Goal: Information Seeking & Learning: Find specific page/section

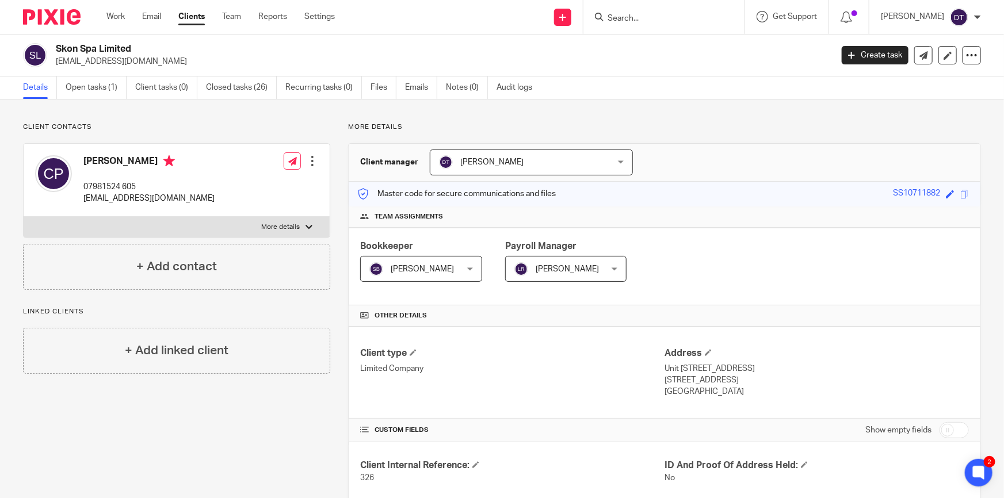
click at [671, 16] on input "Search" at bounding box center [659, 19] width 104 height 10
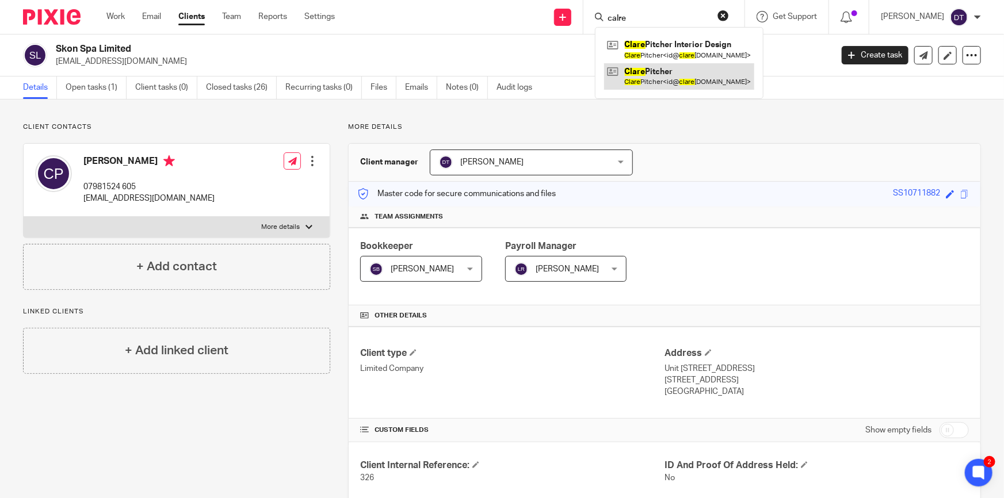
type input "calre"
click at [668, 65] on link at bounding box center [679, 76] width 150 height 26
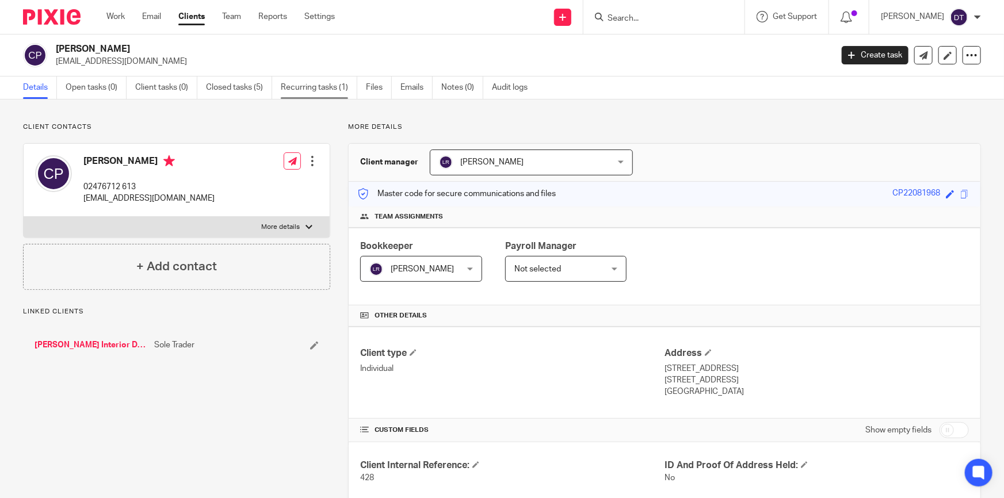
click at [319, 90] on link "Recurring tasks (1)" at bounding box center [319, 88] width 77 height 22
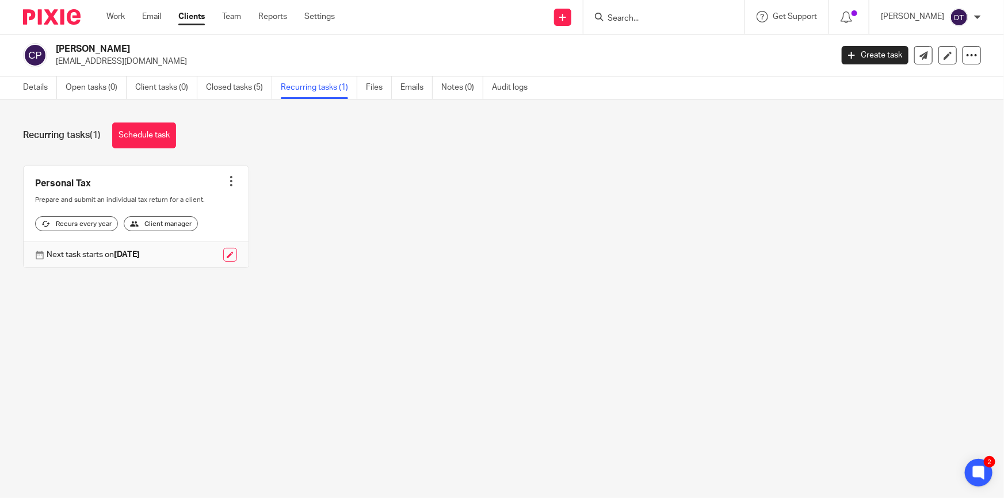
click at [622, 22] on input "Search" at bounding box center [659, 19] width 104 height 10
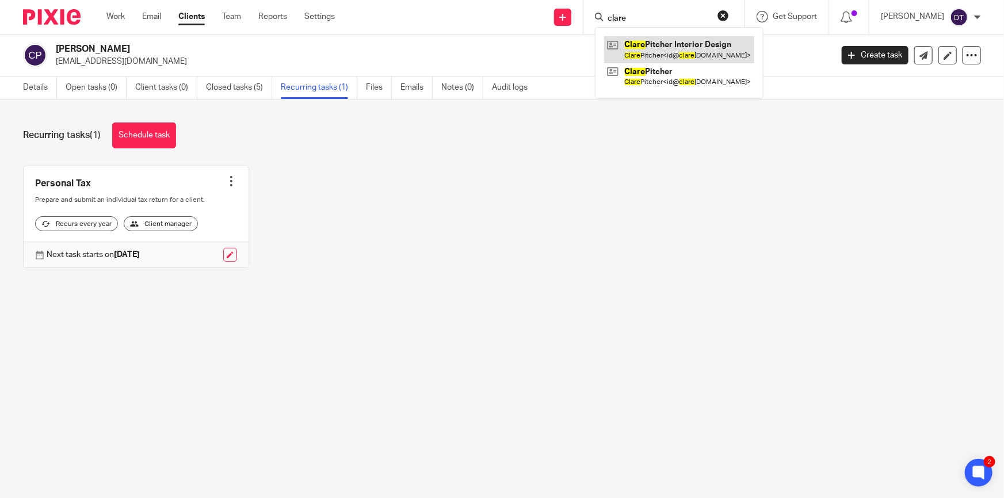
type input "clare"
click at [630, 43] on link at bounding box center [679, 49] width 150 height 26
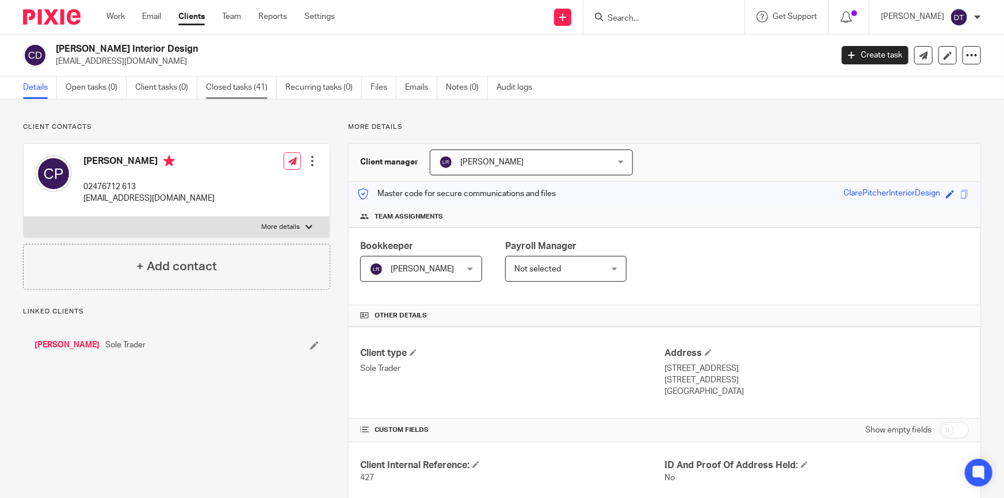
click at [239, 92] on link "Closed tasks (41)" at bounding box center [241, 88] width 71 height 22
click at [966, 60] on icon at bounding box center [972, 55] width 12 height 12
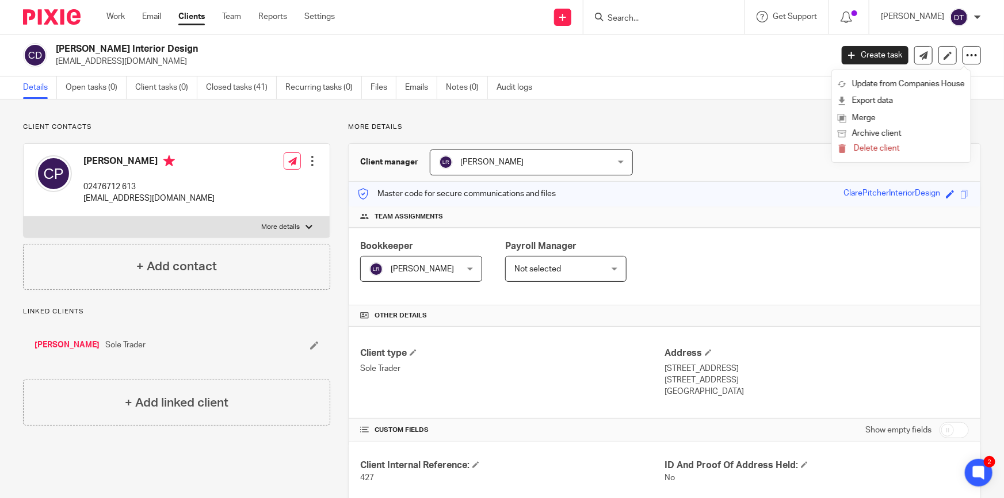
click at [730, 125] on p "More details" at bounding box center [664, 127] width 633 height 9
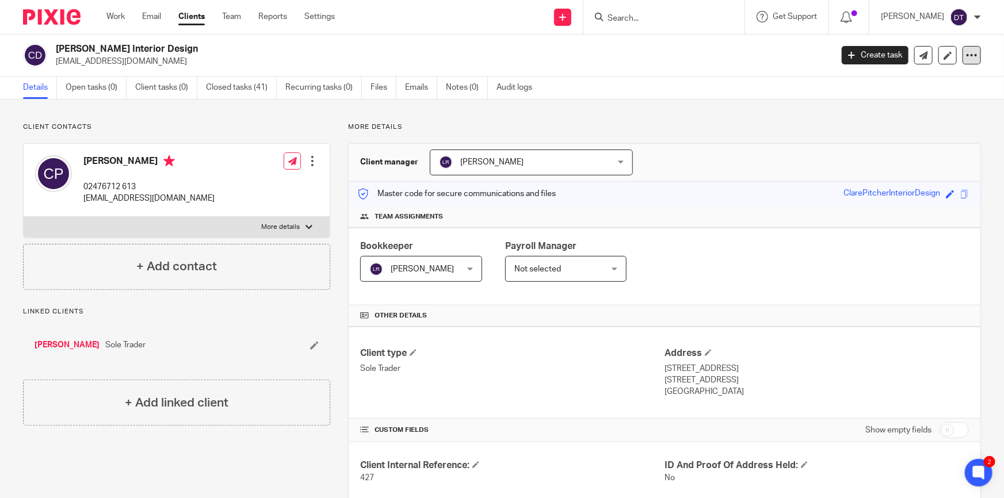
click at [970, 55] on div at bounding box center [972, 55] width 18 height 18
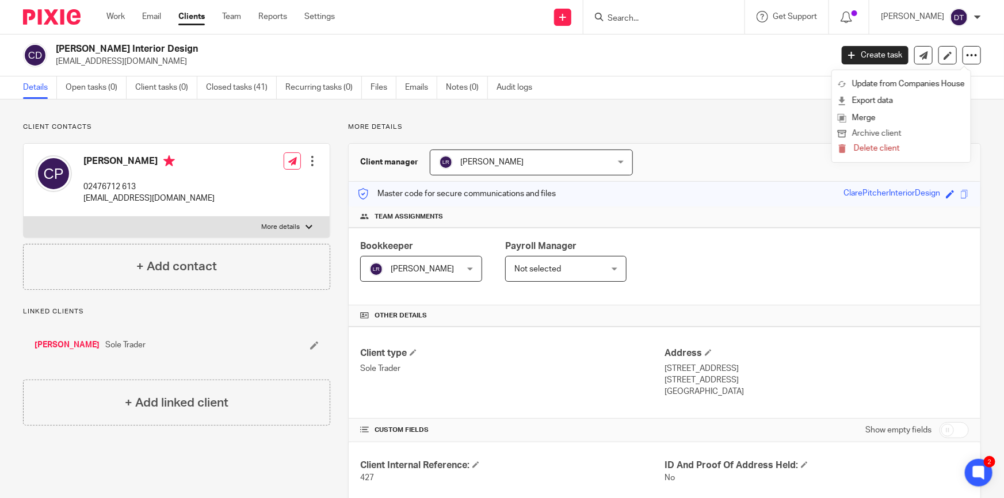
click at [890, 134] on button "Archive client" at bounding box center [901, 134] width 127 height 15
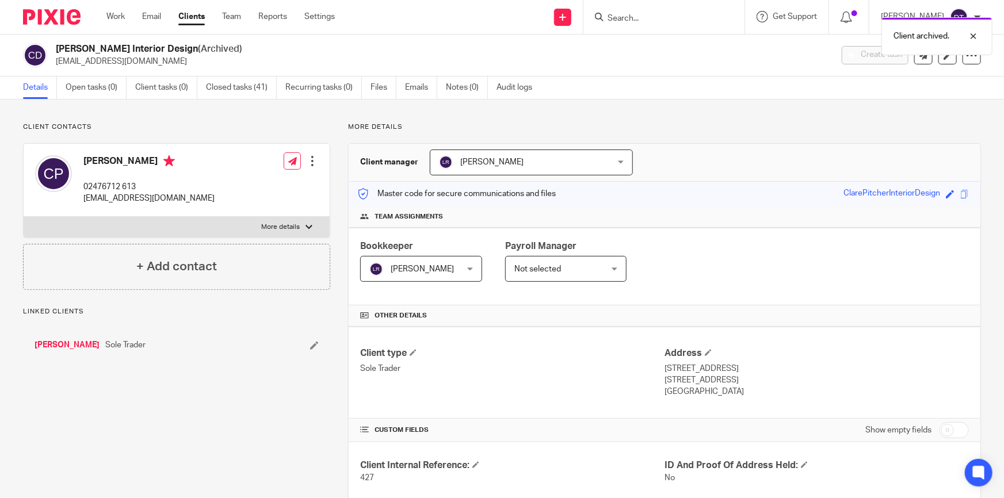
click at [63, 342] on link "[PERSON_NAME]" at bounding box center [67, 346] width 65 height 12
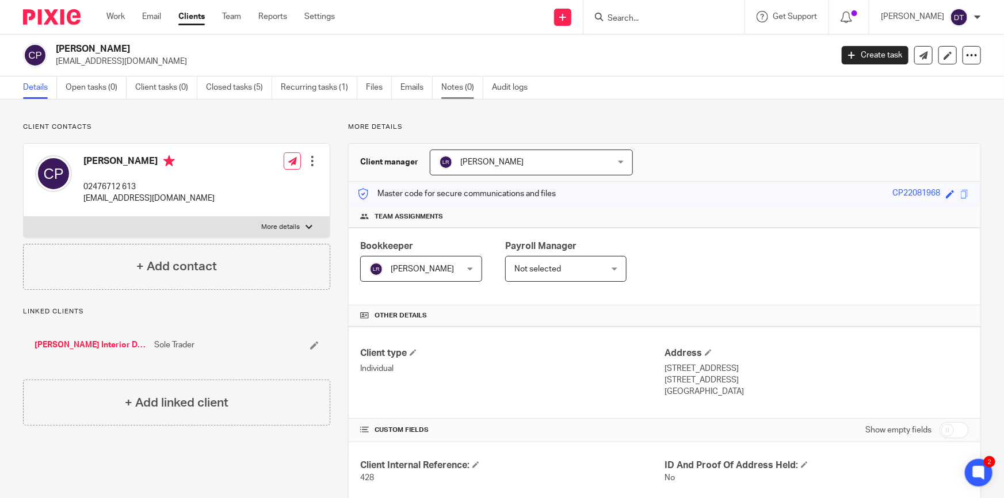
click at [458, 87] on link "Notes (0)" at bounding box center [462, 88] width 42 height 22
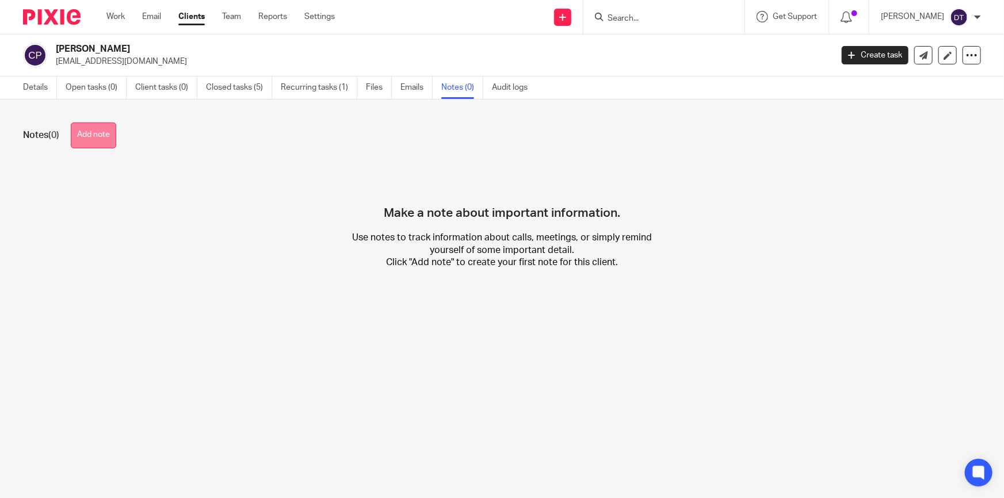
click at [108, 142] on button "Add note" at bounding box center [93, 136] width 45 height 26
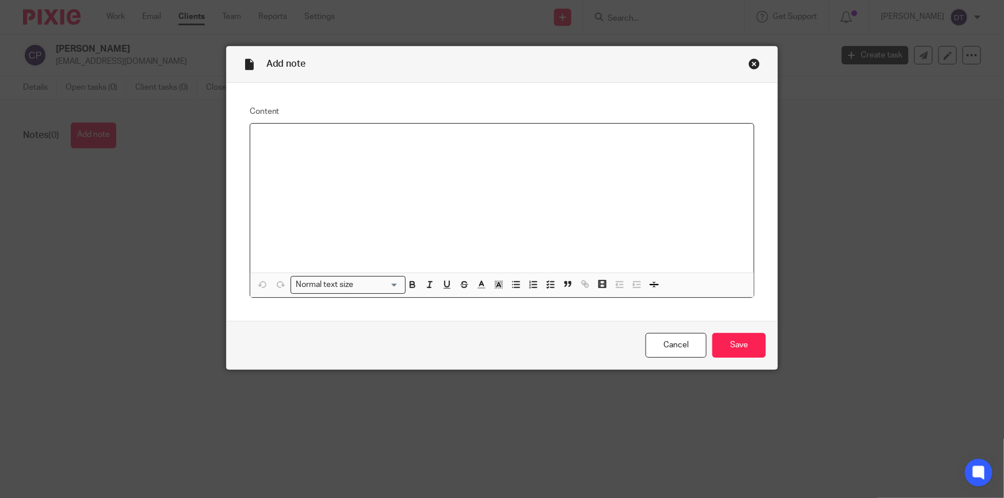
click at [352, 190] on div at bounding box center [502, 198] width 504 height 149
click at [753, 348] on input "Save" at bounding box center [739, 345] width 54 height 25
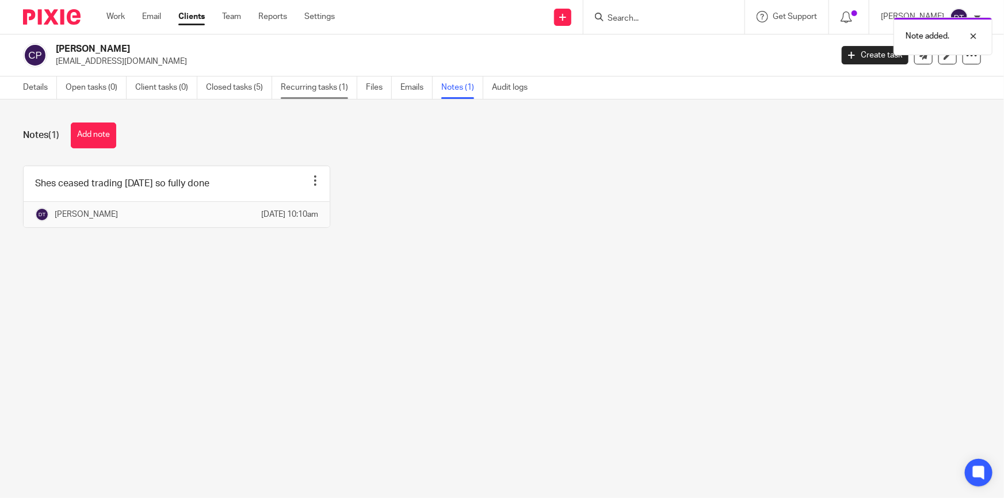
click at [340, 88] on link "Recurring tasks (1)" at bounding box center [319, 88] width 77 height 22
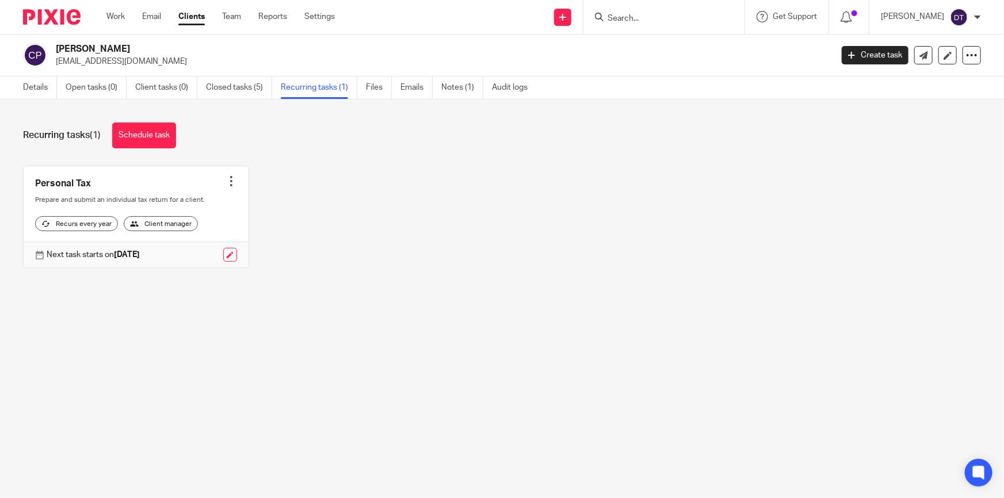
click at [227, 181] on div at bounding box center [232, 182] width 12 height 12
click at [215, 251] on span "Cancel schedule" at bounding box center [185, 254] width 60 height 8
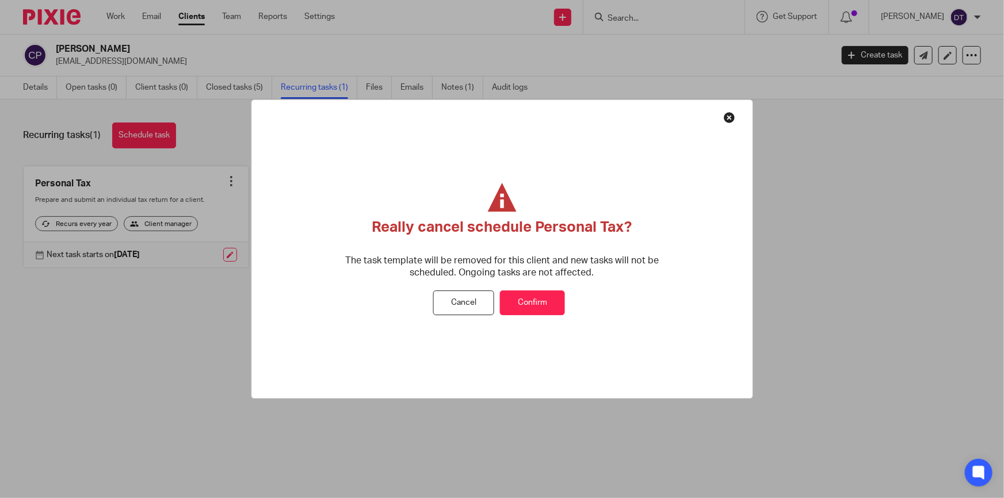
click at [521, 304] on button "Confirm" at bounding box center [532, 303] width 65 height 25
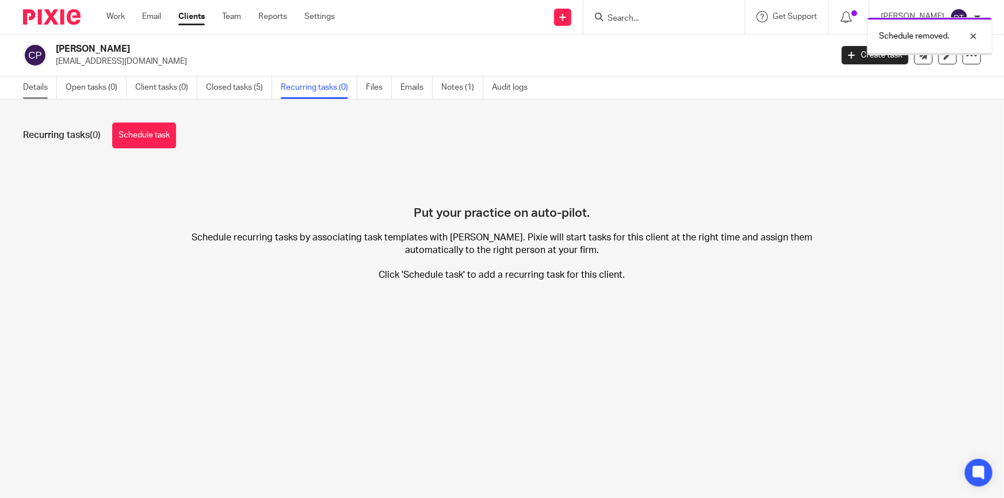
click at [24, 89] on link "Details" at bounding box center [40, 88] width 34 height 22
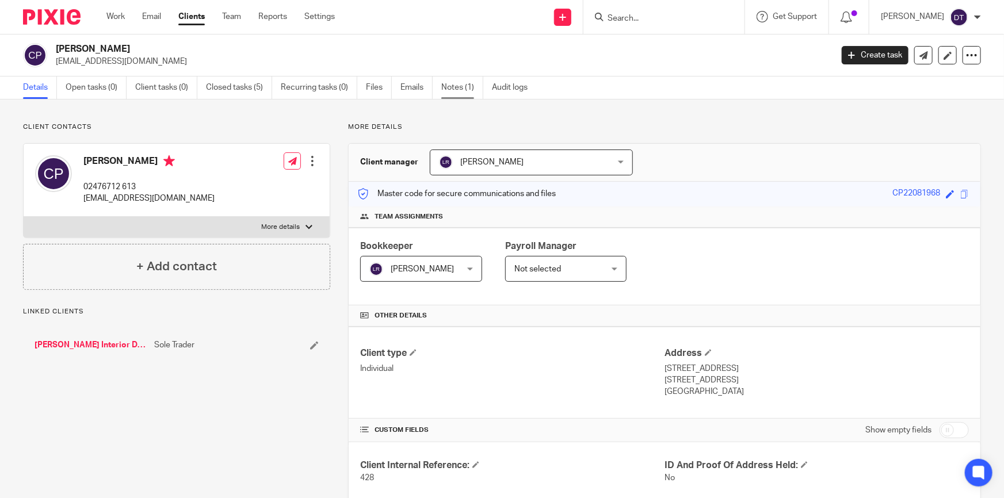
click at [456, 89] on link "Notes (1)" at bounding box center [462, 88] width 42 height 22
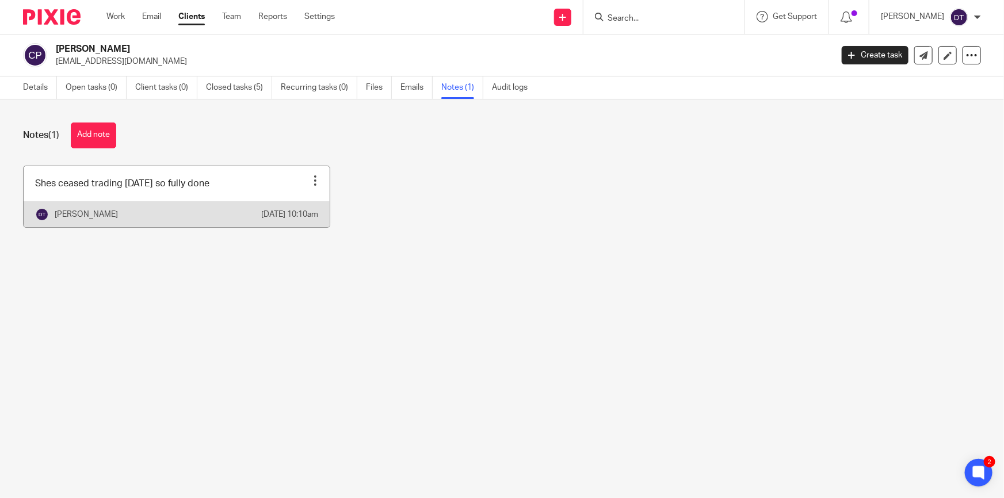
click at [311, 178] on div at bounding box center [316, 181] width 12 height 12
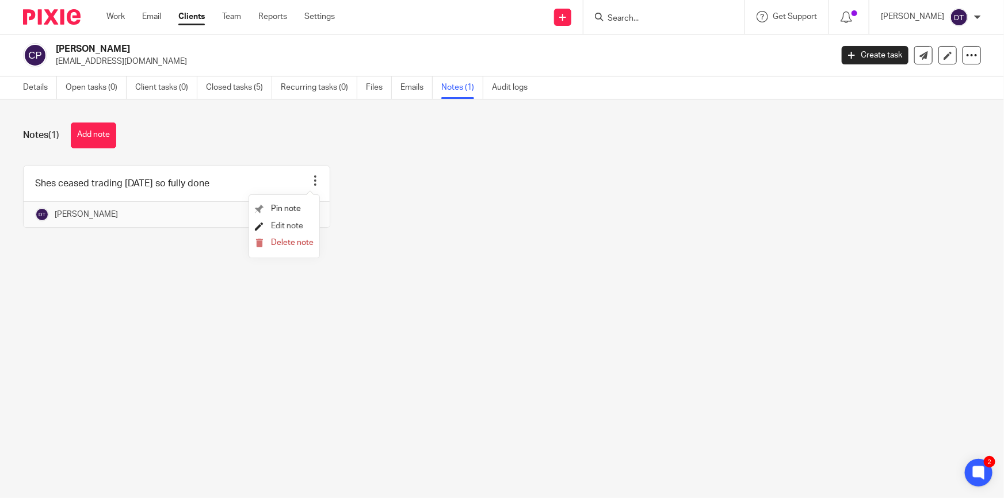
click at [288, 228] on span "Edit note" at bounding box center [287, 226] width 32 height 8
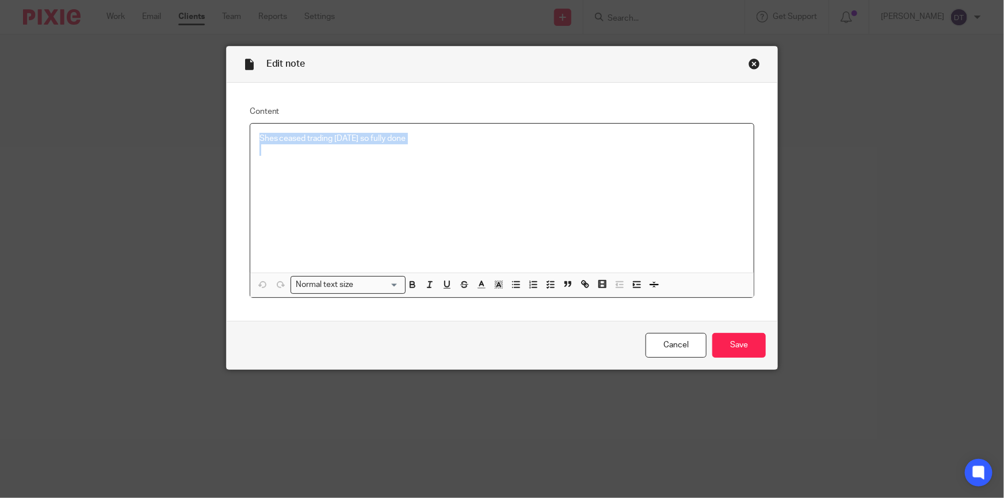
drag, startPoint x: 470, startPoint y: 150, endPoint x: 166, endPoint y: 138, distance: 304.1
click at [181, 138] on div "Edit note Content Shes ceased trading 31/07/24 so fully done Normal text size L…" at bounding box center [502, 249] width 1004 height 498
click at [754, 349] on input "Save" at bounding box center [739, 345] width 54 height 25
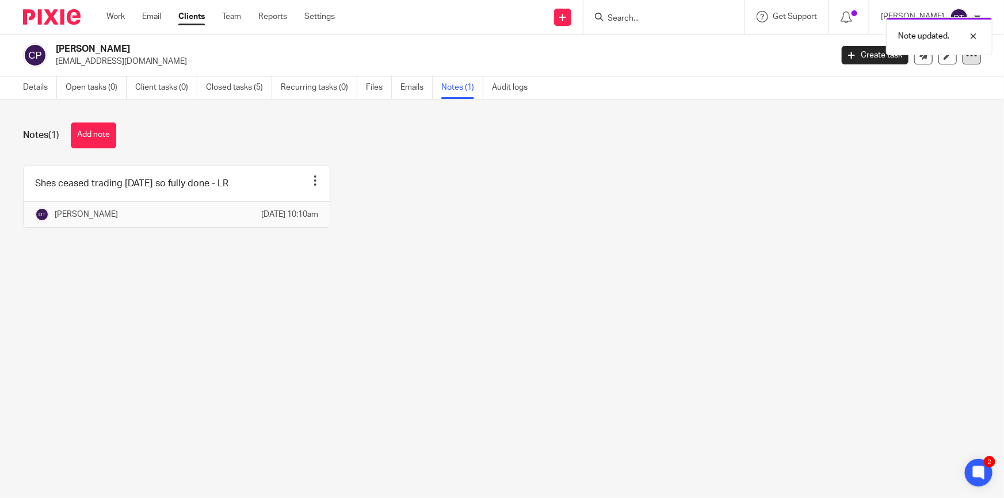
click at [966, 58] on icon at bounding box center [972, 55] width 12 height 12
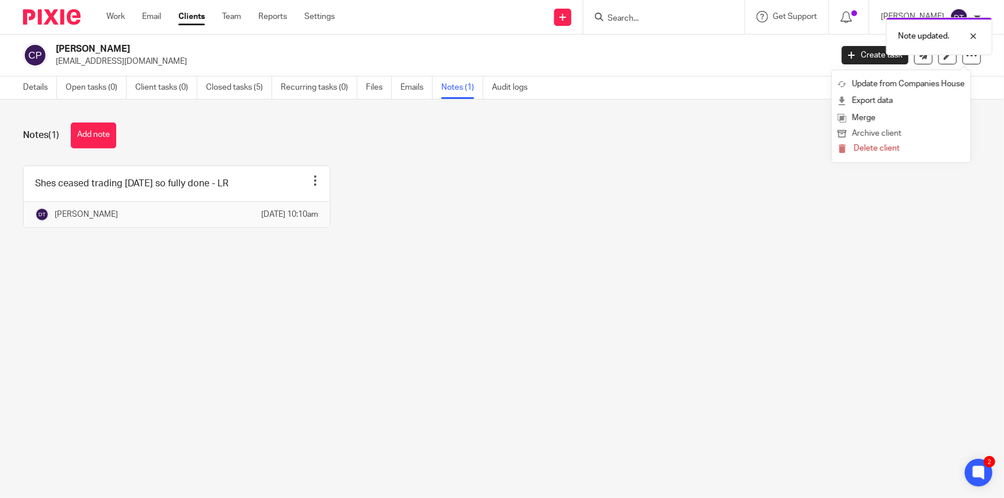
click at [913, 137] on button "Archive client" at bounding box center [901, 134] width 127 height 15
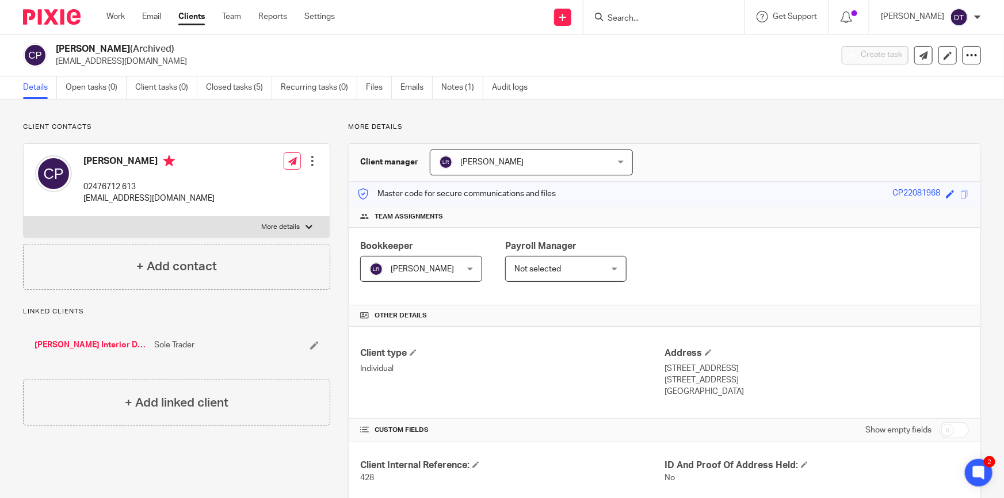
click at [663, 20] on input "Search" at bounding box center [659, 19] width 104 height 10
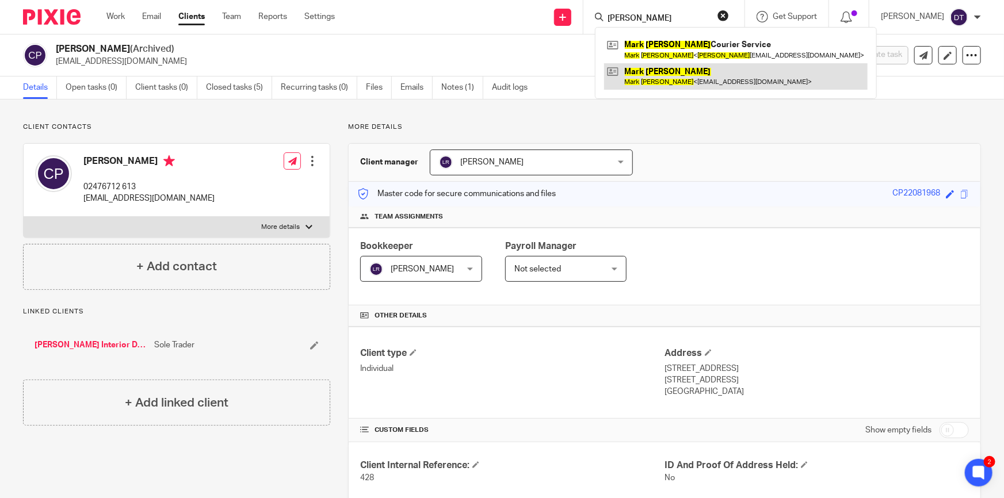
type input "[PERSON_NAME]"
click at [660, 75] on link at bounding box center [736, 76] width 264 height 26
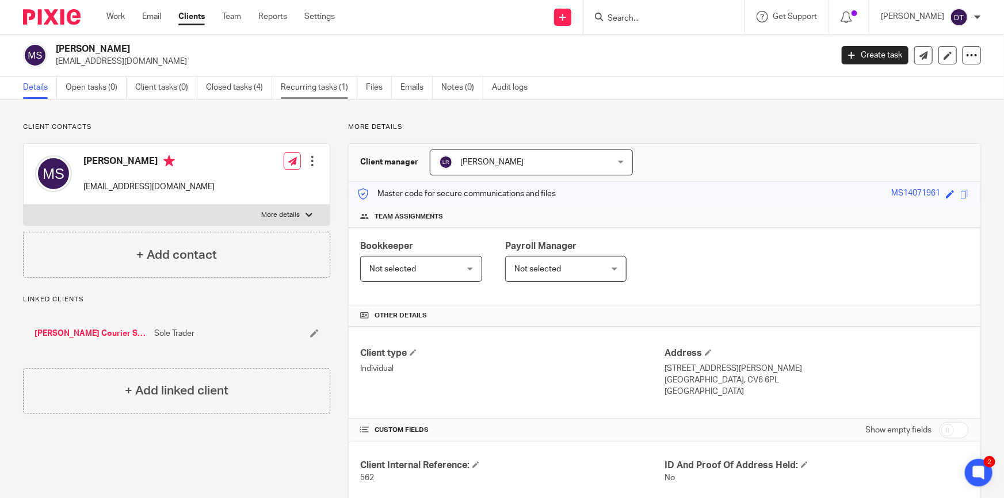
click at [325, 85] on link "Recurring tasks (1)" at bounding box center [319, 88] width 77 height 22
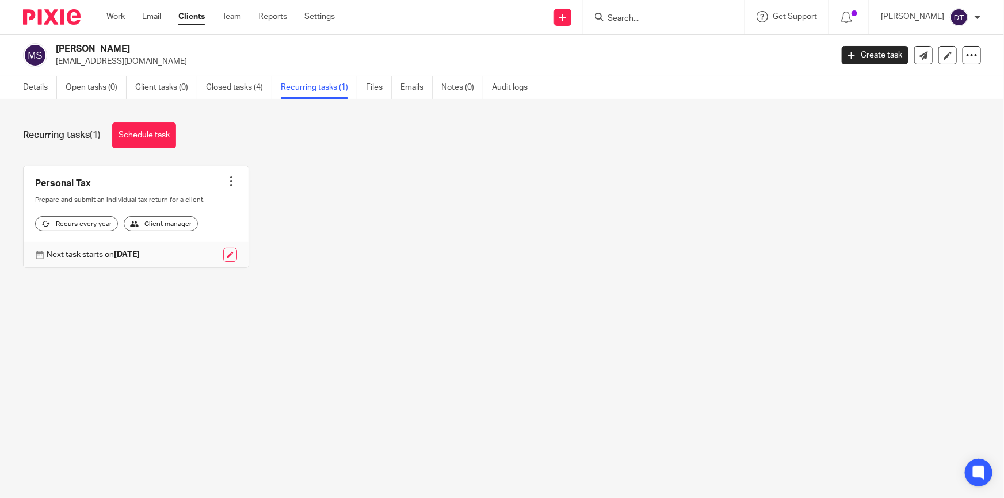
click at [226, 182] on div at bounding box center [232, 182] width 12 height 12
click at [201, 253] on span "Cancel schedule" at bounding box center [185, 254] width 60 height 8
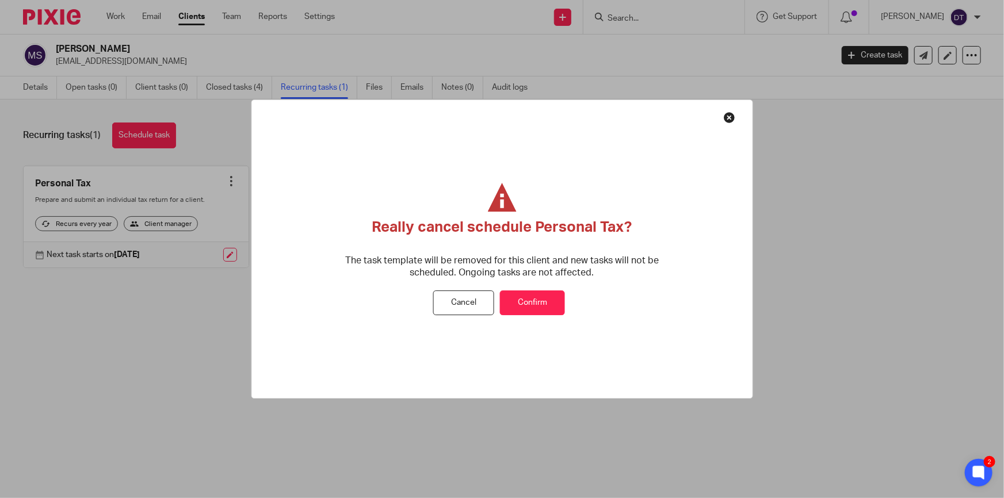
click at [523, 303] on button "Confirm" at bounding box center [532, 303] width 65 height 25
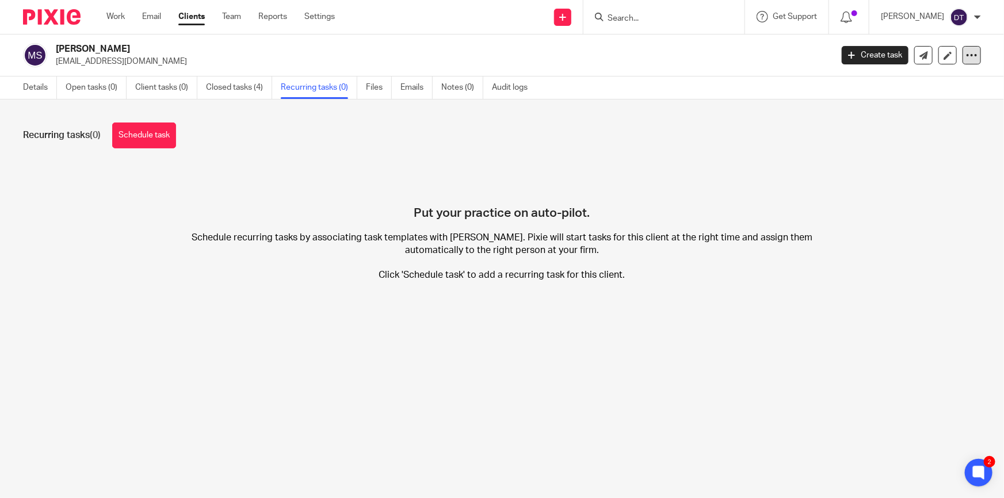
click at [967, 53] on icon at bounding box center [972, 55] width 12 height 12
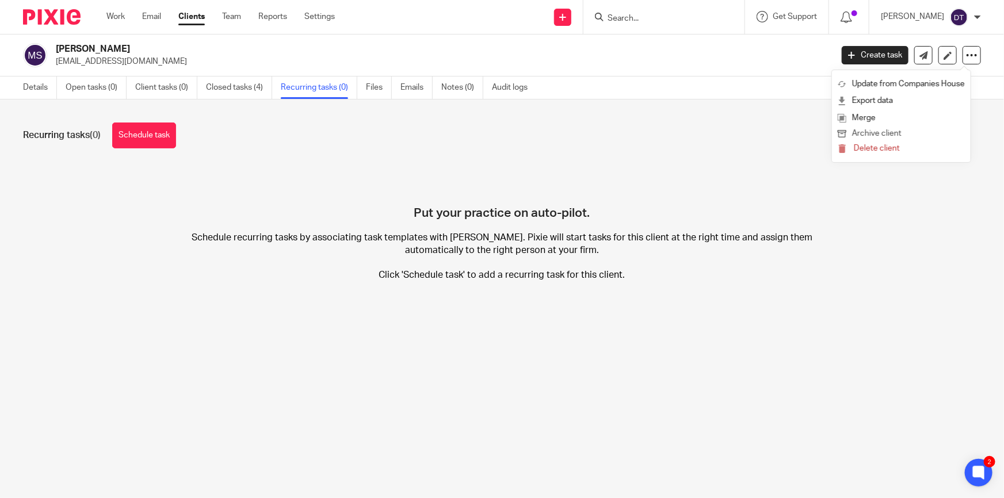
click at [890, 133] on button "Archive client" at bounding box center [901, 134] width 127 height 15
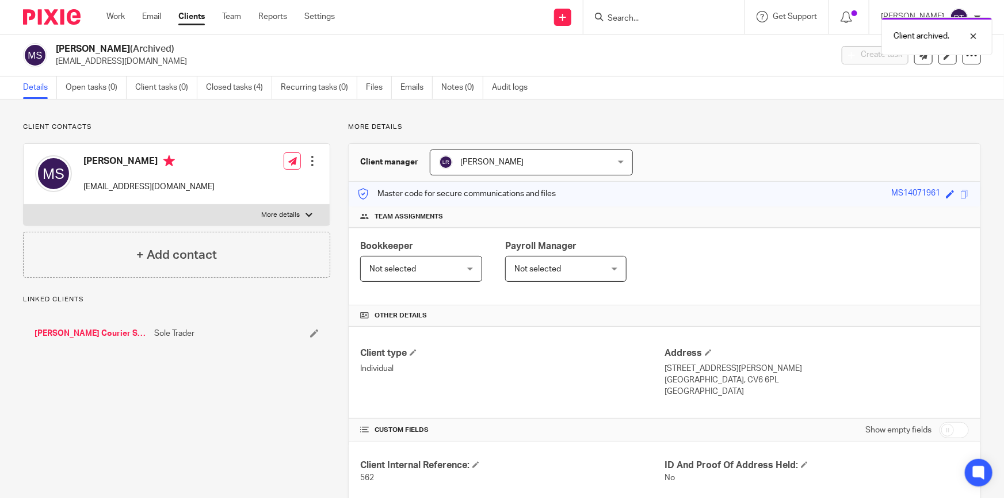
click at [73, 331] on link "[PERSON_NAME] Courier Service" at bounding box center [92, 334] width 114 height 12
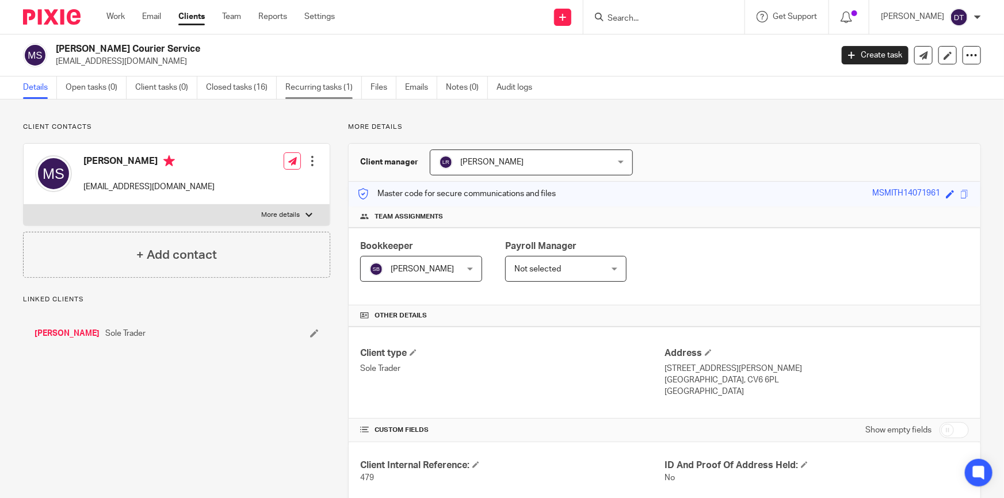
click at [327, 86] on link "Recurring tasks (1)" at bounding box center [323, 88] width 77 height 22
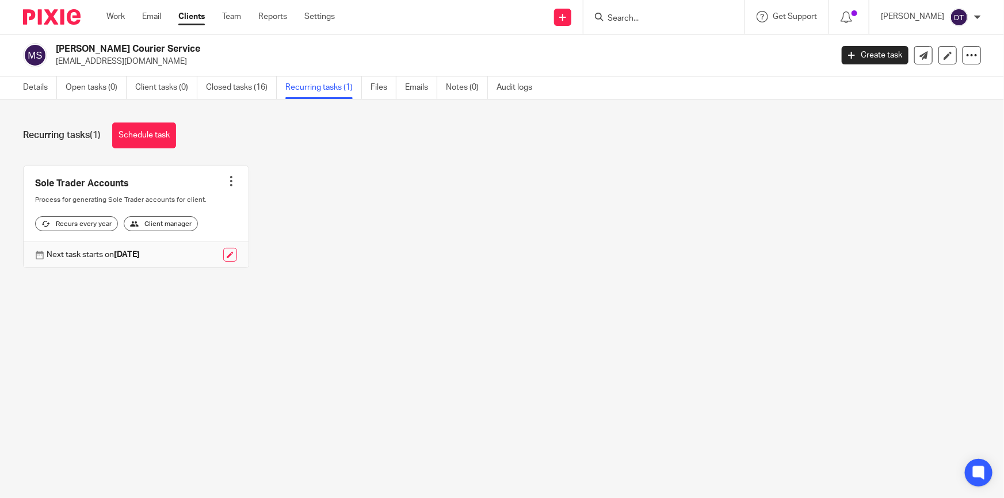
click at [230, 178] on div at bounding box center [232, 182] width 12 height 12
click at [199, 253] on span "Cancel schedule" at bounding box center [185, 254] width 60 height 8
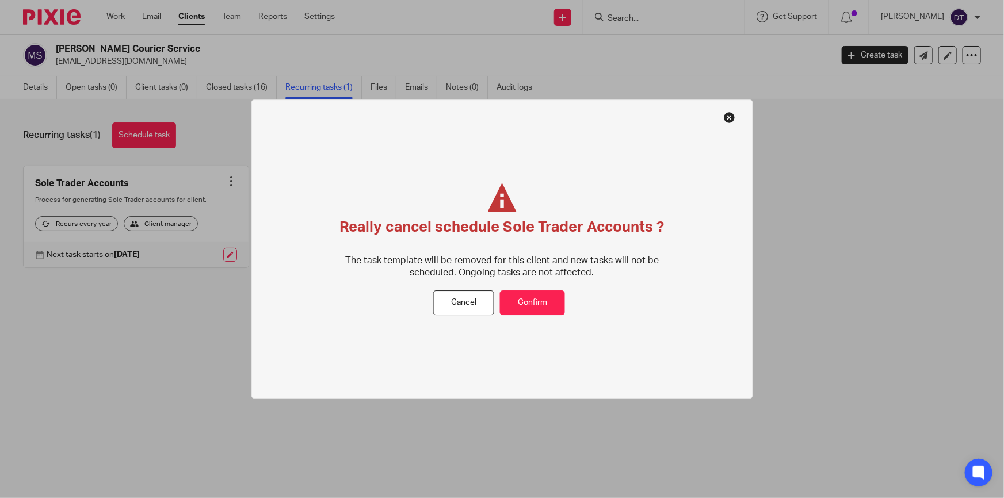
click at [523, 289] on div "Really cancel schedule Sole Trader Accounts ? The task template will be removed…" at bounding box center [502, 237] width 350 height 108
click at [525, 300] on button "Confirm" at bounding box center [532, 303] width 65 height 25
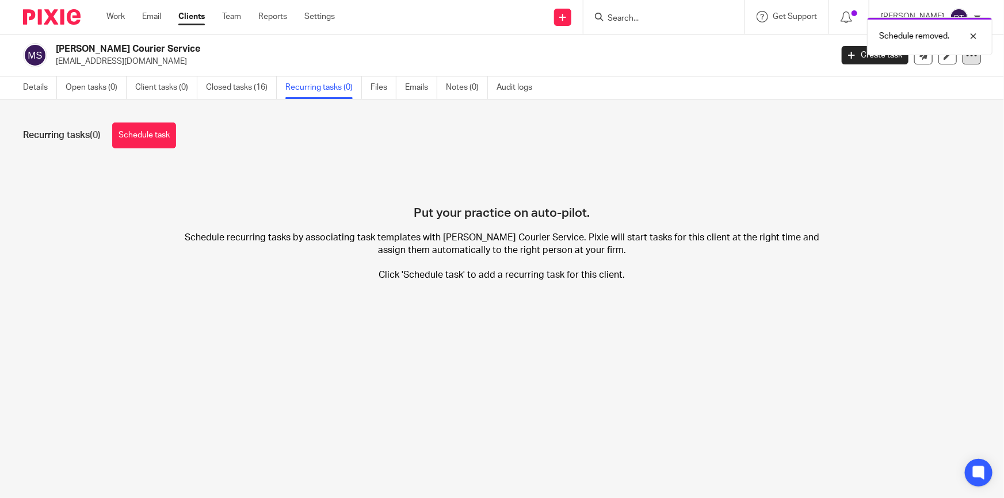
click at [967, 59] on icon at bounding box center [972, 55] width 12 height 12
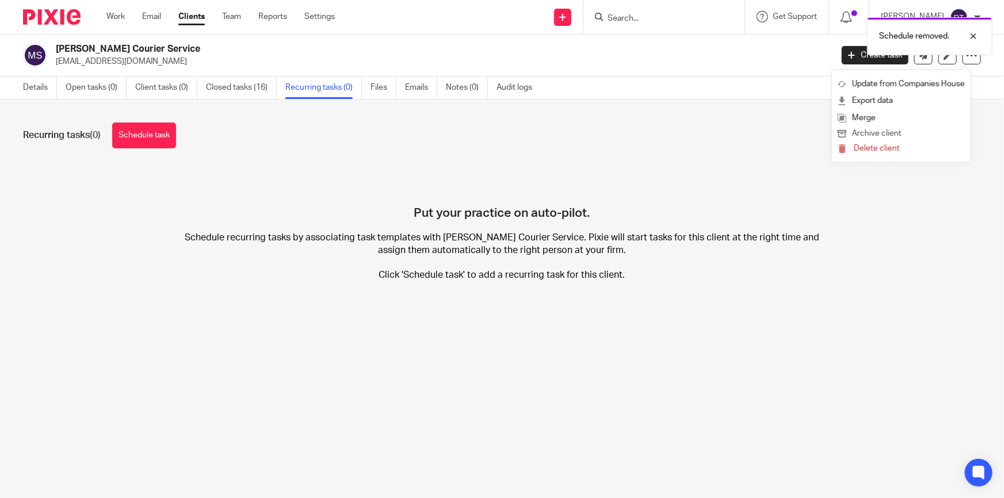
click at [885, 131] on button "Archive client" at bounding box center [901, 134] width 127 height 15
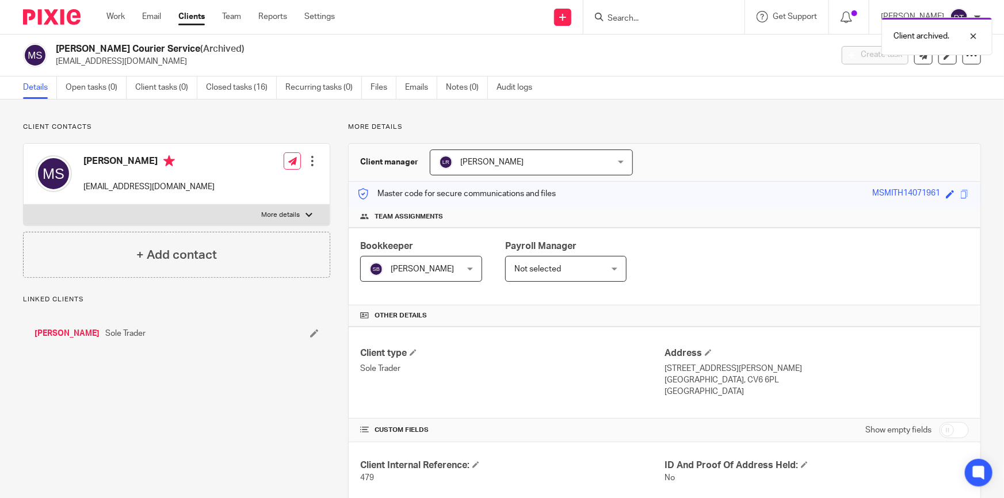
click at [34, 90] on link "Details" at bounding box center [40, 88] width 34 height 22
click at [661, 14] on input "Search" at bounding box center [659, 19] width 104 height 10
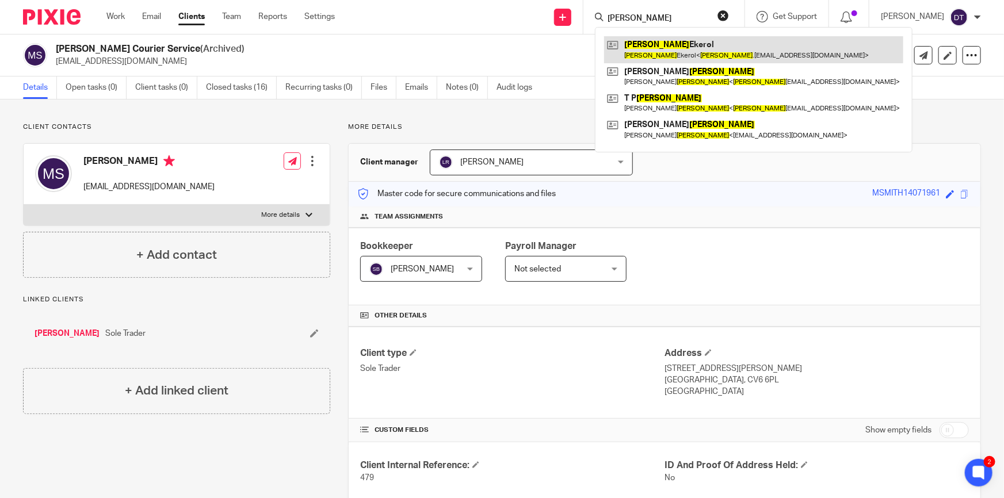
type input "[PERSON_NAME]"
click at [691, 49] on link at bounding box center [753, 49] width 299 height 26
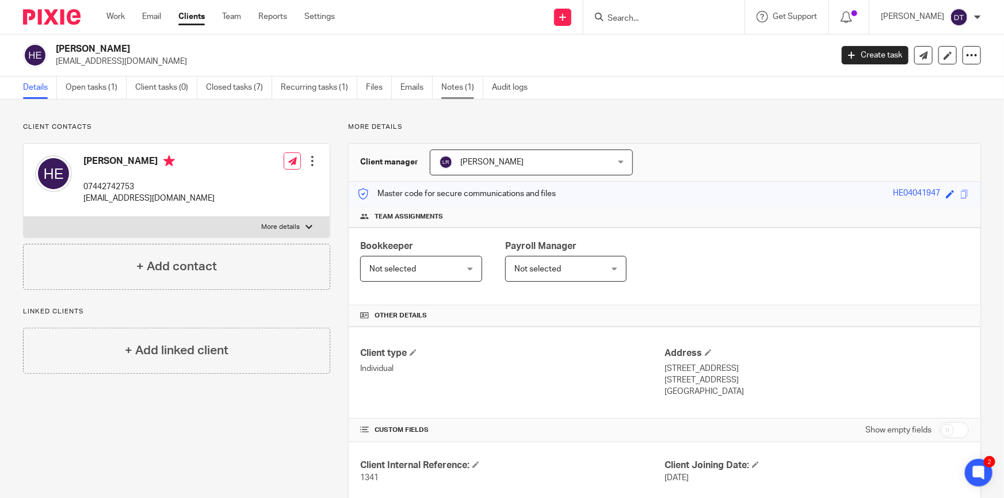
click at [456, 84] on link "Notes (1)" at bounding box center [462, 88] width 42 height 22
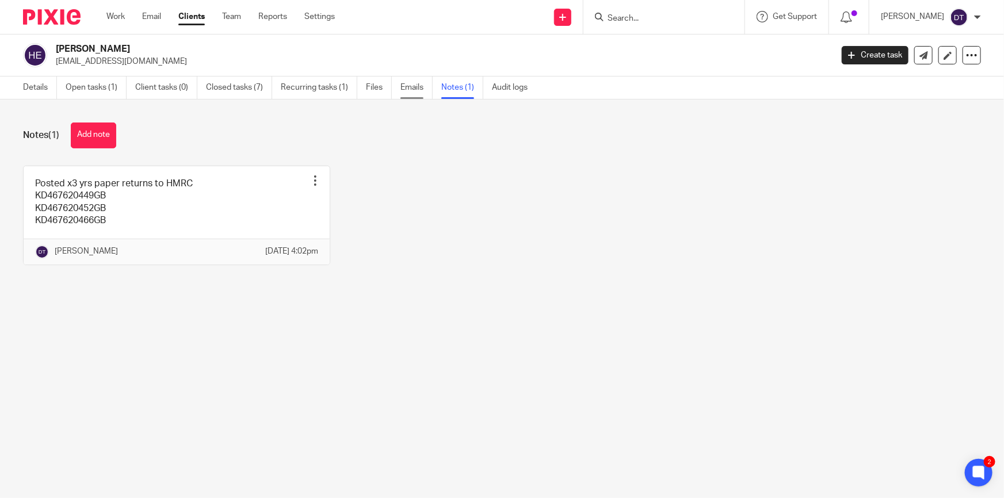
click at [421, 86] on link "Emails" at bounding box center [417, 88] width 32 height 22
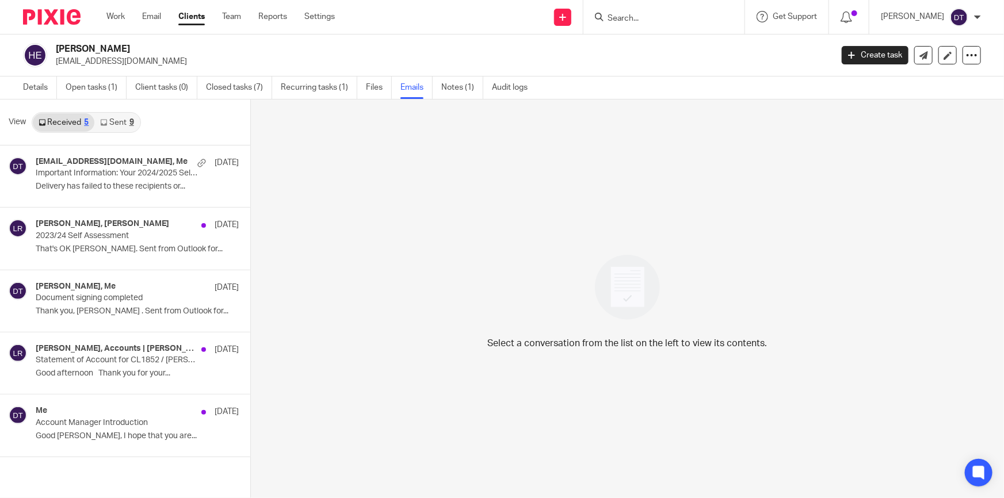
click at [109, 116] on link "Sent 9" at bounding box center [116, 122] width 45 height 18
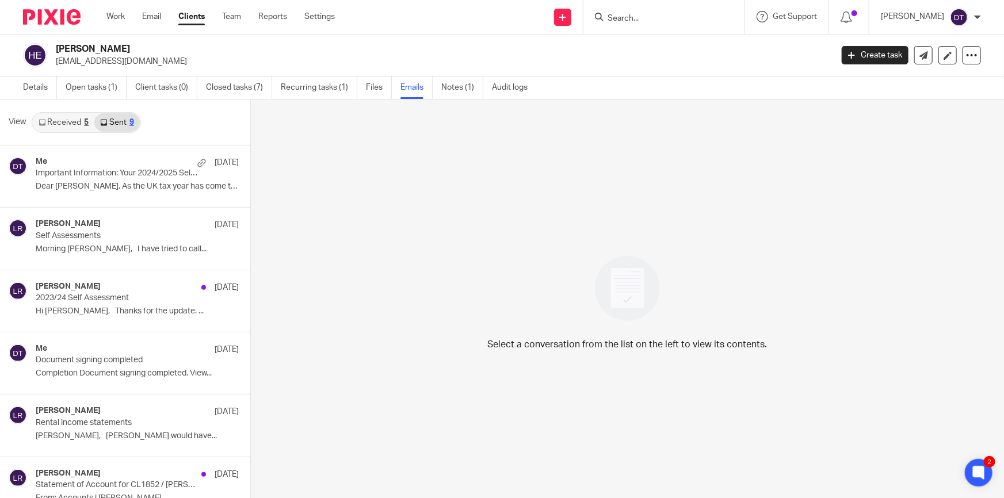
scroll to position [206, 0]
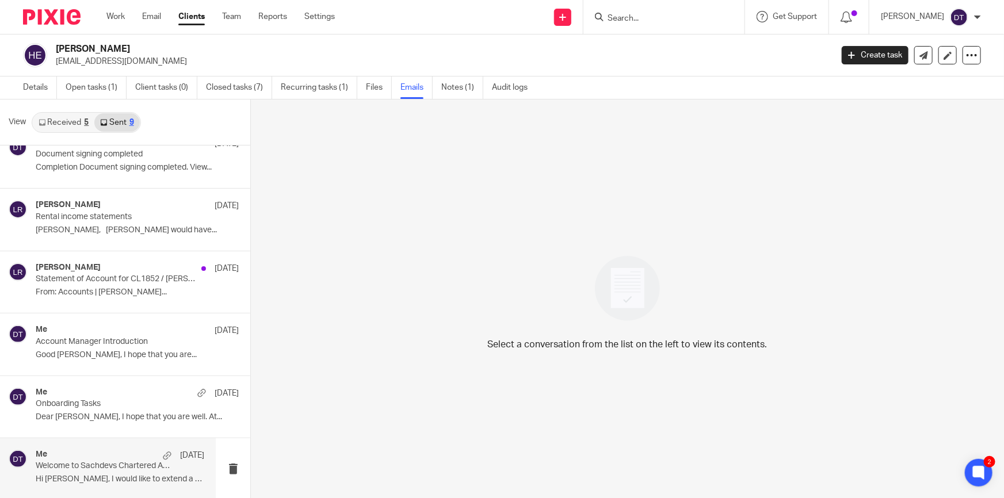
click at [89, 467] on p "Welcome to Sachdevs Chartered Accountants!" at bounding box center [103, 467] width 135 height 10
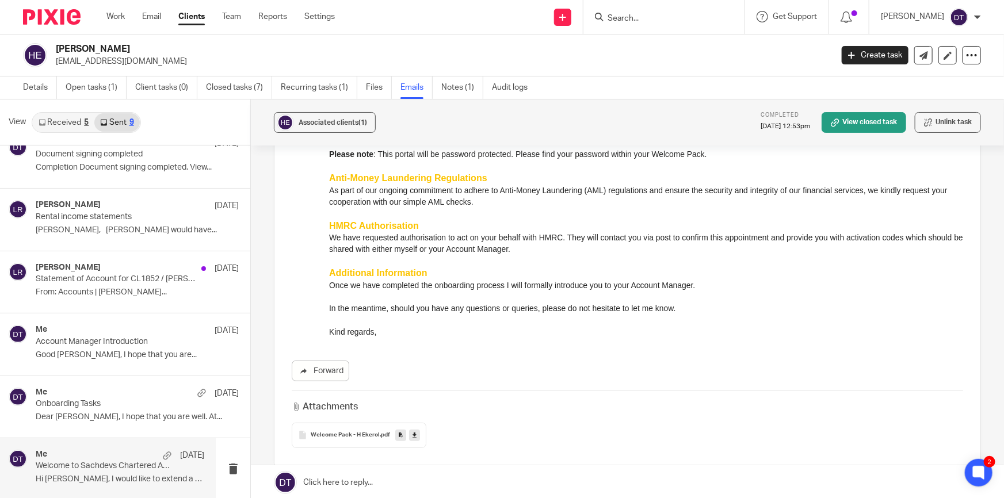
scroll to position [388, 0]
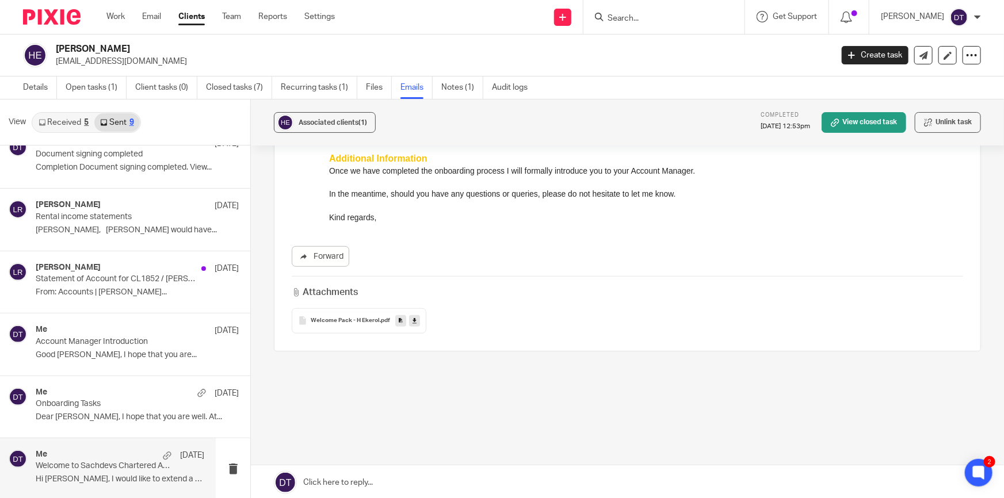
click at [361, 315] on div "Welcome Pack - H Ekerol .pdf" at bounding box center [359, 320] width 135 height 25
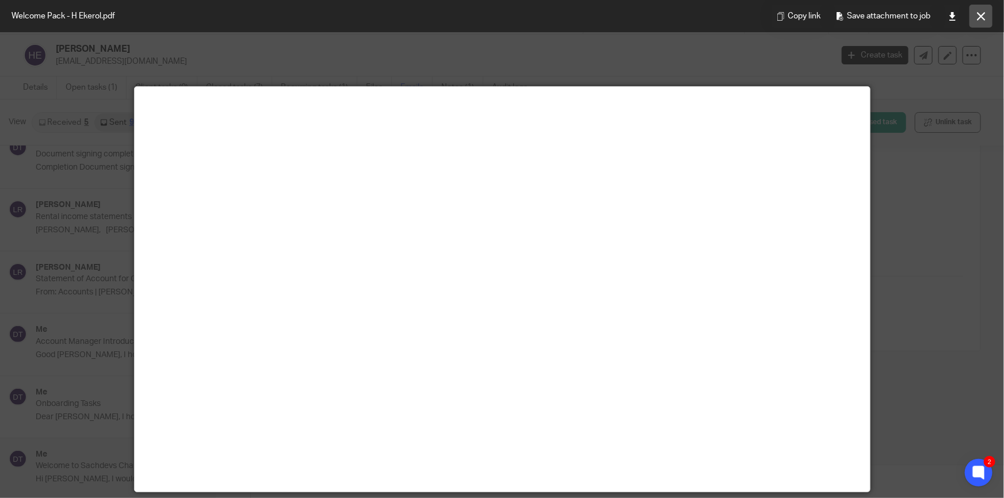
click at [978, 16] on icon at bounding box center [981, 16] width 9 height 9
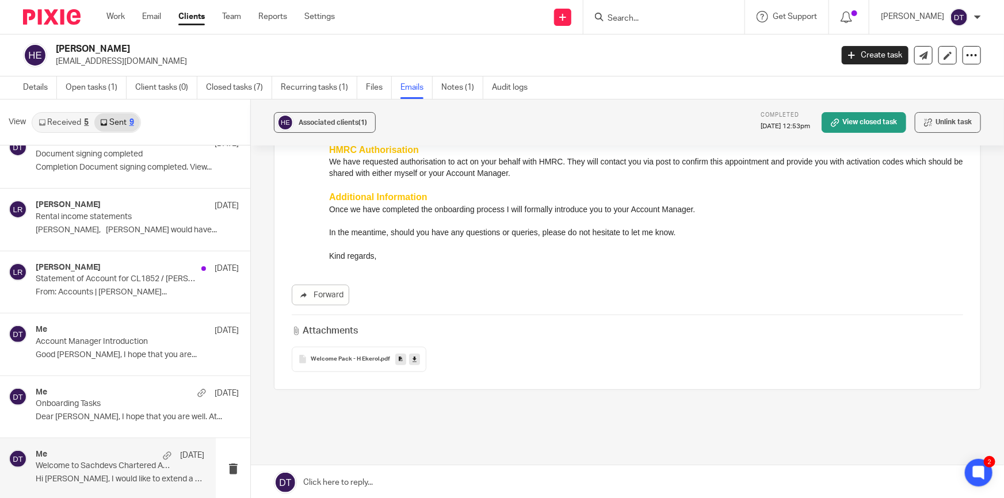
scroll to position [374, 0]
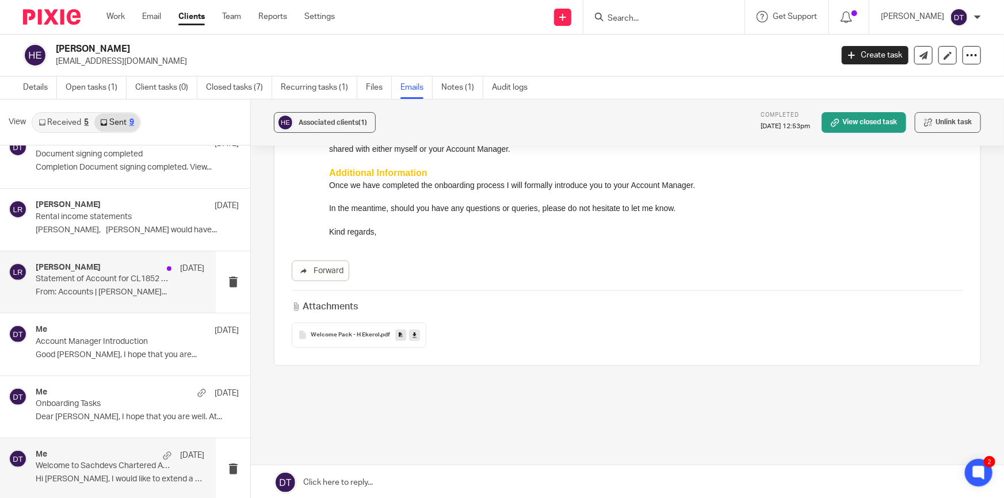
click at [133, 287] on div "Luke Racovita 21 Jan Statement of Account for CL1852 / Dr Hasan Ekerol From: Ac…" at bounding box center [120, 282] width 169 height 39
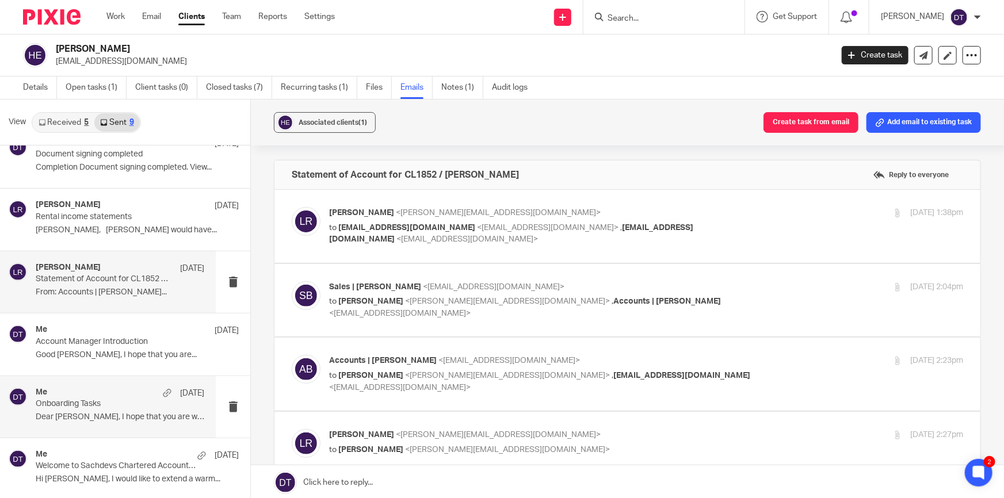
scroll to position [0, 0]
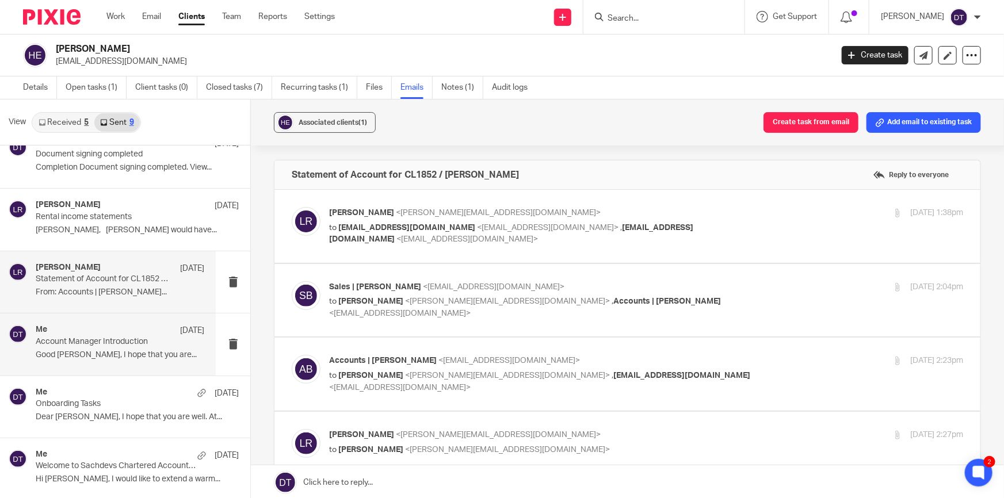
click at [120, 355] on p "Good Afternoon Hasan, I hope that you are..." at bounding box center [120, 355] width 169 height 10
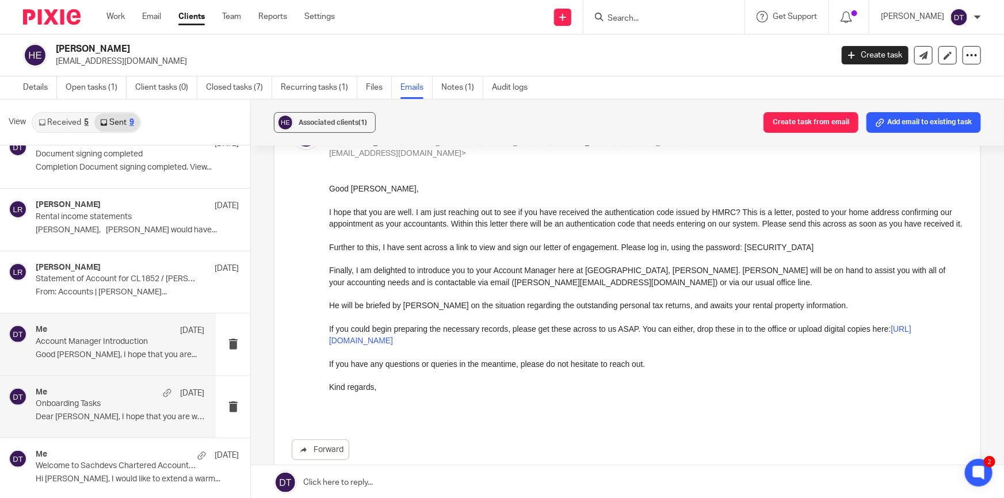
scroll to position [104, 0]
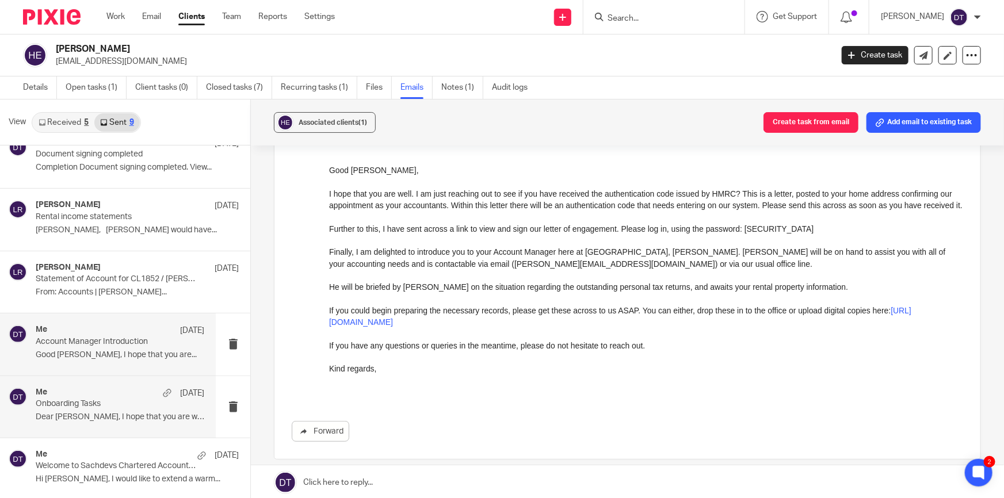
click at [94, 404] on p "Onboarding Tasks" at bounding box center [103, 404] width 135 height 10
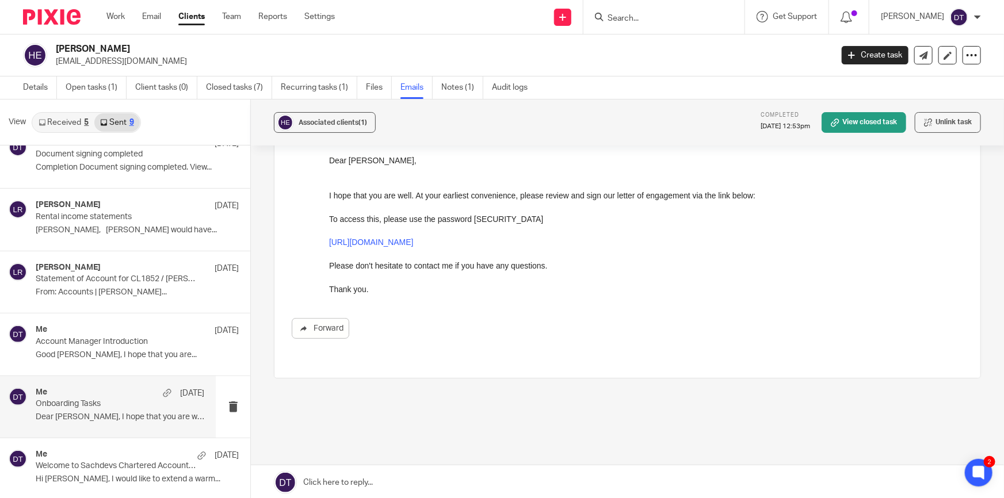
scroll to position [0, 0]
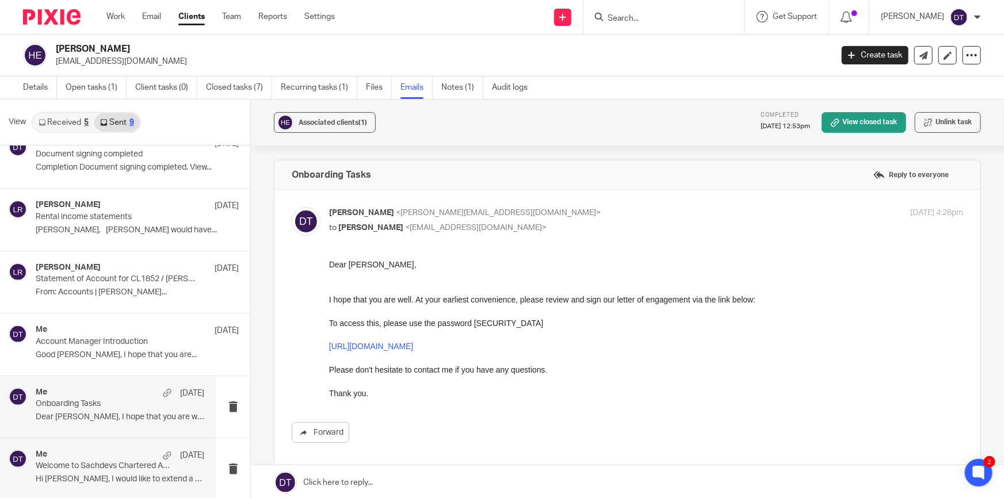
click at [104, 468] on p "Welcome to Sachdevs Chartered Accountants!" at bounding box center [103, 467] width 135 height 10
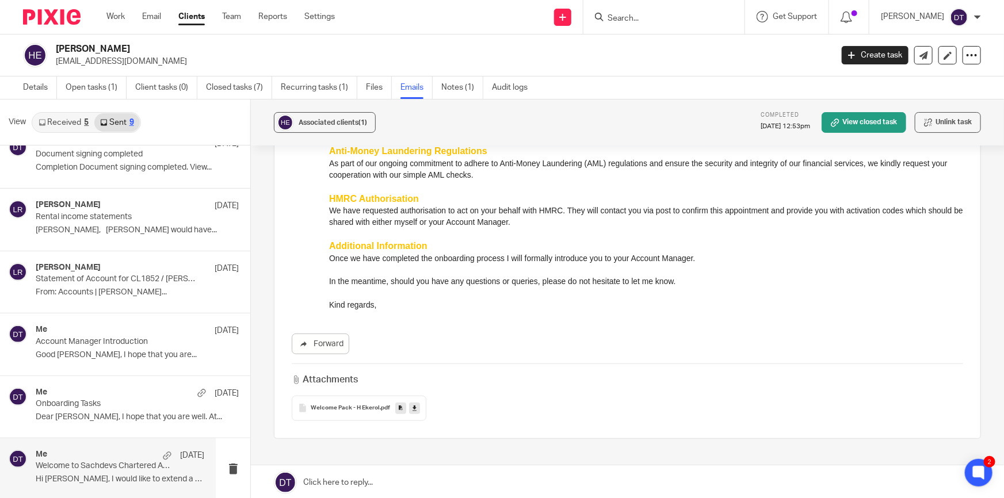
scroll to position [293, 0]
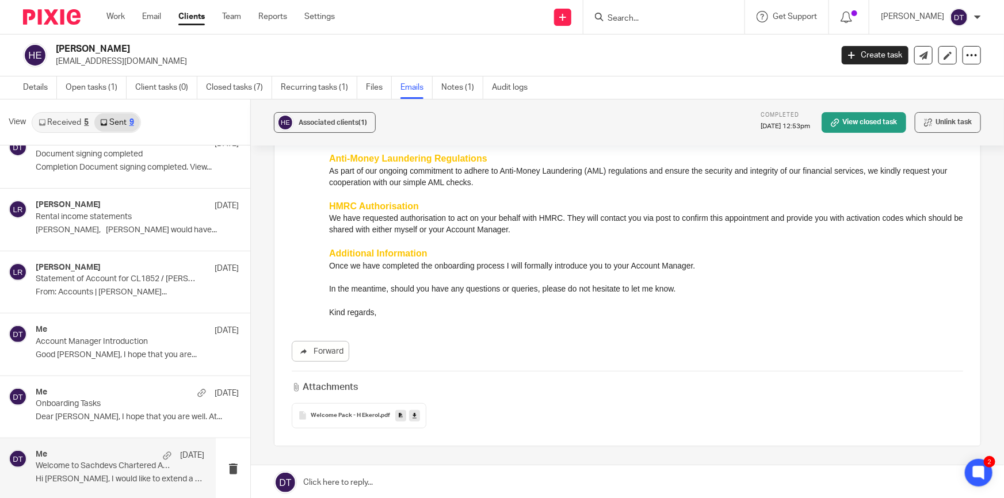
click at [321, 413] on div "Welcome Pack - H Ekerol .pdf" at bounding box center [359, 415] width 135 height 25
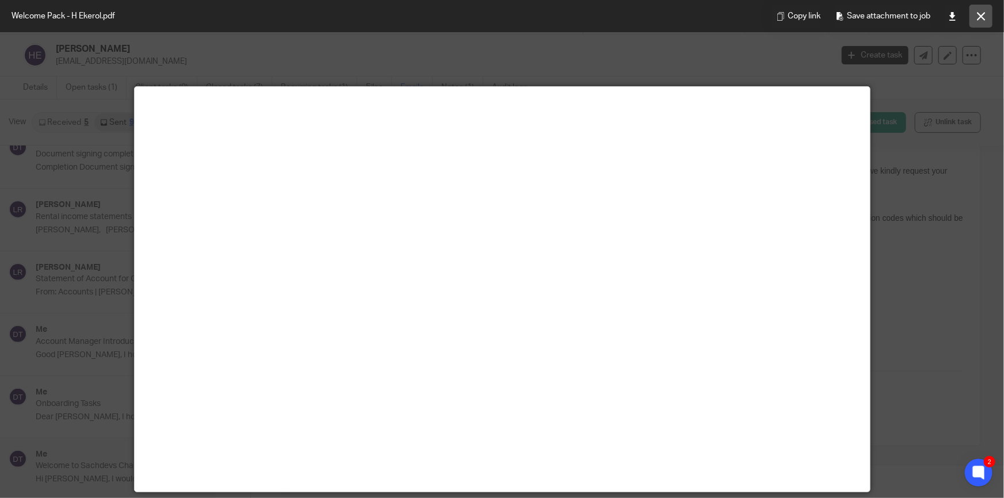
click at [981, 17] on icon at bounding box center [981, 16] width 9 height 9
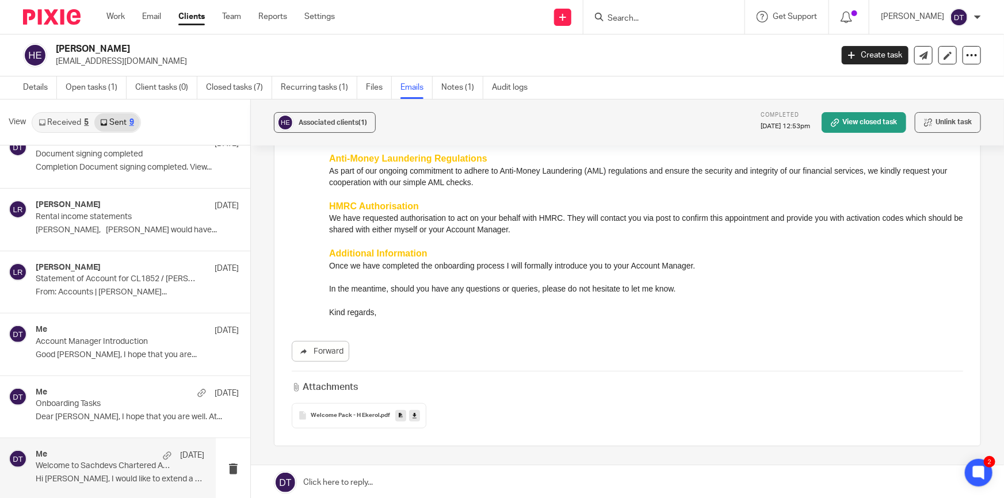
click at [626, 16] on input "Search" at bounding box center [659, 19] width 104 height 10
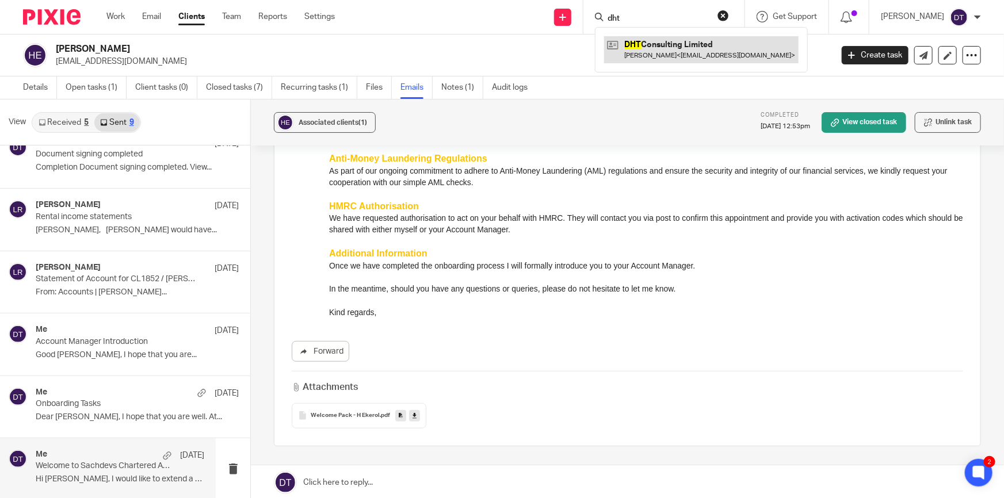
type input "dht"
click at [680, 50] on link at bounding box center [701, 49] width 195 height 26
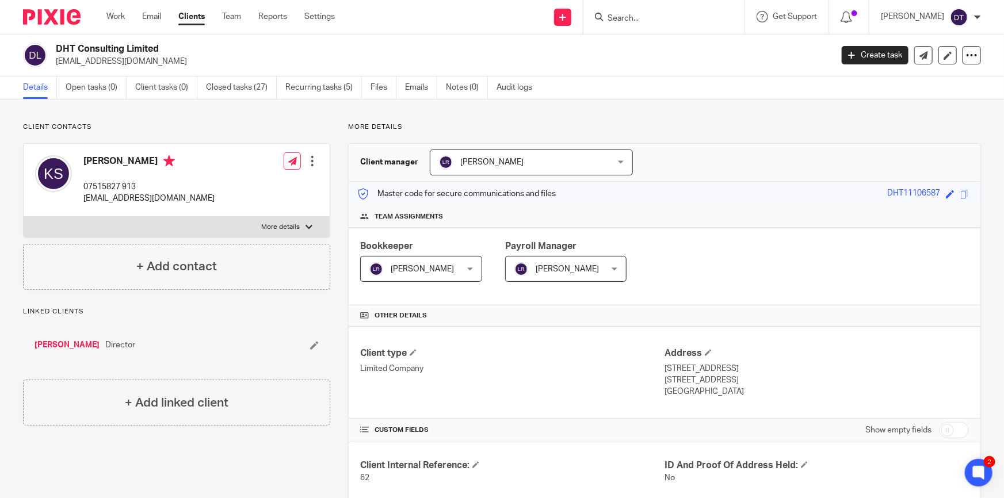
click at [672, 25] on div at bounding box center [664, 17] width 161 height 34
click at [659, 12] on form at bounding box center [668, 17] width 123 height 14
click at [657, 18] on input "Search" at bounding box center [659, 19] width 104 height 10
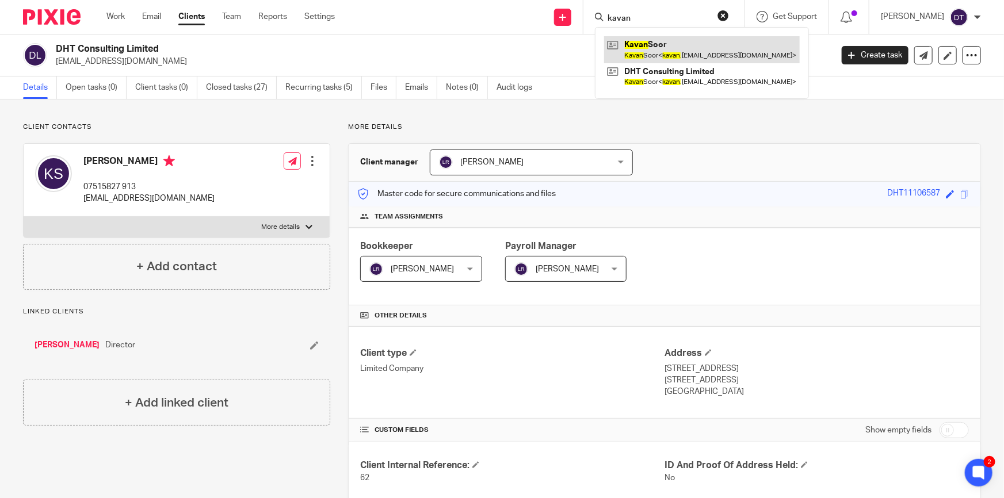
type input "kavan"
click at [645, 44] on link at bounding box center [702, 49] width 196 height 26
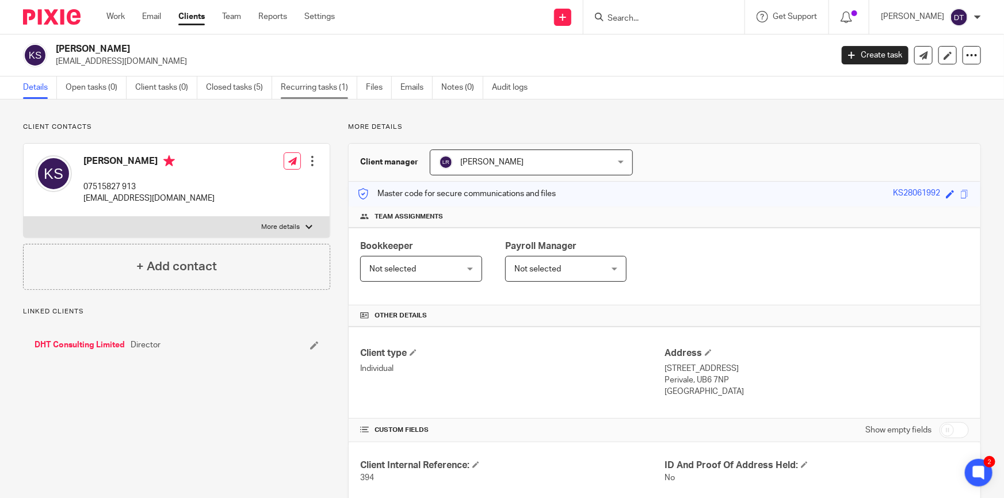
click at [309, 93] on link "Recurring tasks (1)" at bounding box center [319, 88] width 77 height 22
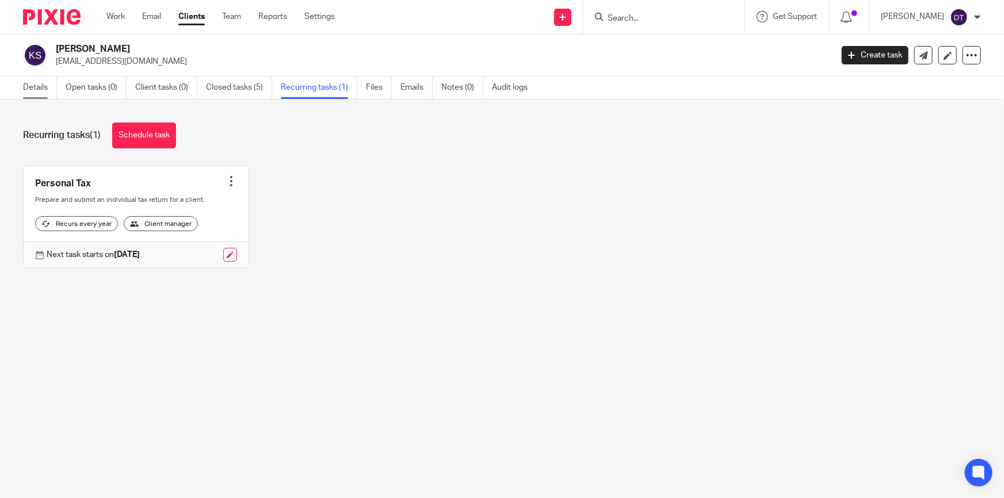
click at [37, 91] on link "Details" at bounding box center [40, 88] width 34 height 22
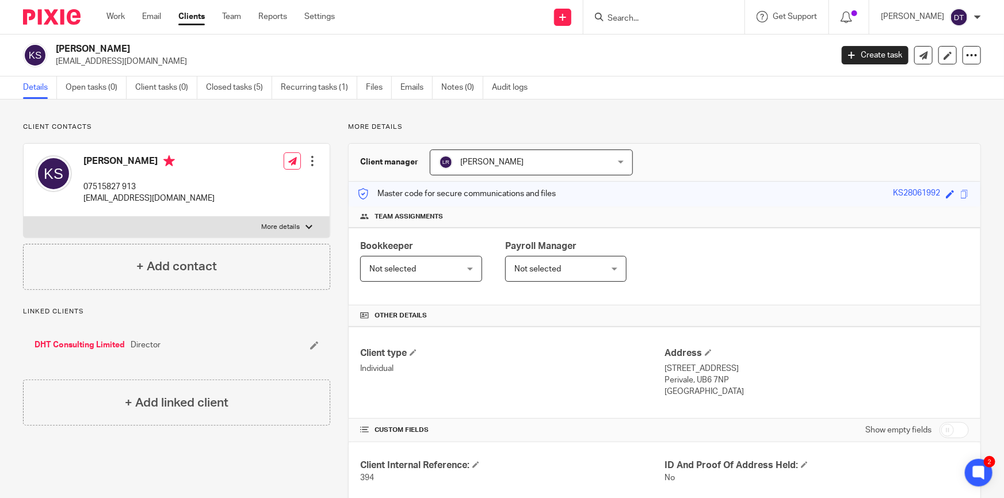
click at [644, 20] on input "Search" at bounding box center [659, 19] width 104 height 10
type input "a"
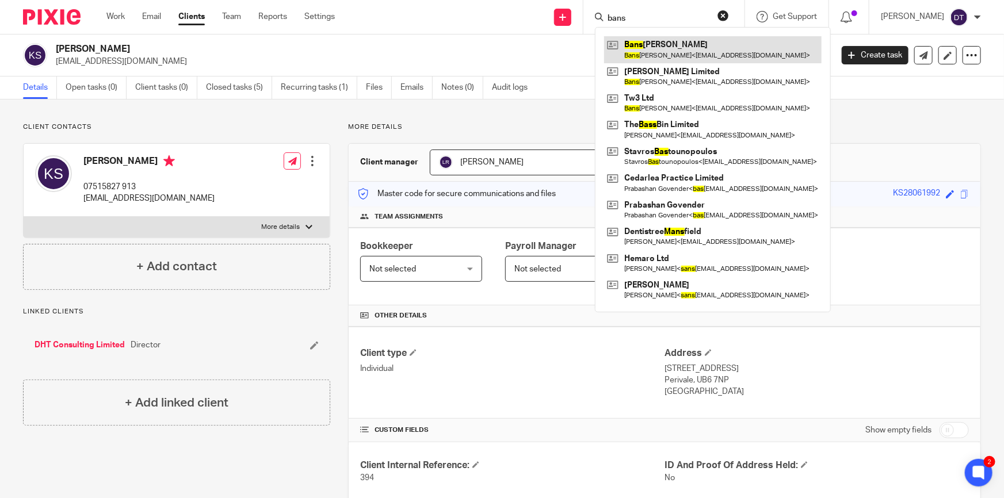
type input "bans"
click at [644, 41] on link at bounding box center [713, 49] width 218 height 26
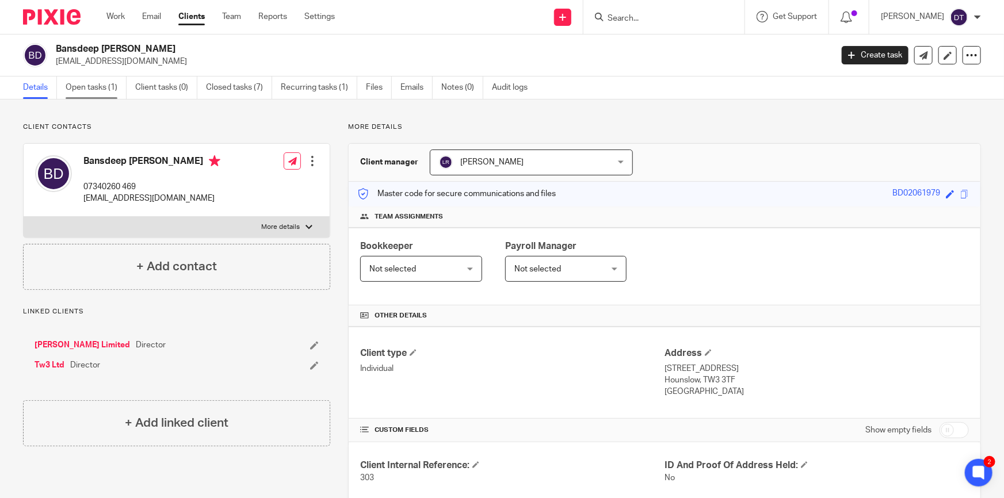
click at [109, 90] on link "Open tasks (1)" at bounding box center [96, 88] width 61 height 22
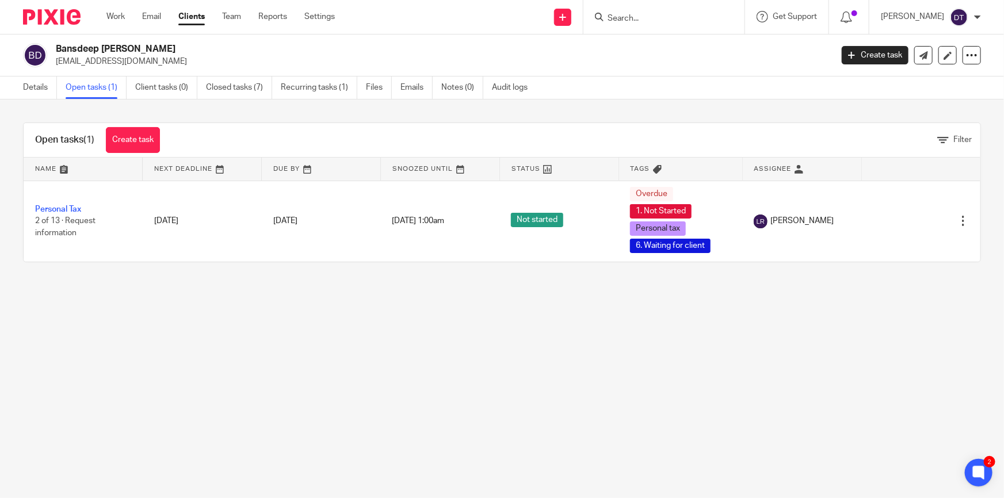
click at [633, 32] on div at bounding box center [664, 17] width 161 height 34
click at [632, 19] on input "Search" at bounding box center [659, 19] width 104 height 10
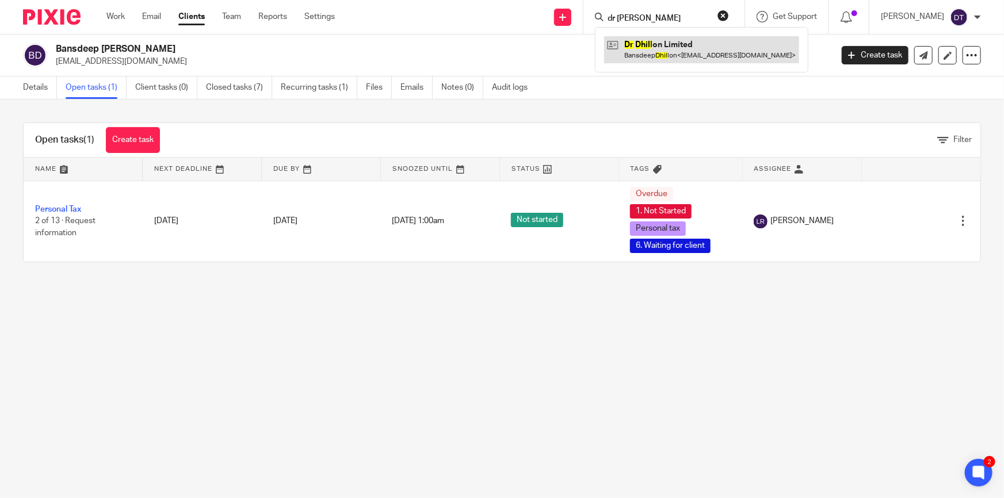
type input "dr [PERSON_NAME]"
click at [642, 47] on link at bounding box center [701, 49] width 195 height 26
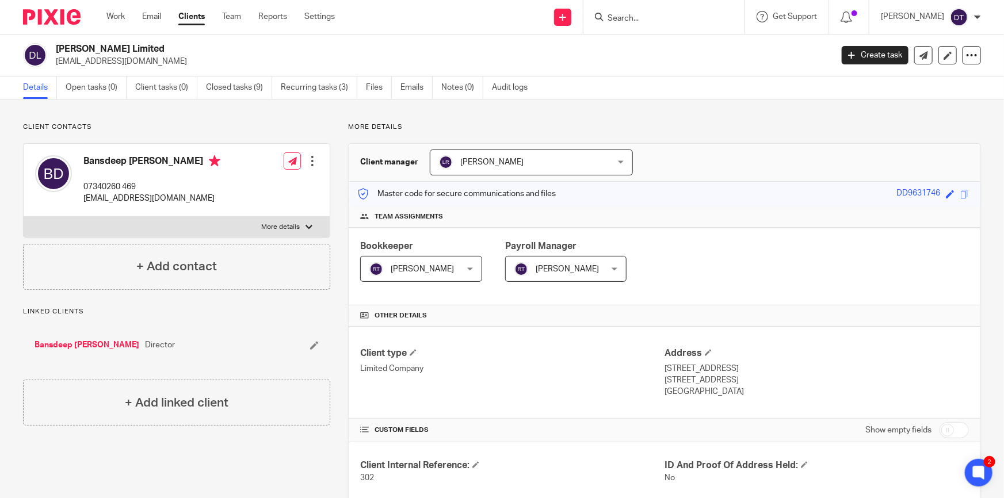
click at [687, 17] on input "Search" at bounding box center [659, 19] width 104 height 10
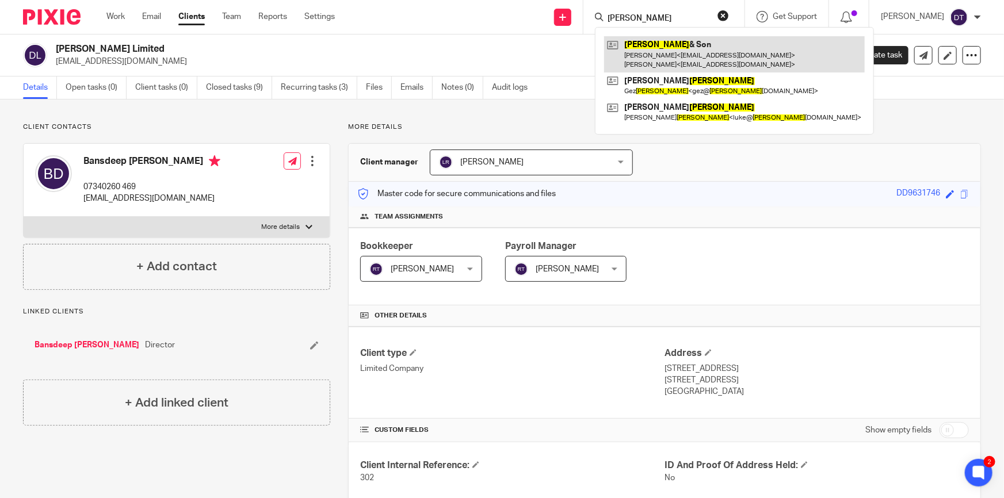
type input "g.molloy"
click at [677, 41] on link at bounding box center [734, 54] width 261 height 36
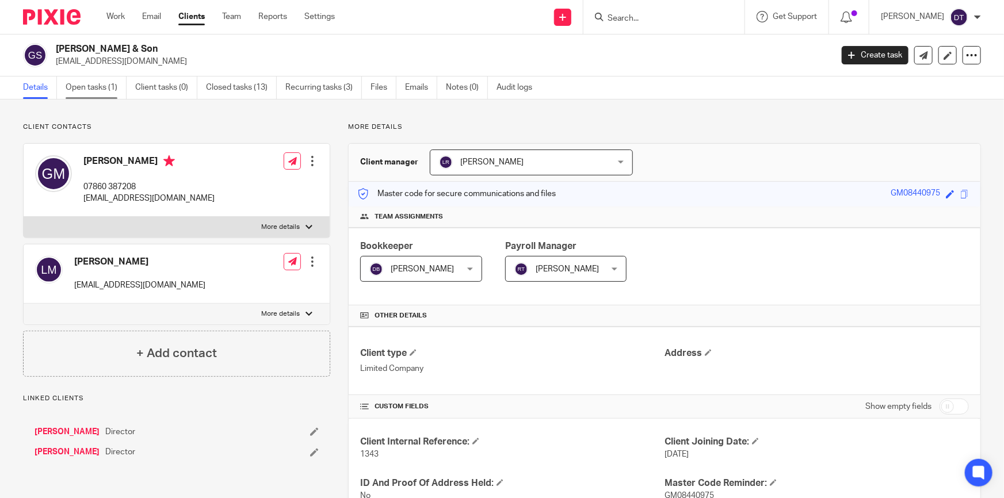
click at [108, 83] on link "Open tasks (1)" at bounding box center [96, 88] width 61 height 22
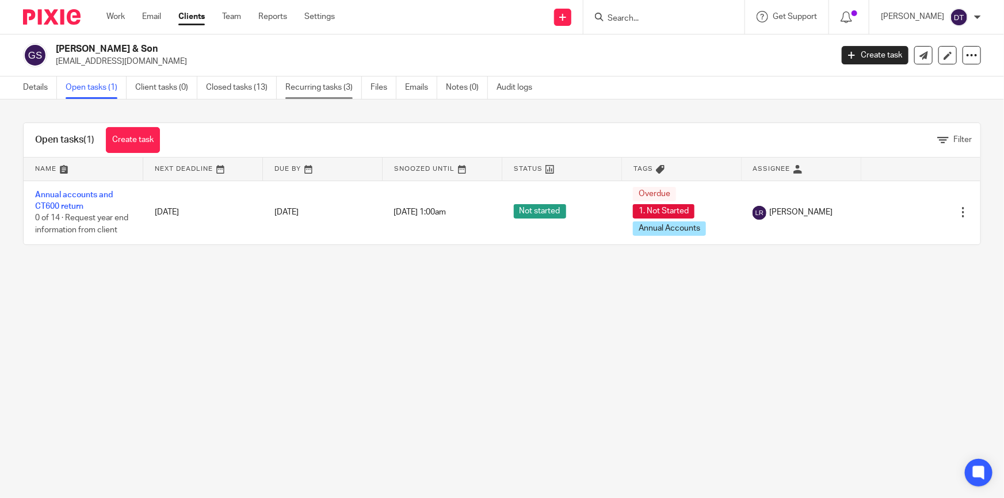
click at [290, 87] on link "Recurring tasks (3)" at bounding box center [323, 88] width 77 height 22
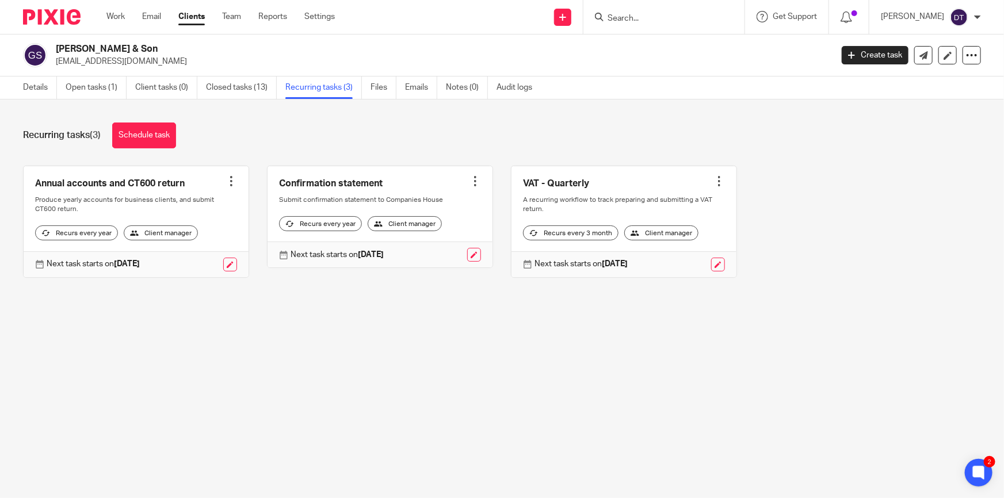
click at [647, 16] on input "Search" at bounding box center [659, 19] width 104 height 10
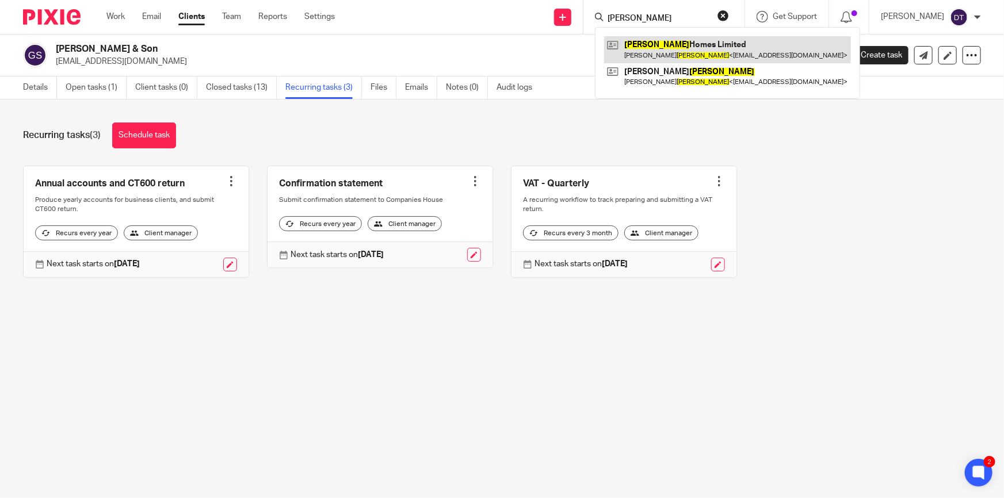
type input "goodwin"
click at [642, 49] on link at bounding box center [727, 49] width 247 height 26
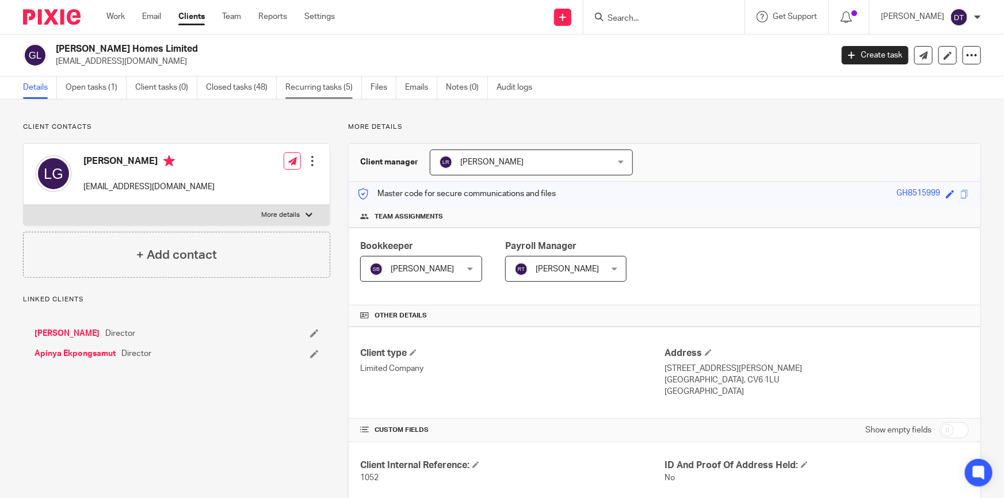
click at [317, 91] on link "Recurring tasks (5)" at bounding box center [323, 88] width 77 height 22
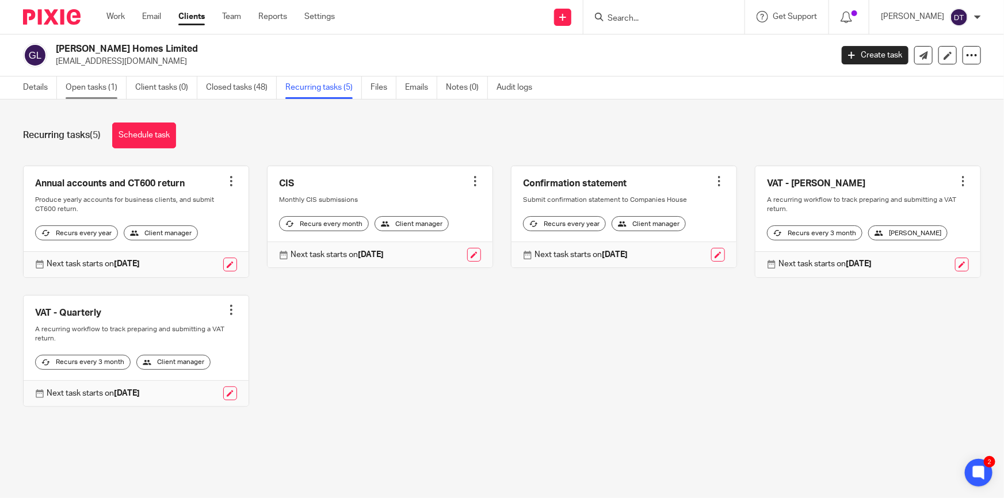
click at [95, 86] on link "Open tasks (1)" at bounding box center [96, 88] width 61 height 22
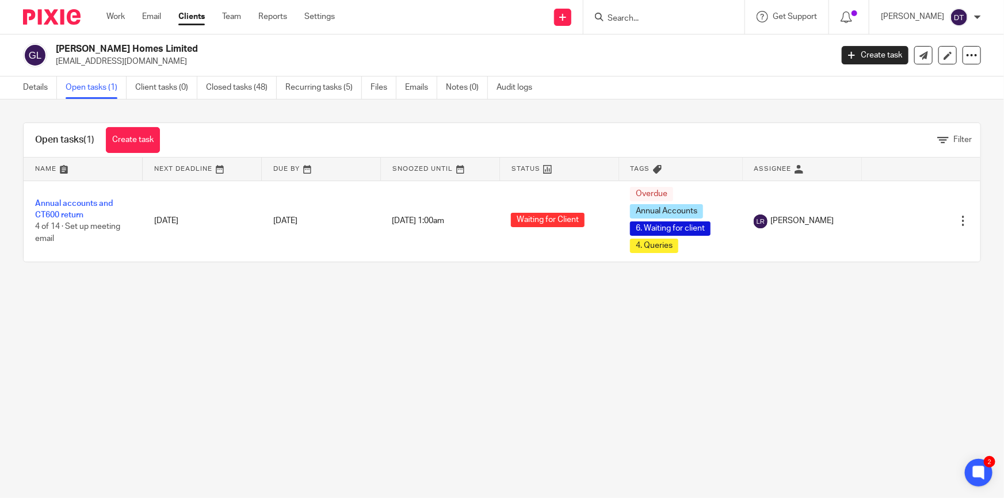
drag, startPoint x: 163, startPoint y: 47, endPoint x: 58, endPoint y: 51, distance: 105.4
click at [58, 51] on h2 "Goodwin Homes Limited" at bounding box center [363, 49] width 615 height 12
copy h2 "Goodwin Homes Limited"
click at [617, 24] on div at bounding box center [664, 17] width 161 height 34
click at [626, 16] on input "Search" at bounding box center [659, 19] width 104 height 10
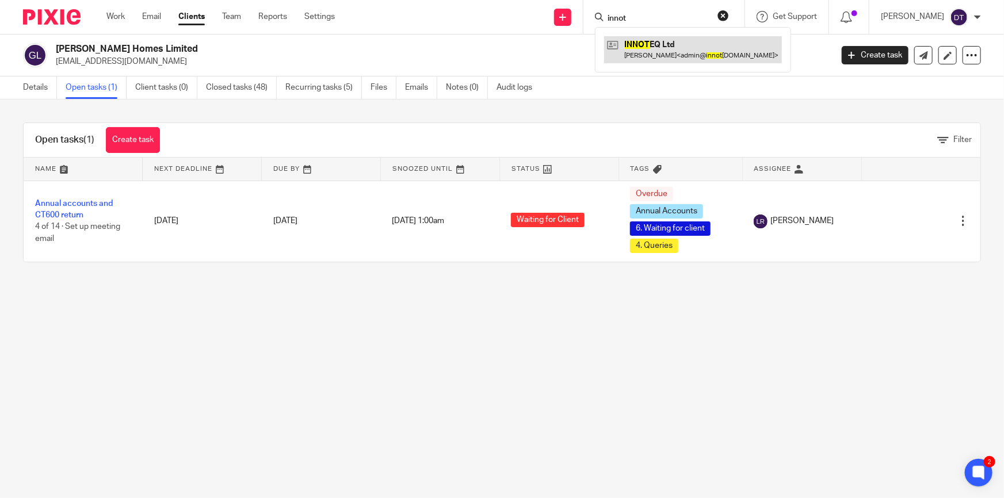
type input "innot"
click at [647, 58] on link at bounding box center [693, 49] width 178 height 26
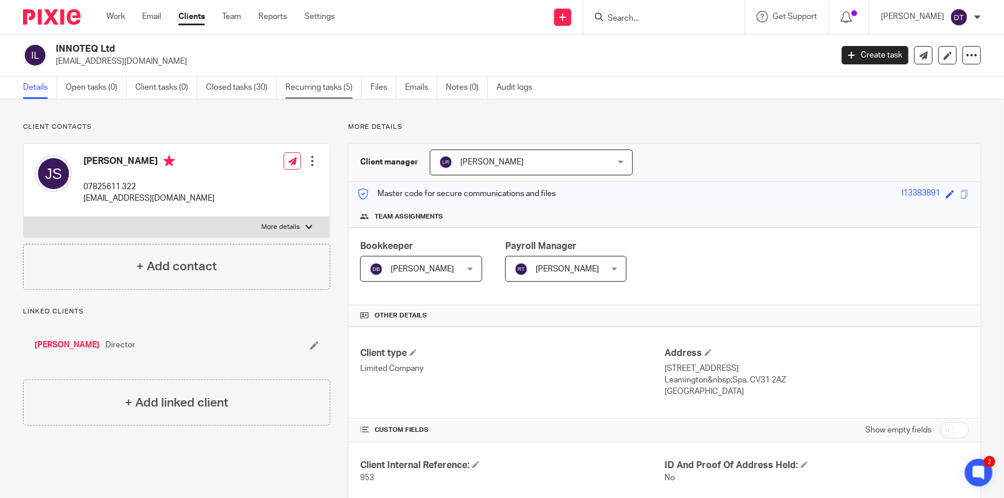
click at [328, 81] on link "Recurring tasks (5)" at bounding box center [323, 88] width 77 height 22
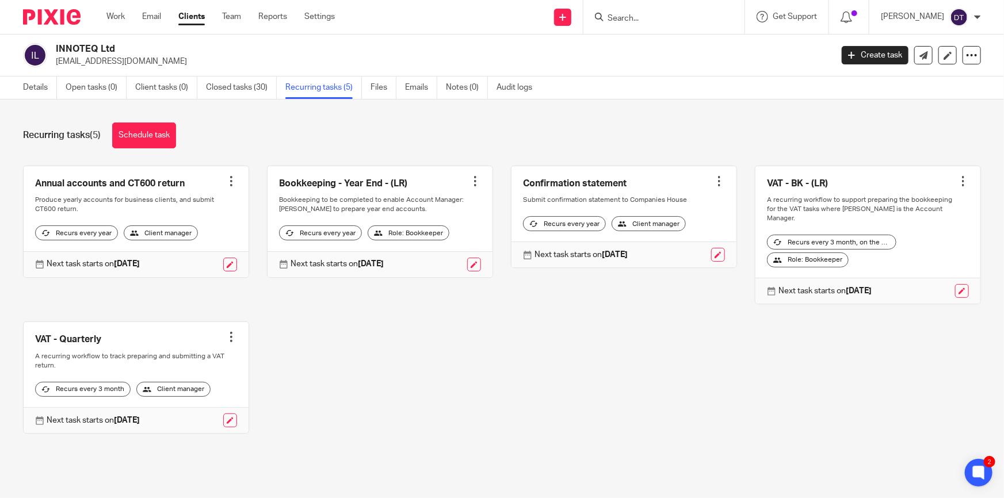
click at [630, 18] on input "Search" at bounding box center [659, 19] width 104 height 10
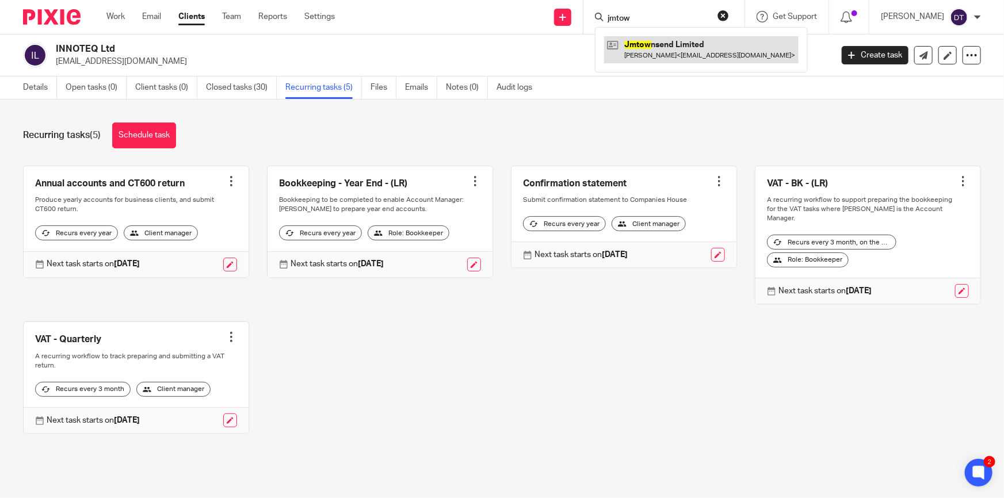
type input "jmtow"
click at [657, 56] on link at bounding box center [701, 49] width 195 height 26
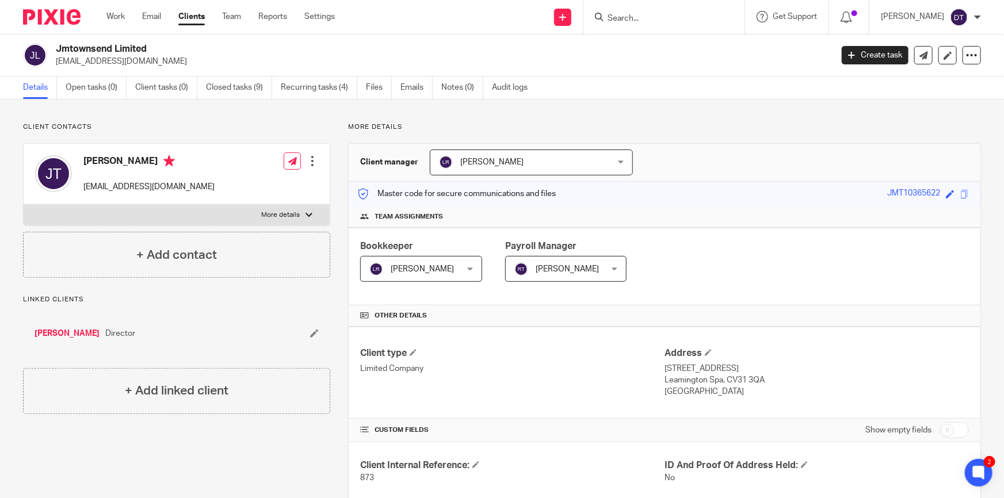
click at [687, 10] on form at bounding box center [668, 17] width 123 height 14
click at [672, 17] on input "Search" at bounding box center [659, 19] width 104 height 10
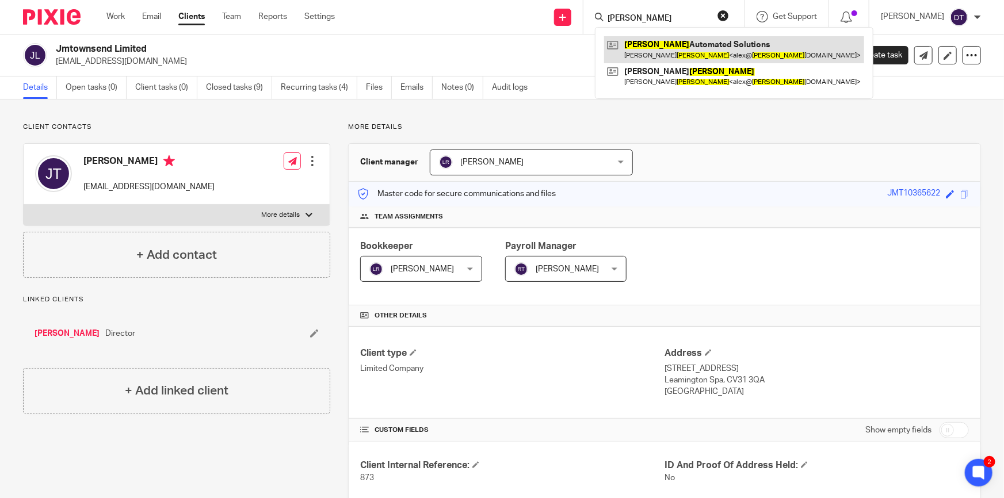
type input "keller"
click at [681, 40] on link at bounding box center [734, 49] width 260 height 26
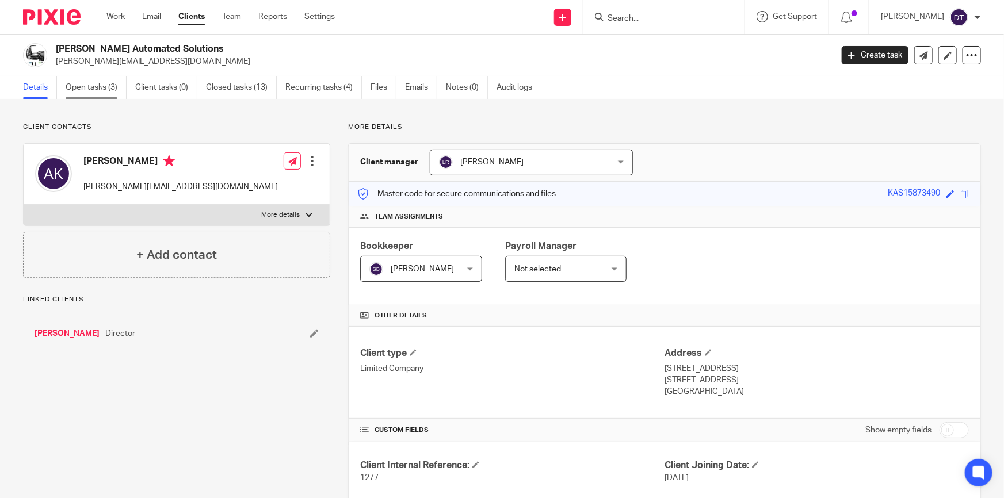
click at [101, 93] on link "Open tasks (3)" at bounding box center [96, 88] width 61 height 22
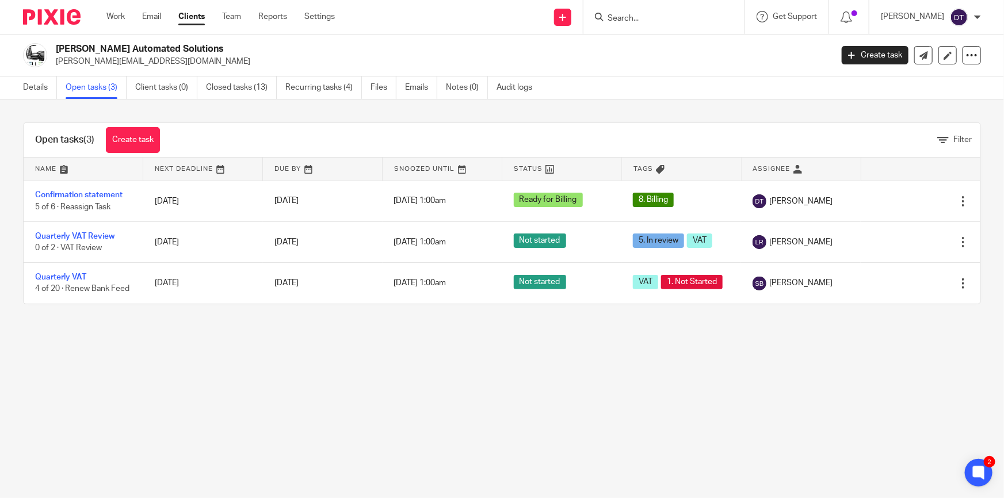
click at [655, 9] on div at bounding box center [664, 17] width 161 height 34
click at [651, 17] on input "Search" at bounding box center [659, 19] width 104 height 10
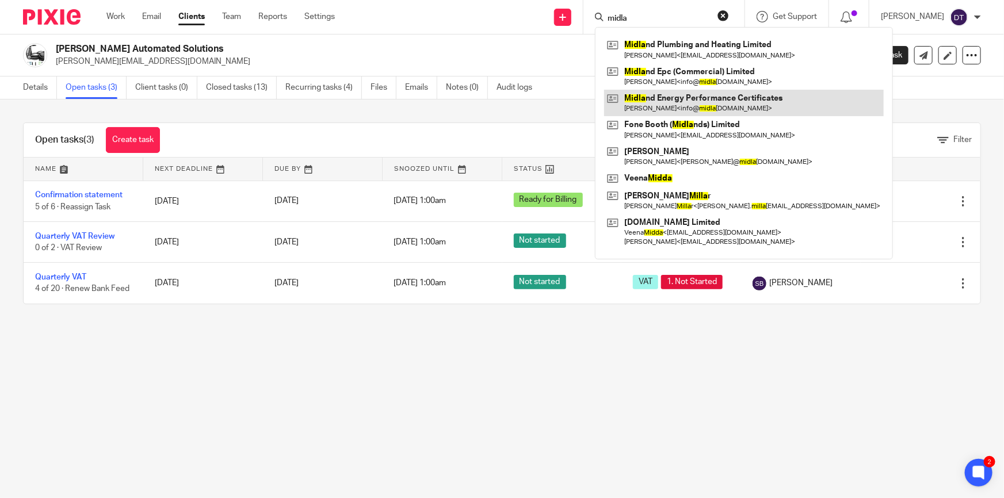
type input "midla"
click at [693, 105] on link at bounding box center [744, 103] width 280 height 26
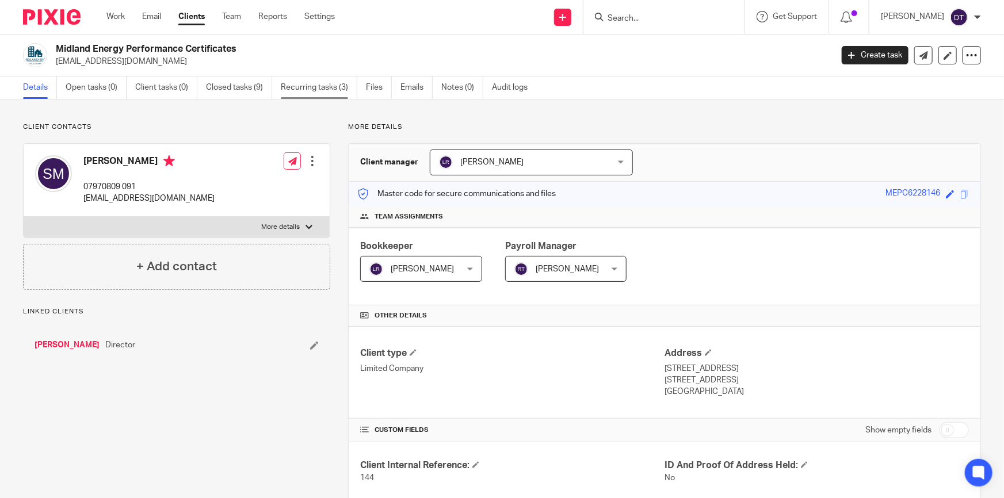
click at [311, 88] on link "Recurring tasks (3)" at bounding box center [319, 88] width 77 height 22
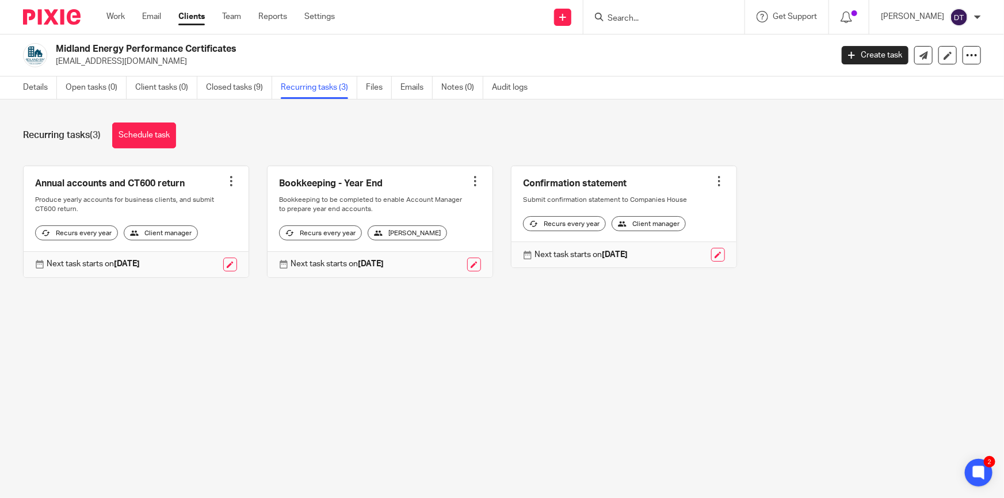
click at [624, 11] on form at bounding box center [668, 17] width 123 height 14
drag, startPoint x: 726, startPoint y: 20, endPoint x: 701, endPoint y: 12, distance: 26.8
click at [723, 19] on div at bounding box center [664, 17] width 161 height 34
click at [701, 12] on form at bounding box center [668, 17] width 123 height 14
click at [662, 14] on input "Search" at bounding box center [659, 19] width 104 height 10
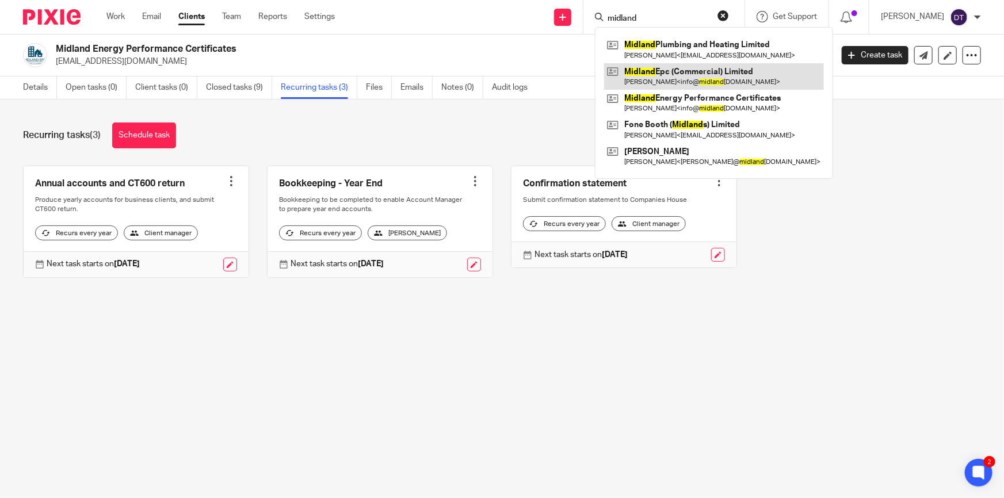
type input "midland"
click at [708, 70] on link at bounding box center [714, 76] width 220 height 26
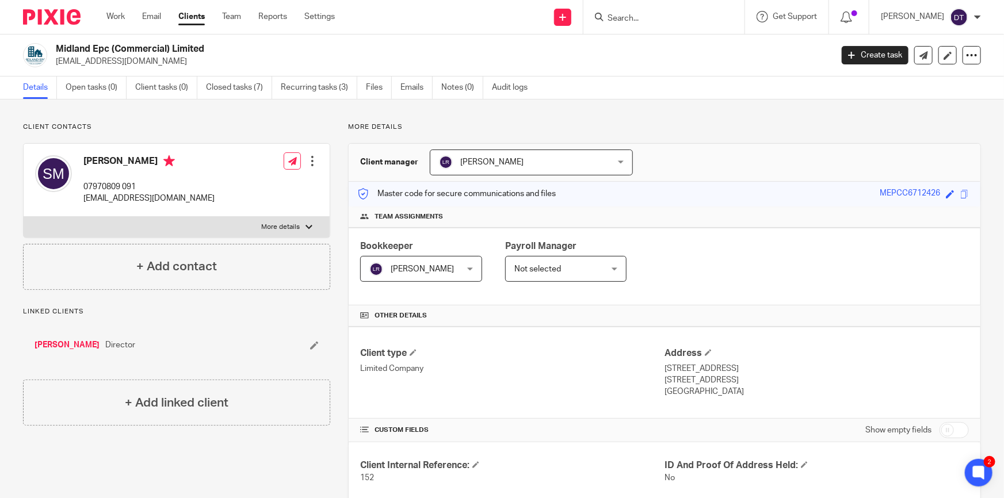
click at [624, 21] on input "Search" at bounding box center [659, 19] width 104 height 10
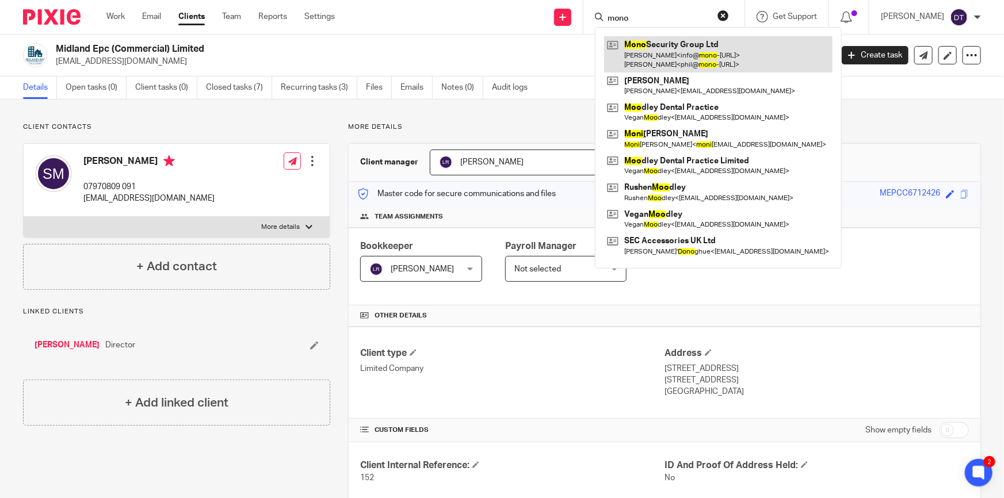
type input "mono"
click at [668, 47] on link at bounding box center [718, 54] width 228 height 36
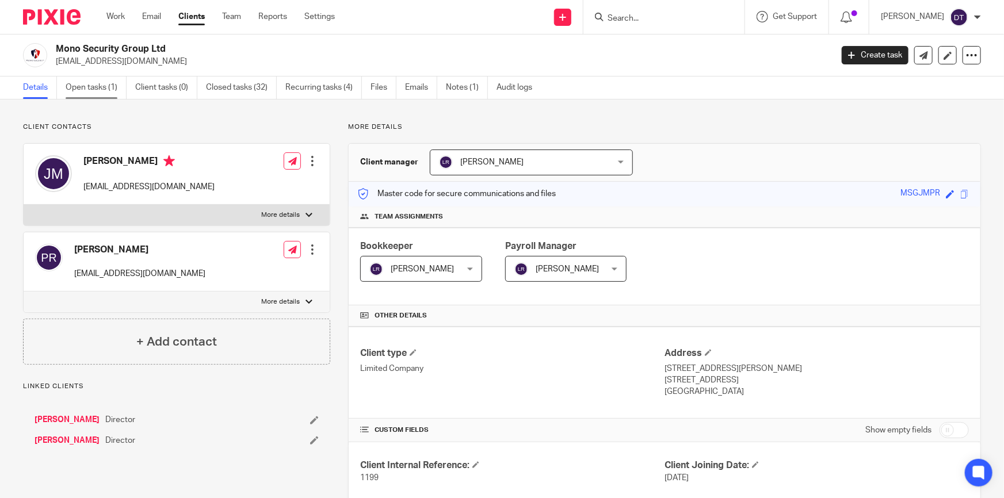
click at [100, 82] on link "Open tasks (1)" at bounding box center [96, 88] width 61 height 22
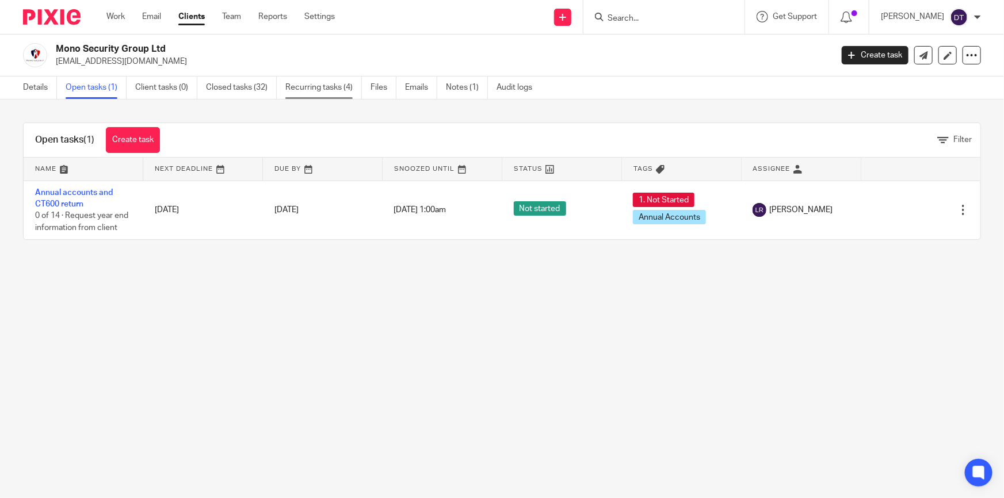
click at [319, 94] on link "Recurring tasks (4)" at bounding box center [323, 88] width 77 height 22
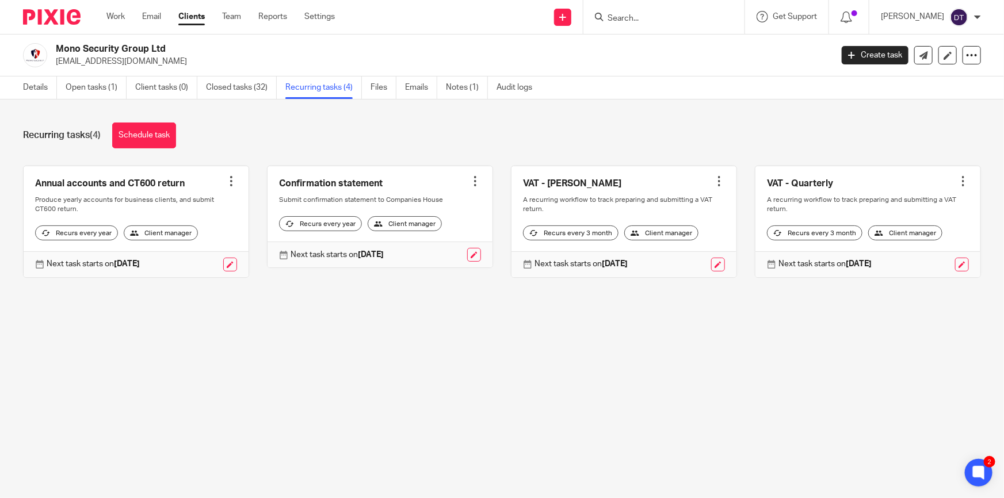
click at [616, 17] on input "Search" at bounding box center [659, 19] width 104 height 10
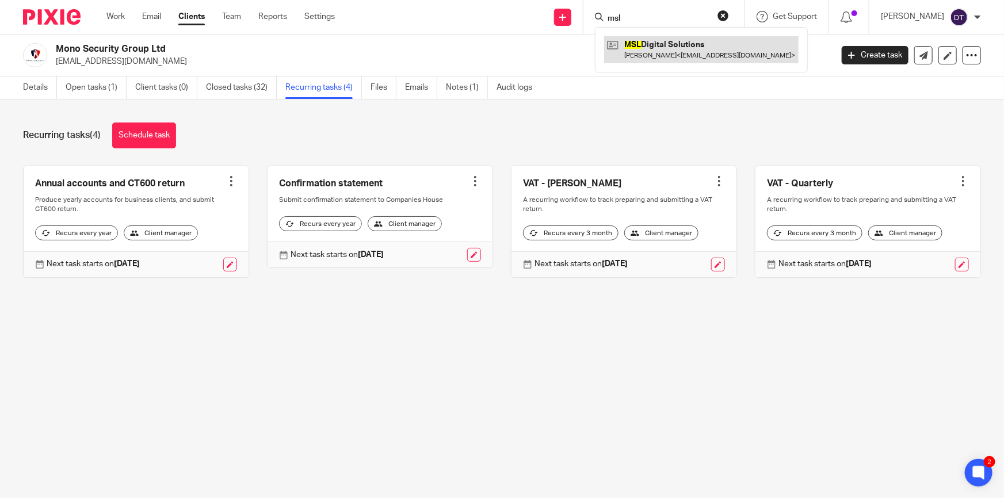
type input "msl"
click at [629, 54] on link at bounding box center [701, 49] width 195 height 26
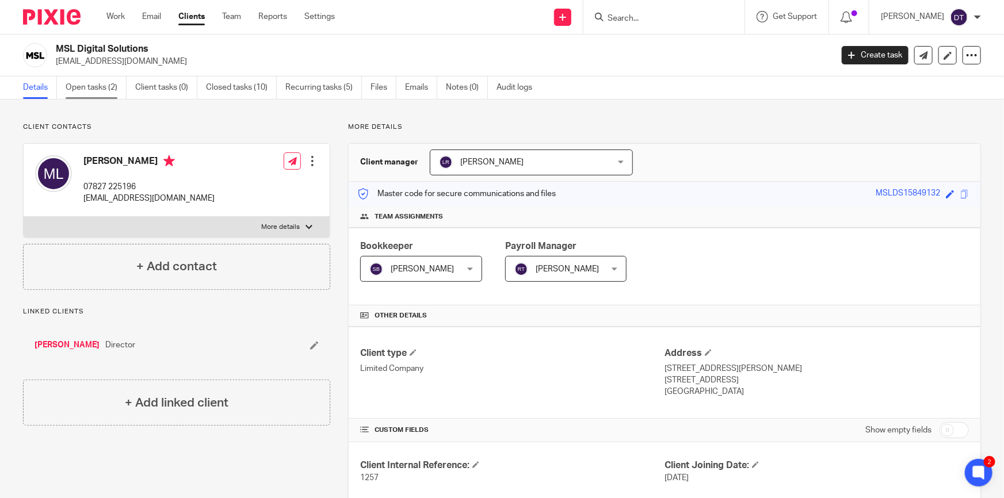
click at [117, 86] on link "Open tasks (2)" at bounding box center [96, 88] width 61 height 22
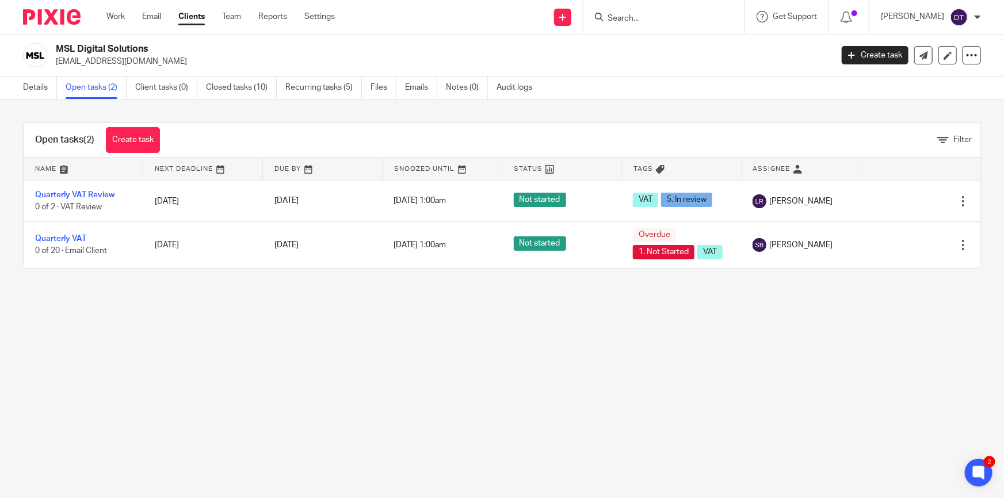
click at [628, 14] on input "Search" at bounding box center [659, 19] width 104 height 10
type input "b"
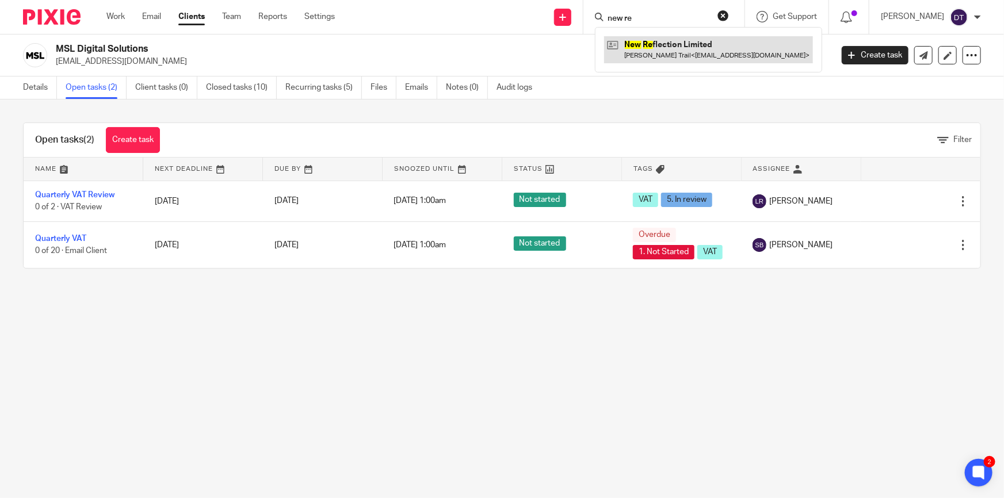
type input "new re"
drag, startPoint x: 639, startPoint y: 43, endPoint x: 629, endPoint y: 43, distance: 10.4
click at [639, 43] on link at bounding box center [708, 49] width 209 height 26
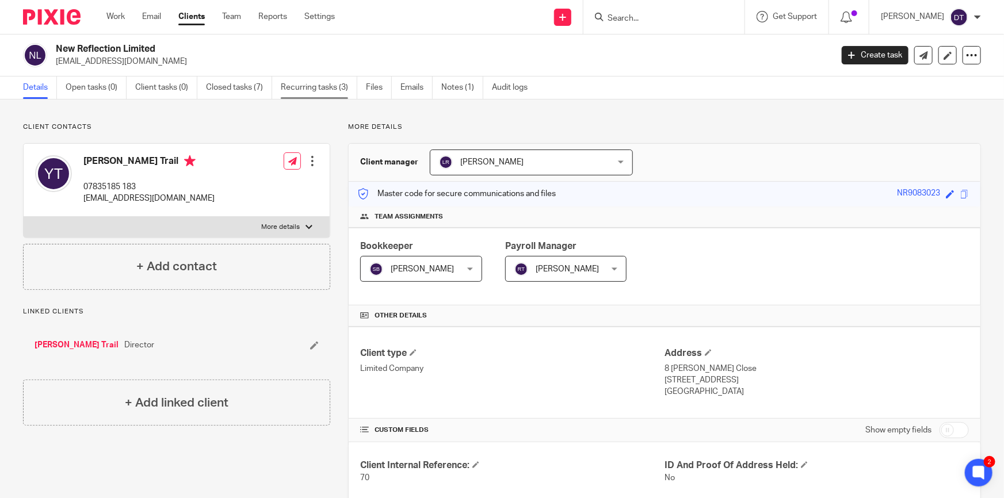
click at [340, 79] on link "Recurring tasks (3)" at bounding box center [319, 88] width 77 height 22
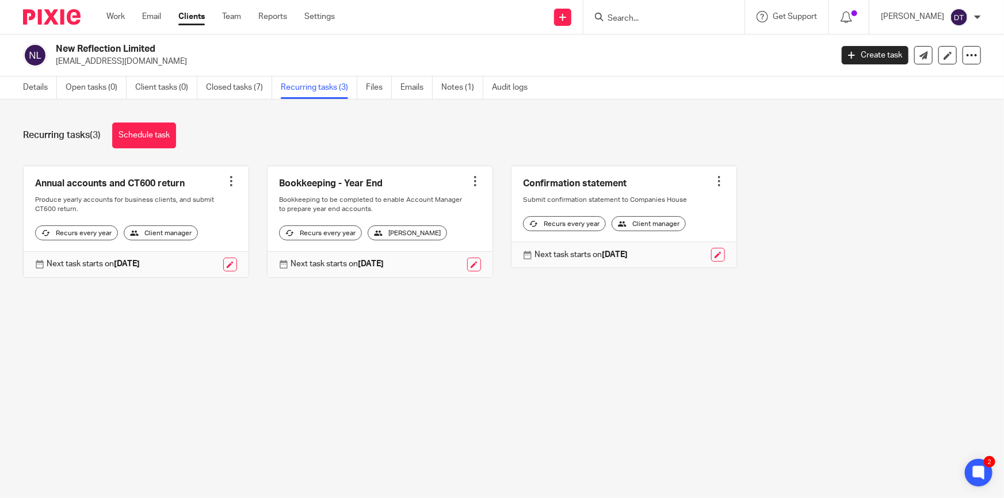
drag, startPoint x: 157, startPoint y: 52, endPoint x: 54, endPoint y: 53, distance: 102.4
click at [54, 53] on div "New Reflection Limited y.trail@yahoo.co.uk" at bounding box center [424, 55] width 802 height 24
copy h2 "New Reflection Limited"
click at [639, 19] on input "Search" at bounding box center [659, 19] width 104 height 10
paste input "Outstand Development Limited"
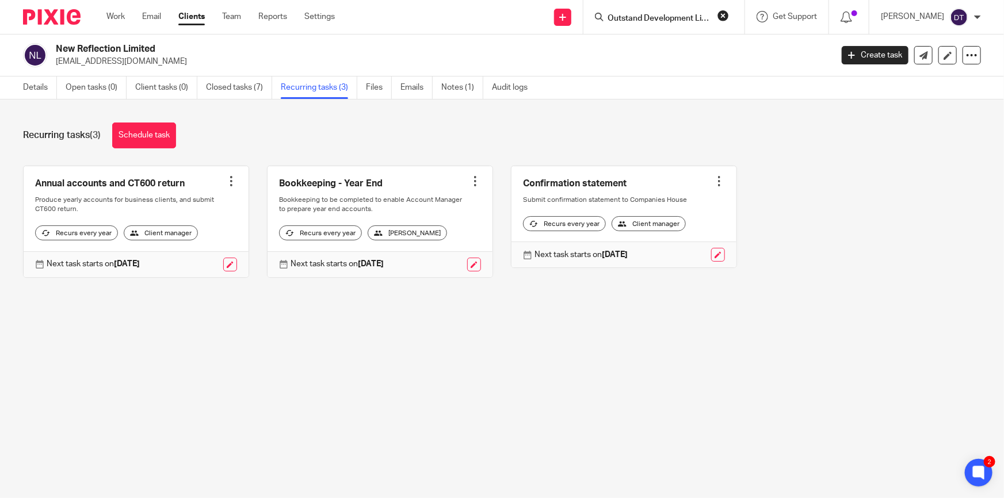
scroll to position [0, 14]
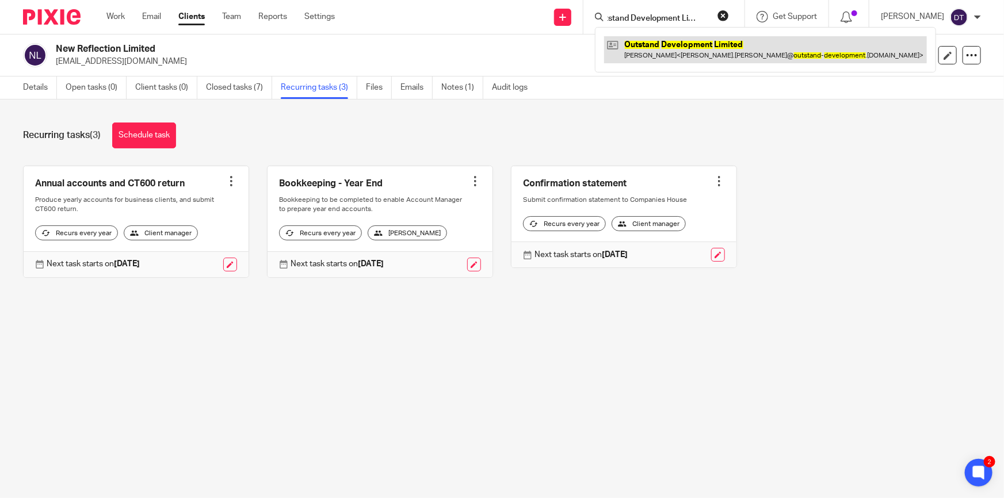
type input "Outstand Development Limited"
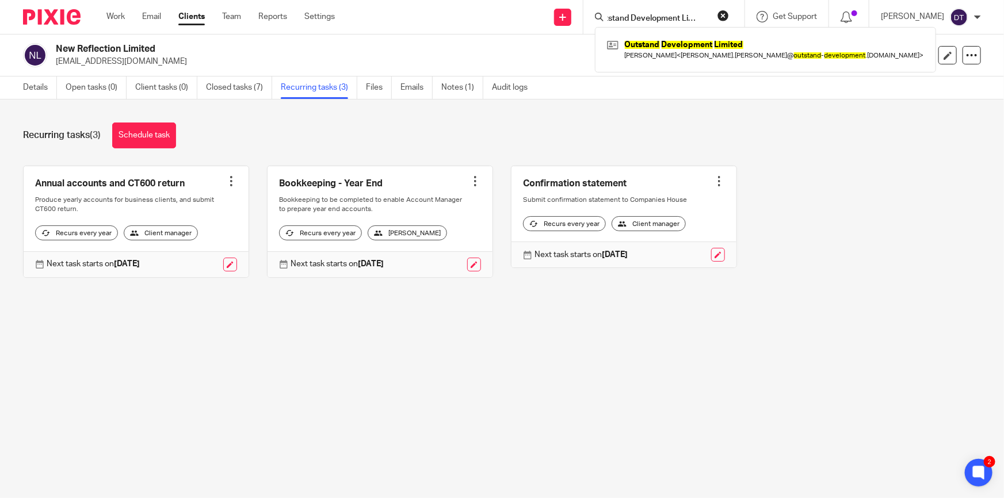
scroll to position [0, 0]
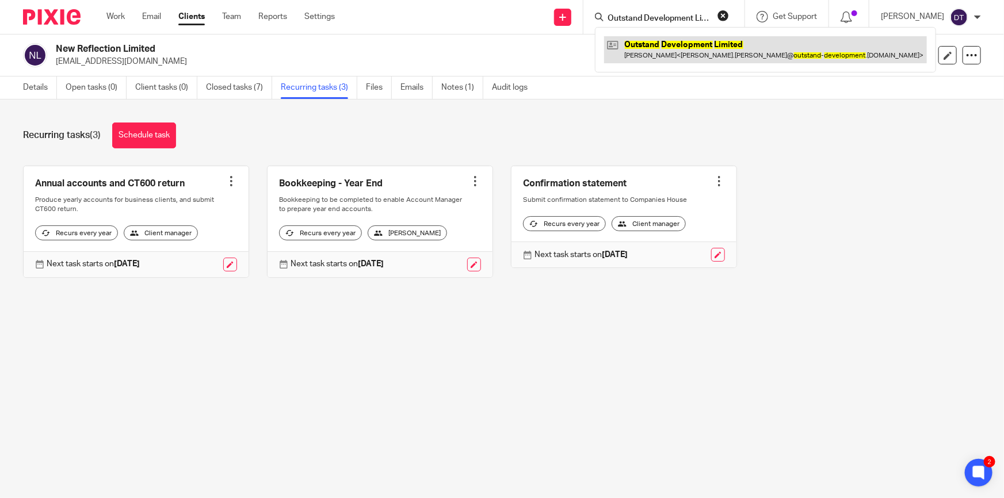
click at [688, 44] on link at bounding box center [765, 49] width 323 height 26
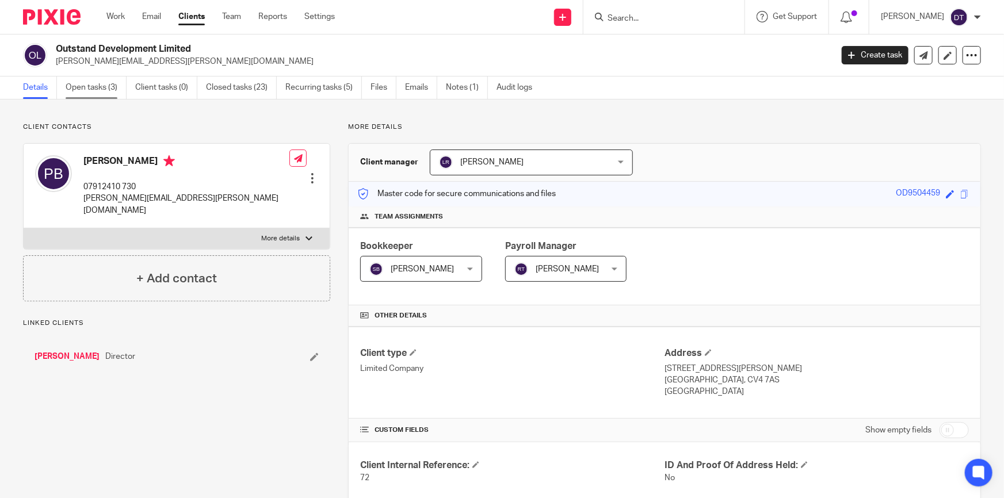
click at [109, 86] on link "Open tasks (3)" at bounding box center [96, 88] width 61 height 22
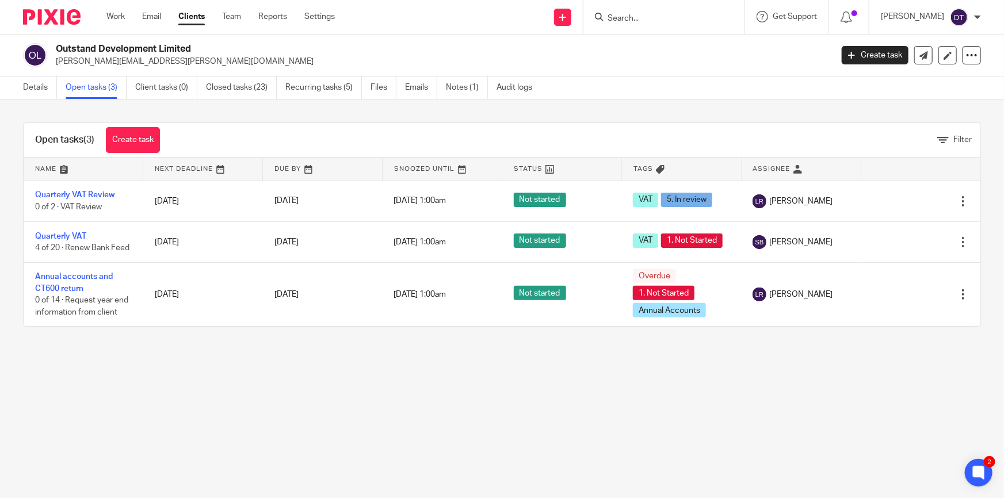
click at [664, 10] on form at bounding box center [668, 17] width 123 height 14
click at [644, 23] on input "Search" at bounding box center [659, 19] width 104 height 10
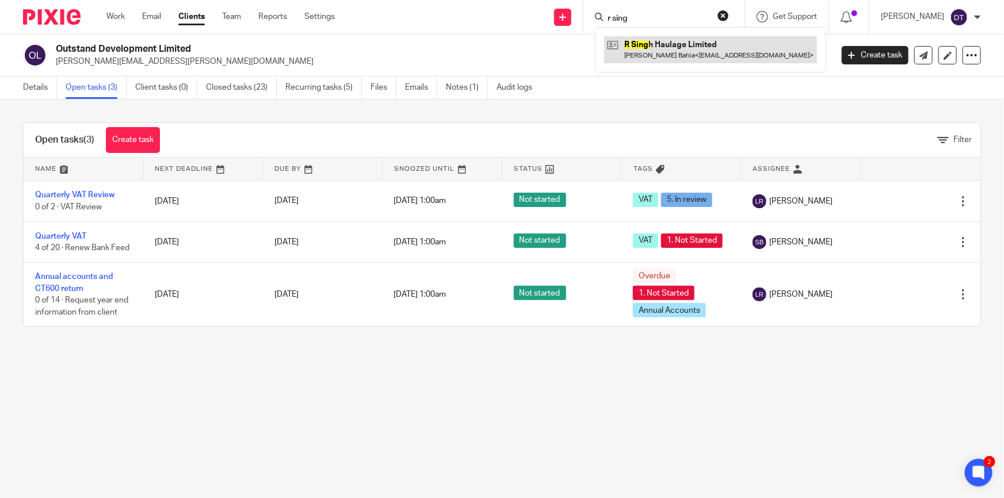
type input "r sing"
click at [657, 43] on link at bounding box center [710, 49] width 213 height 26
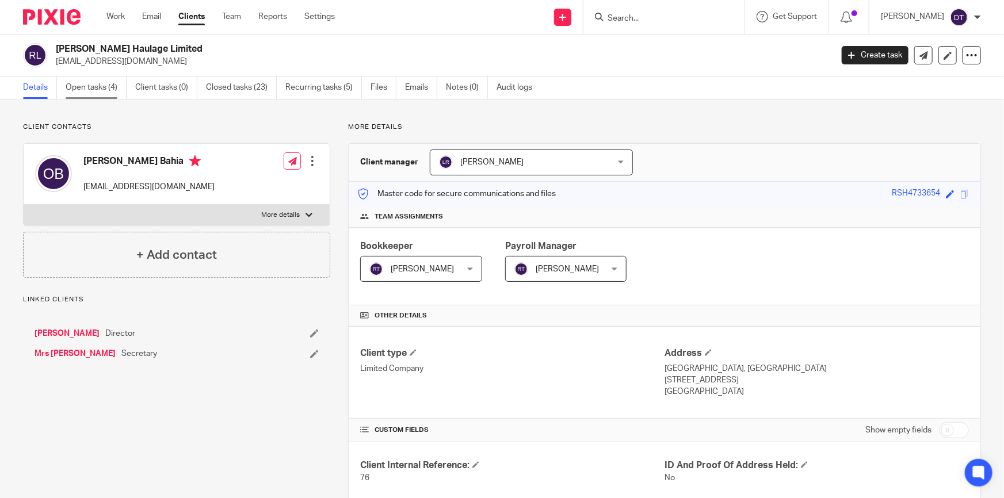
click at [90, 86] on link "Open tasks (4)" at bounding box center [96, 88] width 61 height 22
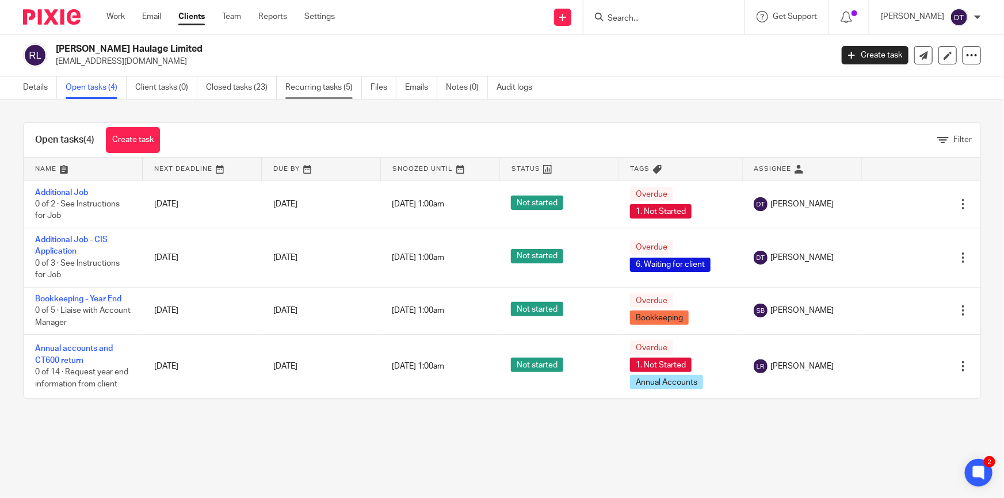
click at [345, 81] on link "Recurring tasks (5)" at bounding box center [323, 88] width 77 height 22
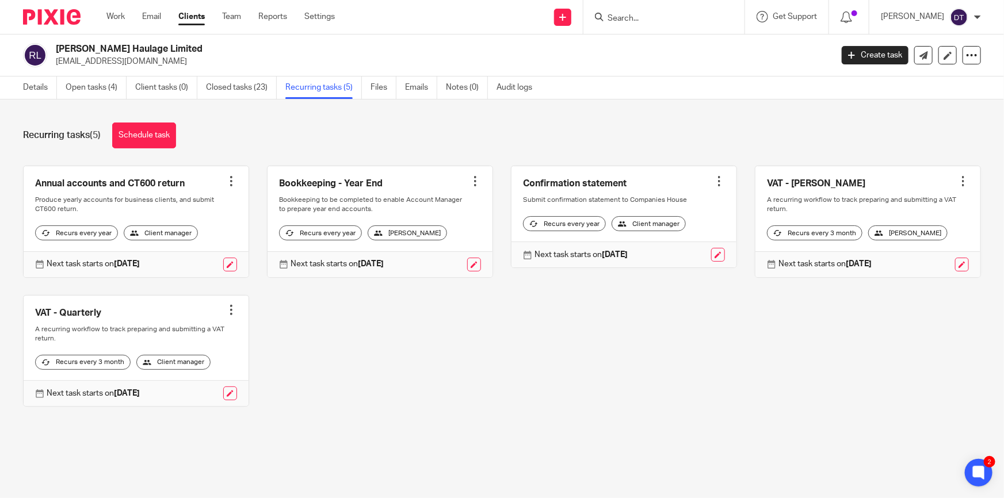
click at [667, 18] on input "Search" at bounding box center [659, 19] width 104 height 10
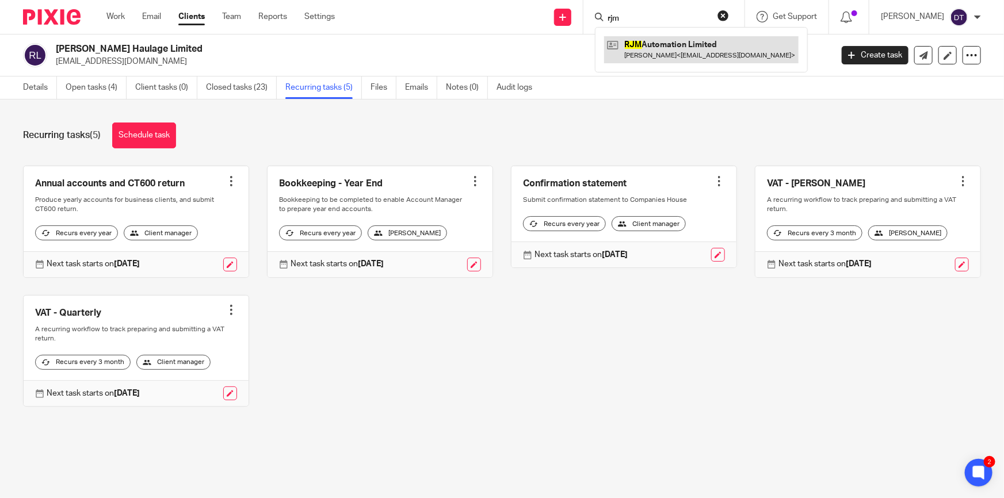
type input "rjm"
click at [669, 45] on link at bounding box center [701, 49] width 195 height 26
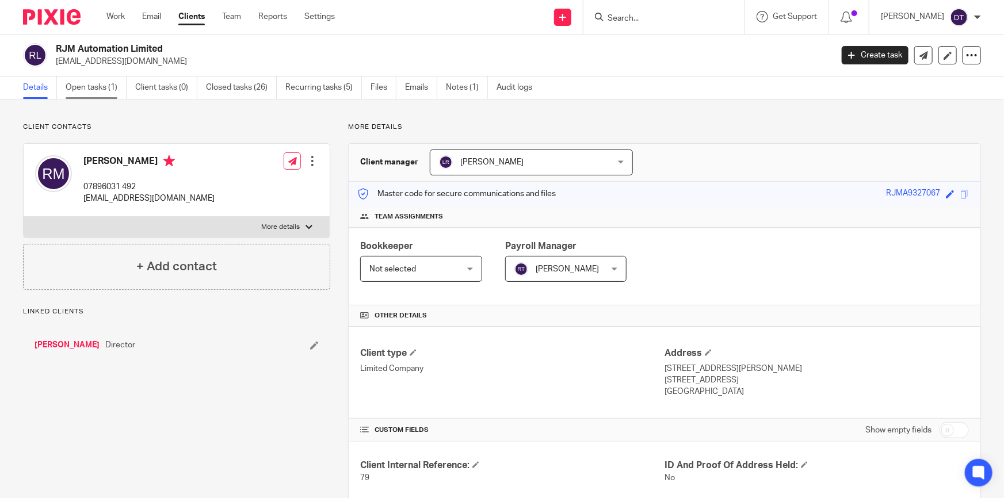
click at [83, 88] on link "Open tasks (1)" at bounding box center [96, 88] width 61 height 22
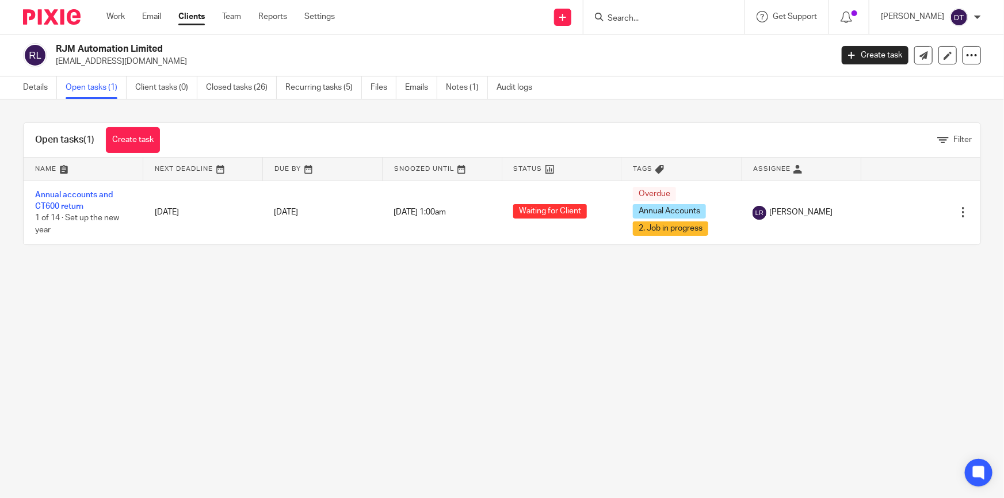
click at [322, 86] on link "Recurring tasks (5)" at bounding box center [323, 88] width 77 height 22
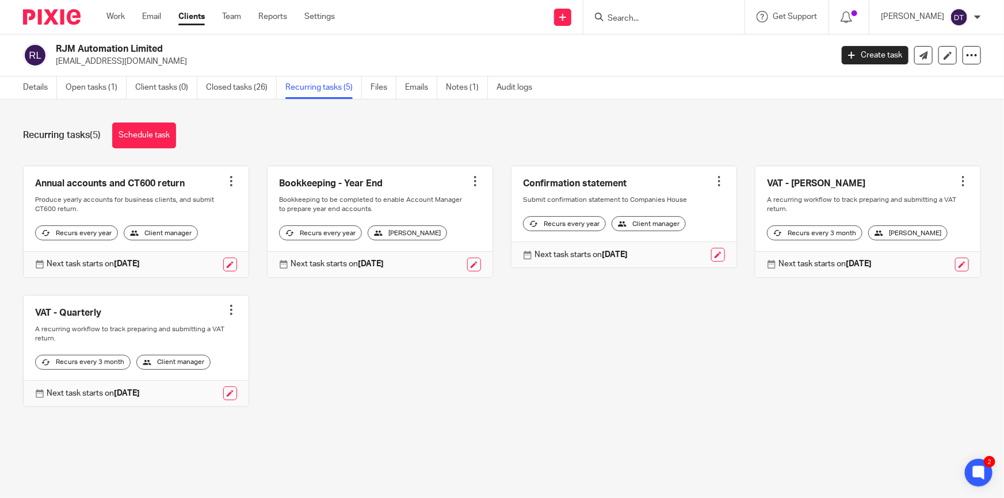
click at [615, 25] on div at bounding box center [664, 17] width 161 height 34
click at [618, 14] on input "Search" at bounding box center [659, 19] width 104 height 10
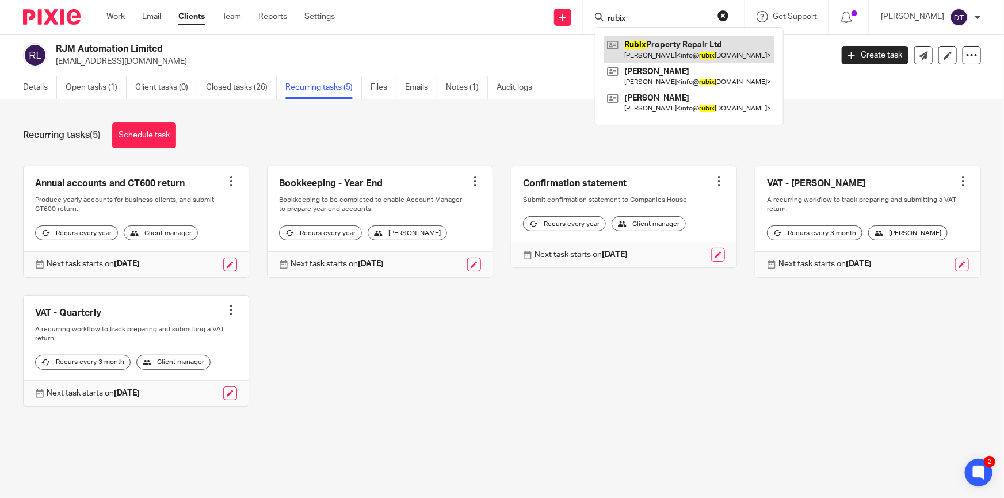
type input "rubix"
click at [672, 52] on link at bounding box center [689, 49] width 170 height 26
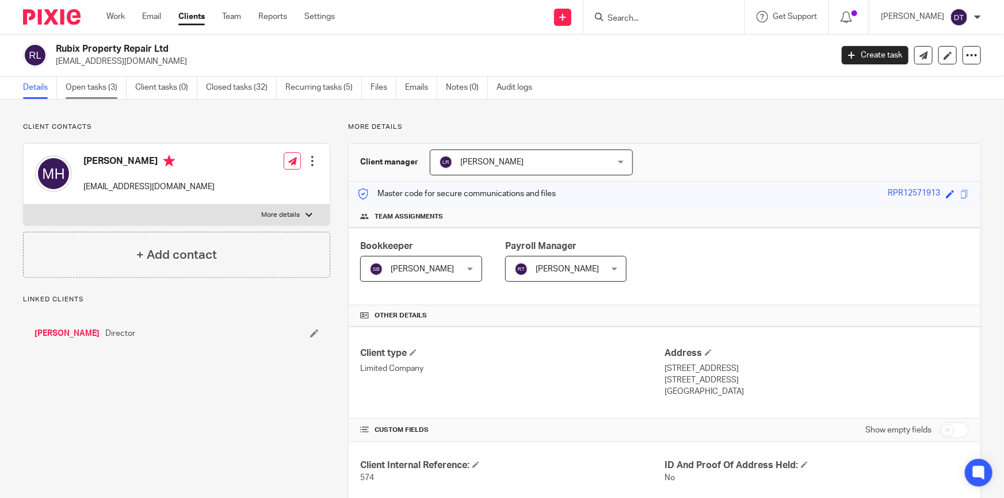
click at [77, 92] on link "Open tasks (3)" at bounding box center [96, 88] width 61 height 22
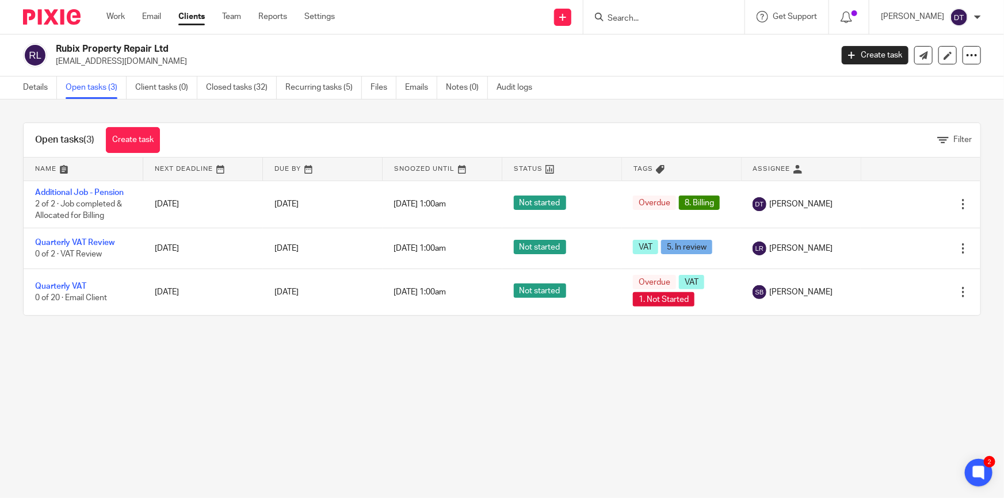
click at [632, 23] on input "Search" at bounding box center [659, 19] width 104 height 10
click at [631, 17] on input "Search" at bounding box center [659, 19] width 104 height 10
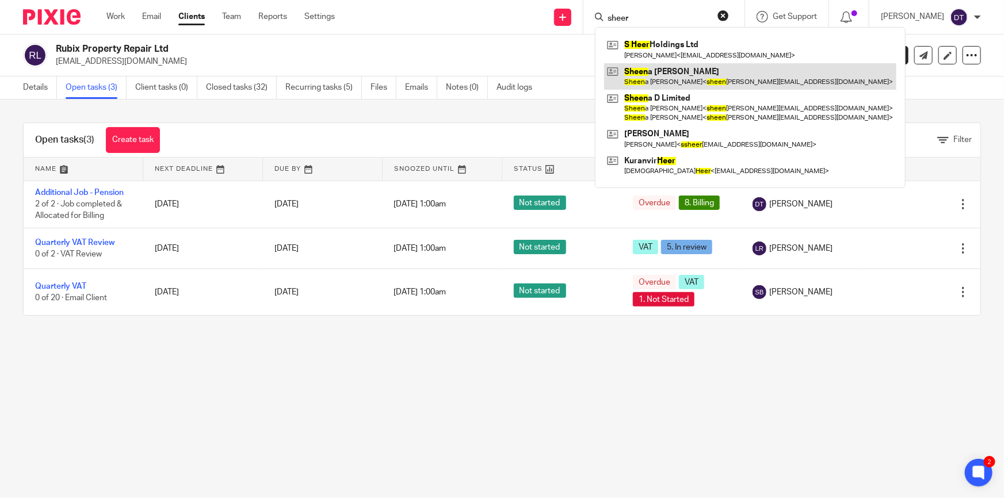
type input "sheer"
click at [672, 75] on link at bounding box center [750, 76] width 292 height 26
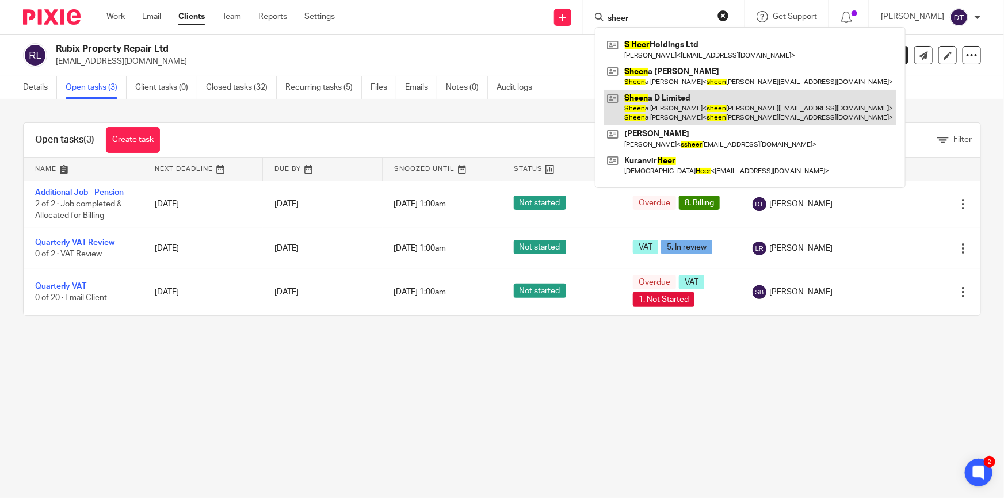
click at [670, 94] on link at bounding box center [750, 108] width 292 height 36
click at [664, 98] on link at bounding box center [750, 108] width 292 height 36
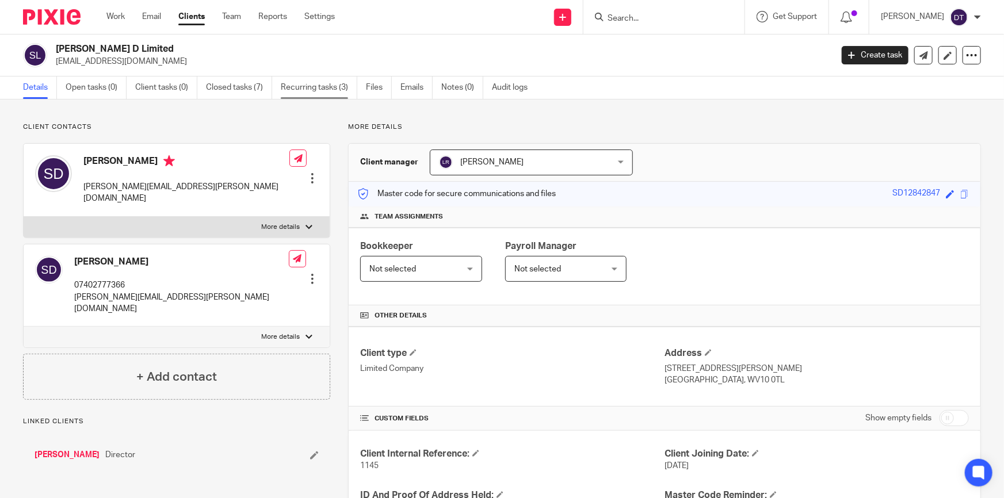
click at [308, 86] on link "Recurring tasks (3)" at bounding box center [319, 88] width 77 height 22
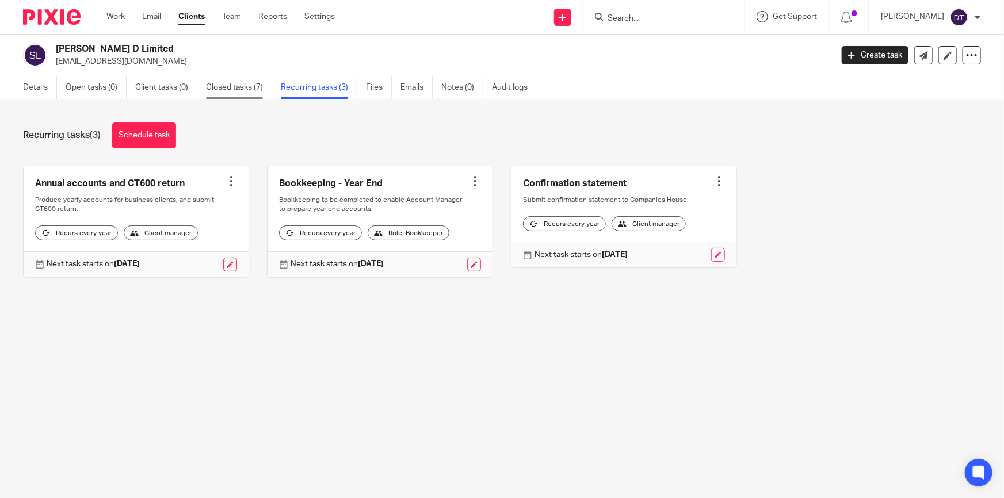
click at [248, 89] on link "Closed tasks (7)" at bounding box center [239, 88] width 66 height 22
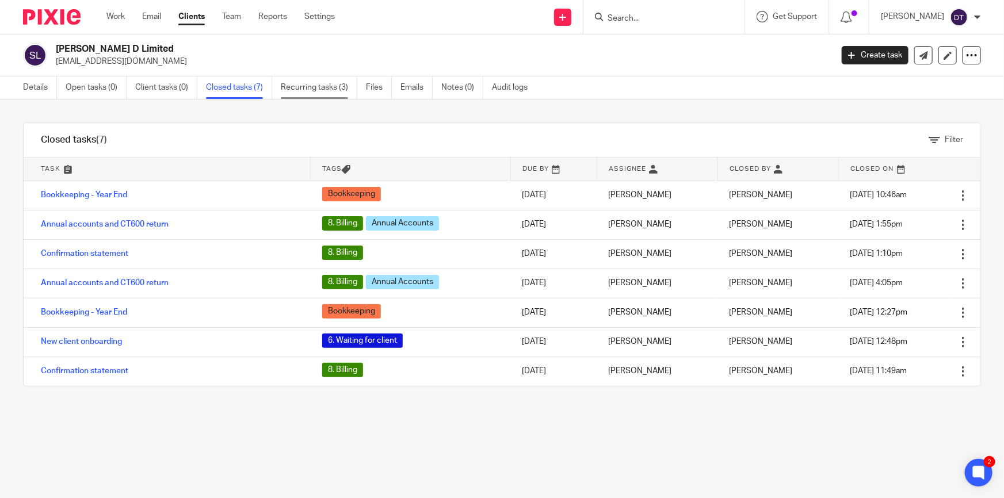
click at [325, 92] on link "Recurring tasks (3)" at bounding box center [319, 88] width 77 height 22
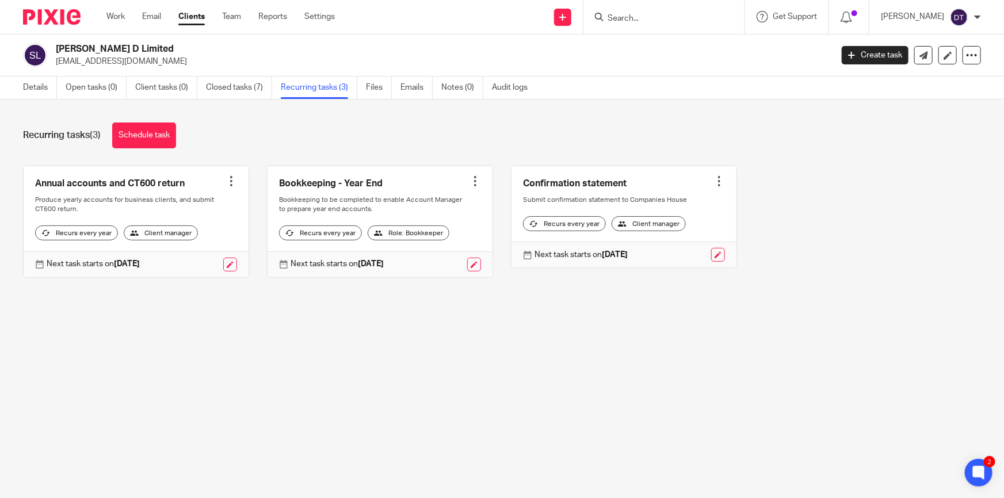
drag, startPoint x: 157, startPoint y: 52, endPoint x: 56, endPoint y: 54, distance: 101.3
click at [56, 54] on h2 "[PERSON_NAME] D Limited" at bounding box center [363, 49] width 615 height 12
copy h2 "Sheena D Limited"
click at [669, 12] on form at bounding box center [668, 17] width 123 height 14
click at [664, 17] on input "Search" at bounding box center [659, 19] width 104 height 10
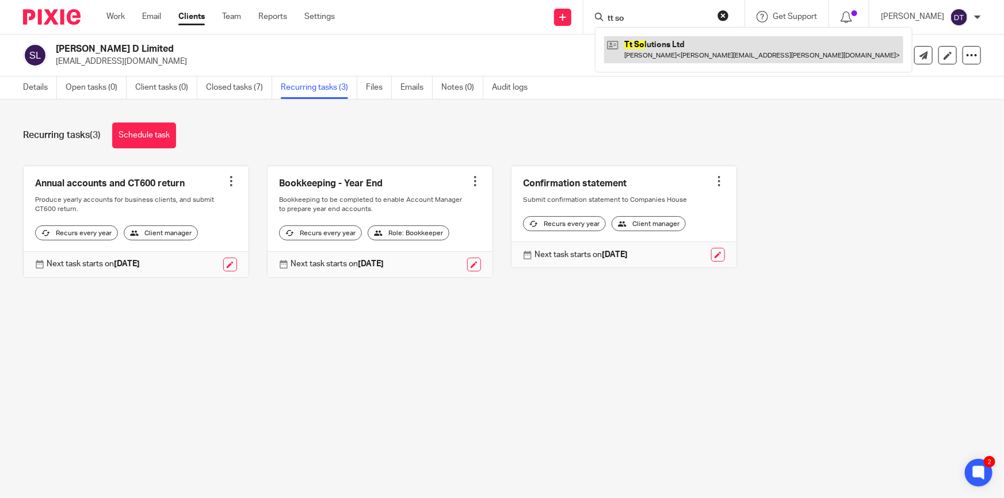
type input "tt so"
click at [642, 52] on link at bounding box center [753, 49] width 299 height 26
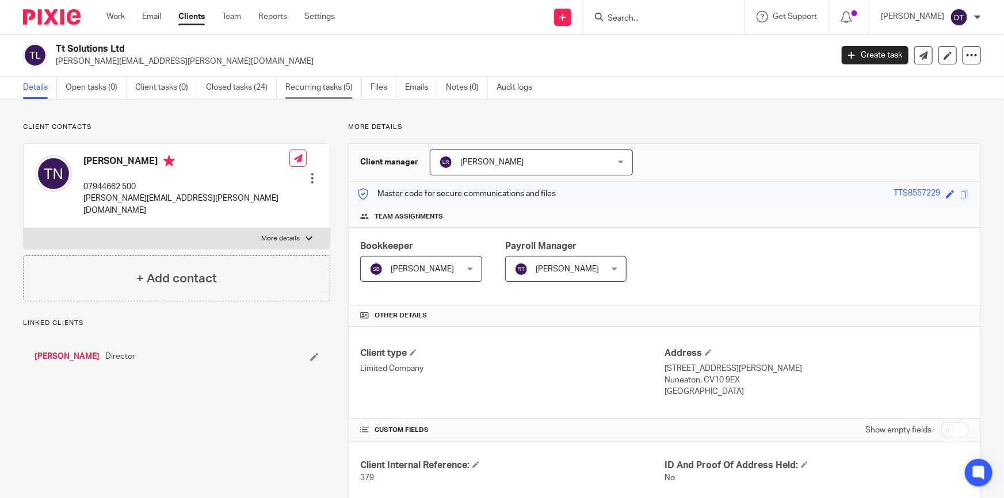
click at [318, 84] on link "Recurring tasks (5)" at bounding box center [323, 88] width 77 height 22
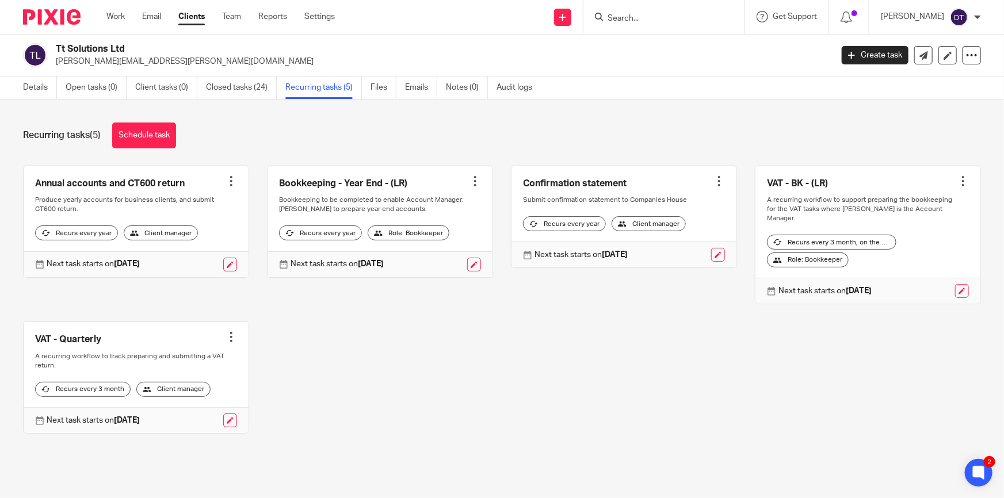
click at [637, 15] on input "Search" at bounding box center [659, 19] width 104 height 10
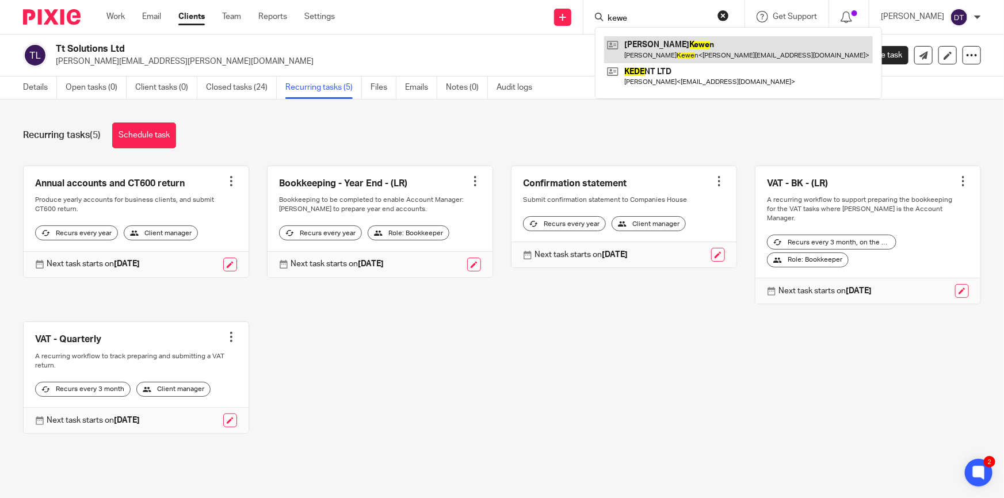
type input "kewe"
click at [665, 47] on link at bounding box center [738, 49] width 269 height 26
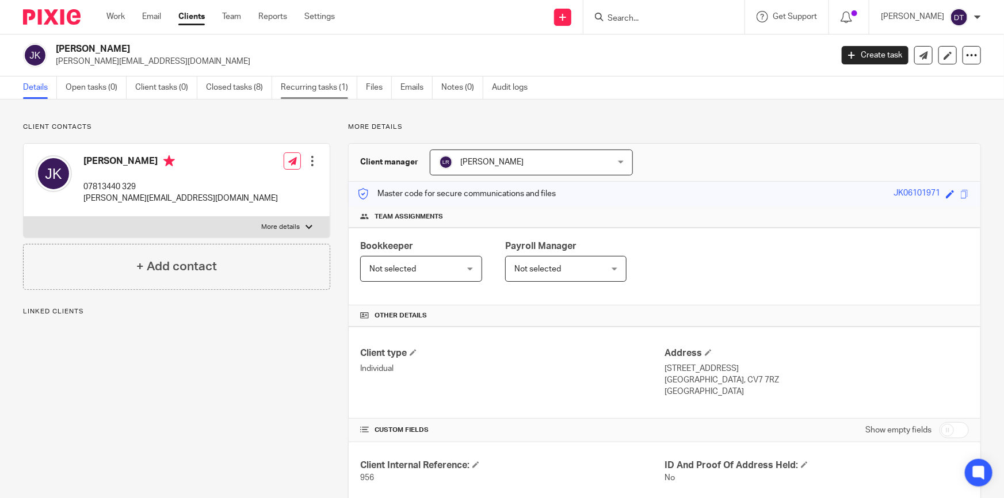
click at [334, 87] on link "Recurring tasks (1)" at bounding box center [319, 88] width 77 height 22
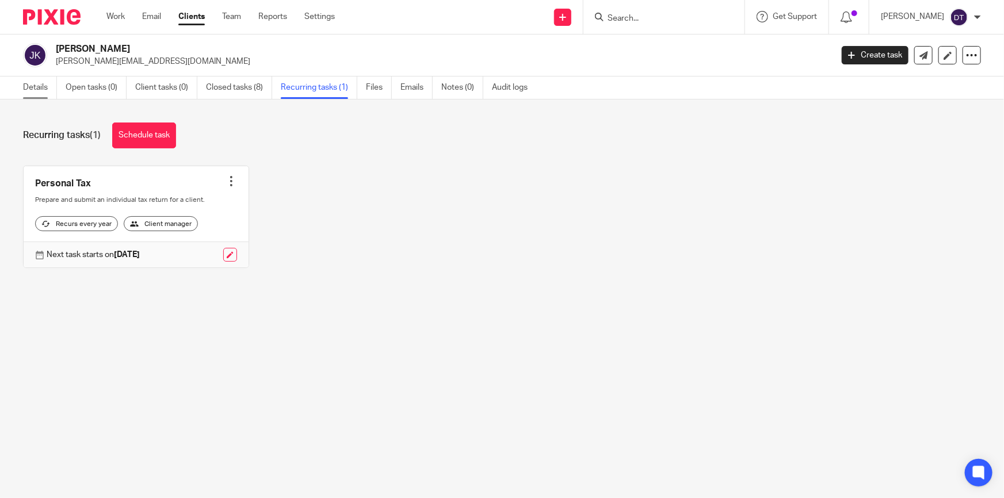
click at [48, 94] on link "Details" at bounding box center [40, 88] width 34 height 22
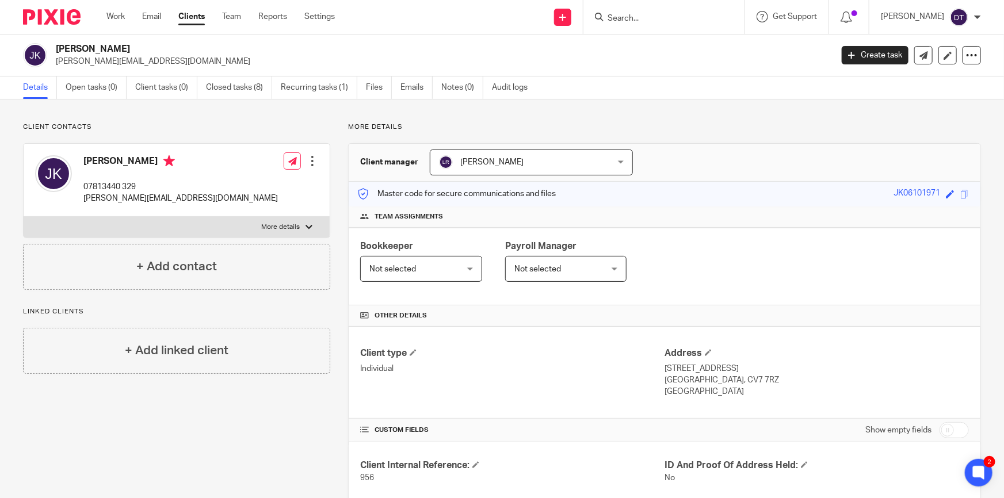
click at [661, 22] on input "Search" at bounding box center [659, 19] width 104 height 10
type input "gj impo"
click at [660, 30] on div "GJ Impo rts Limited Jas Narle < info@plastic-storage-boxes.co.uk >" at bounding box center [701, 49] width 213 height 45
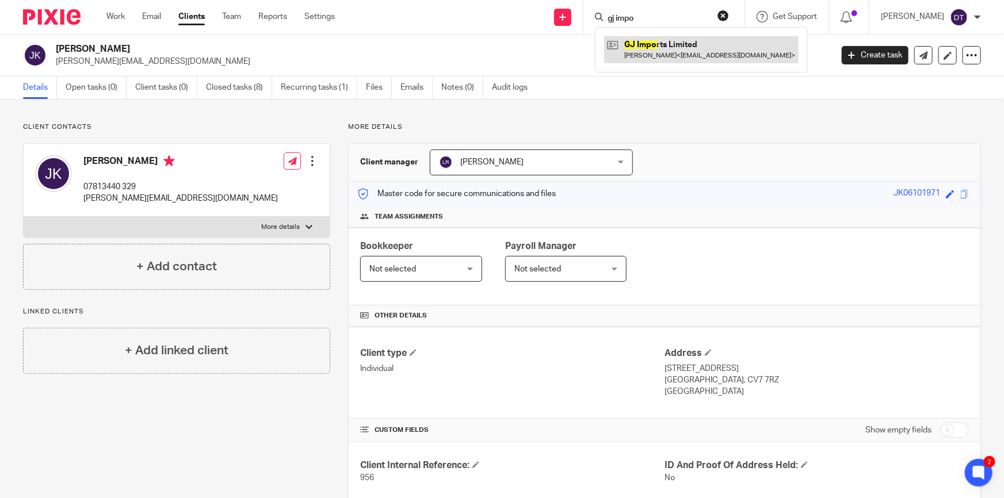
click at [658, 47] on link at bounding box center [701, 49] width 195 height 26
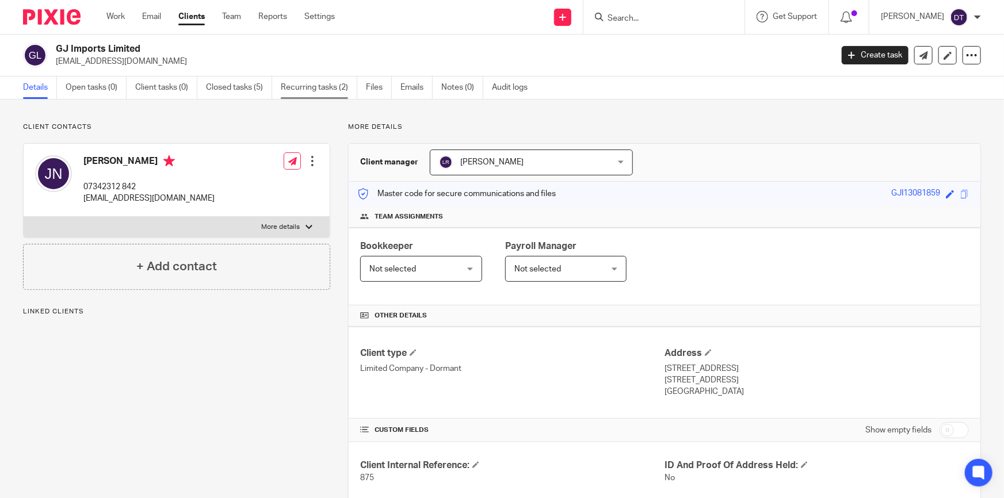
click at [336, 94] on link "Recurring tasks (2)" at bounding box center [319, 88] width 77 height 22
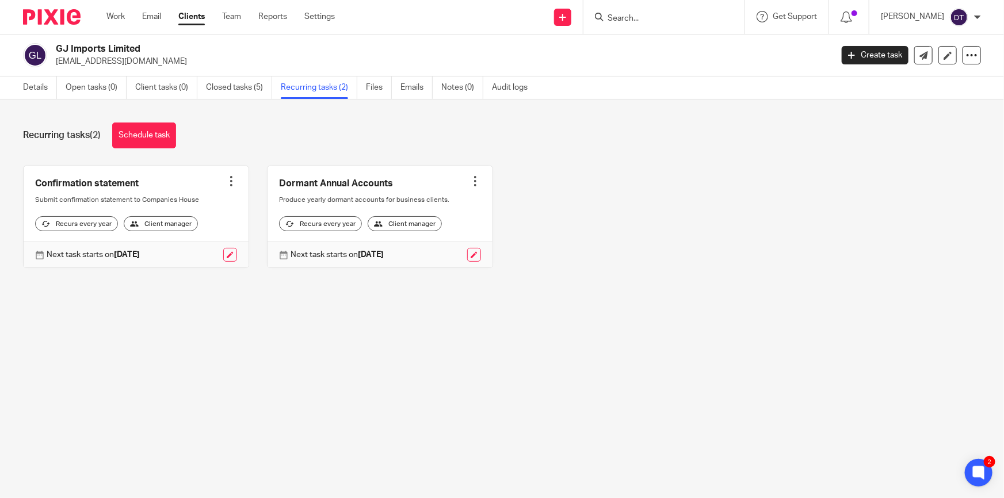
click at [658, 22] on input "Search" at bounding box center [659, 19] width 104 height 10
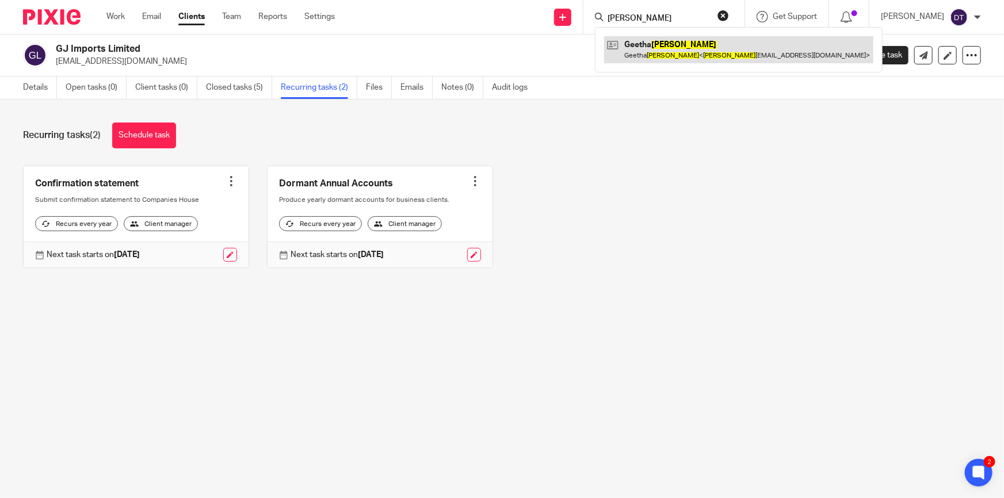
type input "shenoy"
click at [659, 45] on link at bounding box center [738, 49] width 269 height 26
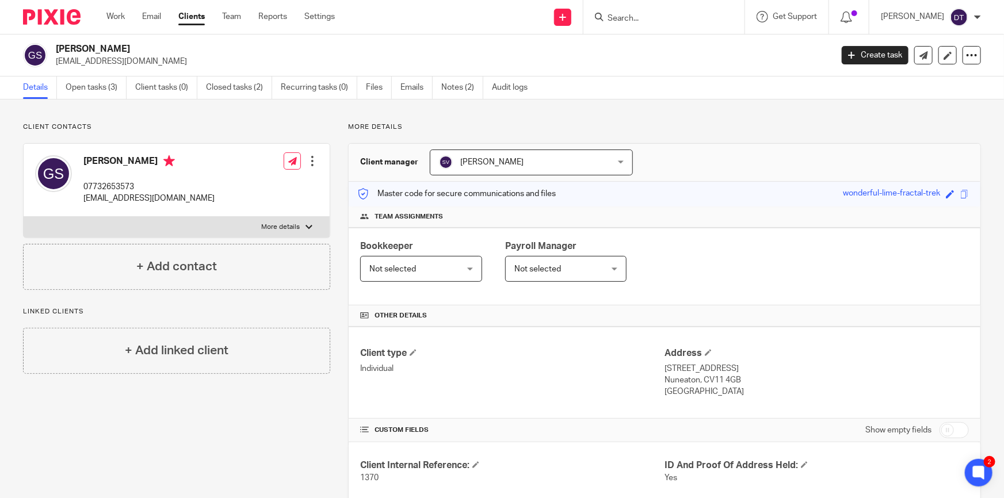
click at [637, 22] on input "Search" at bounding box center [659, 19] width 104 height 10
type input "bird group"
click button "submit" at bounding box center [0, 0] width 0 height 0
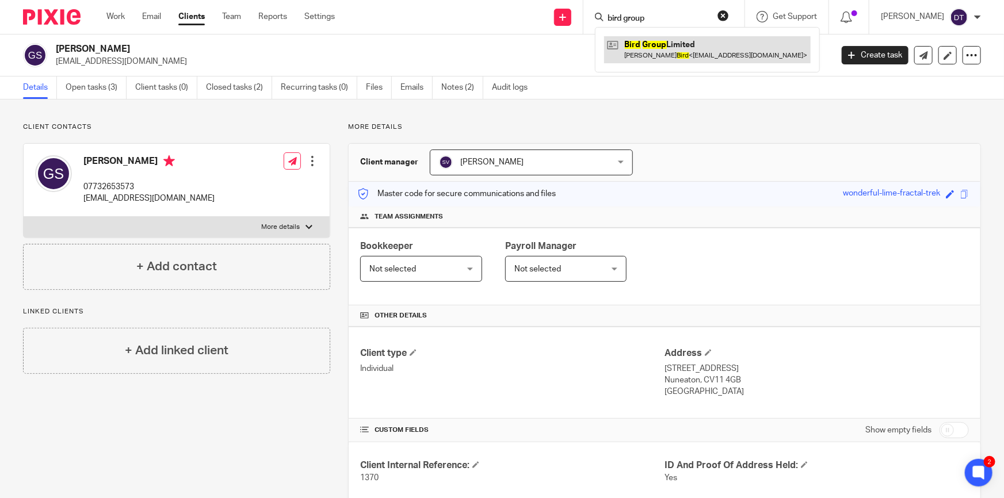
click at [633, 49] on link at bounding box center [707, 49] width 207 height 26
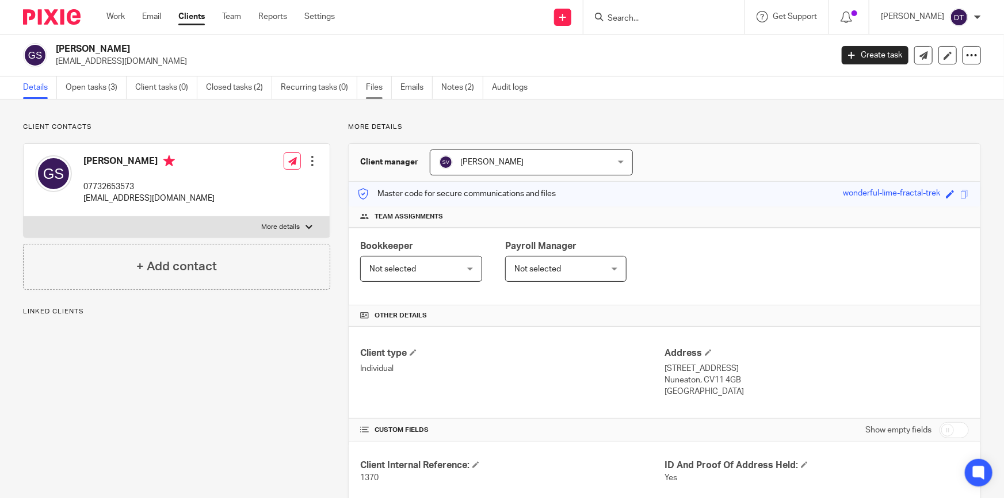
click at [378, 92] on link "Files" at bounding box center [379, 88] width 26 height 22
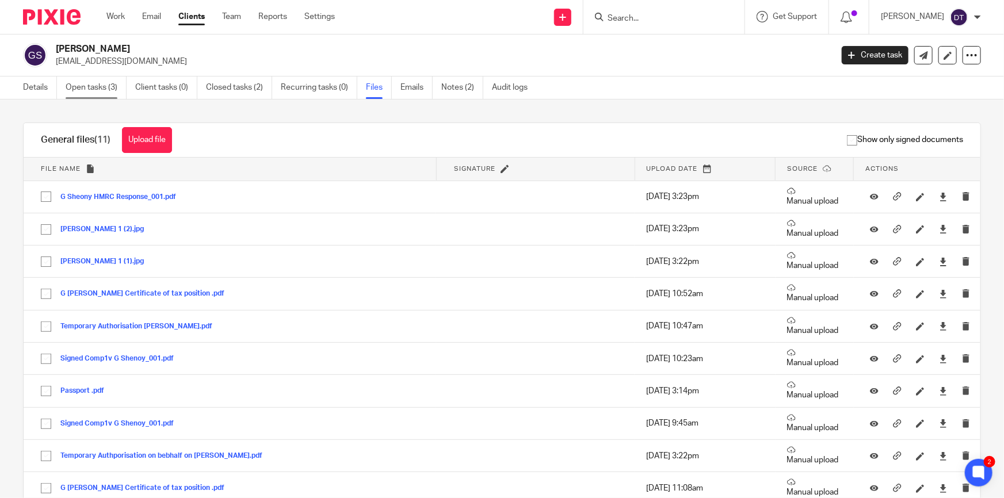
click at [117, 83] on link "Open tasks (3)" at bounding box center [96, 88] width 61 height 22
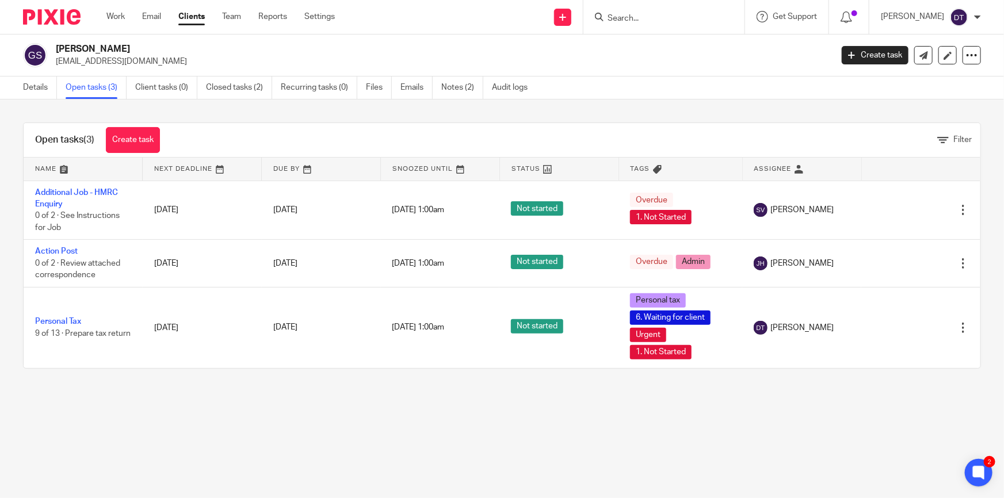
click at [110, 411] on main "[PERSON_NAME] [EMAIL_ADDRESS][DOMAIN_NAME] Create task Update from Companies Ho…" at bounding box center [502, 249] width 1004 height 498
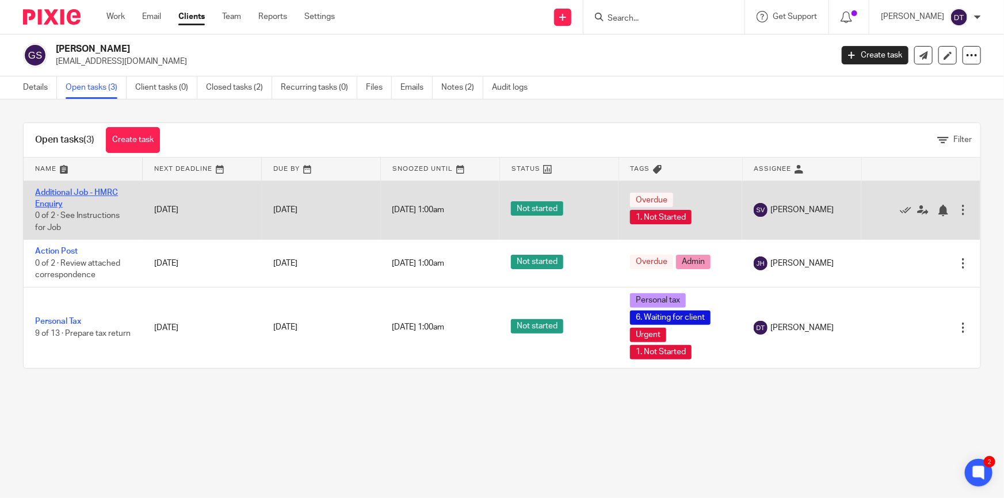
click at [56, 195] on link "Additional Job - HMRC Enquiry" at bounding box center [76, 199] width 83 height 20
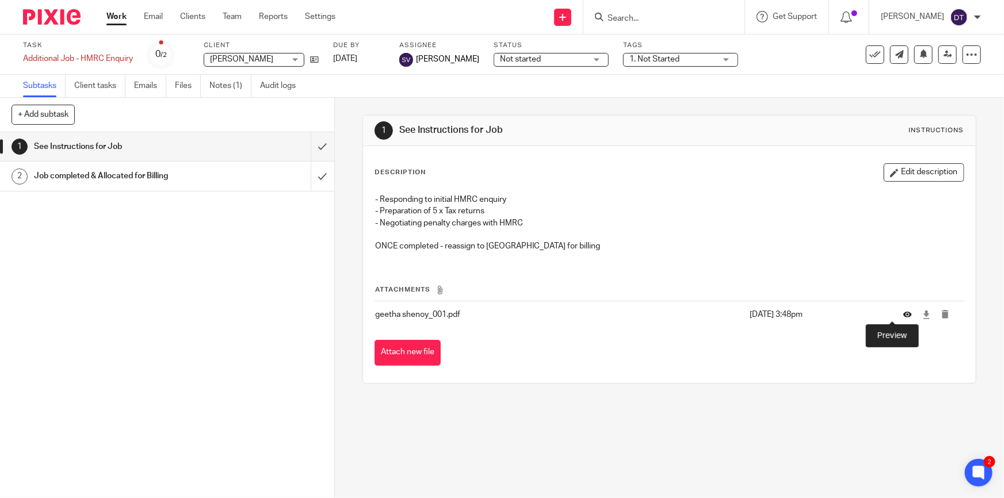
click at [904, 313] on icon at bounding box center [908, 315] width 9 height 9
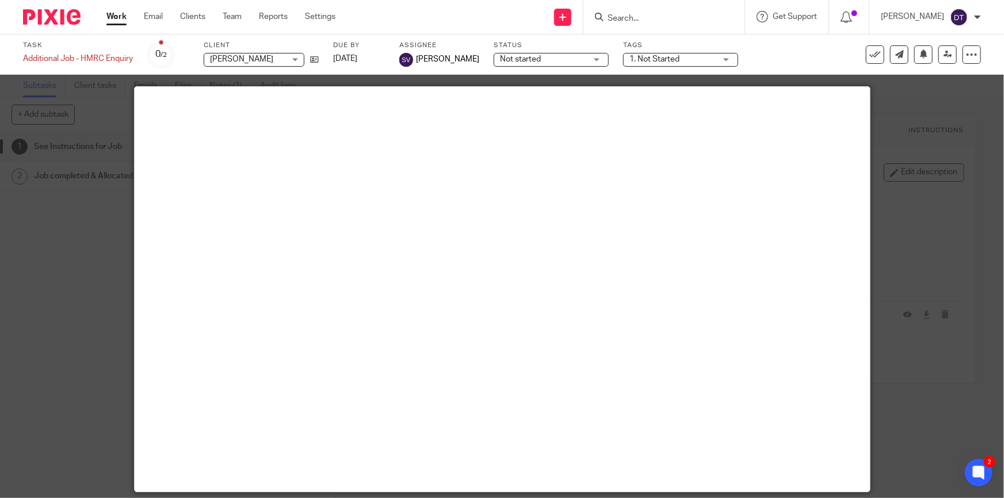
click at [967, 152] on div at bounding box center [502, 249] width 1004 height 498
click at [930, 235] on div at bounding box center [502, 249] width 1004 height 498
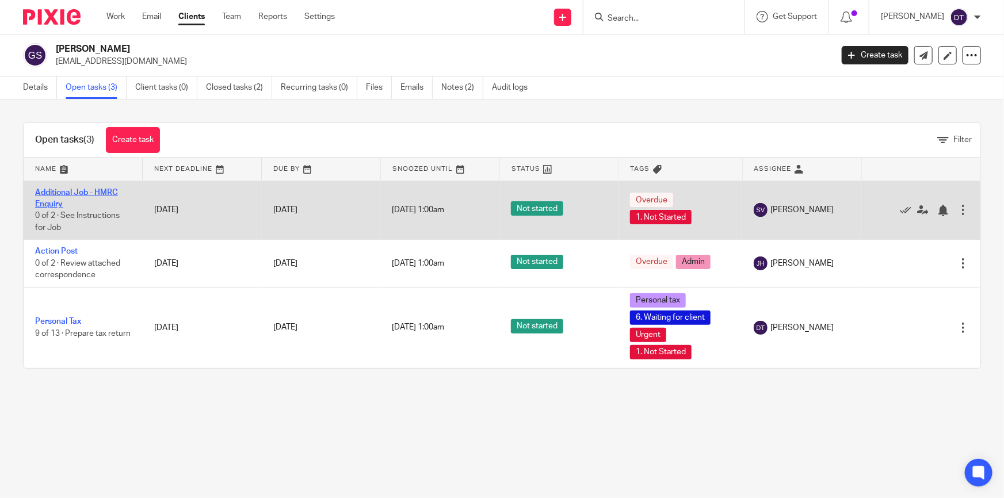
click at [73, 192] on link "Additional Job - HMRC Enquiry" at bounding box center [76, 199] width 83 height 20
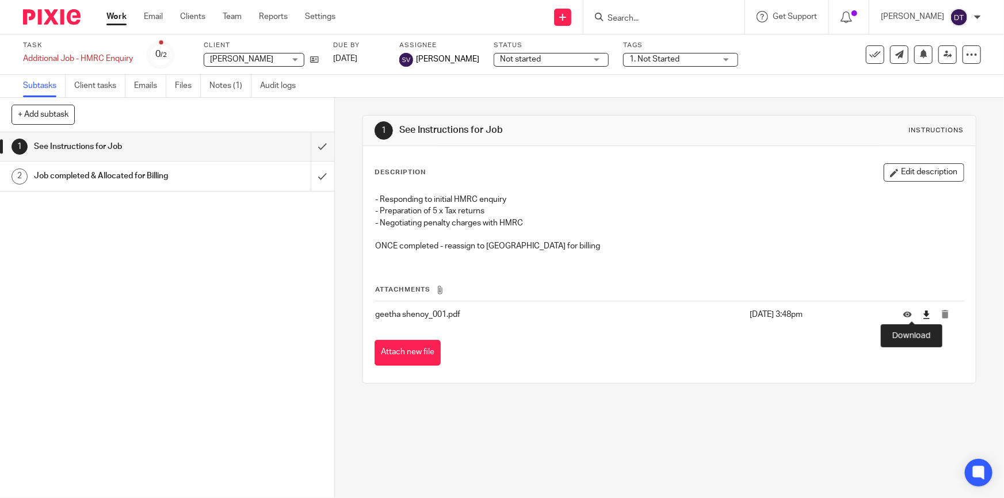
click at [922, 314] on icon at bounding box center [926, 315] width 9 height 9
click at [190, 85] on link "Files" at bounding box center [188, 86] width 26 height 22
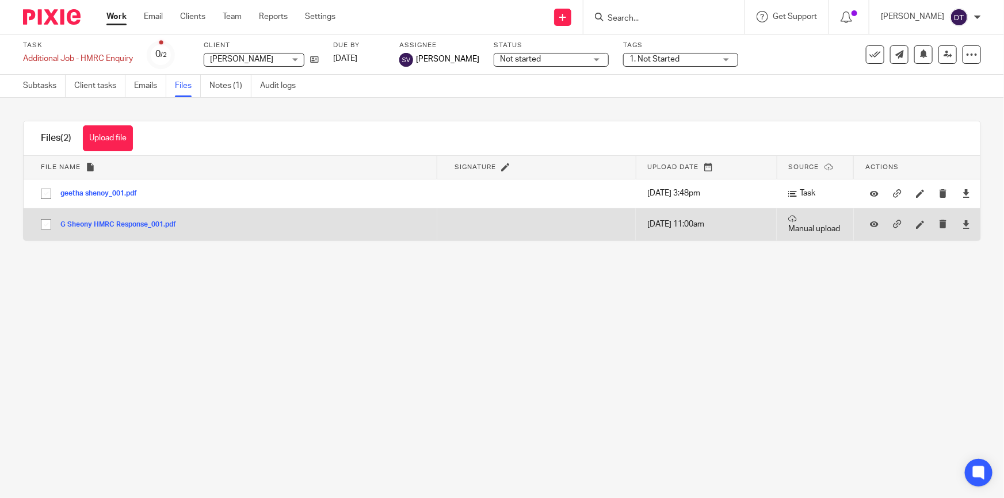
click at [124, 223] on button "G Sheony HMRC Response_001.pdf" at bounding box center [122, 225] width 124 height 8
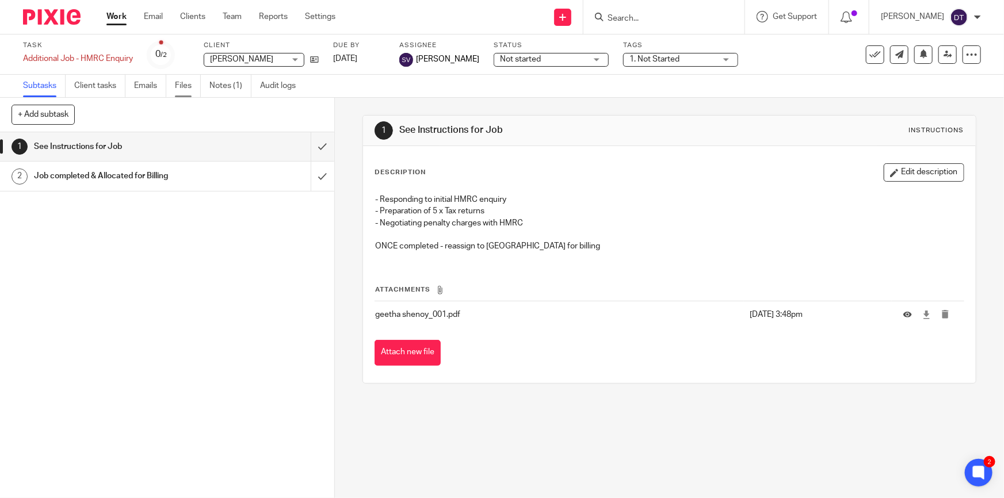
click at [190, 87] on link "Files" at bounding box center [188, 86] width 26 height 22
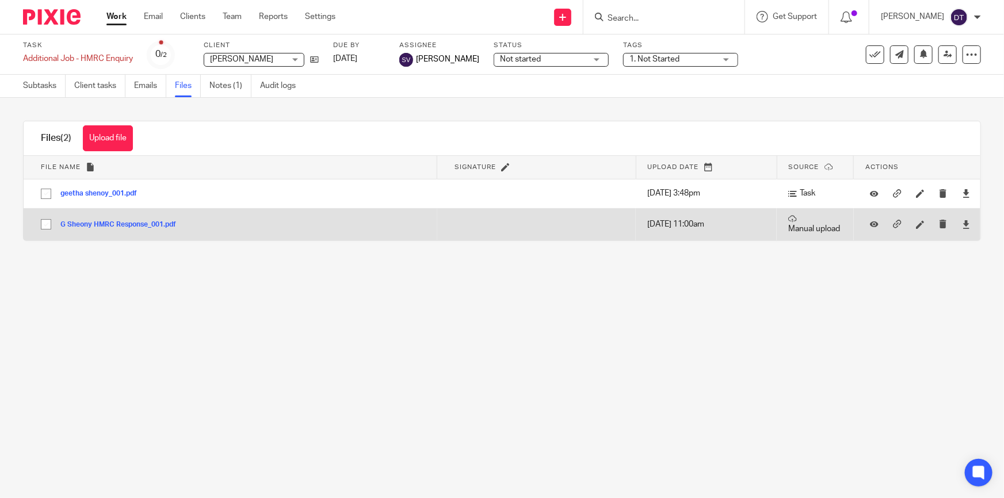
click at [137, 223] on button "G Sheony HMRC Response_001.pdf" at bounding box center [122, 225] width 124 height 8
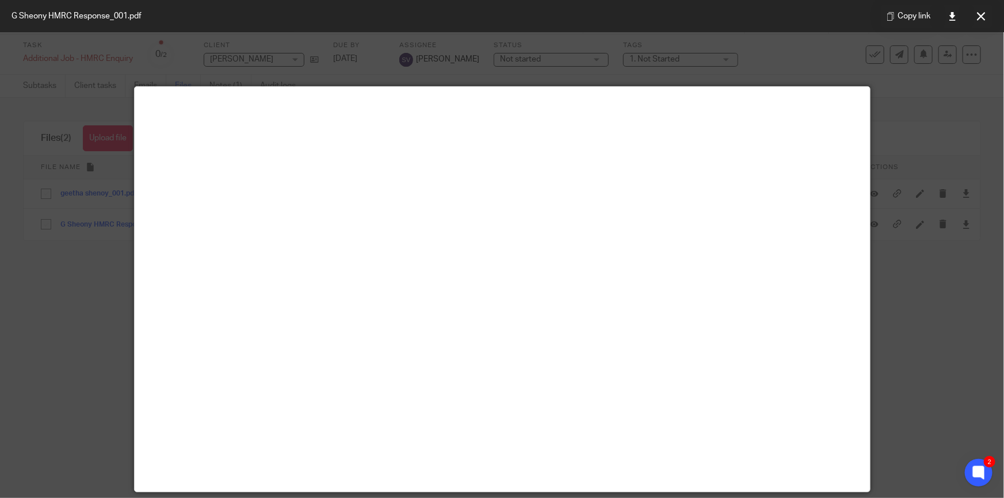
drag, startPoint x: 932, startPoint y: 257, endPoint x: 900, endPoint y: 168, distance: 94.3
click at [931, 247] on div at bounding box center [502, 249] width 1004 height 498
click at [895, 108] on div at bounding box center [502, 249] width 1004 height 498
click at [978, 16] on icon at bounding box center [981, 16] width 9 height 9
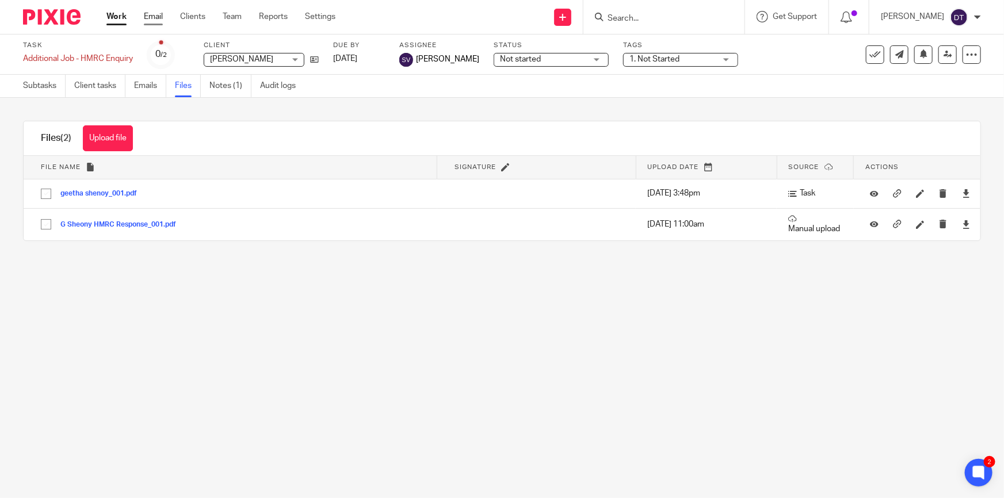
click at [153, 19] on link "Email" at bounding box center [153, 17] width 19 height 12
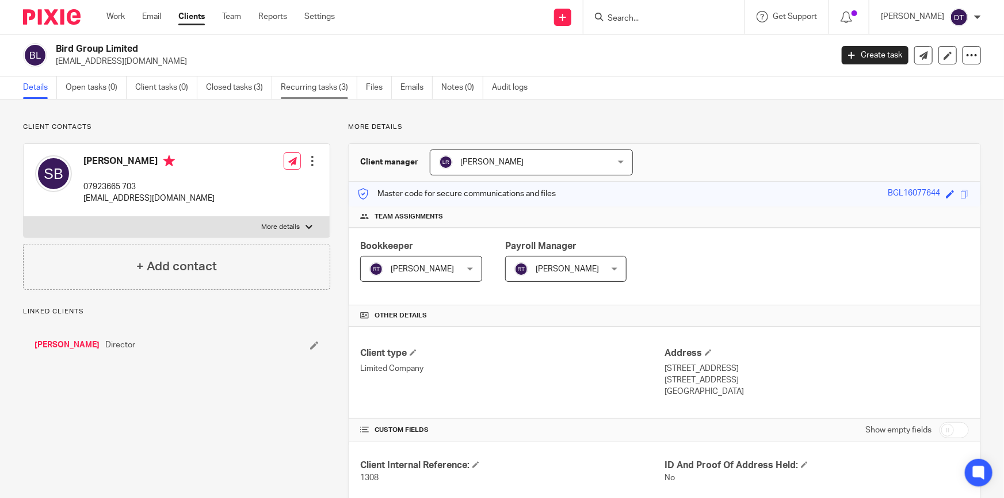
click at [327, 89] on link "Recurring tasks (3)" at bounding box center [319, 88] width 77 height 22
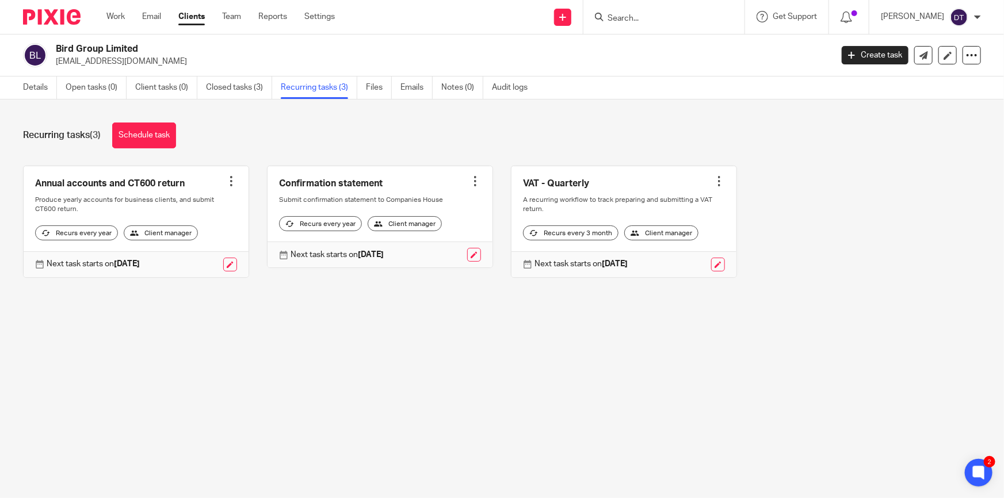
click at [639, 19] on input "Search" at bounding box center [659, 19] width 104 height 10
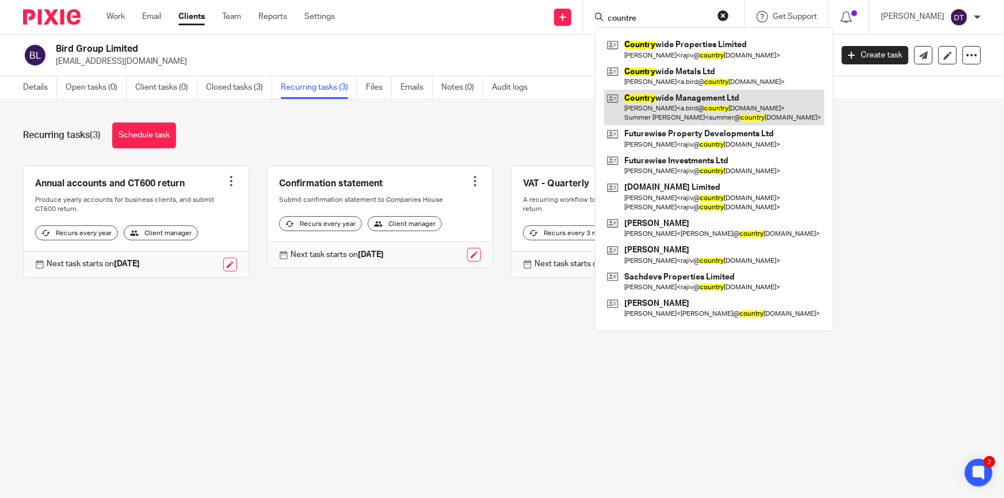
type input "countre"
click at [685, 110] on link at bounding box center [714, 108] width 220 height 36
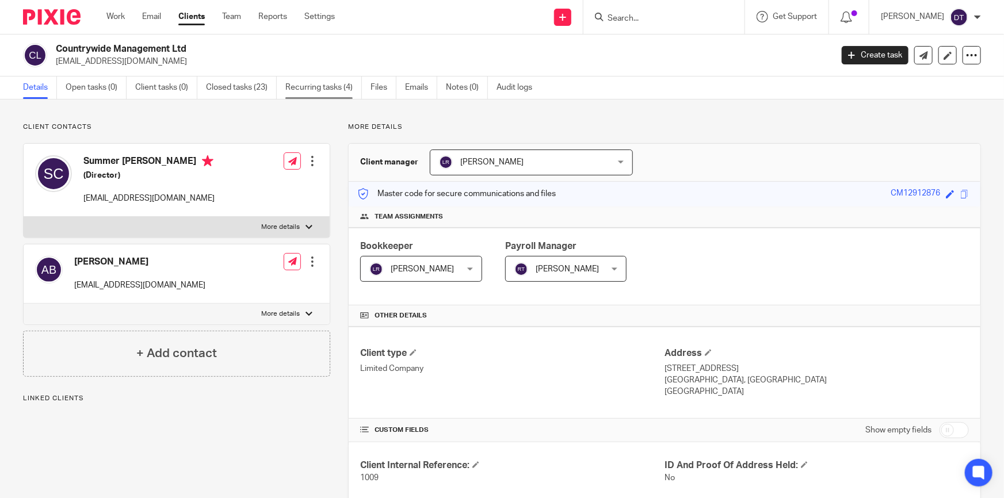
click at [337, 89] on link "Recurring tasks (4)" at bounding box center [323, 88] width 77 height 22
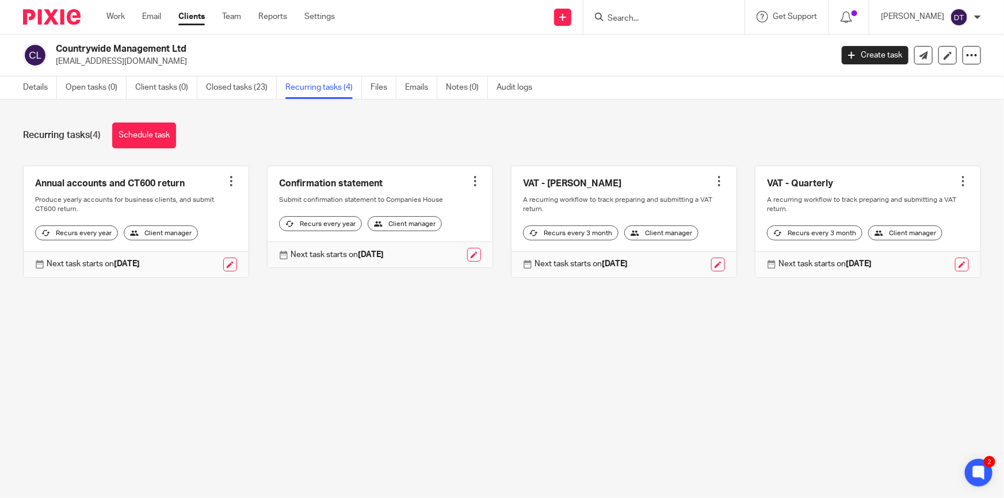
click at [631, 18] on input "Search" at bounding box center [659, 19] width 104 height 10
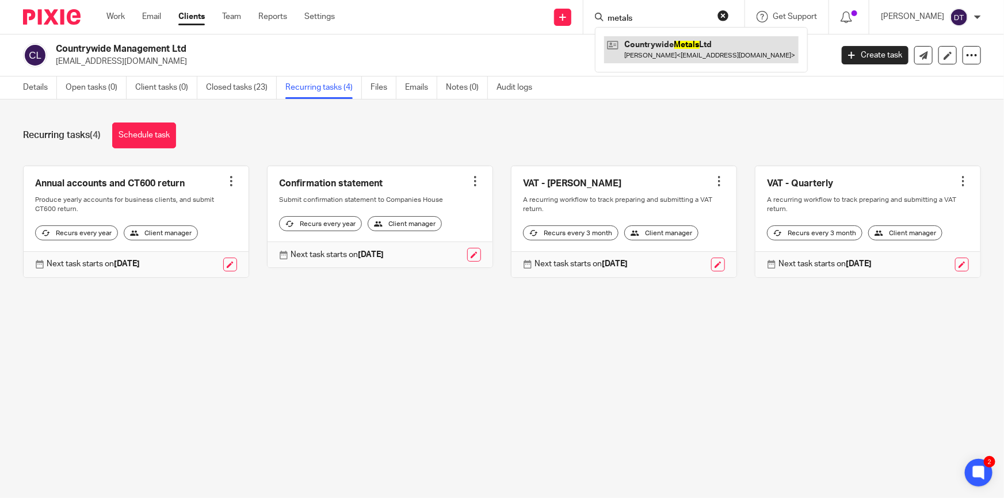
type input "metals"
click at [694, 37] on link at bounding box center [701, 49] width 195 height 26
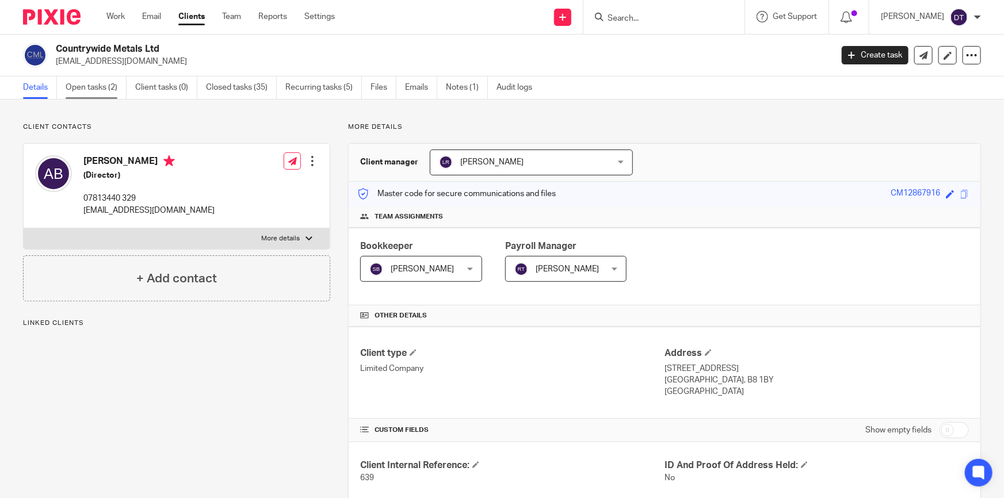
click at [106, 82] on link "Open tasks (2)" at bounding box center [96, 88] width 61 height 22
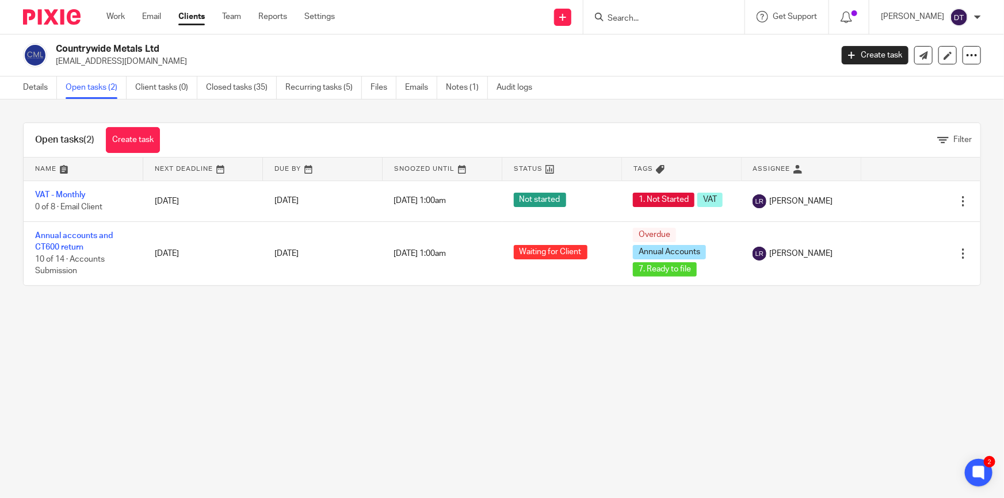
click at [646, 16] on input "Search" at bounding box center [659, 19] width 104 height 10
click at [639, 15] on input "Search" at bounding box center [659, 19] width 104 height 10
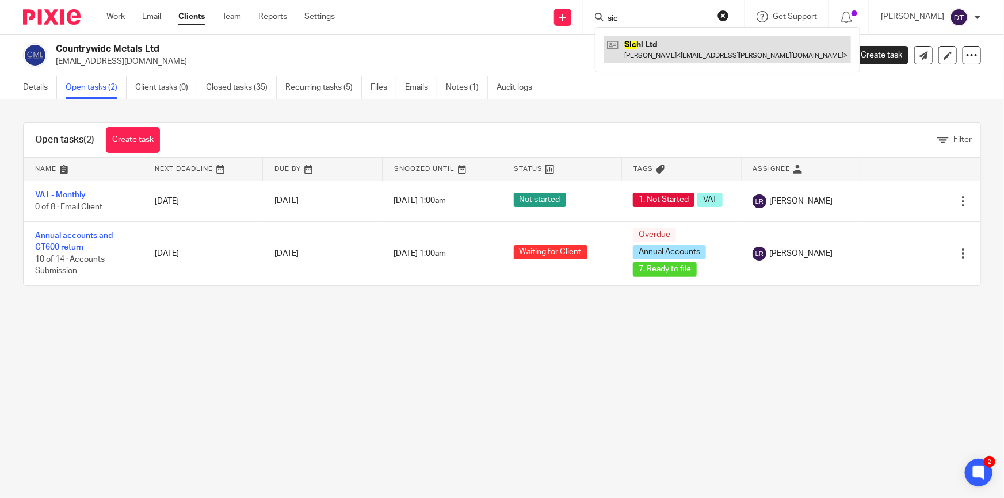
type input "sic"
click at [635, 56] on link at bounding box center [727, 49] width 247 height 26
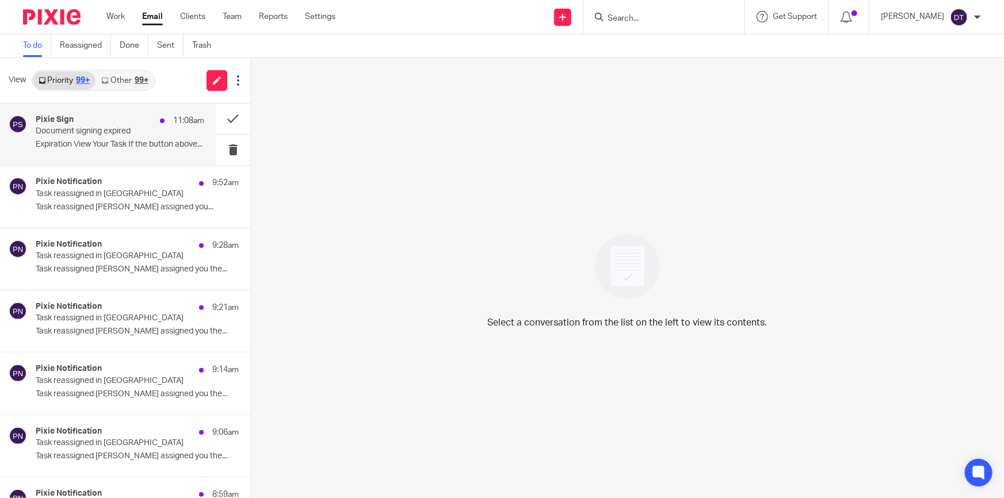
click at [132, 125] on div "Pixie Sign 11:08am" at bounding box center [120, 121] width 169 height 12
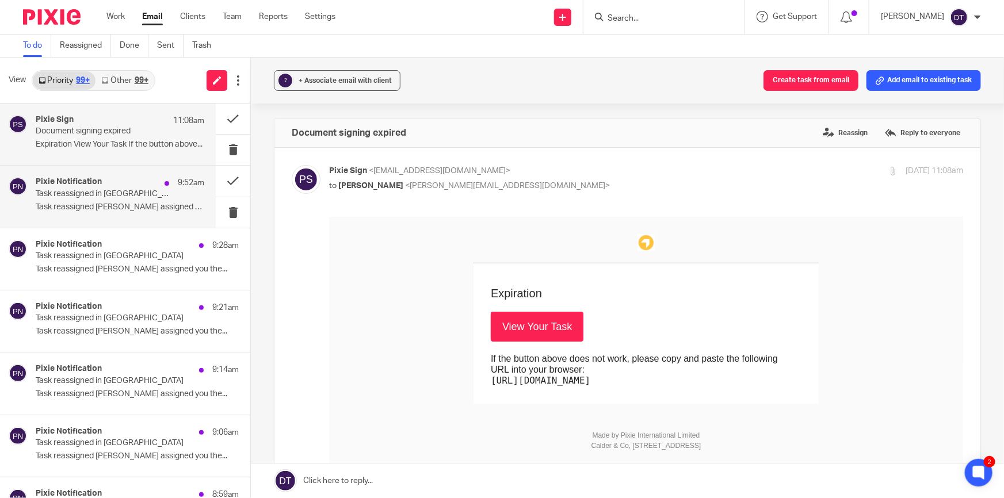
click at [138, 181] on div "Pixie Notification 9:52am" at bounding box center [120, 183] width 169 height 12
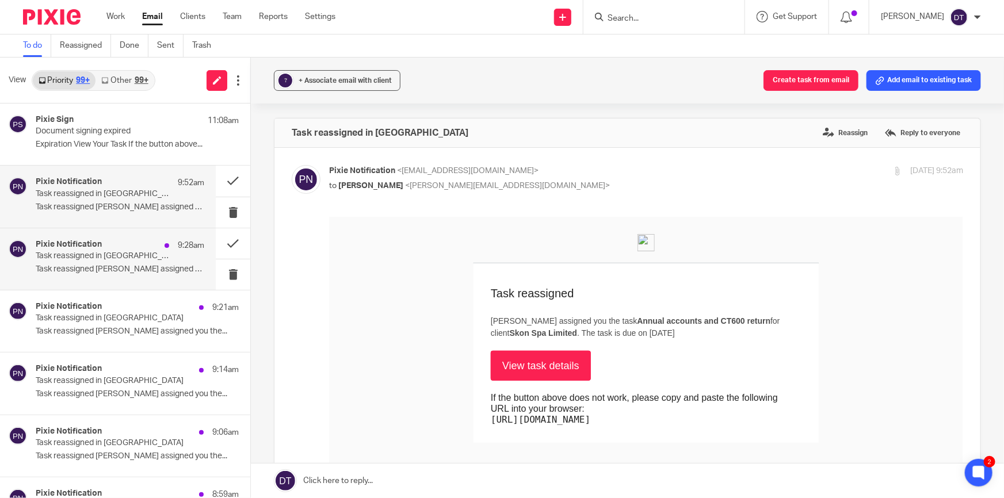
click at [100, 270] on p "Task reassigned Jodie Hall assigned you the..." at bounding box center [120, 270] width 169 height 10
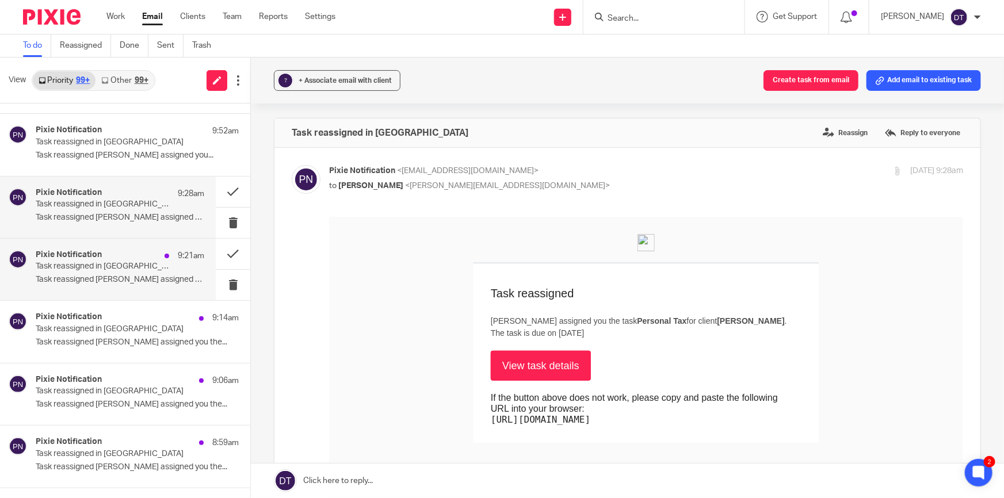
click at [115, 270] on p "Task reassigned in Pixie" at bounding box center [103, 267] width 135 height 10
click at [104, 216] on p "Task reassigned Jodie Hall assigned you the..." at bounding box center [120, 218] width 169 height 10
click at [620, 7] on div at bounding box center [664, 17] width 161 height 34
click at [620, 17] on input "Search" at bounding box center [659, 19] width 104 height 10
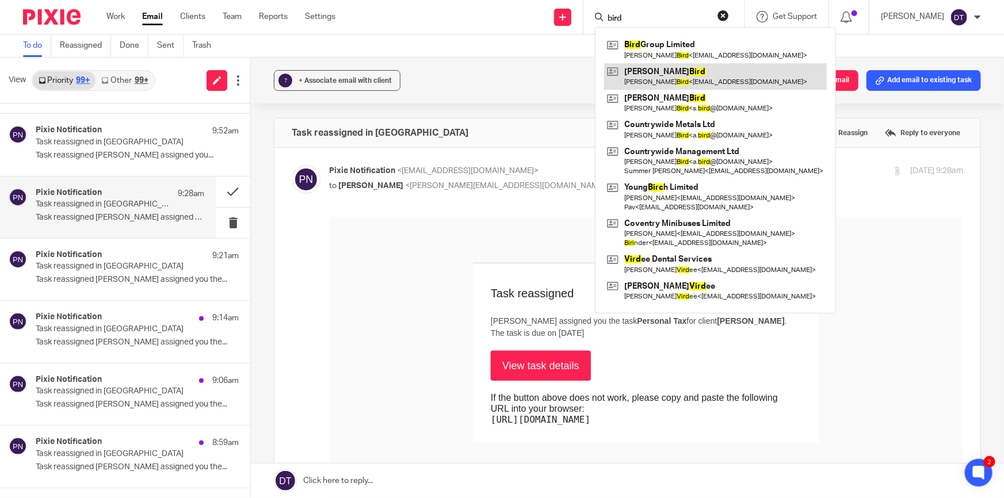
type input "bird"
click at [989, 71] on div "? + Associate email with client Create task from email Add email to existing ta…" at bounding box center [627, 81] width 753 height 46
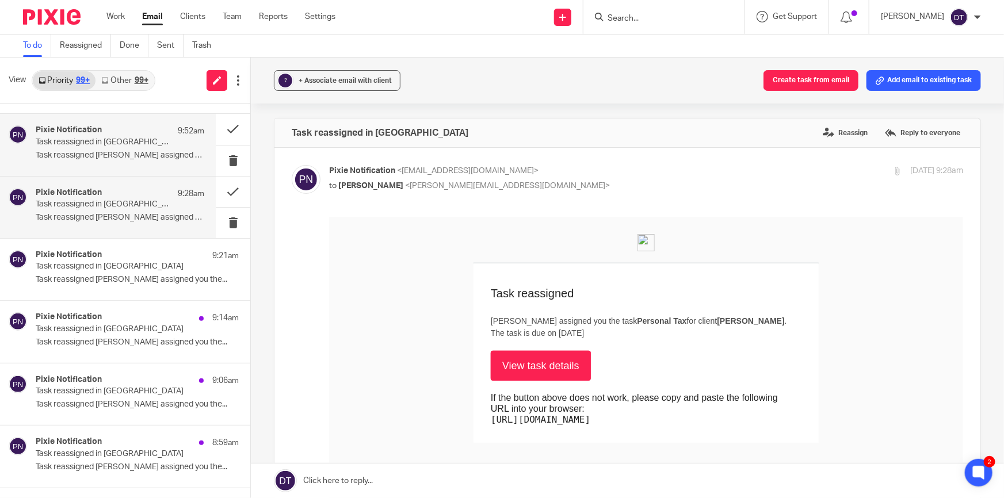
click at [131, 122] on div "Pixie Notification 9:52am Task reassigned in Pixie Task reassigned Luke Racovit…" at bounding box center [108, 145] width 216 height 62
click at [125, 217] on p "Task reassigned Jodie Hall assigned you the..." at bounding box center [120, 218] width 169 height 10
click at [146, 82] on div "99+" at bounding box center [142, 81] width 14 height 8
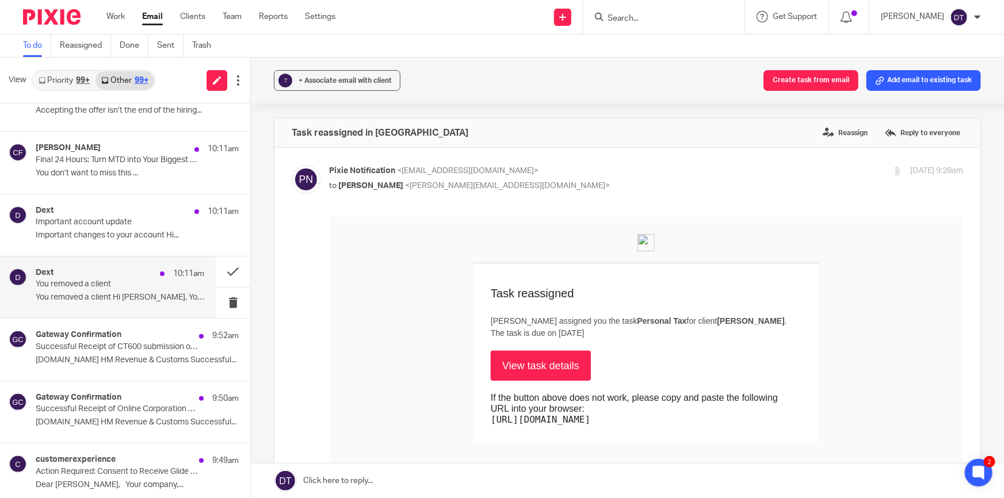
scroll to position [52, 0]
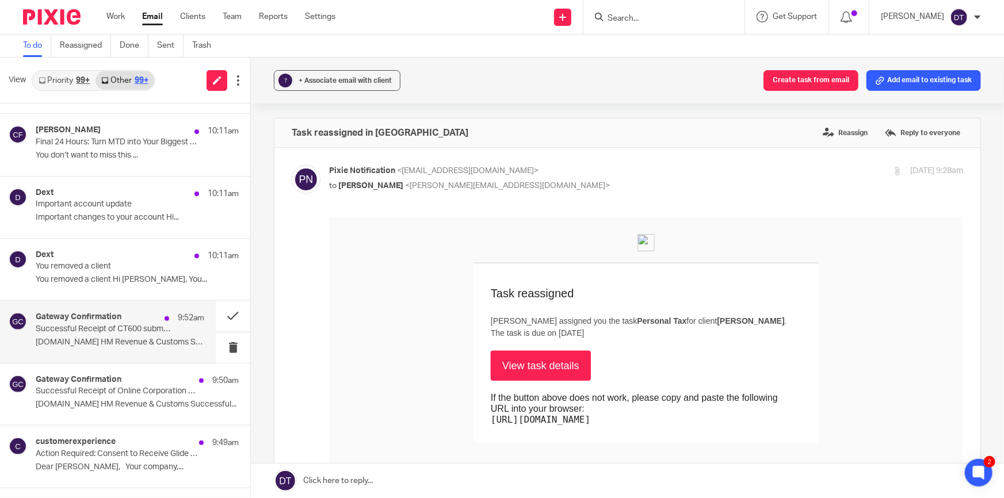
click at [111, 311] on div "Gateway Confirmation 9:52am Successful Receipt of CT600 submission online for R…" at bounding box center [108, 332] width 216 height 62
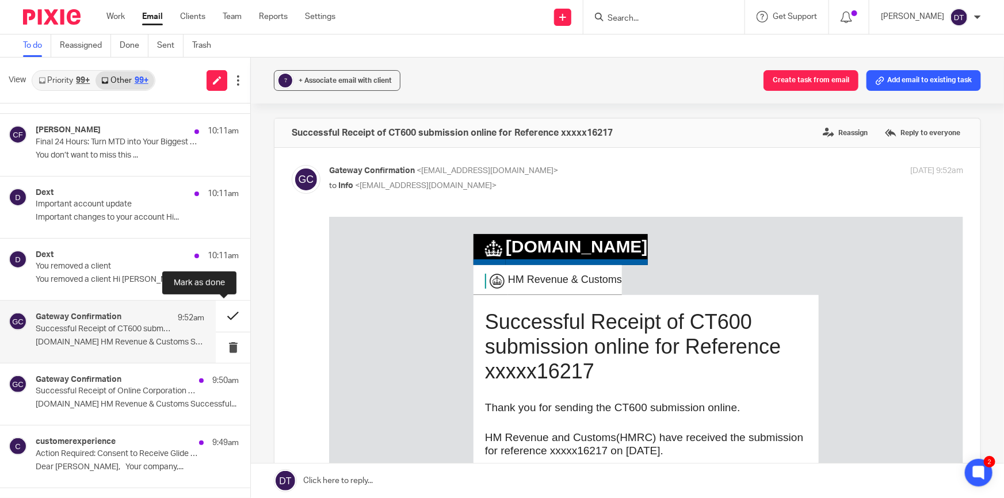
scroll to position [0, 0]
click at [114, 429] on div "customerexperience 9:49am Action Required: Consent to Receive Glide Maintenance…" at bounding box center [108, 457] width 216 height 62
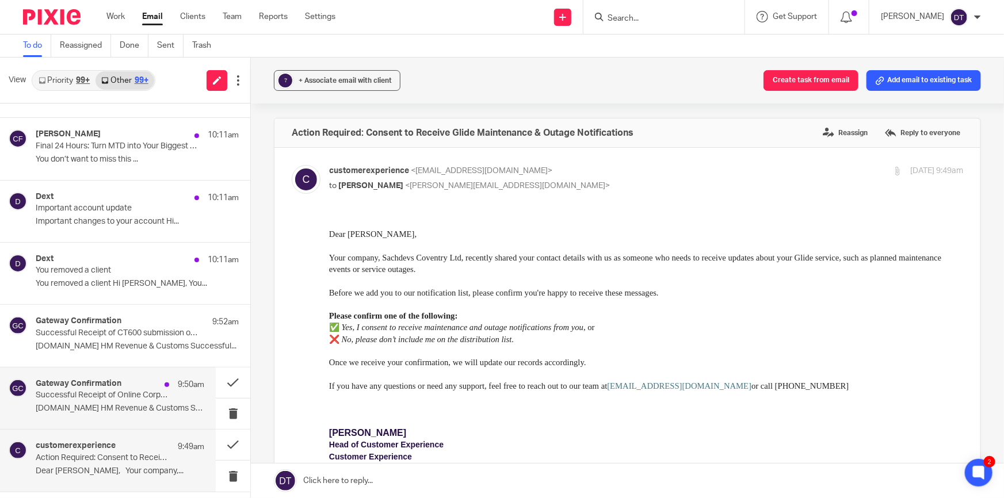
click at [112, 393] on p "Successful Receipt of Online Corporation Tax test submission for Reference xxxx…" at bounding box center [103, 396] width 135 height 10
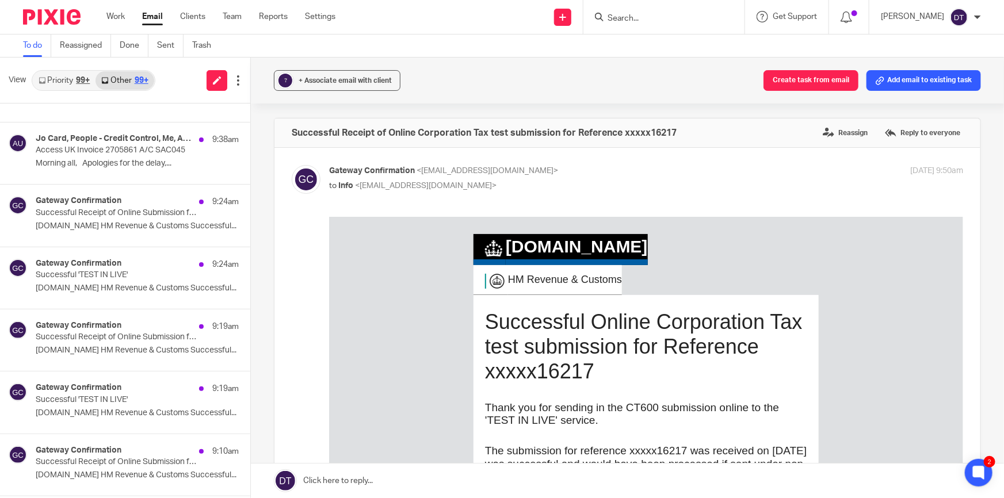
scroll to position [485, 0]
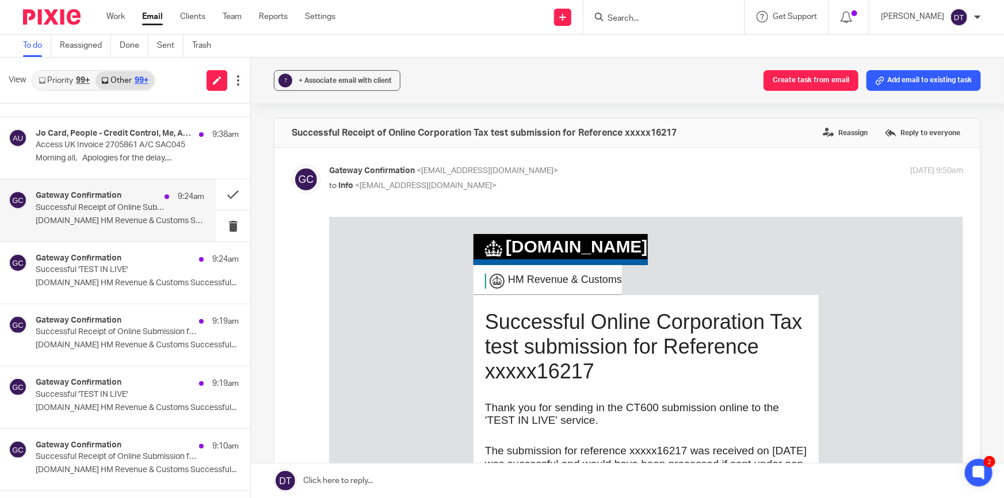
click at [92, 207] on p "Successful Receipt of Online Submission for Reference 8590038106" at bounding box center [103, 208] width 135 height 10
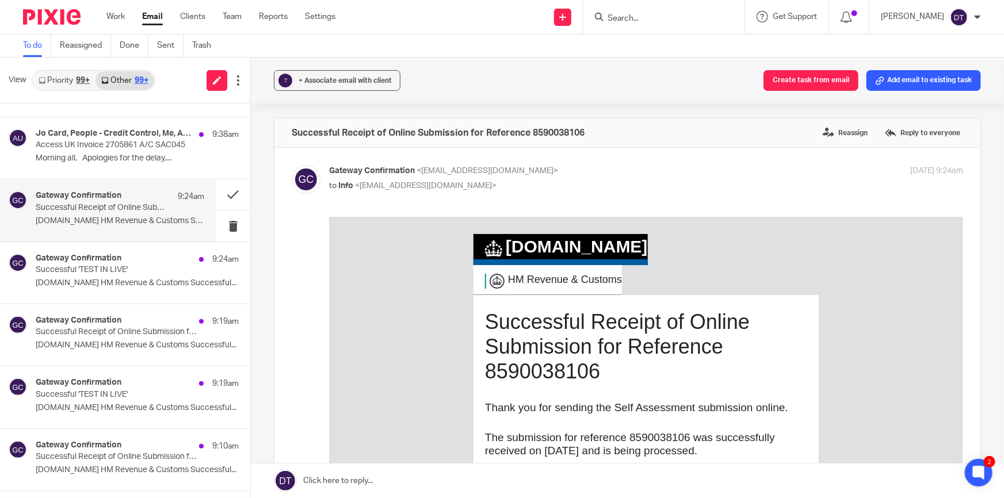
scroll to position [0, 0]
drag, startPoint x: 604, startPoint y: 379, endPoint x: 471, endPoint y: 380, distance: 132.9
click at [474, 380] on td "Successful Receipt of Online Submission for Reference 8590038106 Thank you for …" at bounding box center [646, 425] width 345 height 261
copy h1 "8590038106"
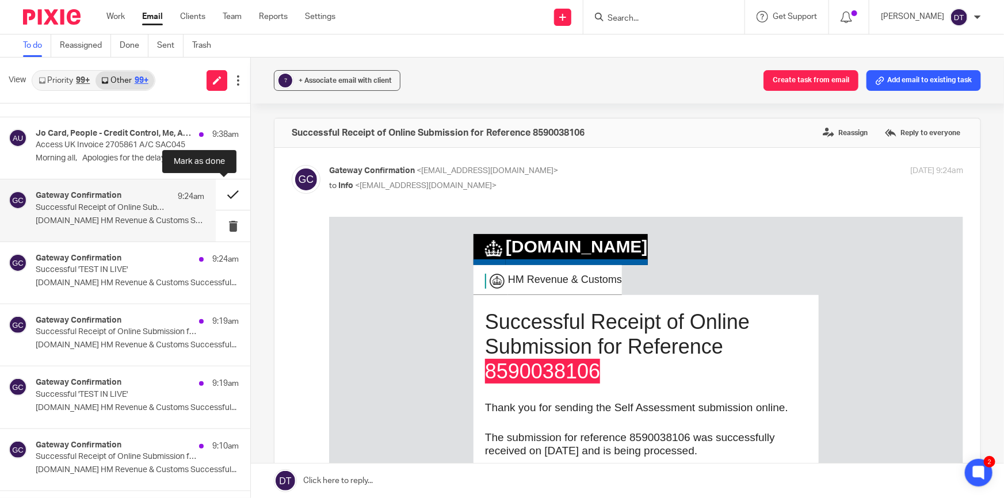
click at [224, 193] on button at bounding box center [233, 195] width 35 height 31
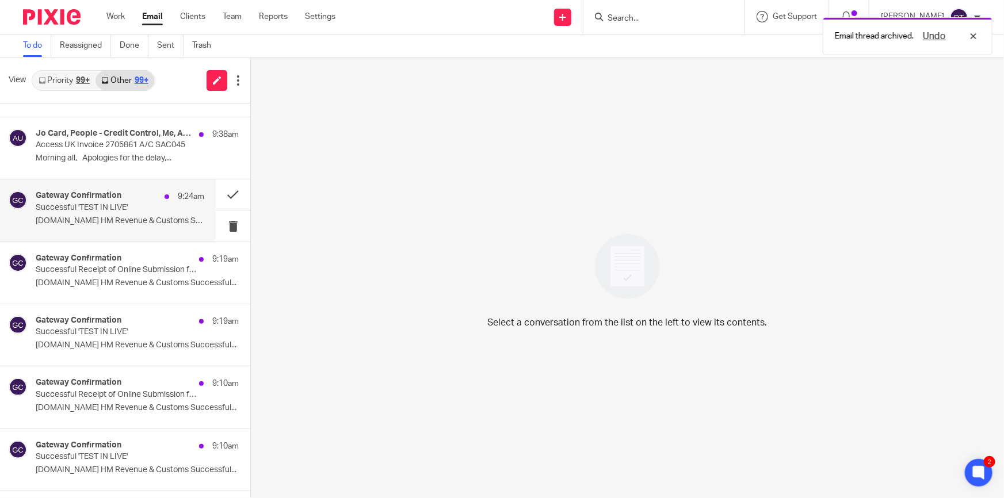
click at [162, 209] on p "Successful 'TEST IN LIVE'" at bounding box center [103, 208] width 135 height 10
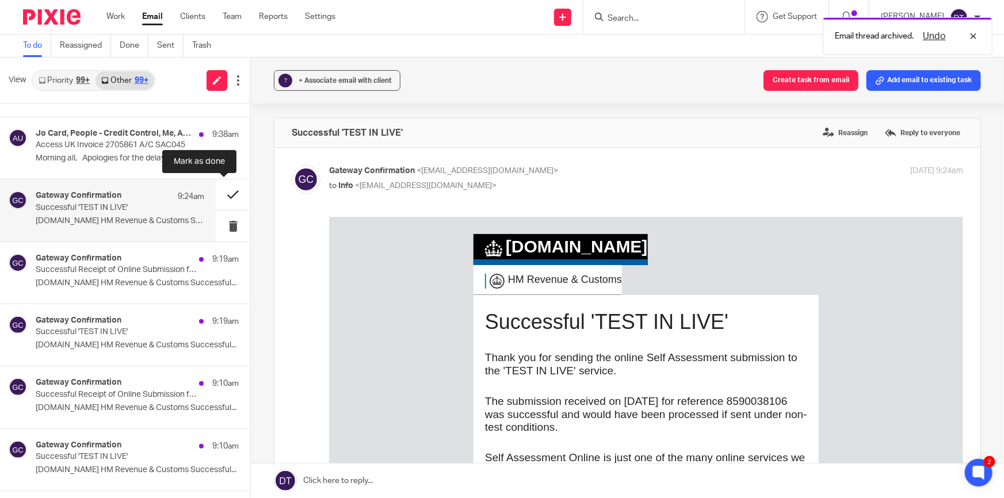
click at [234, 190] on button at bounding box center [233, 195] width 35 height 31
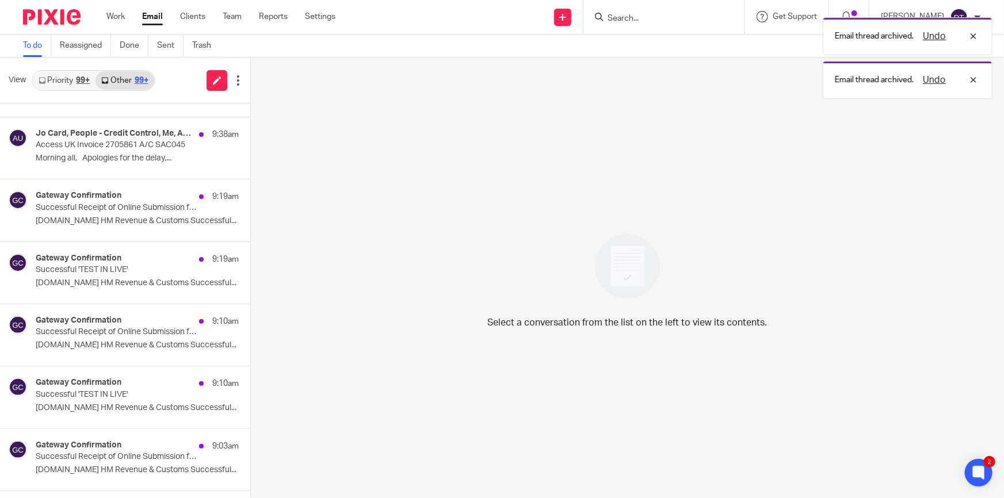
click at [79, 81] on div "99+" at bounding box center [83, 81] width 14 height 8
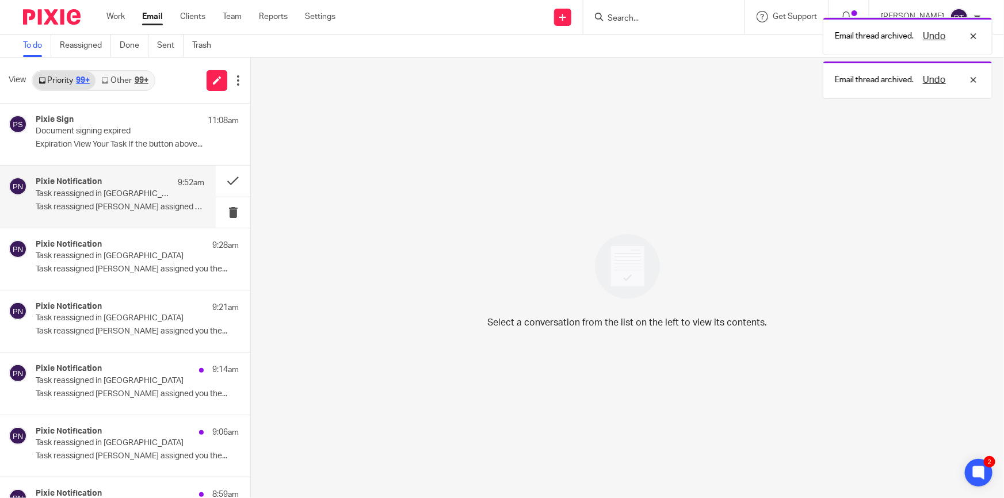
click at [120, 196] on p "Task reassigned in Pixie" at bounding box center [103, 194] width 135 height 10
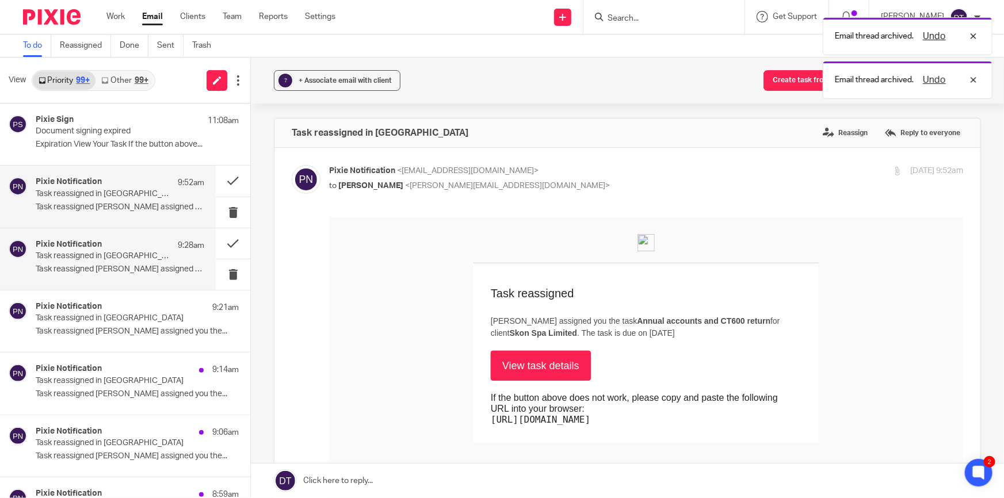
click at [121, 268] on p "Task reassigned Jodie Hall assigned you the..." at bounding box center [120, 270] width 169 height 10
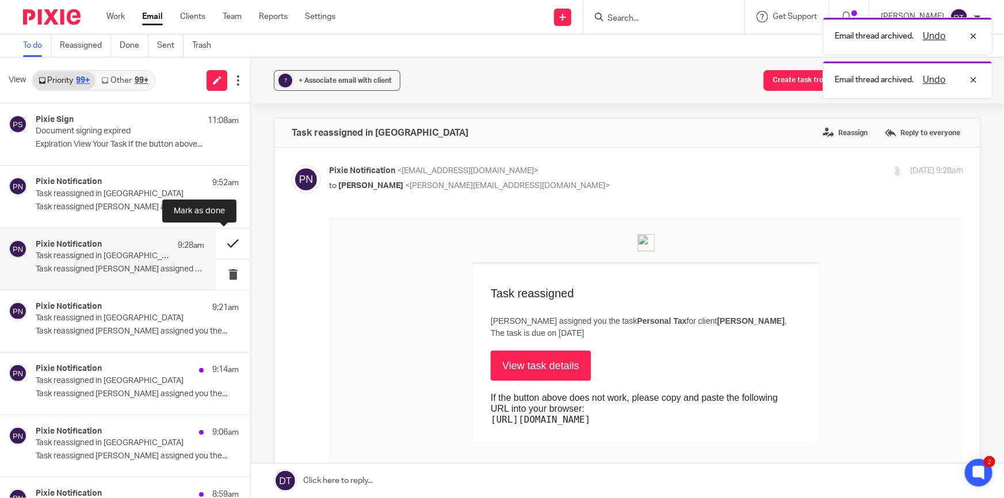
click at [225, 242] on button at bounding box center [233, 243] width 35 height 31
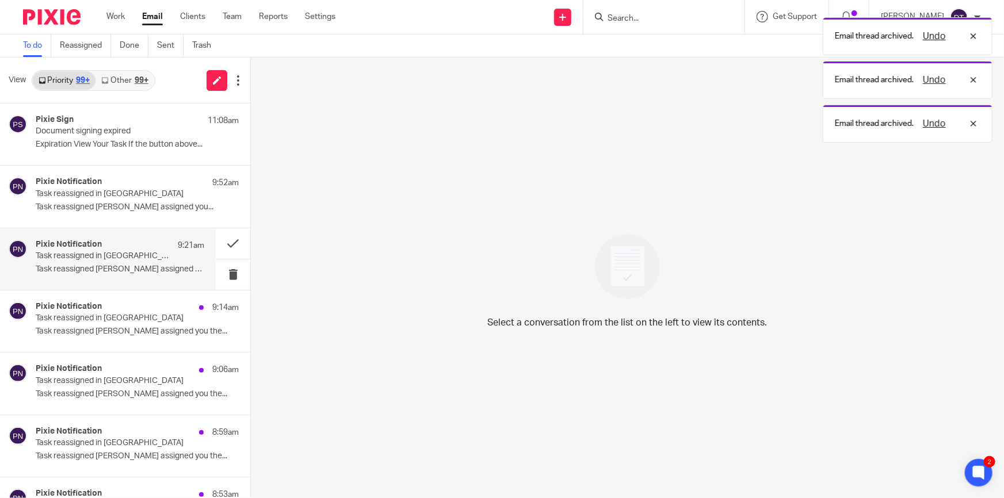
click at [121, 266] on p "Task reassigned Jodie Hall assigned you the..." at bounding box center [120, 270] width 169 height 10
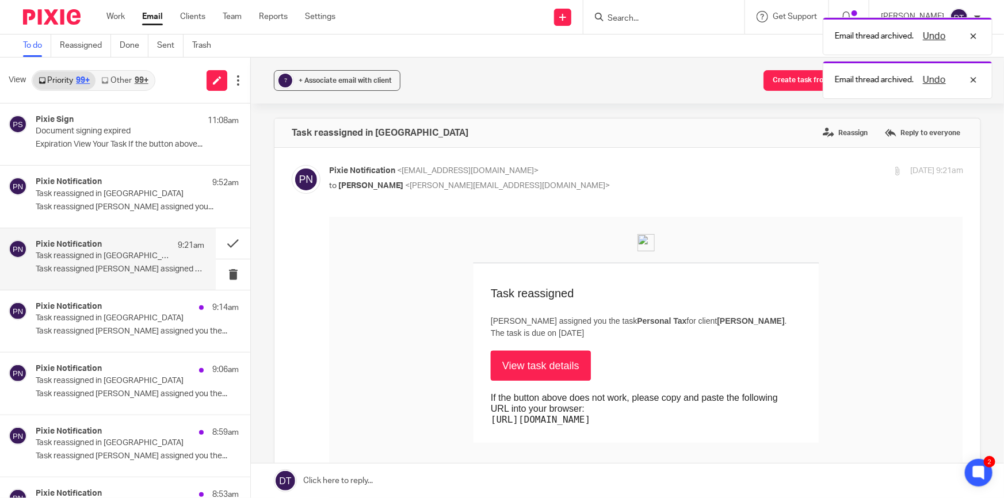
click at [132, 87] on link "Other 99+" at bounding box center [125, 80] width 58 height 18
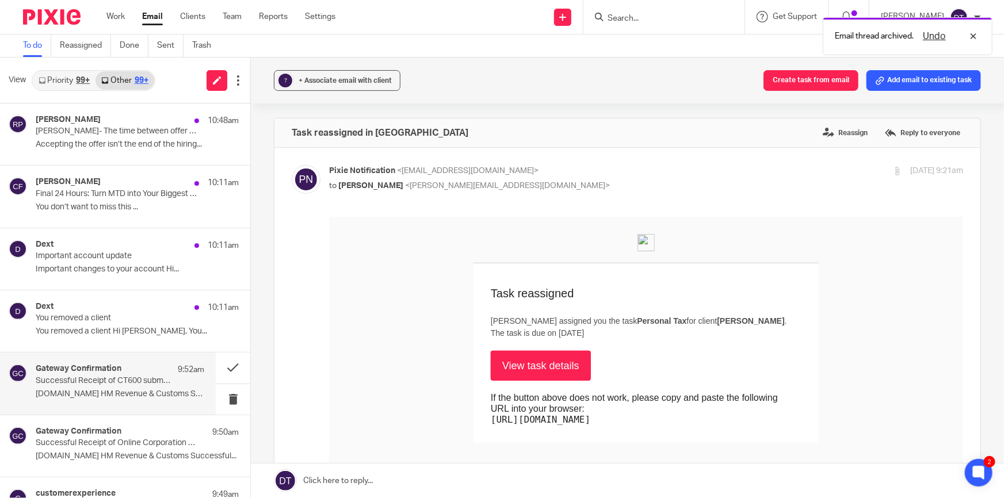
click at [95, 382] on p "Successful Receipt of CT600 submission online for Reference xxxxx16217" at bounding box center [103, 381] width 135 height 10
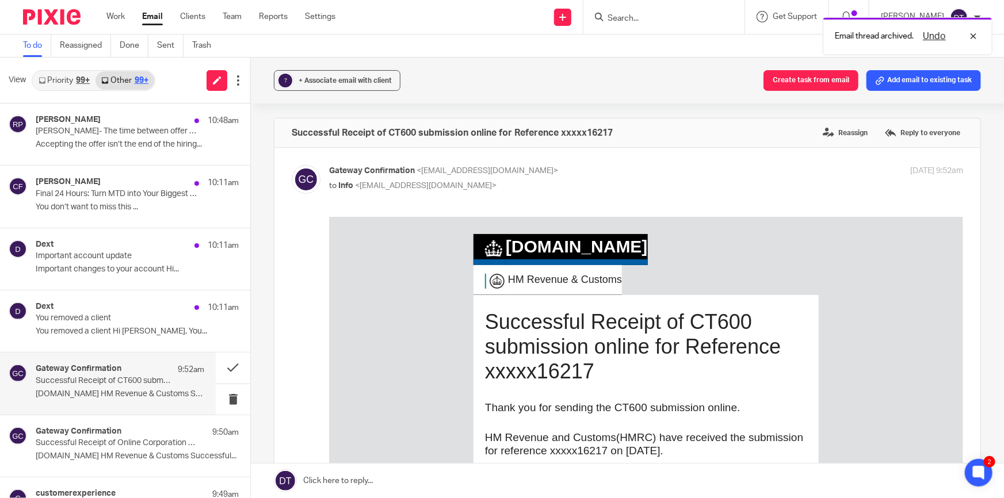
scroll to position [52, 0]
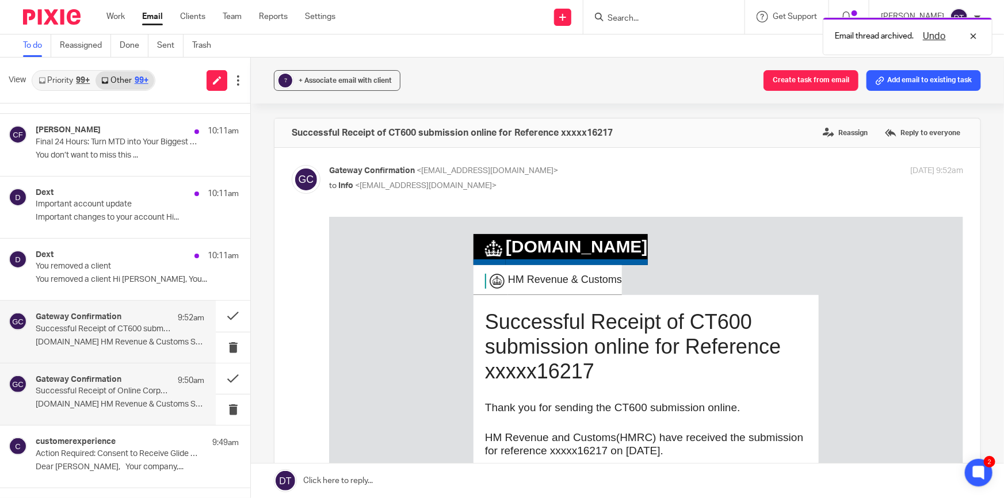
click at [104, 397] on div "Gateway Confirmation 9:50am Successful Receipt of Online Corporation Tax test s…" at bounding box center [120, 394] width 169 height 39
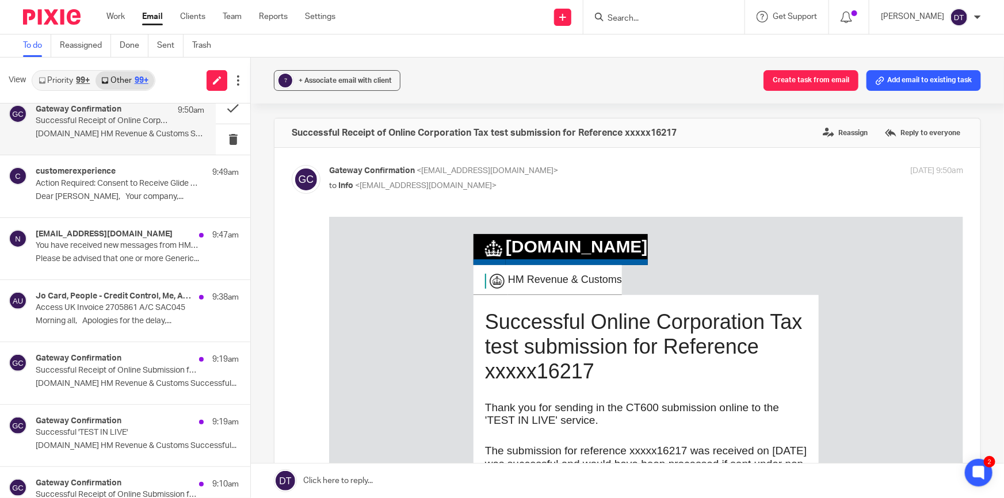
scroll to position [325, 0]
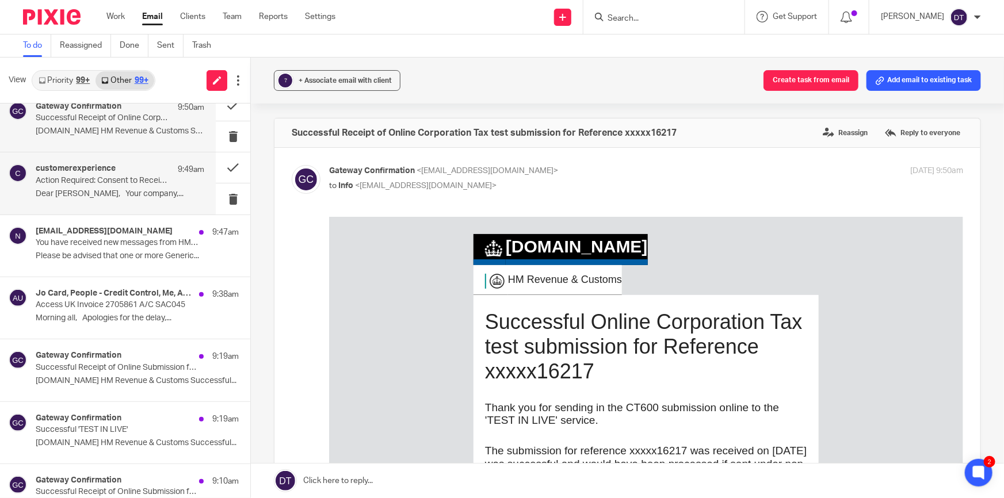
click at [109, 173] on h4 "customerexperience" at bounding box center [76, 169] width 80 height 10
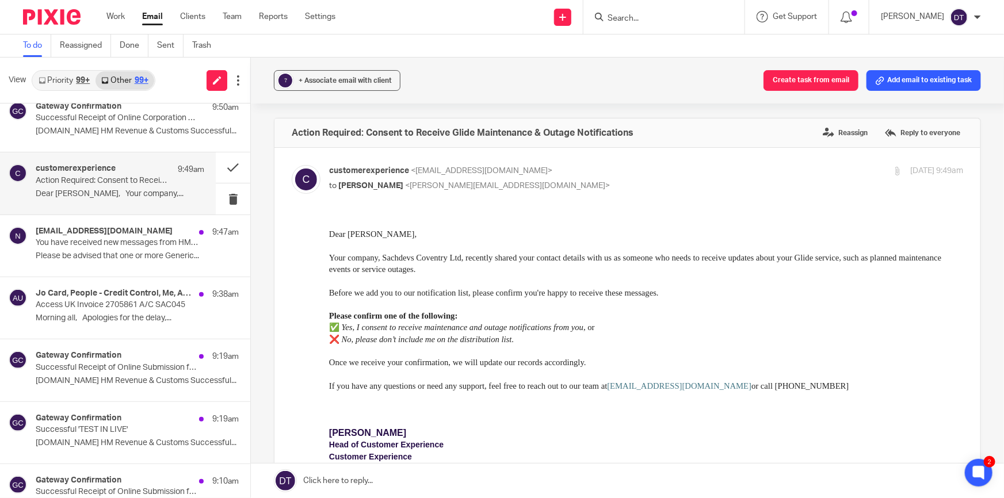
scroll to position [0, 0]
click at [112, 249] on div "noreply@notifications.hmrc.gov.uk 9:47am You have received new messages from HM…" at bounding box center [120, 246] width 169 height 39
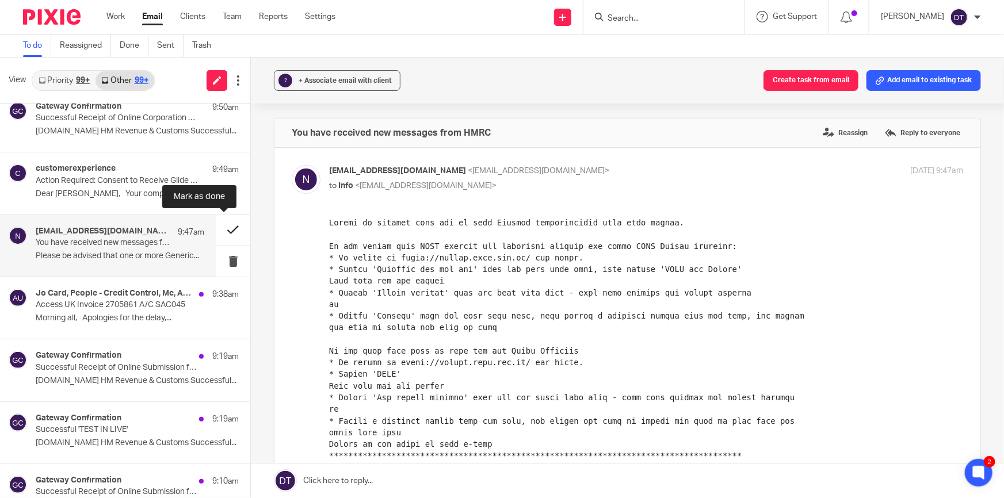
click at [220, 232] on button at bounding box center [233, 230] width 35 height 31
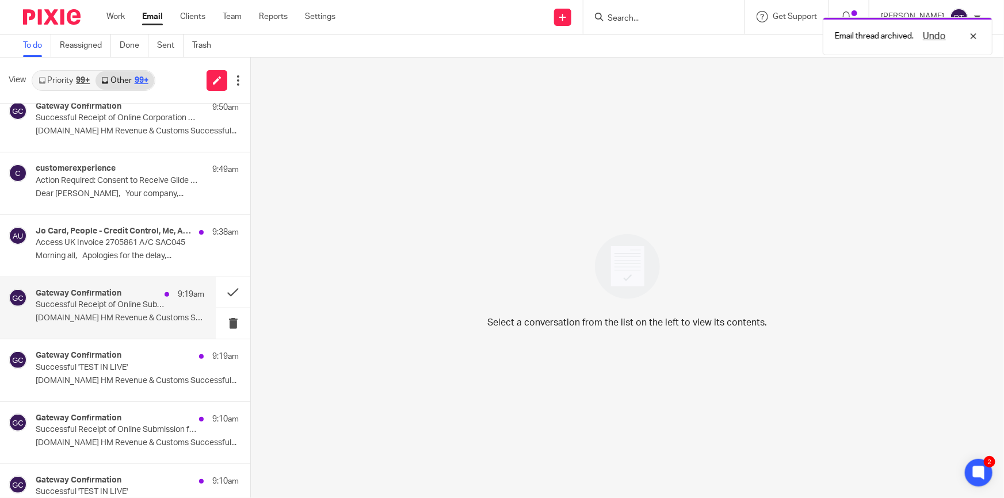
click at [110, 317] on p "GOV.UK HM Revenue & Customs Successful..." at bounding box center [120, 319] width 169 height 10
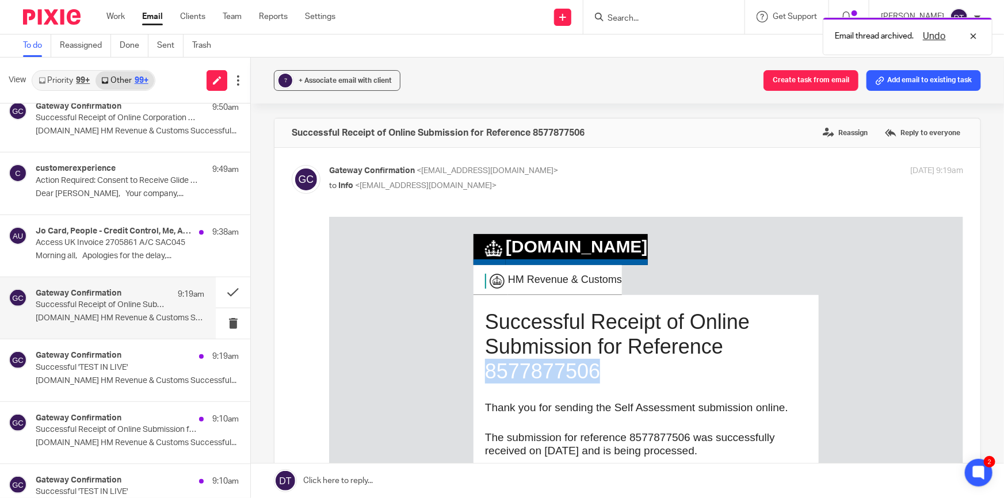
drag, startPoint x: 590, startPoint y: 379, endPoint x: 468, endPoint y: 378, distance: 122.0
click at [474, 378] on td "Successful Receipt of Online Submission for Reference 8577877506 Thank you for …" at bounding box center [646, 425] width 345 height 261
copy h1 "8577877506"
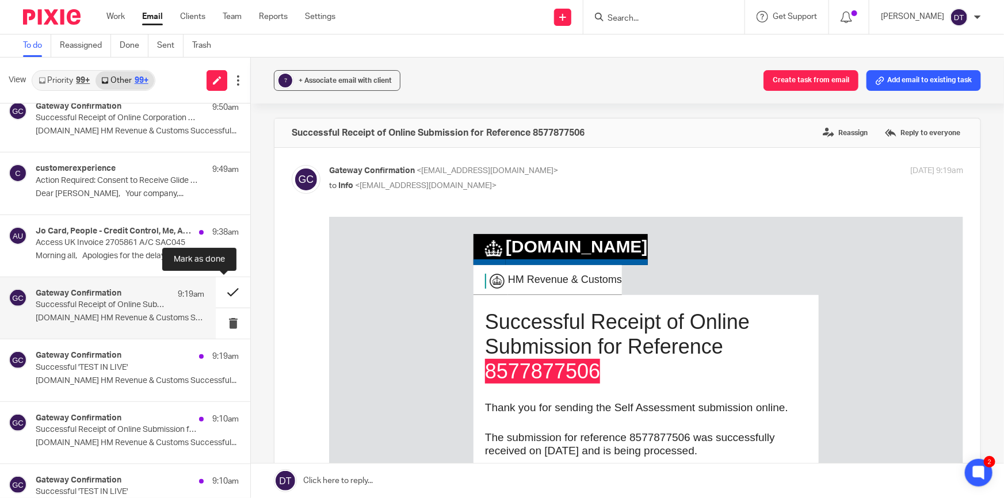
click at [226, 293] on button at bounding box center [233, 292] width 35 height 31
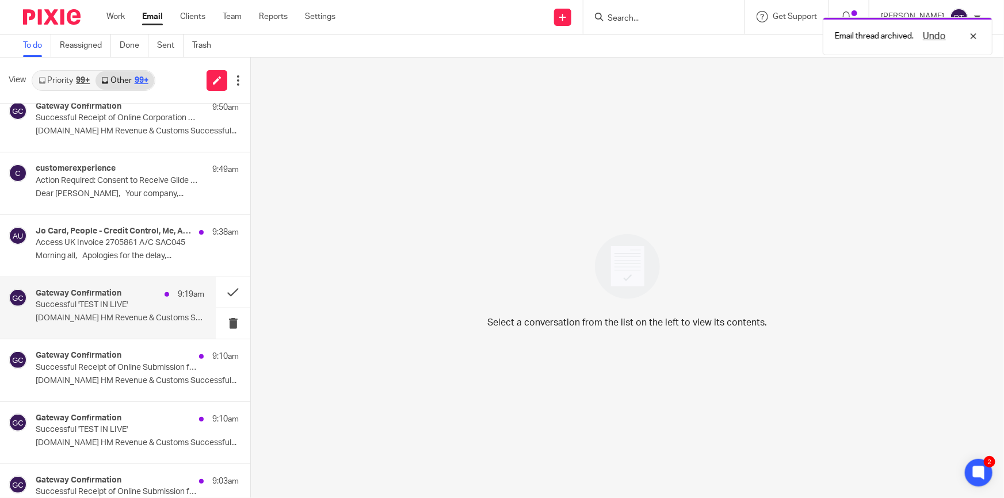
click at [161, 305] on p "Successful 'TEST IN LIVE'" at bounding box center [103, 305] width 135 height 10
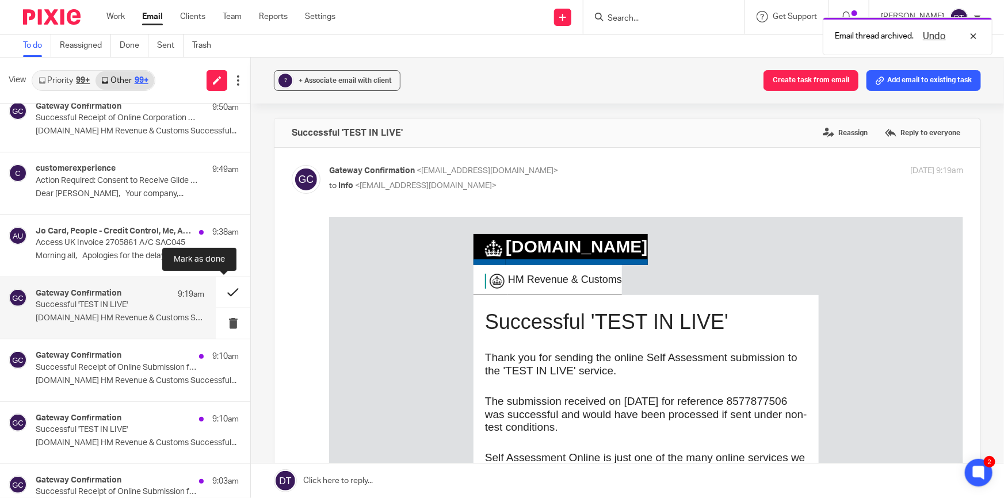
click at [225, 289] on button at bounding box center [233, 292] width 35 height 31
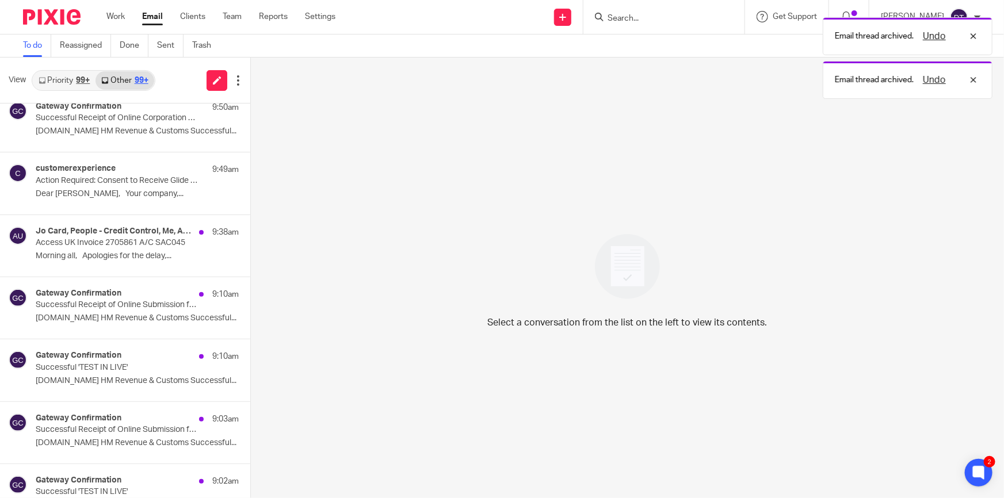
click at [96, 81] on link "Priority 99+" at bounding box center [64, 80] width 63 height 18
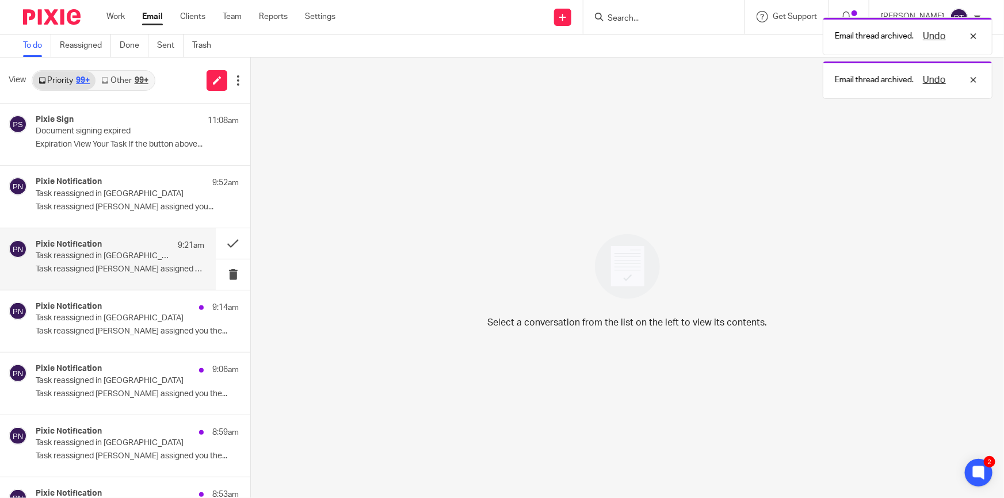
click at [155, 250] on div "Pixie Notification 9:21am" at bounding box center [120, 246] width 169 height 12
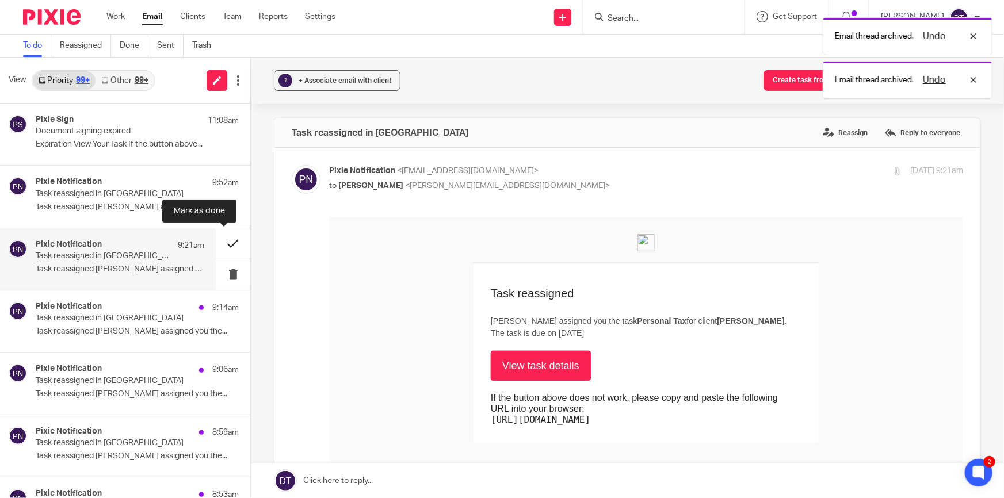
click at [221, 243] on button at bounding box center [233, 243] width 35 height 31
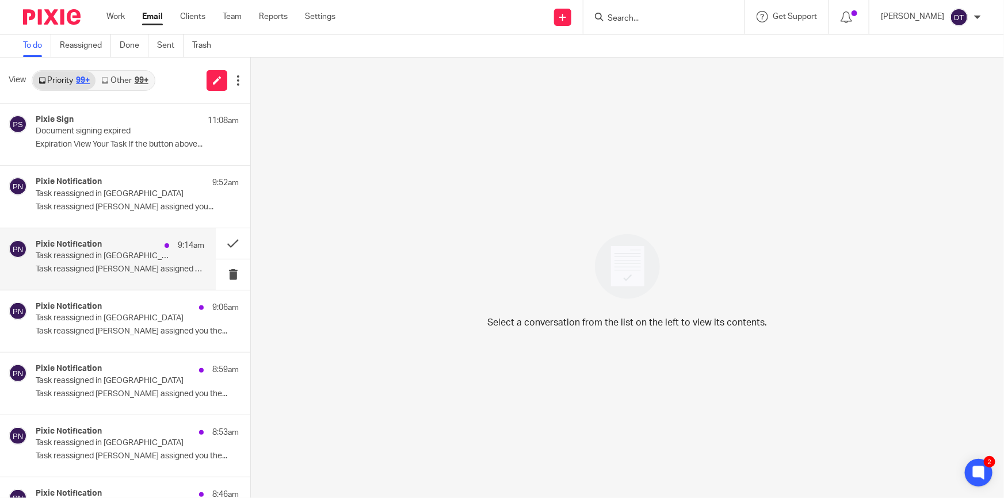
click at [121, 265] on p "Task reassigned Jodie Hall assigned you the..." at bounding box center [120, 270] width 169 height 10
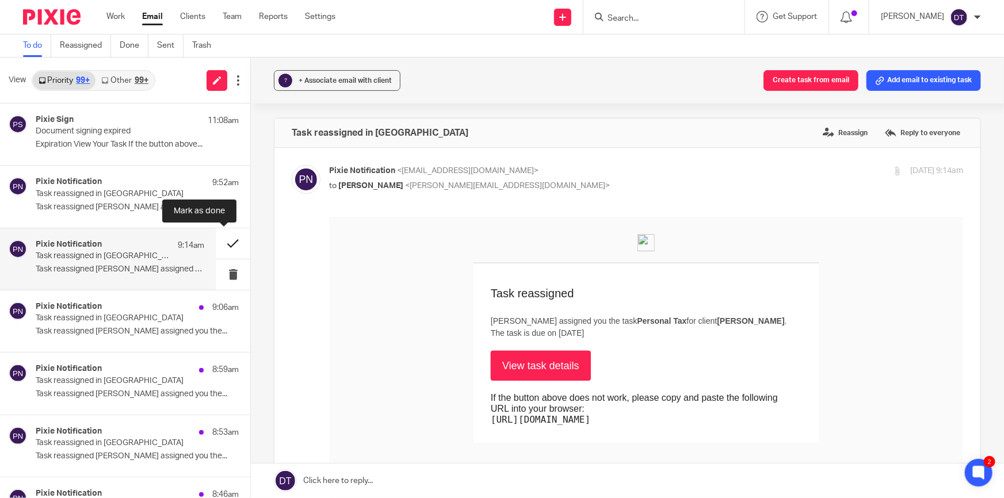
click at [220, 247] on button at bounding box center [233, 243] width 35 height 31
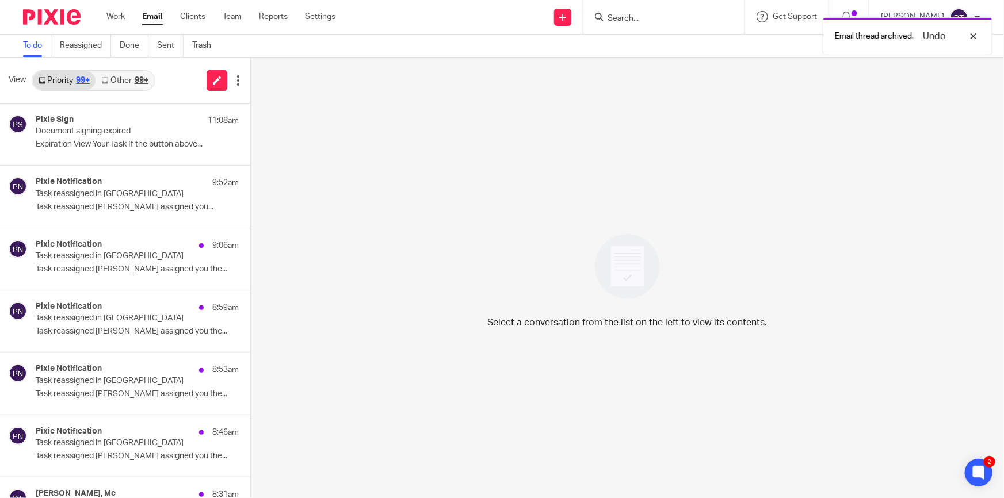
click at [120, 79] on link "Other 99+" at bounding box center [125, 80] width 58 height 18
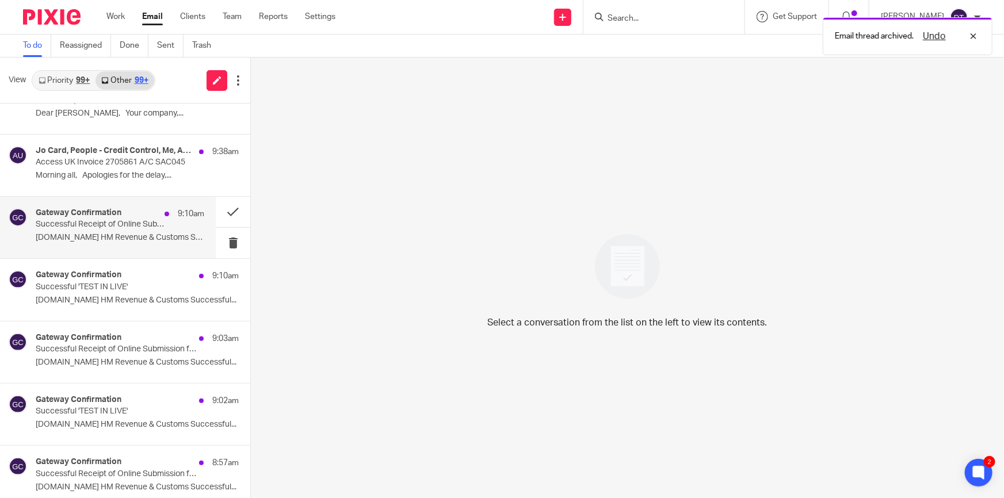
scroll to position [402, 0]
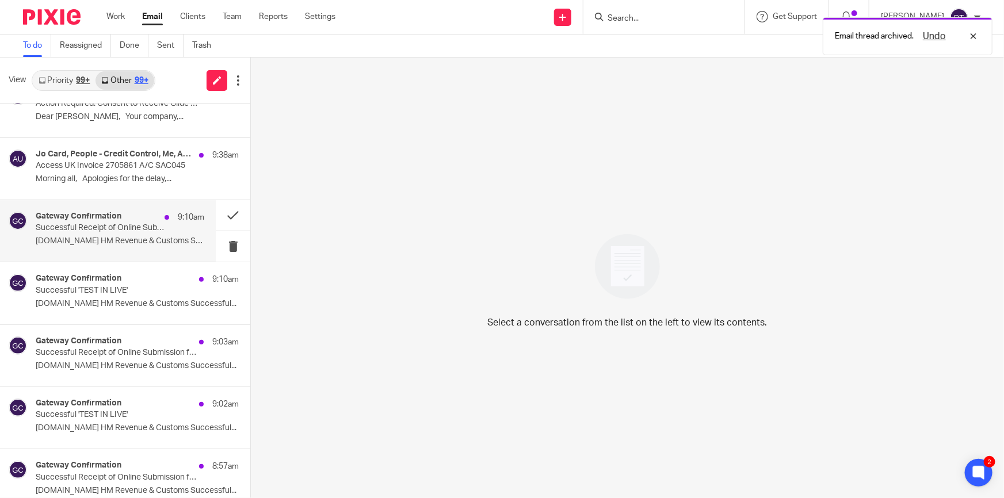
click at [92, 243] on p "GOV.UK HM Revenue & Customs Successful..." at bounding box center [120, 242] width 169 height 10
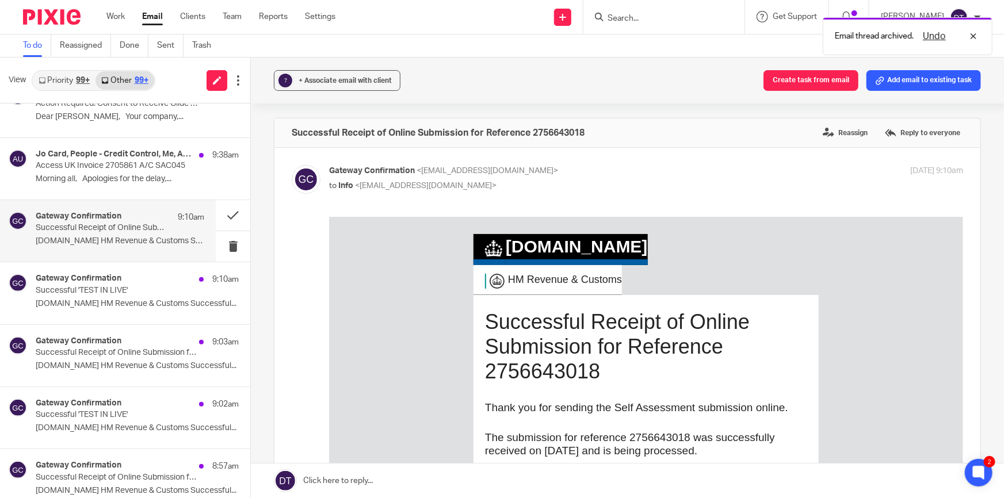
scroll to position [0, 0]
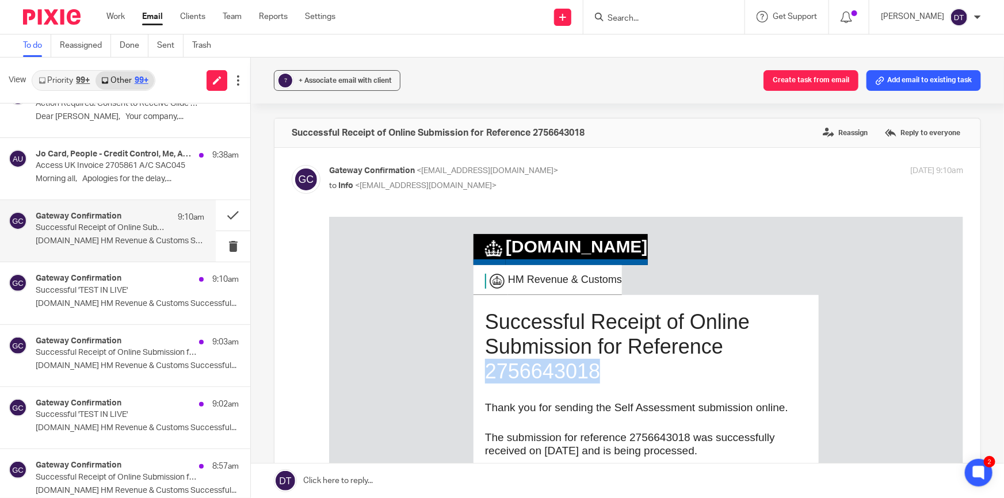
drag, startPoint x: 612, startPoint y: 373, endPoint x: 479, endPoint y: 376, distance: 133.5
click at [485, 375] on h1 "Successful Receipt of Online Submission for Reference 2756643018" at bounding box center [646, 346] width 322 height 75
copy h1 "2756643018"
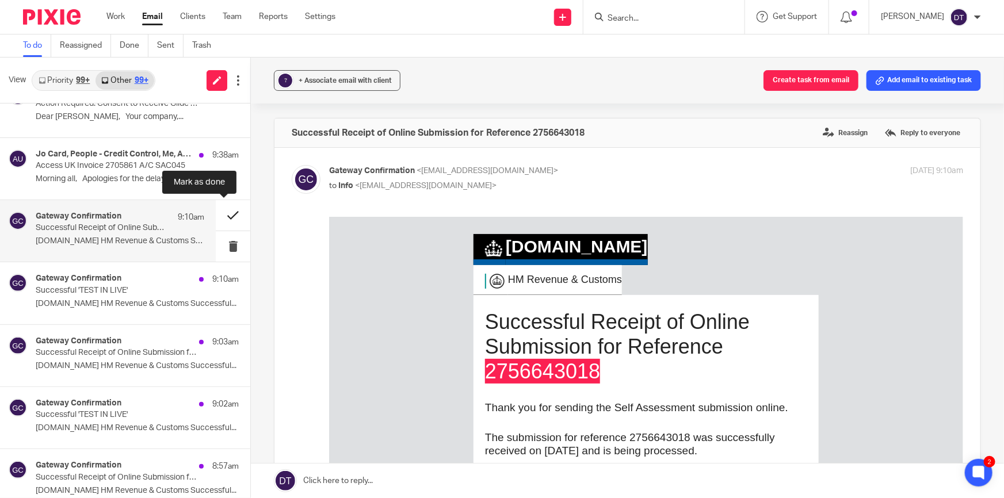
click at [222, 219] on button at bounding box center [233, 215] width 35 height 31
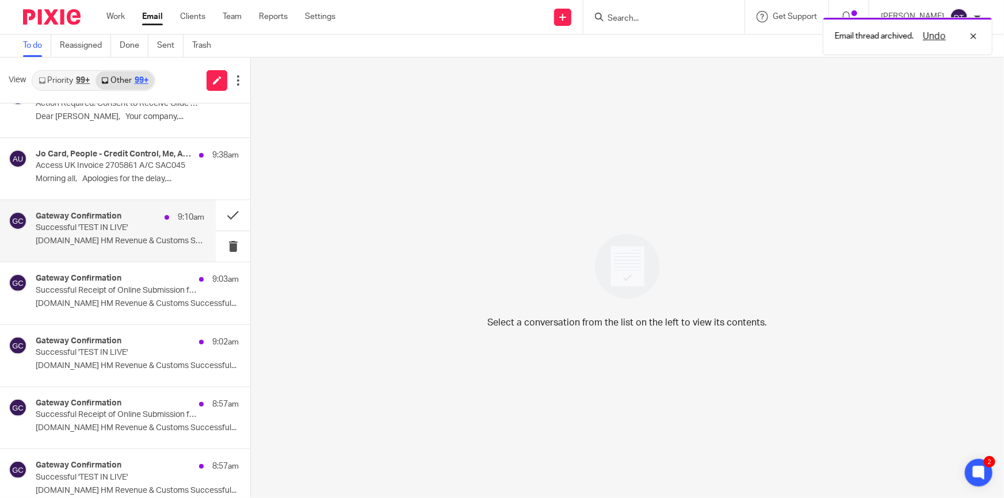
click at [110, 235] on div "Gateway Confirmation 9:10am Successful 'TEST IN LIVE' GOV.UK HM Revenue & Custo…" at bounding box center [120, 231] width 169 height 39
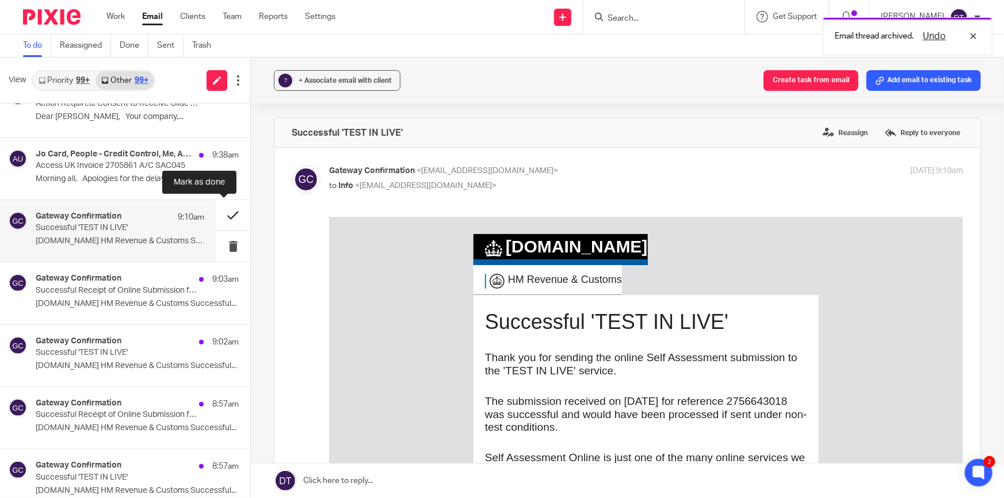
click at [228, 211] on button at bounding box center [233, 215] width 35 height 31
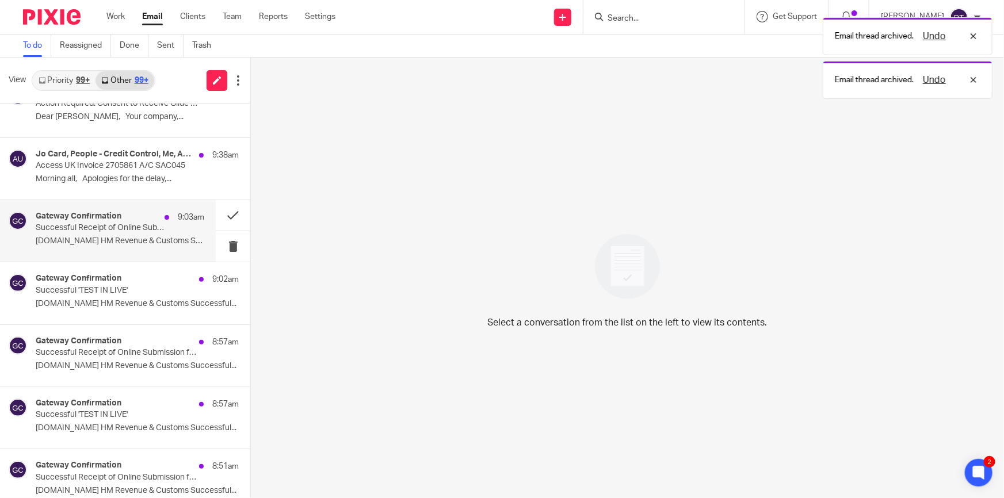
click at [107, 235] on div "Gateway Confirmation 9:03am Successful Receipt of Online Submission for Referen…" at bounding box center [120, 231] width 169 height 39
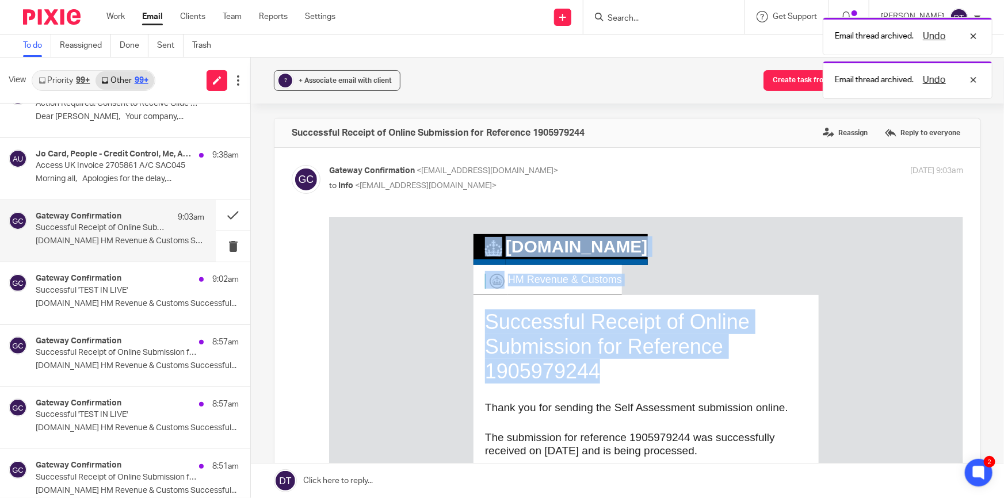
drag, startPoint x: 600, startPoint y: 371, endPoint x: 465, endPoint y: 380, distance: 135.6
click at [465, 380] on div "GOV.UK HM Revenue & Customs Successful Receipt of Online Submission for Referen…" at bounding box center [646, 441] width 634 height 451
click at [602, 378] on h1 "Successful Receipt of Online Submission for Reference 1905979244" at bounding box center [646, 346] width 322 height 75
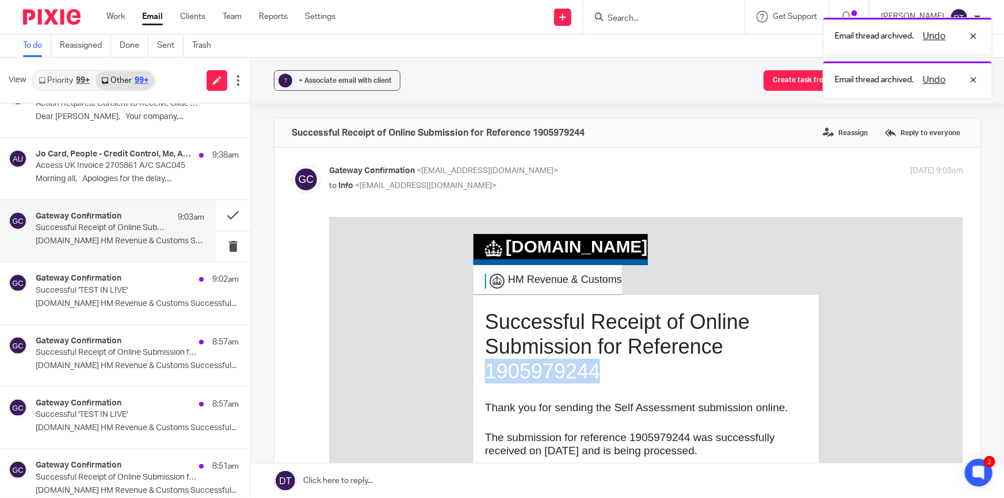
drag, startPoint x: 598, startPoint y: 378, endPoint x: 475, endPoint y: 379, distance: 123.7
click at [475, 379] on td "Successful Receipt of Online Submission for Reference 1905979244 Thank you for …" at bounding box center [646, 425] width 345 height 261
copy h1 "1905979244"
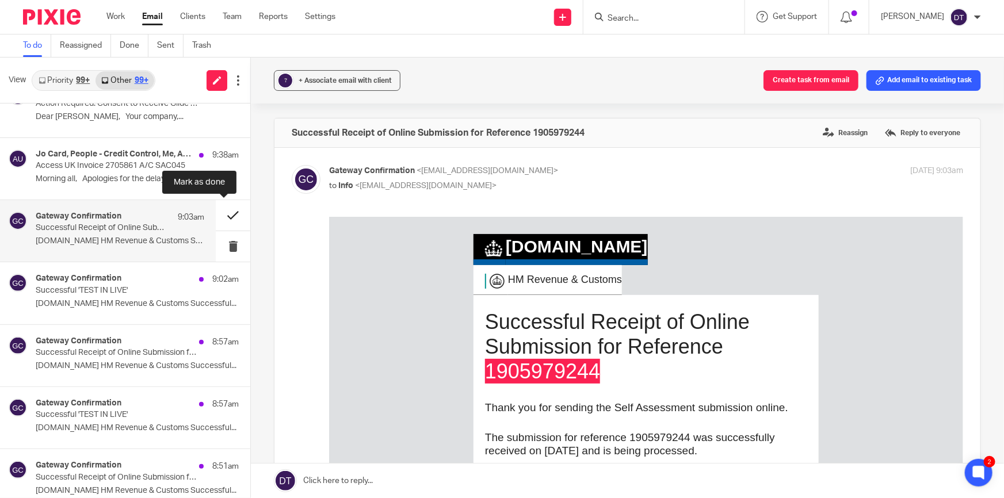
click at [227, 218] on button at bounding box center [233, 215] width 35 height 31
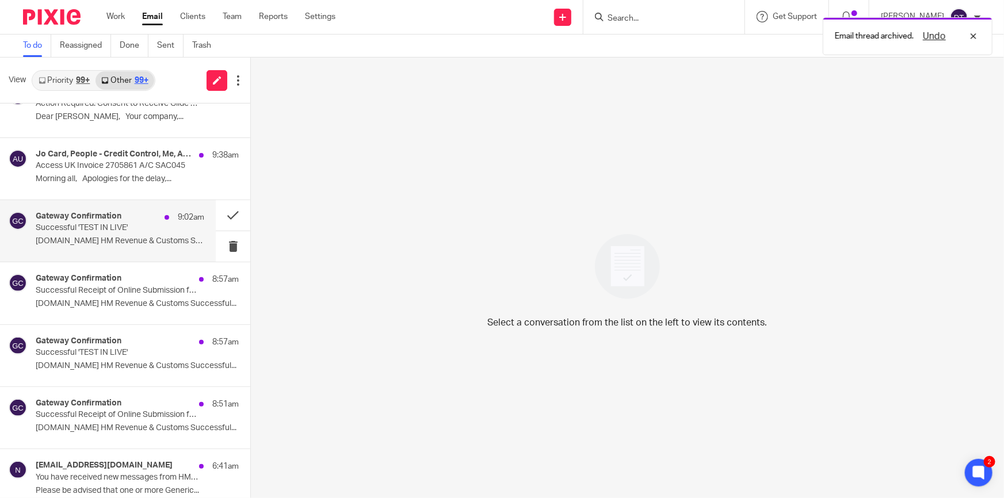
click at [120, 234] on div "Gateway Confirmation 9:02am Successful 'TEST IN LIVE' GOV.UK HM Revenue & Custo…" at bounding box center [120, 231] width 169 height 39
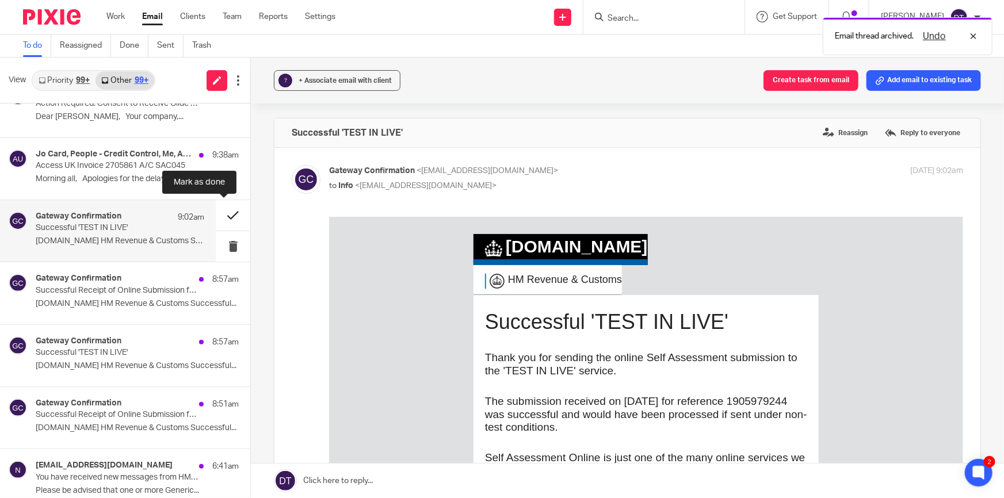
click at [228, 211] on button at bounding box center [233, 215] width 35 height 31
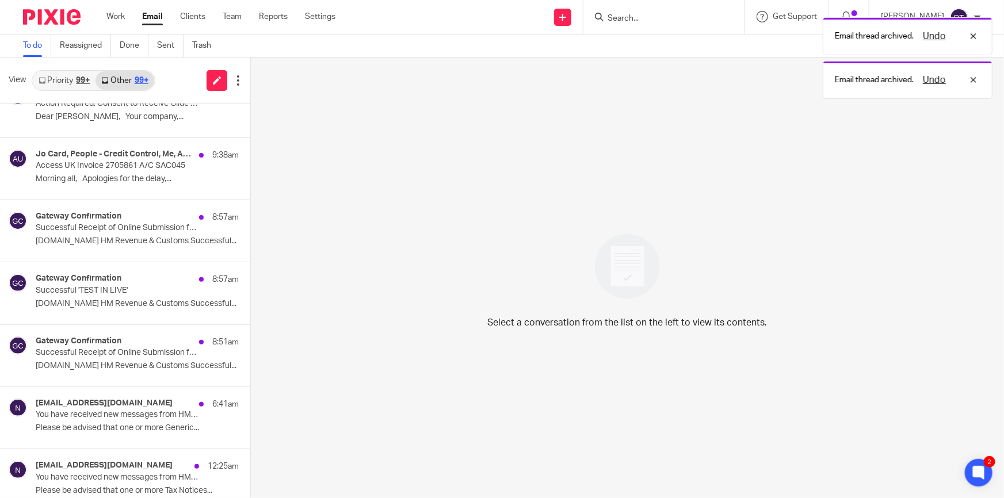
click at [65, 85] on link "Priority 99+" at bounding box center [64, 80] width 63 height 18
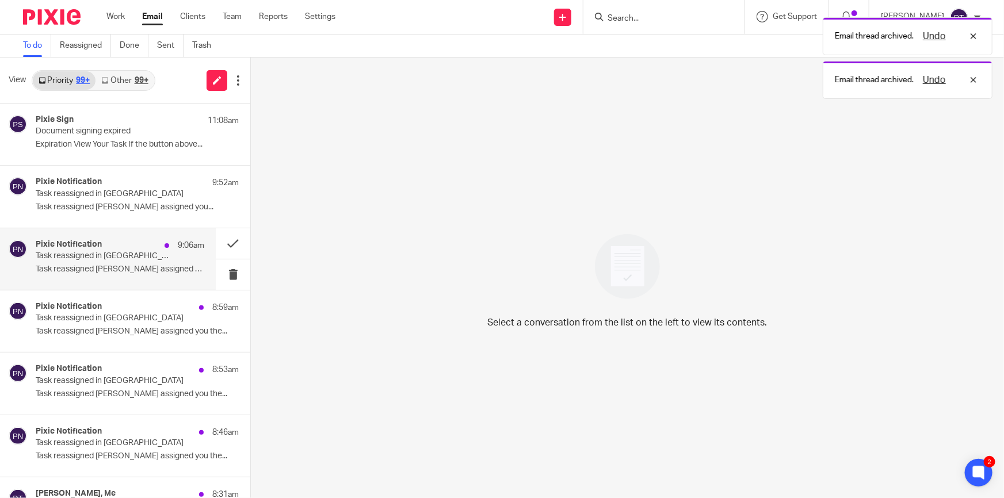
click at [144, 257] on p "Task reassigned in Pixie" at bounding box center [103, 256] width 135 height 10
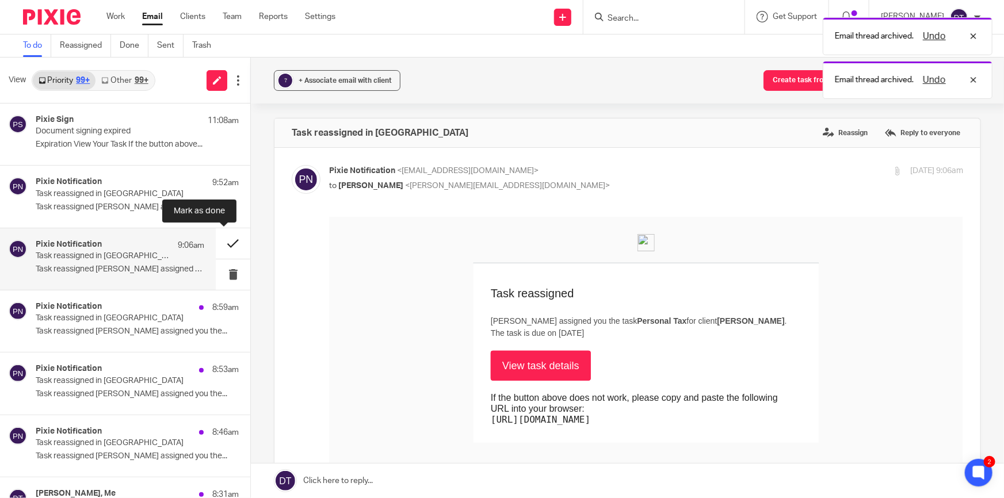
click at [221, 240] on button at bounding box center [233, 243] width 35 height 31
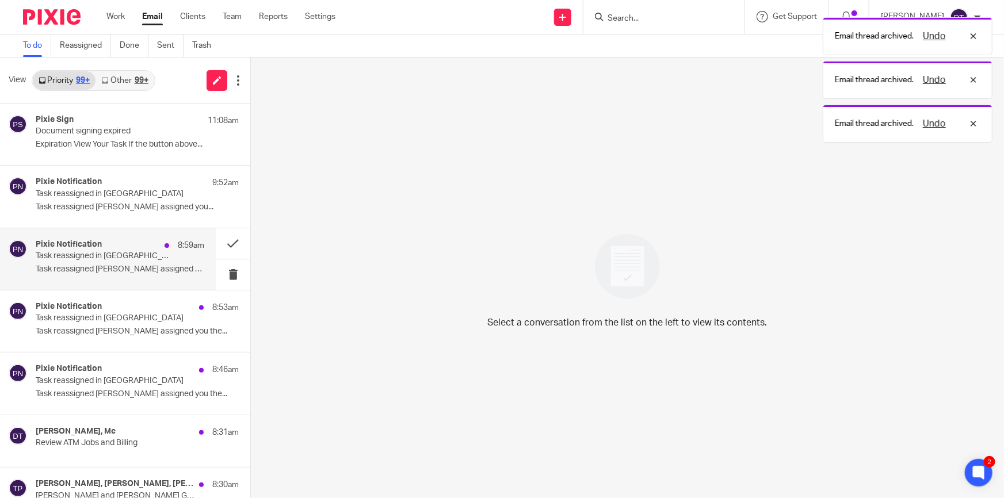
click at [130, 254] on p "Task reassigned in Pixie" at bounding box center [103, 256] width 135 height 10
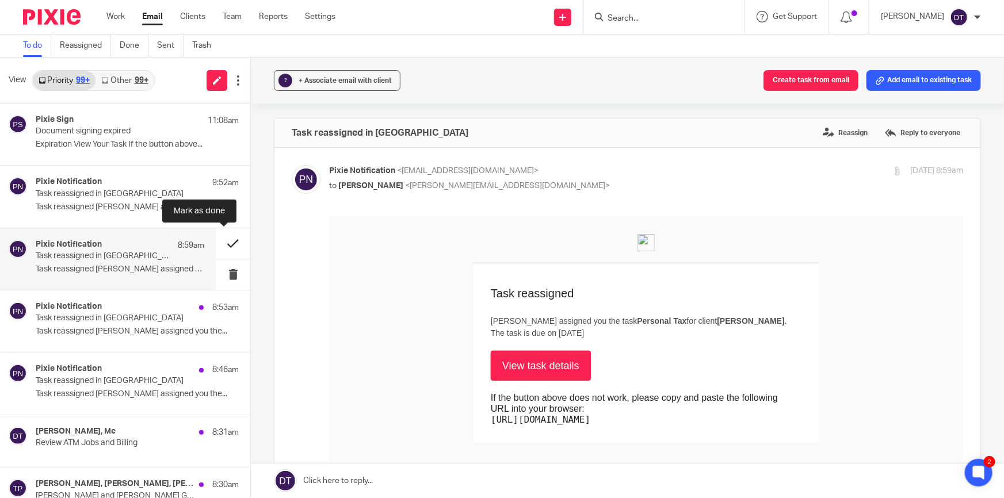
click at [222, 245] on button at bounding box center [233, 243] width 35 height 31
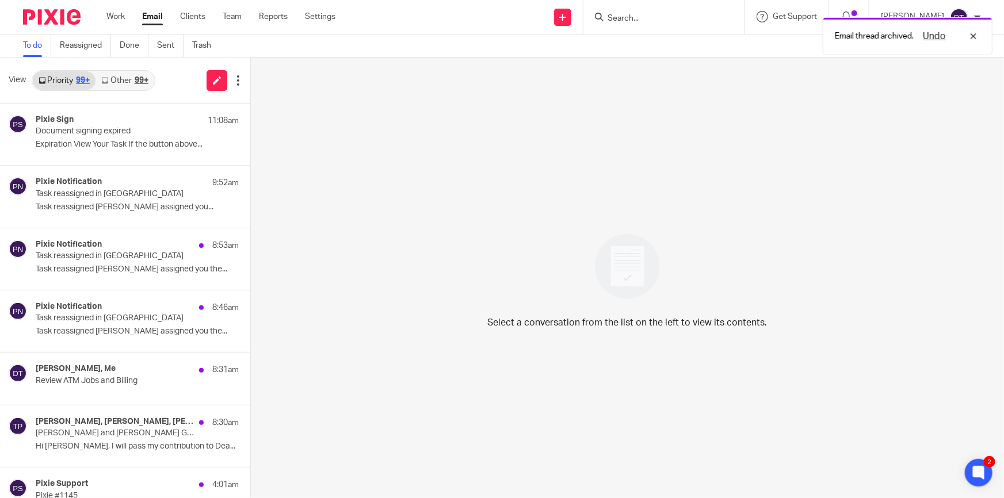
click at [128, 80] on link "Other 99+" at bounding box center [125, 80] width 58 height 18
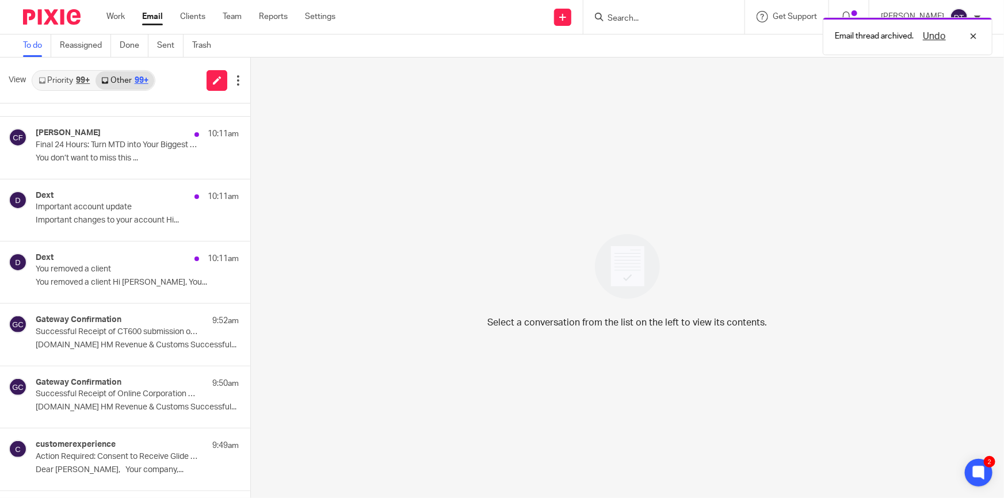
scroll to position [54, 0]
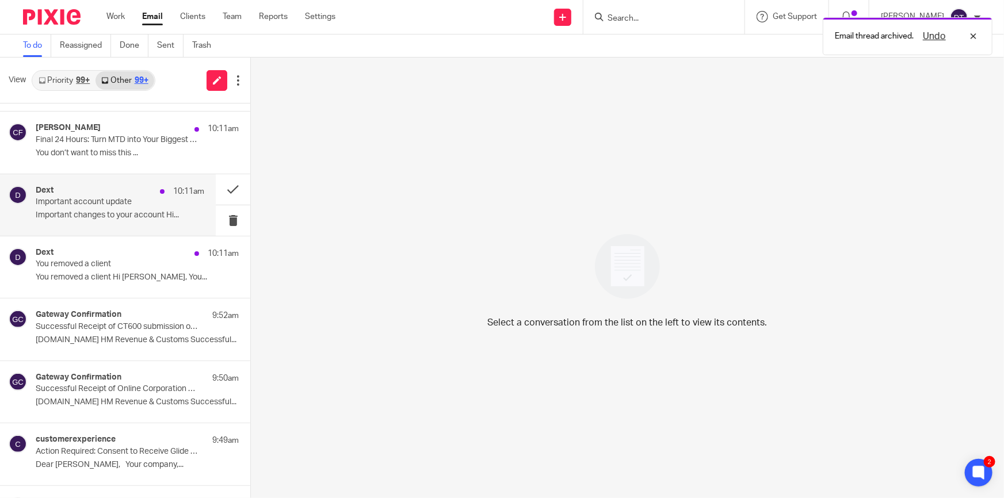
click at [134, 198] on p "Important account update" at bounding box center [103, 202] width 135 height 10
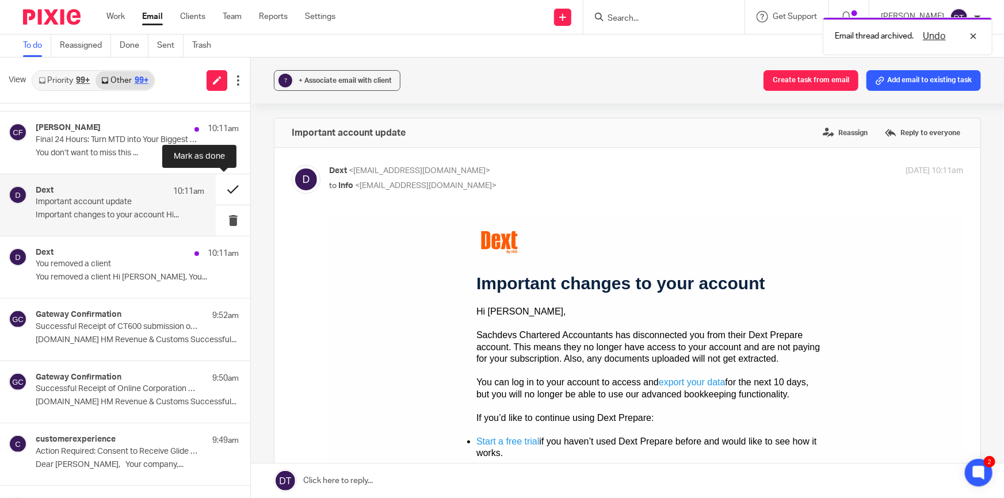
scroll to position [0, 0]
click at [224, 190] on button at bounding box center [233, 189] width 35 height 31
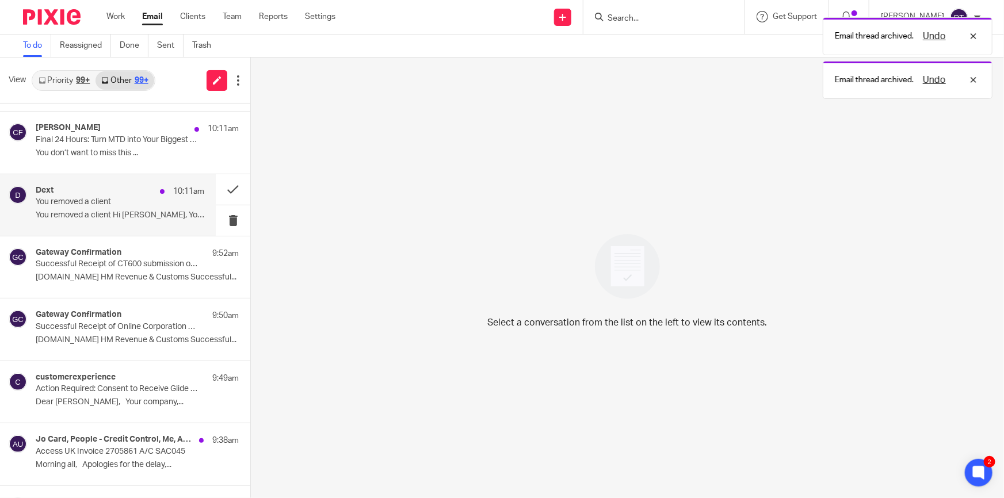
click at [131, 202] on p "You removed a client" at bounding box center [103, 202] width 135 height 10
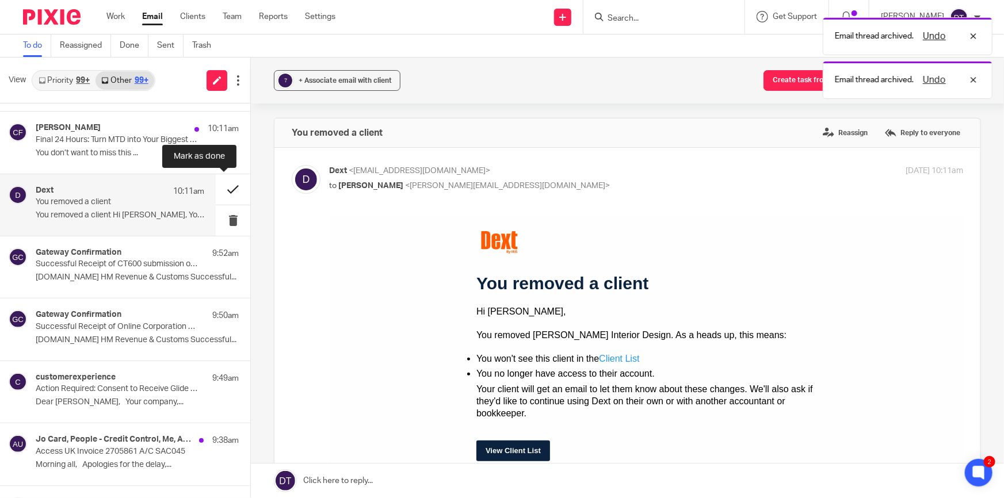
click at [221, 189] on button at bounding box center [233, 189] width 35 height 31
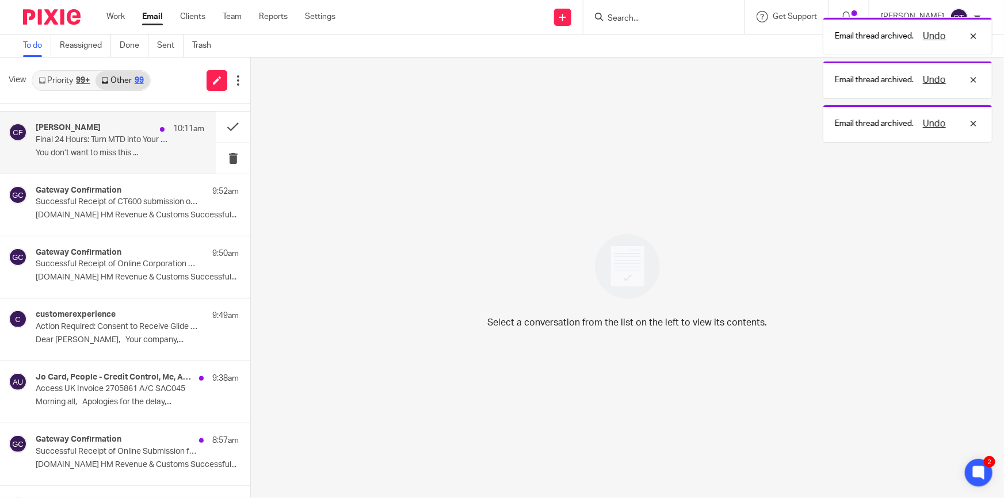
click at [126, 134] on div "Caroline Fry 10:11am" at bounding box center [120, 129] width 169 height 12
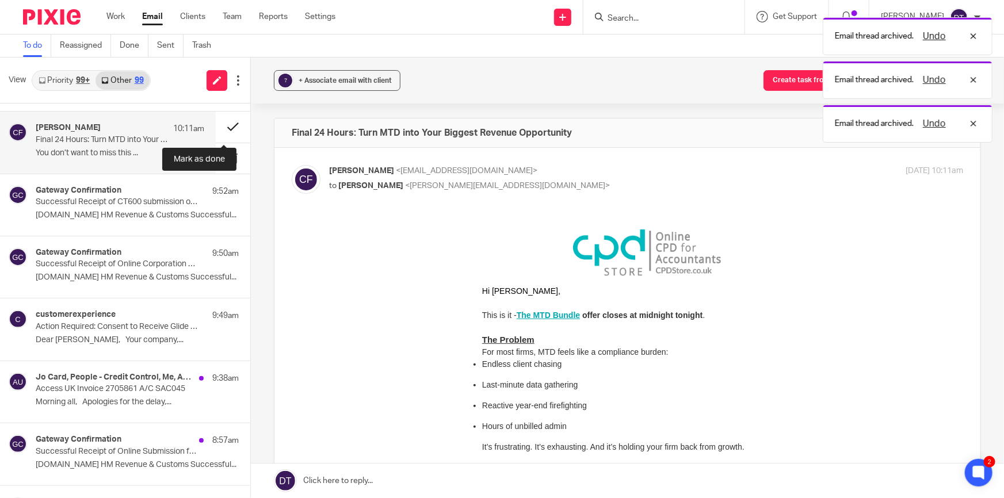
click at [224, 125] on button at bounding box center [233, 127] width 35 height 31
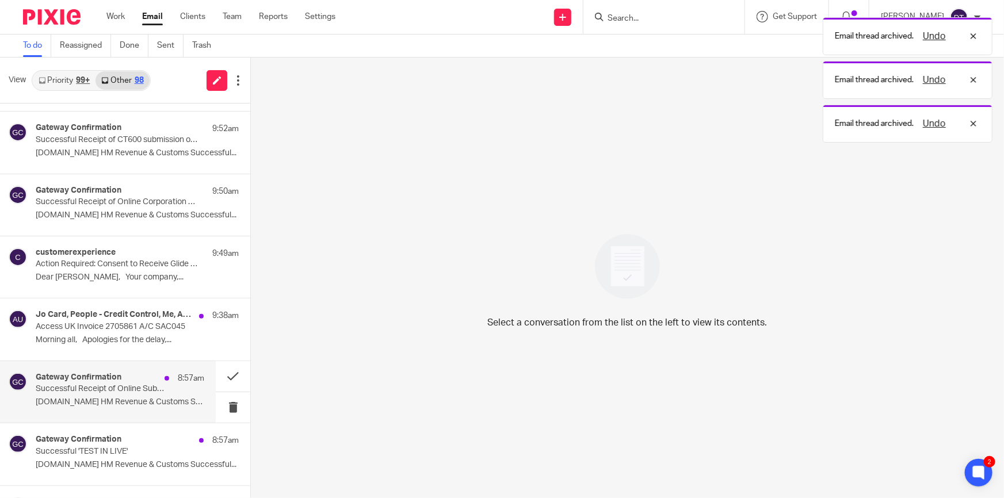
drag, startPoint x: 122, startPoint y: 409, endPoint x: 128, endPoint y: 407, distance: 5.9
click at [121, 409] on div "Gateway Confirmation 8:57am Successful Receipt of Online Submission for Referen…" at bounding box center [120, 392] width 169 height 39
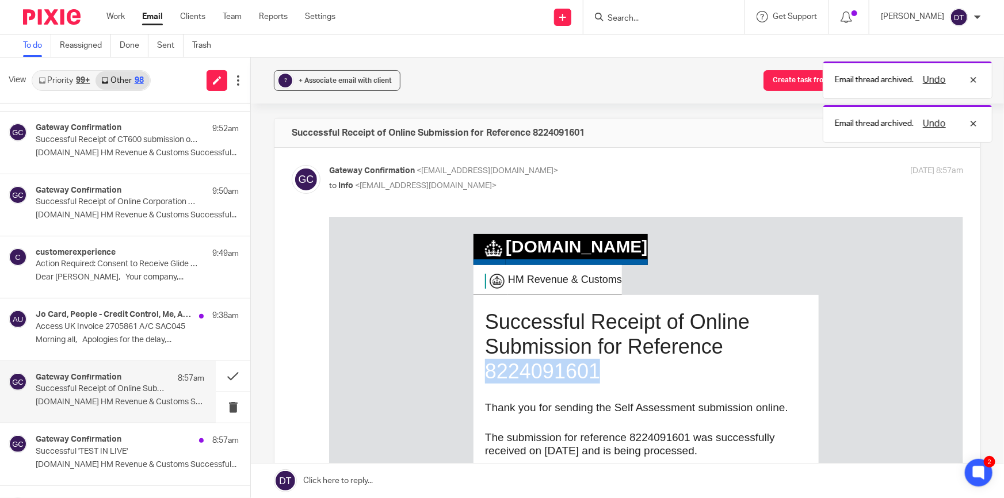
drag, startPoint x: 584, startPoint y: 384, endPoint x: 480, endPoint y: 375, distance: 104.6
click at [485, 375] on h1 "Successful Receipt of Online Submission for Reference 8224091601" at bounding box center [646, 346] width 322 height 75
copy h1 "8224091601"
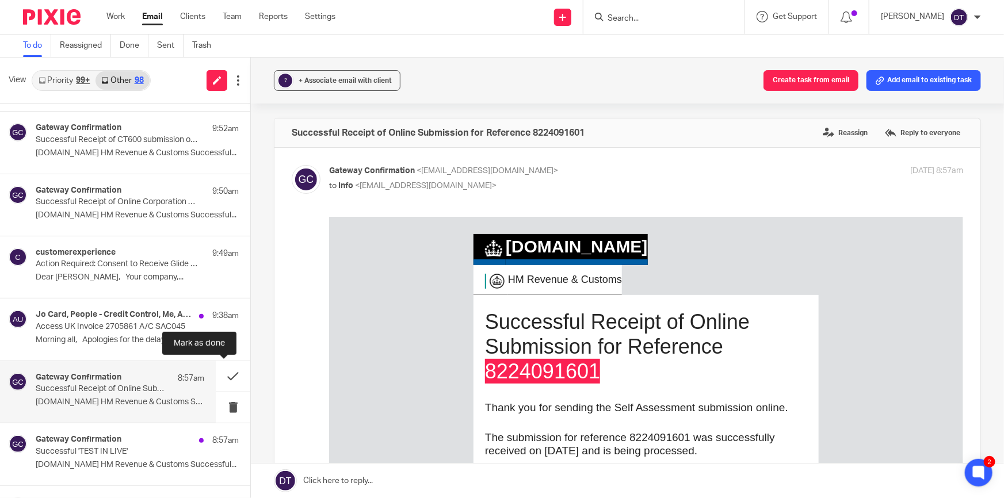
drag, startPoint x: 211, startPoint y: 377, endPoint x: 193, endPoint y: 378, distance: 17.9
click at [216, 377] on button at bounding box center [233, 376] width 35 height 31
click at [128, 388] on p "Successful Receipt of Online Submission for Reference 8224091601" at bounding box center [103, 389] width 135 height 10
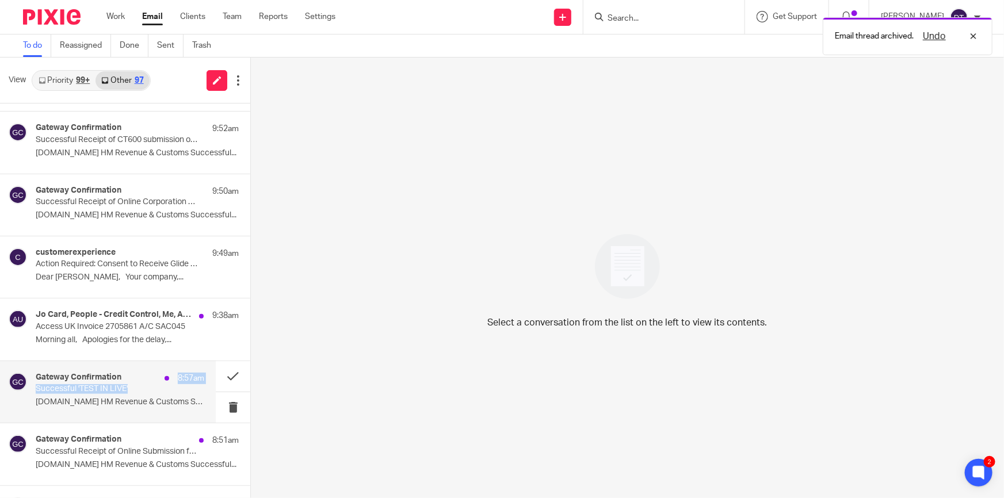
click at [157, 384] on div "Gateway Confirmation 8:57am Successful 'TEST IN LIVE' GOV.UK HM Revenue & Custo…" at bounding box center [120, 392] width 169 height 39
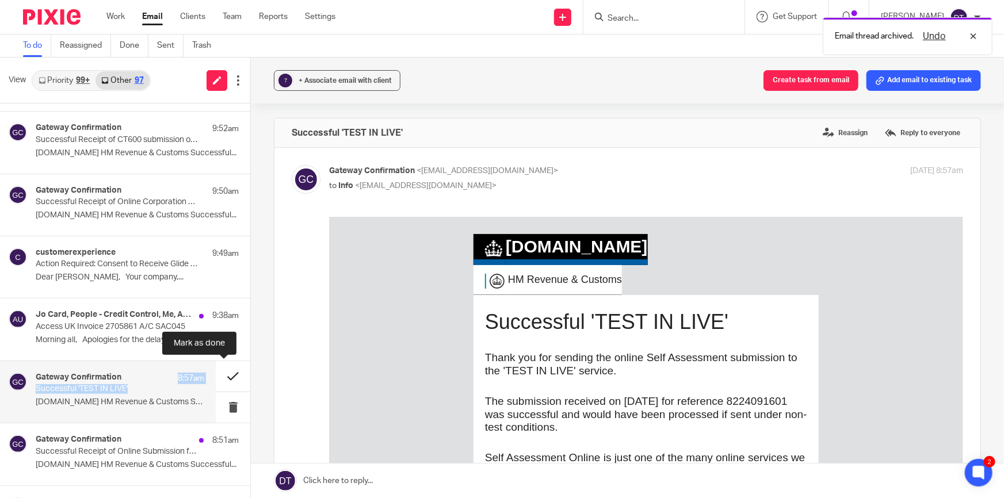
click at [224, 373] on button at bounding box center [233, 376] width 35 height 31
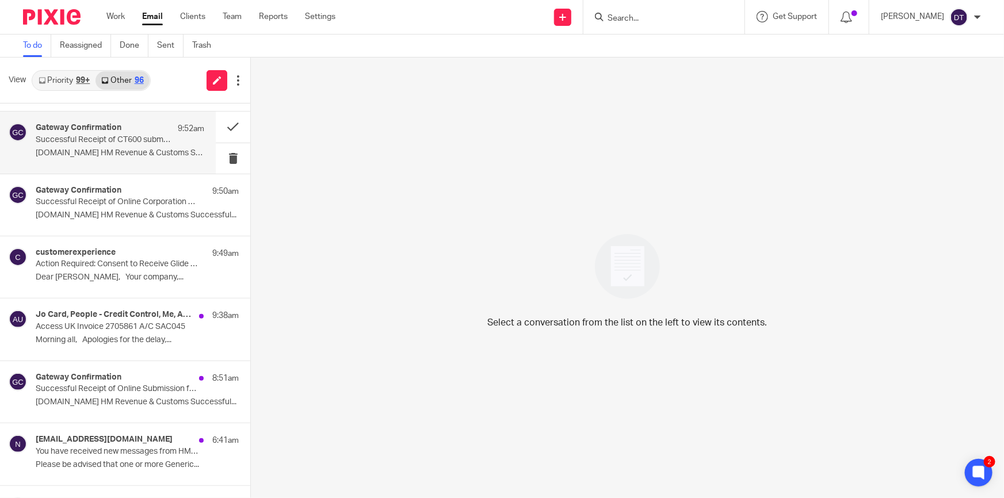
click at [118, 155] on p "GOV.UK HM Revenue & Customs Successful..." at bounding box center [120, 153] width 169 height 10
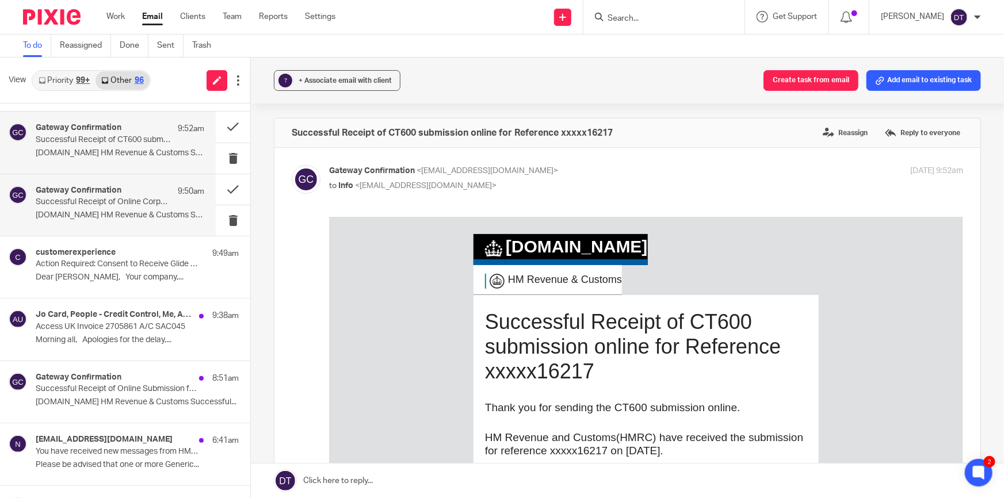
click at [116, 178] on div "Gateway Confirmation 9:50am Successful Receipt of Online Corporation Tax test s…" at bounding box center [108, 205] width 216 height 62
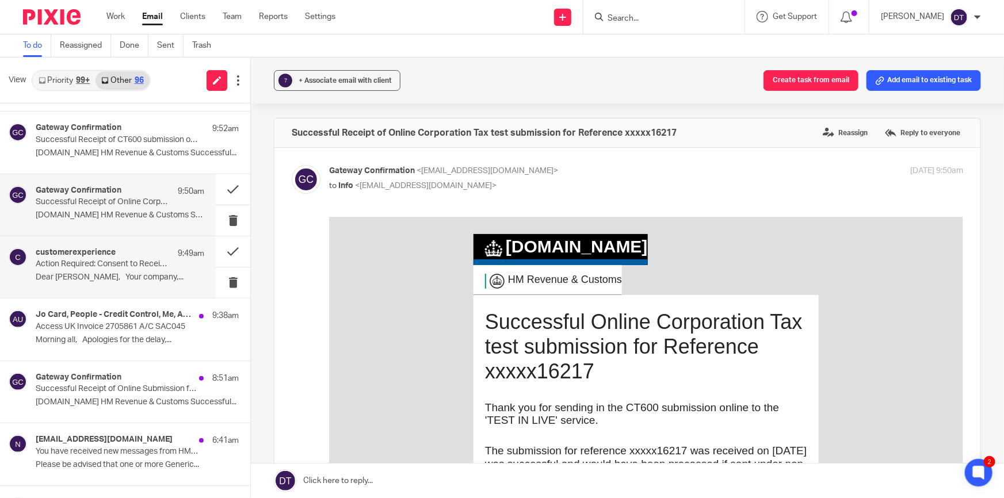
click at [107, 291] on div "customerexperience 9:49am Action Required: Consent to Receive Glide Maintenance…" at bounding box center [108, 268] width 216 height 62
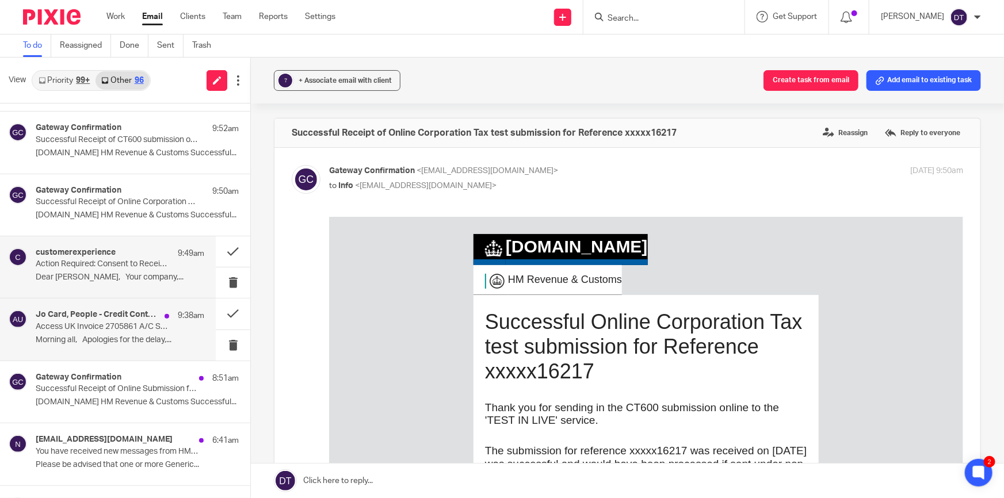
click at [105, 359] on div "Jo Card, People - Credit Control, Me, Accounts Dept - Access UK 9:38am Access U…" at bounding box center [108, 330] width 216 height 62
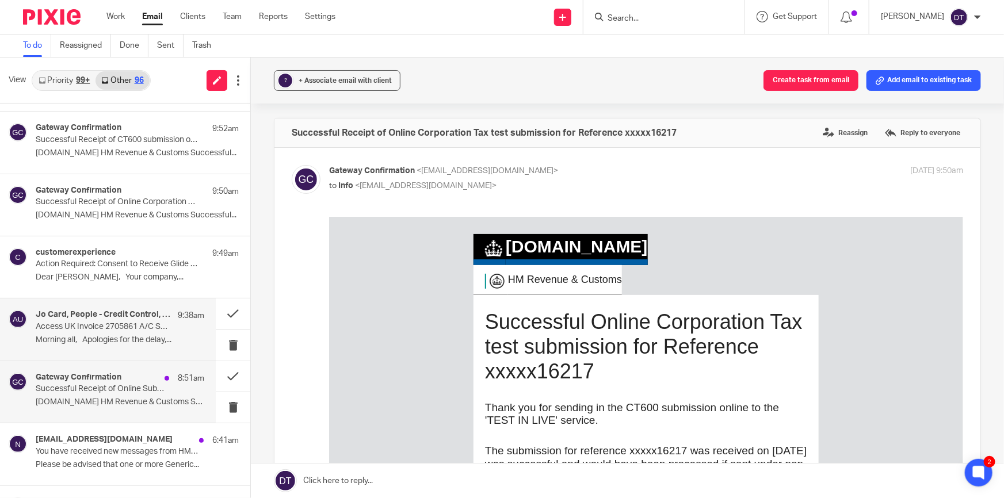
click at [98, 398] on p "GOV.UK HM Revenue & Customs Successful..." at bounding box center [120, 403] width 169 height 10
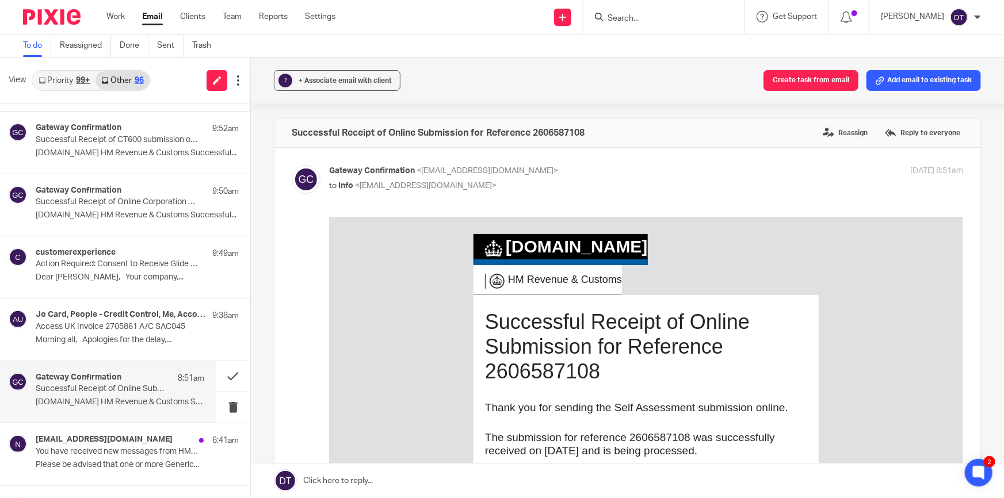
scroll to position [104, 0]
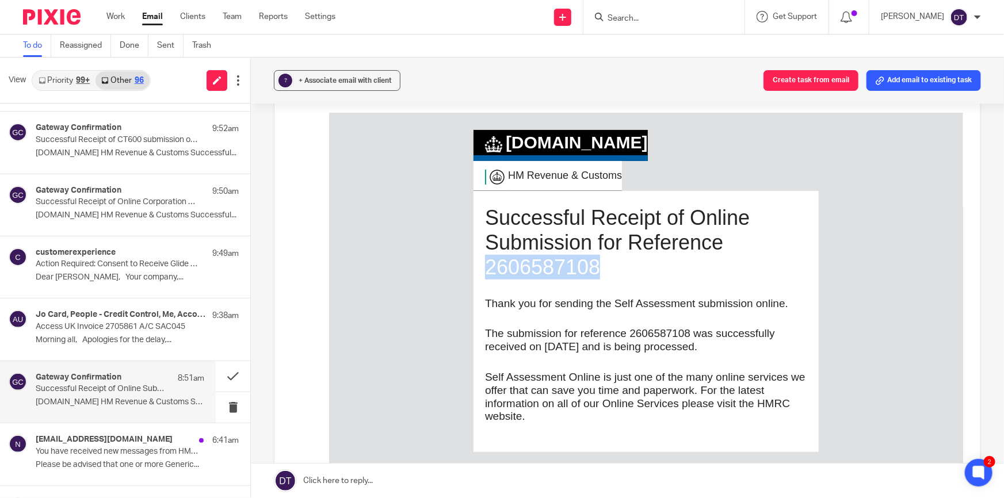
drag, startPoint x: 594, startPoint y: 272, endPoint x: 482, endPoint y: 269, distance: 111.7
click at [485, 269] on h1 "Successful Receipt of Online Submission for Reference 2606587108" at bounding box center [646, 242] width 322 height 75
copy h1 "2606587108"
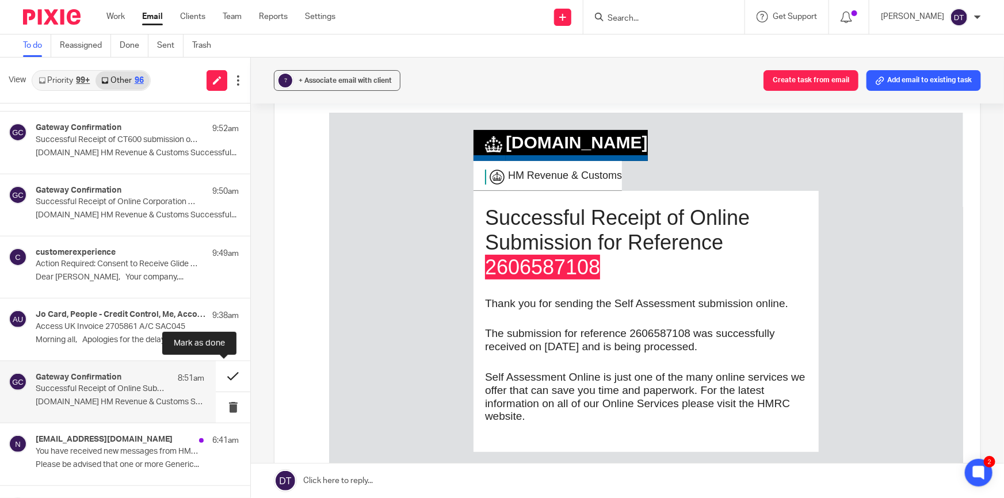
click at [218, 378] on button at bounding box center [233, 376] width 35 height 31
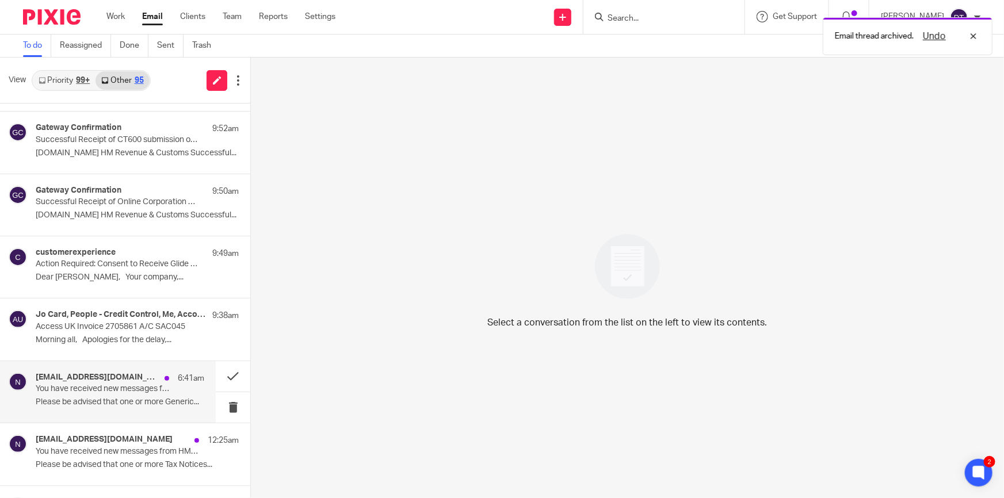
click at [146, 392] on p "You have received new messages from HMRC" at bounding box center [103, 389] width 135 height 10
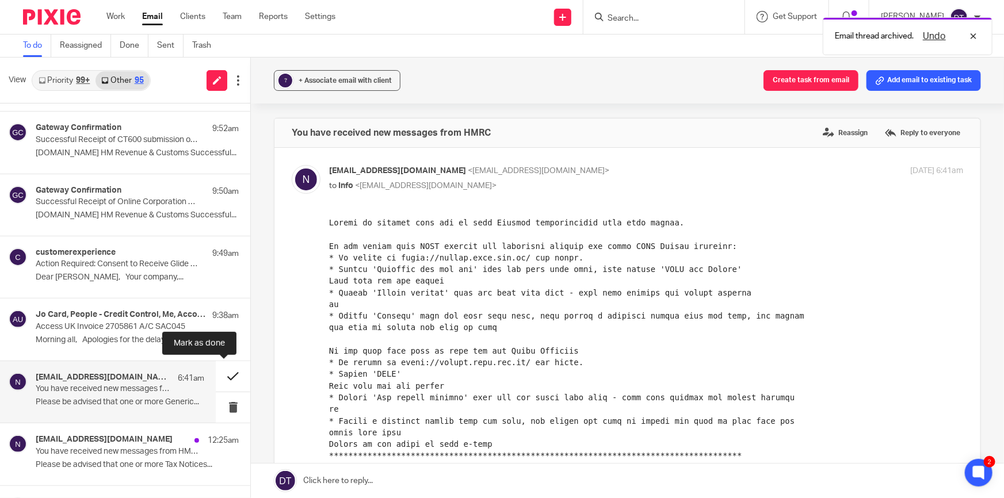
scroll to position [0, 0]
click at [218, 376] on button at bounding box center [233, 376] width 35 height 31
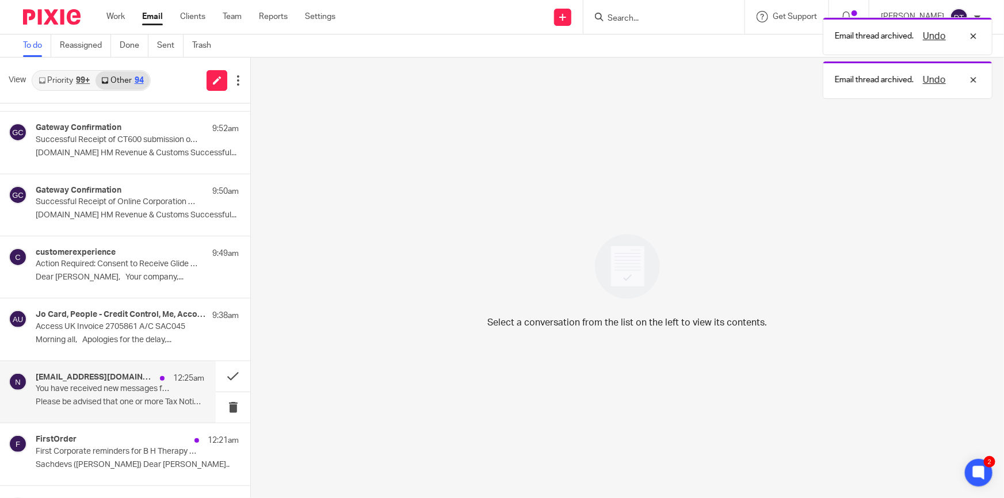
click at [141, 398] on p "Please be advised that one or more Tax Notices..." at bounding box center [120, 403] width 169 height 10
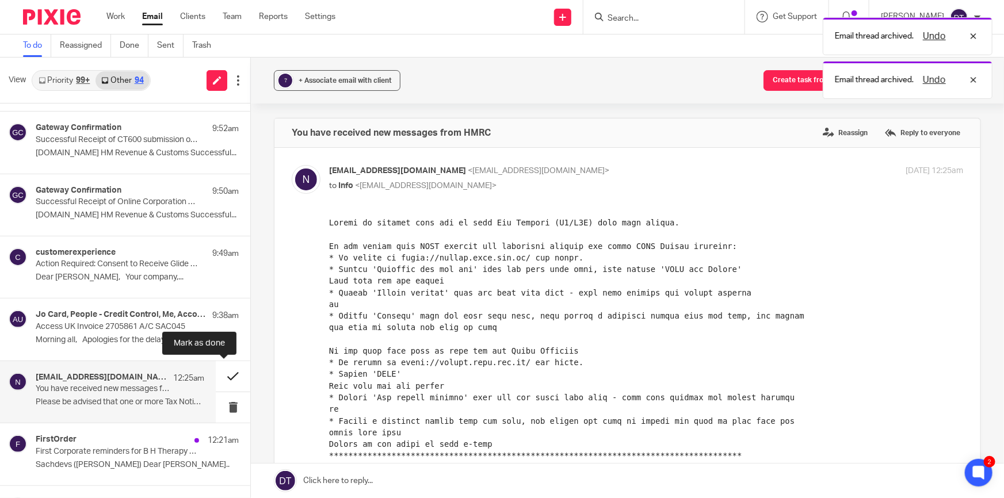
click at [229, 376] on button at bounding box center [233, 376] width 35 height 31
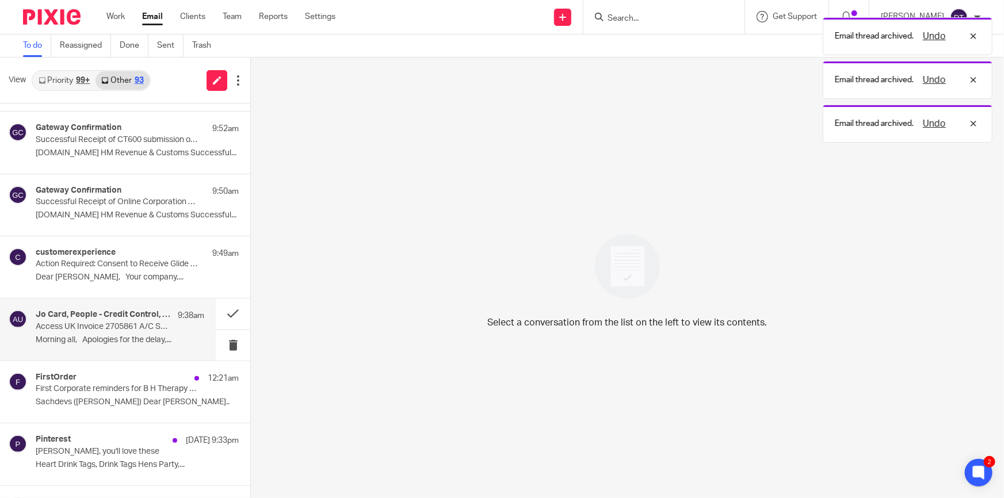
click at [102, 330] on p "Access UK Invoice 2705861 A/C SAC045" at bounding box center [103, 327] width 135 height 10
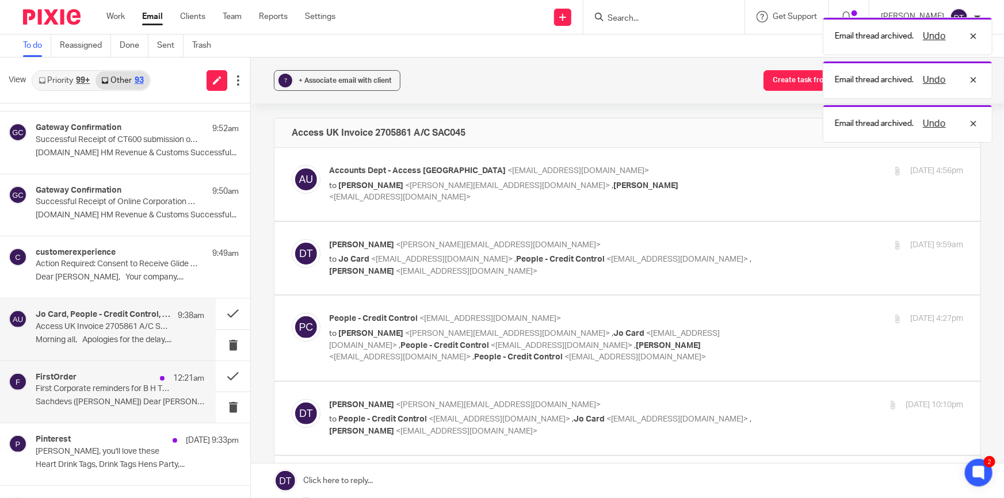
click at [94, 386] on p "First Corporate reminders for B H Therapy Limited etc." at bounding box center [103, 389] width 135 height 10
click at [78, 82] on div "99+" at bounding box center [83, 81] width 14 height 8
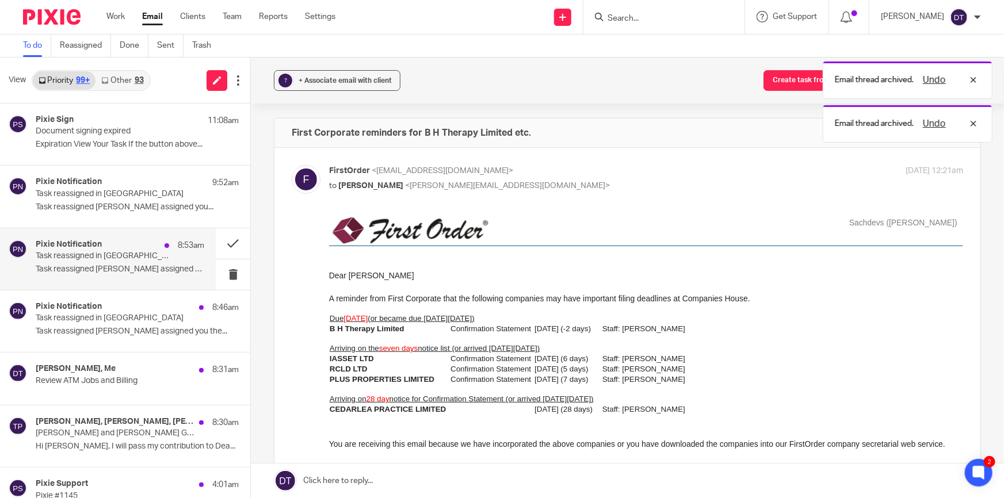
click at [131, 250] on div "Pixie Notification 8:53am" at bounding box center [120, 246] width 169 height 12
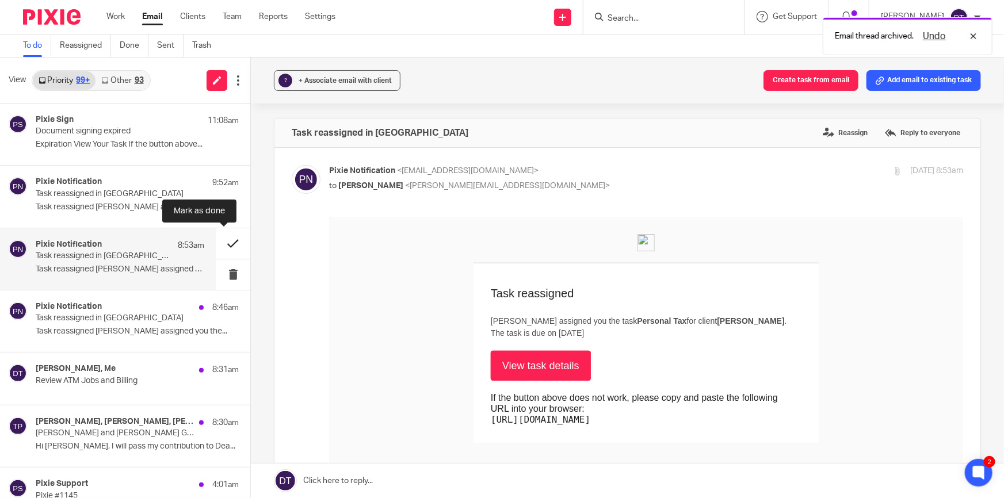
click at [220, 239] on button at bounding box center [233, 243] width 35 height 31
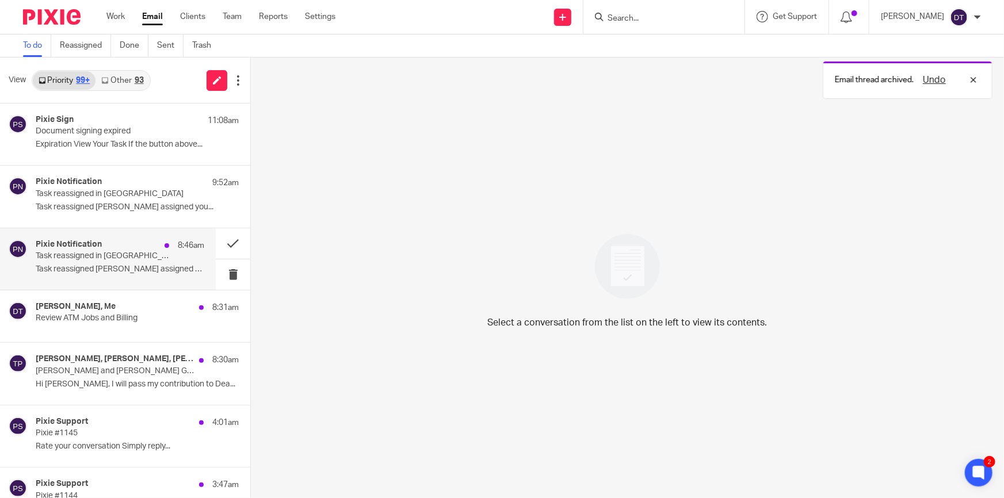
click at [113, 256] on p "Task reassigned in Pixie" at bounding box center [103, 256] width 135 height 10
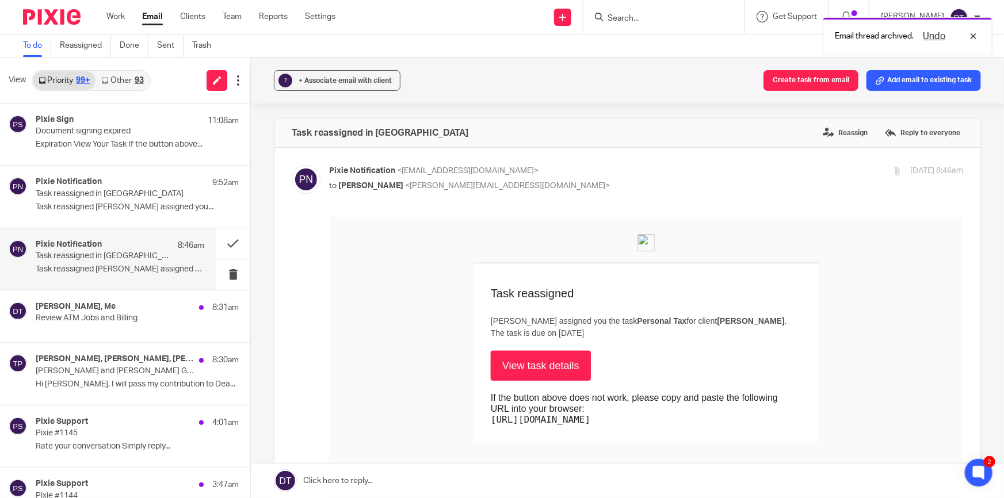
click at [121, 81] on link "Other 93" at bounding box center [123, 80] width 54 height 18
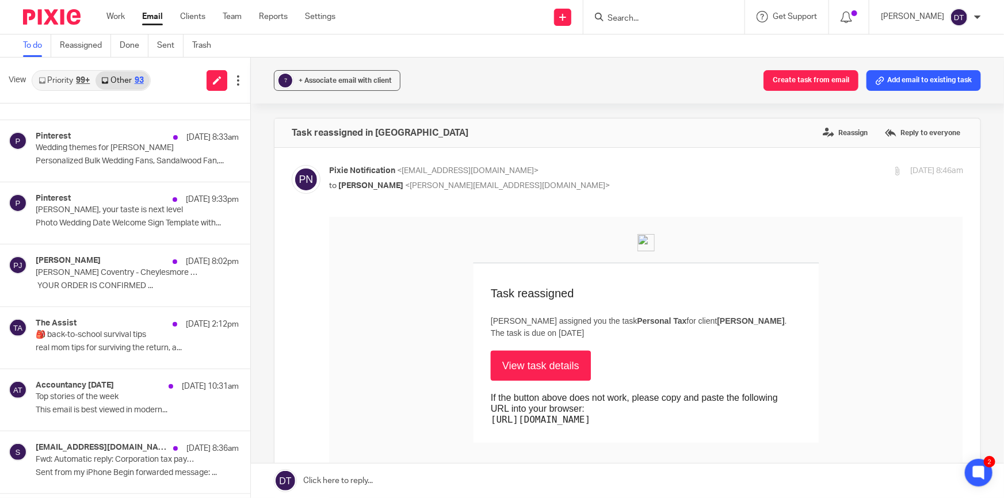
scroll to position [436, 0]
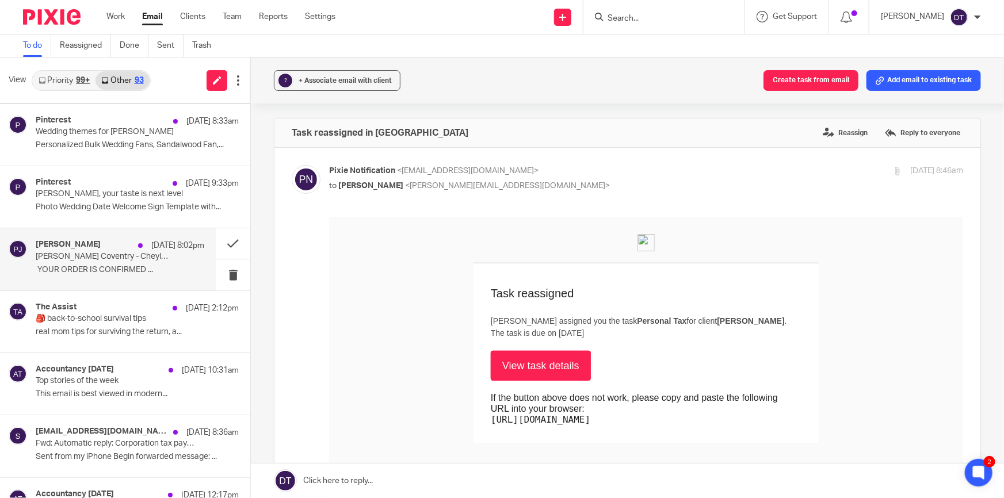
click at [116, 284] on div "Papa Johns 9 Aug 8:02pm Papa Johns Coventry - Cheylesmore - Your order - 799605…" at bounding box center [108, 259] width 216 height 62
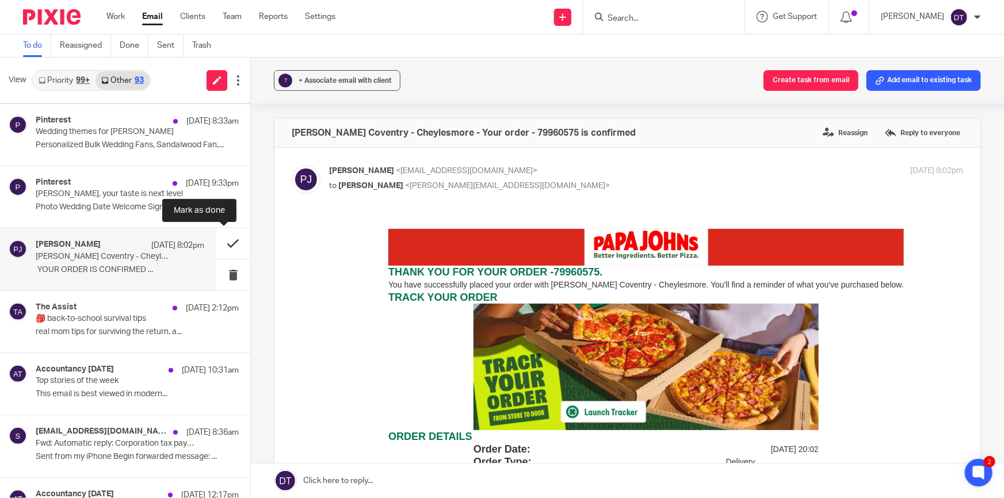
scroll to position [0, 0]
click at [224, 242] on button at bounding box center [233, 243] width 35 height 31
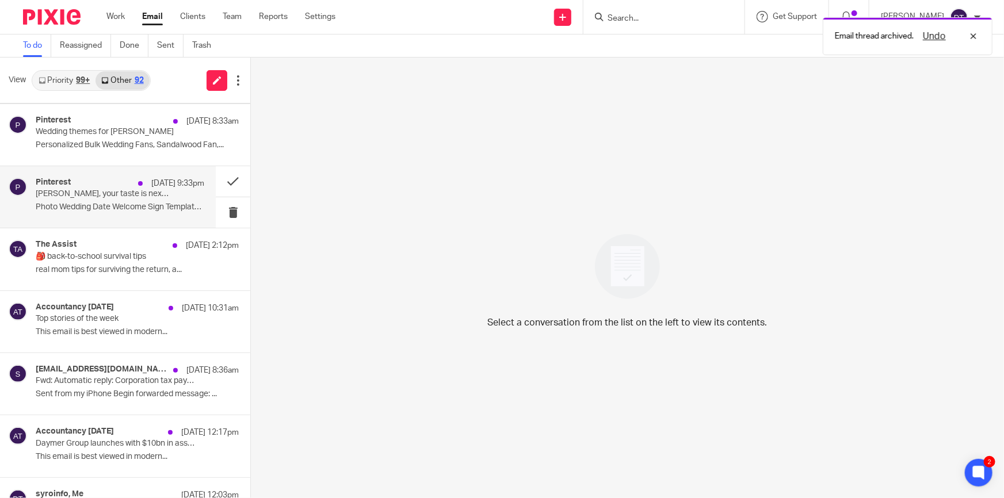
click at [92, 195] on p "Deanna, your taste is next level" at bounding box center [103, 194] width 135 height 10
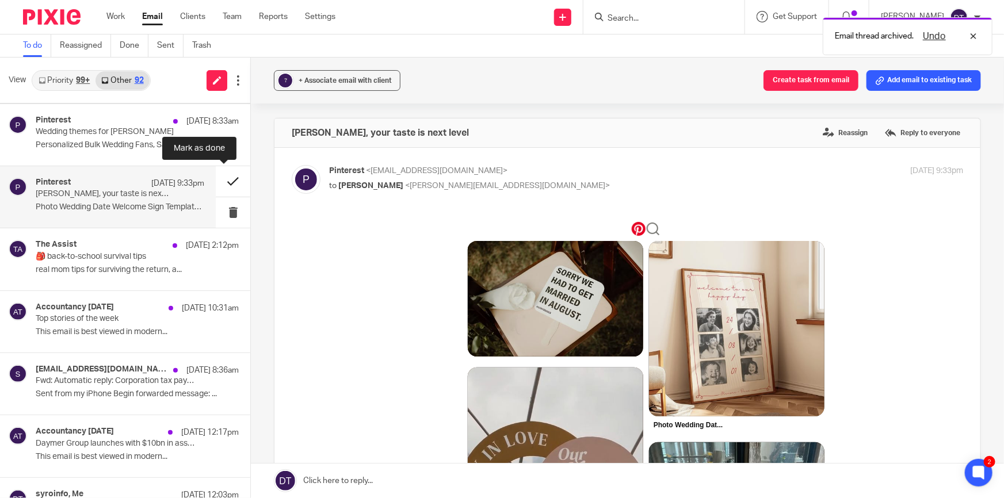
click at [224, 180] on button at bounding box center [233, 181] width 35 height 31
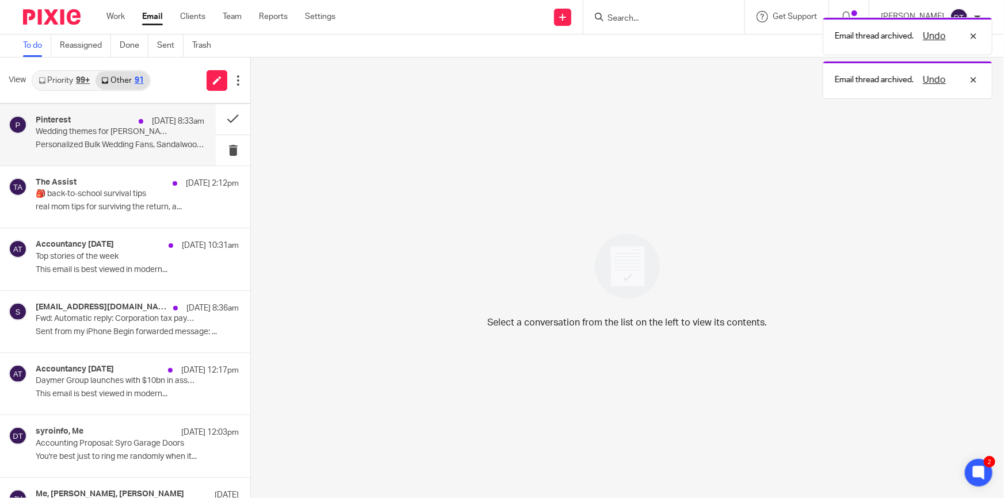
click at [98, 135] on p "Wedding themes for Deanna" at bounding box center [103, 132] width 135 height 10
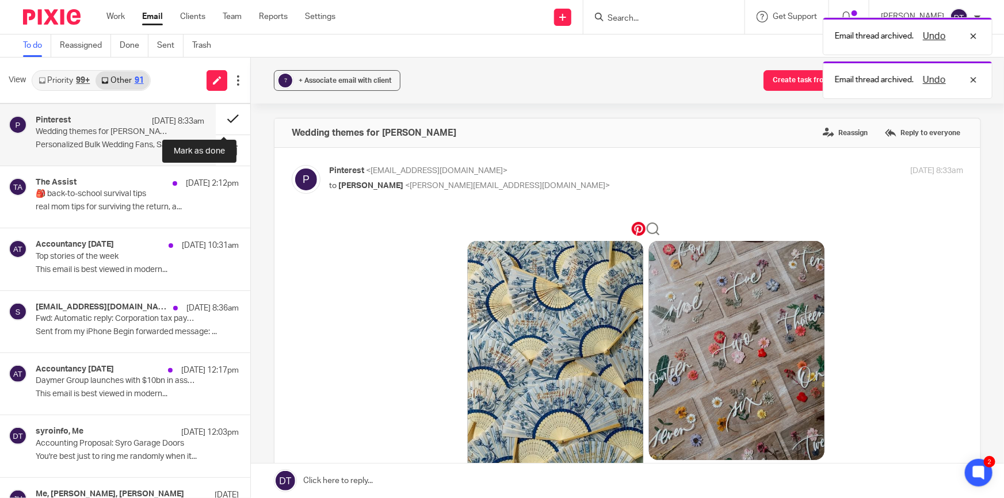
click at [224, 124] on button at bounding box center [233, 119] width 35 height 31
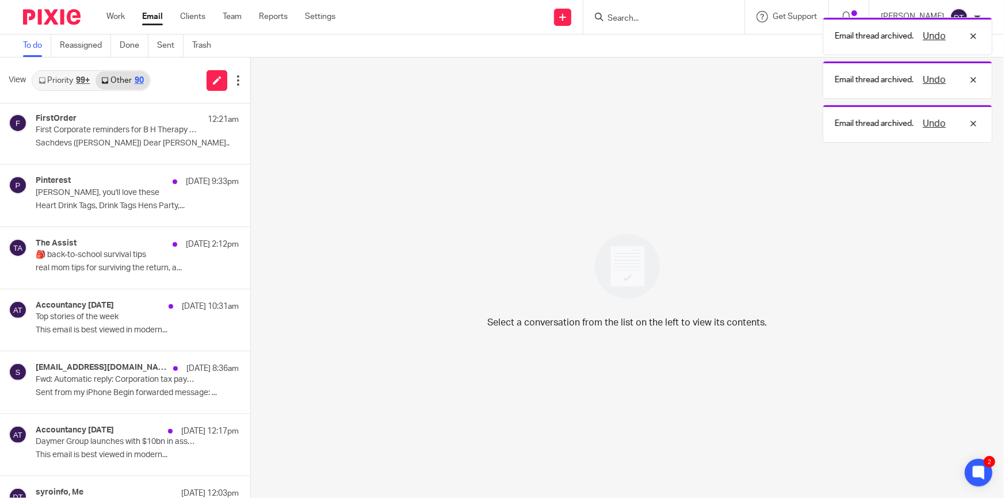
scroll to position [290, 0]
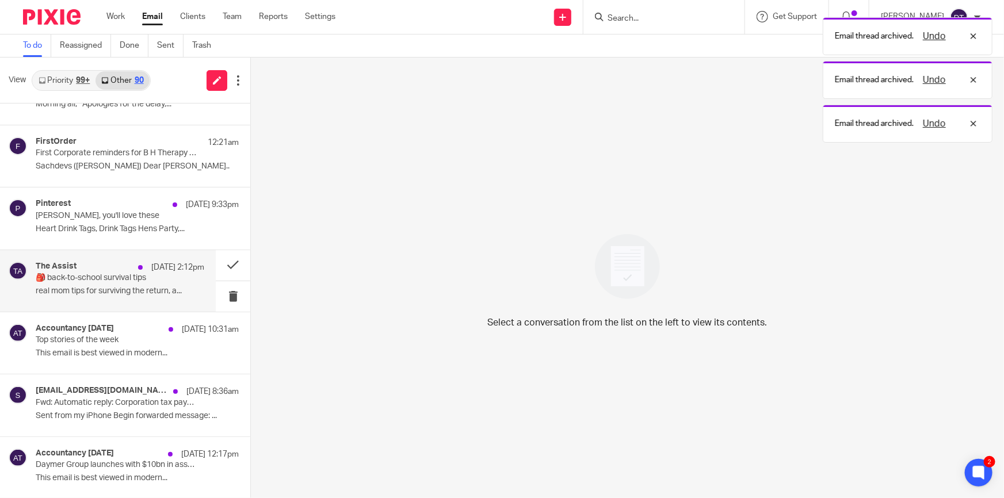
click at [126, 273] on p "🎒 back-to-school survival tips" at bounding box center [103, 278] width 135 height 10
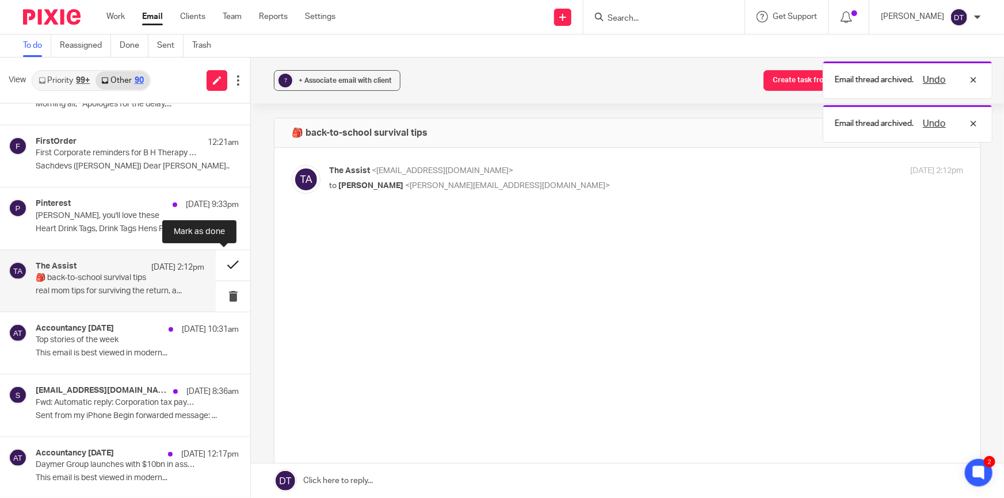
click at [222, 269] on button at bounding box center [233, 265] width 35 height 31
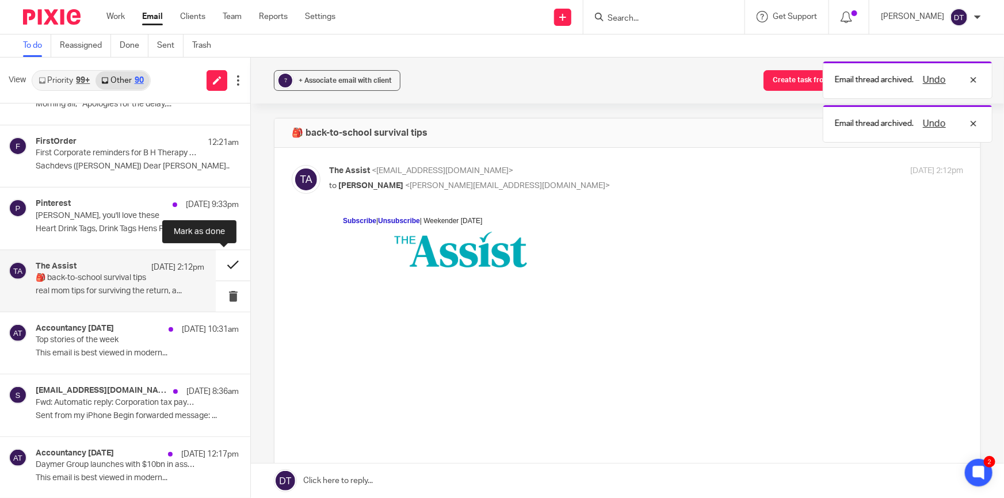
scroll to position [0, 0]
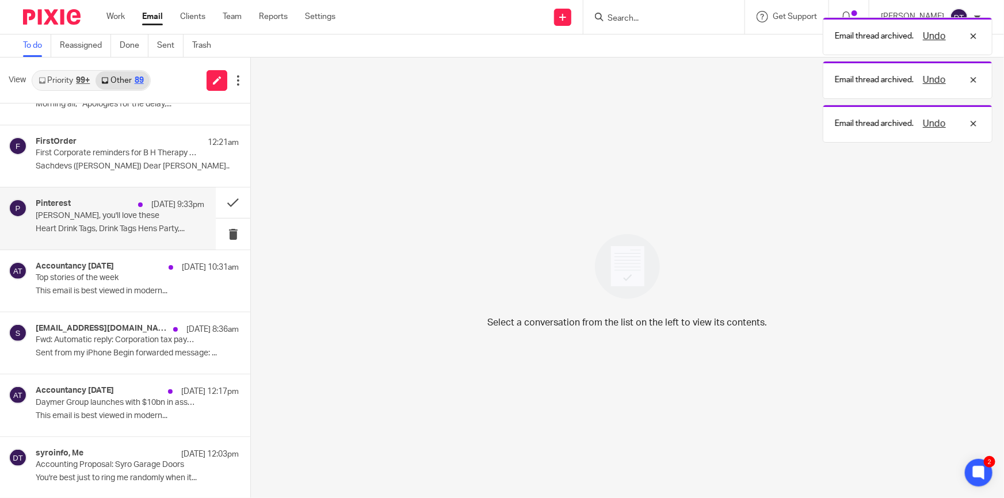
click at [117, 234] on div "Pinterest 10 Aug 9:33pm Deanna, you'll love these Heart Drink Tags, Drink Tags …" at bounding box center [120, 218] width 169 height 39
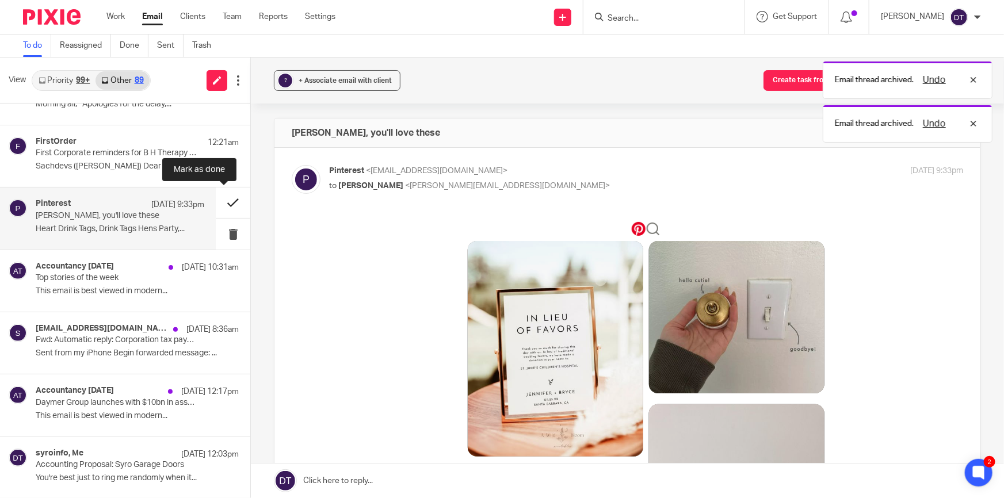
click at [227, 199] on button at bounding box center [233, 203] width 35 height 31
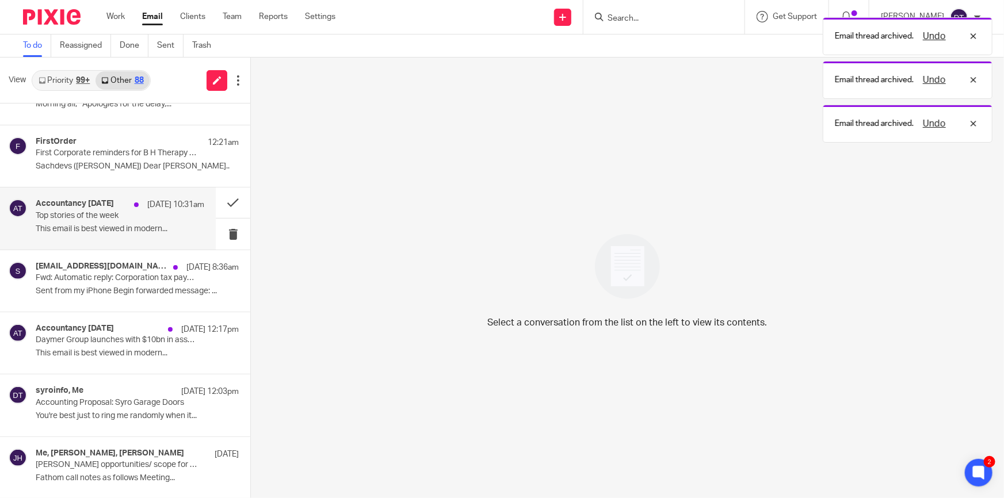
click at [110, 218] on p "Top stories of the week" at bounding box center [103, 216] width 135 height 10
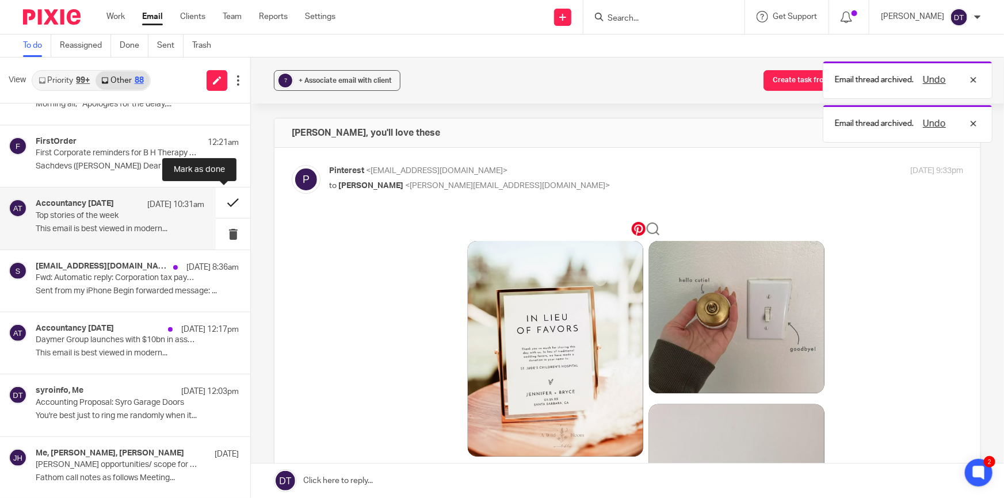
click at [230, 203] on button at bounding box center [233, 203] width 35 height 31
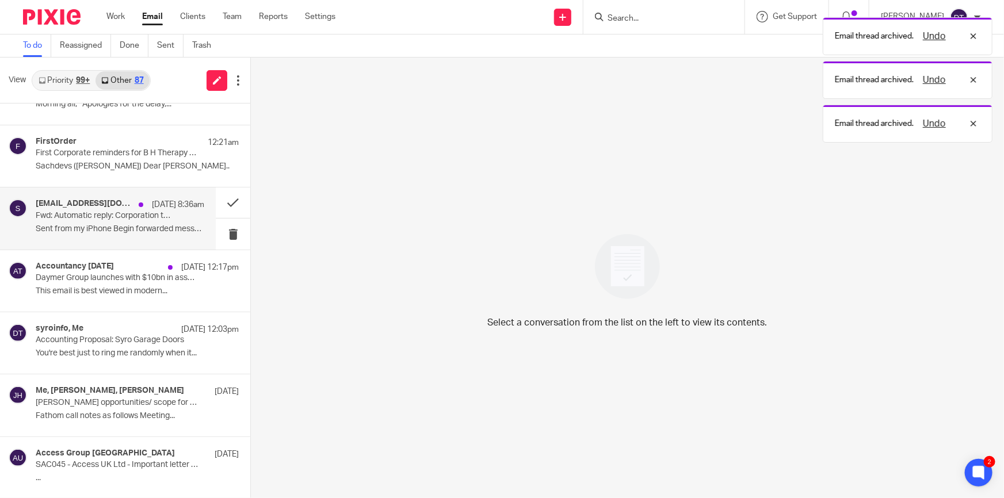
click at [107, 236] on div "sasha.apple1991@gmail.com 9 Aug 8:36am Fwd: Automatic reply: Corporation tax pa…" at bounding box center [120, 218] width 169 height 39
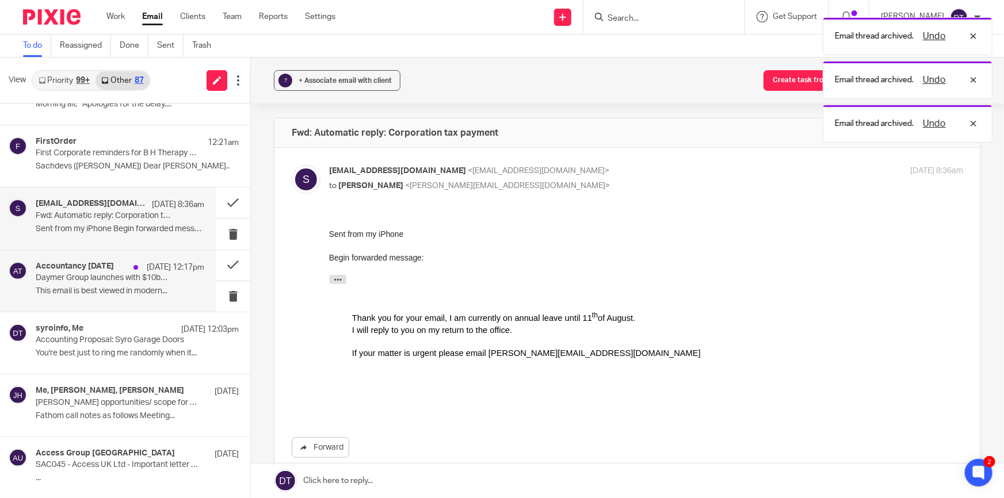
click at [128, 296] on div "Accountancy Today 8 Aug 12:17pm Daymer Group launches with $10bn in assets unde…" at bounding box center [120, 281] width 169 height 39
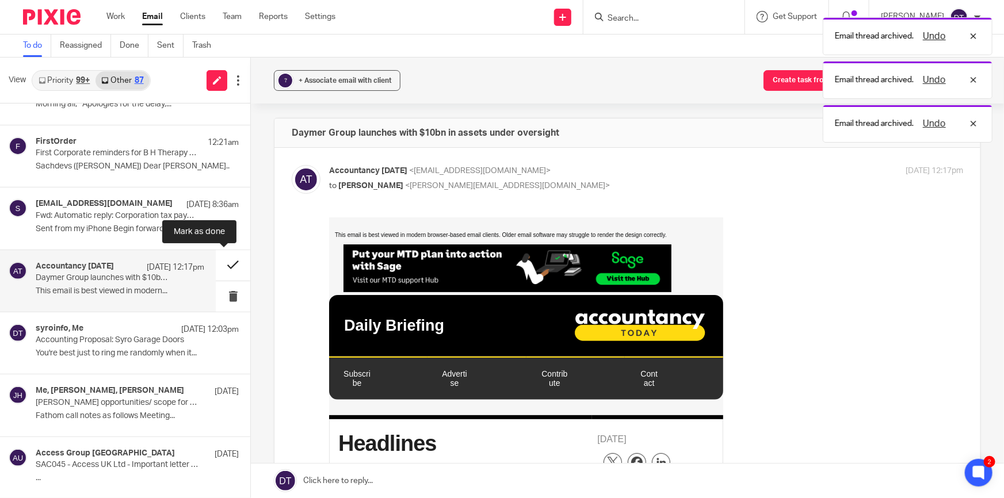
click at [218, 262] on button at bounding box center [233, 265] width 35 height 31
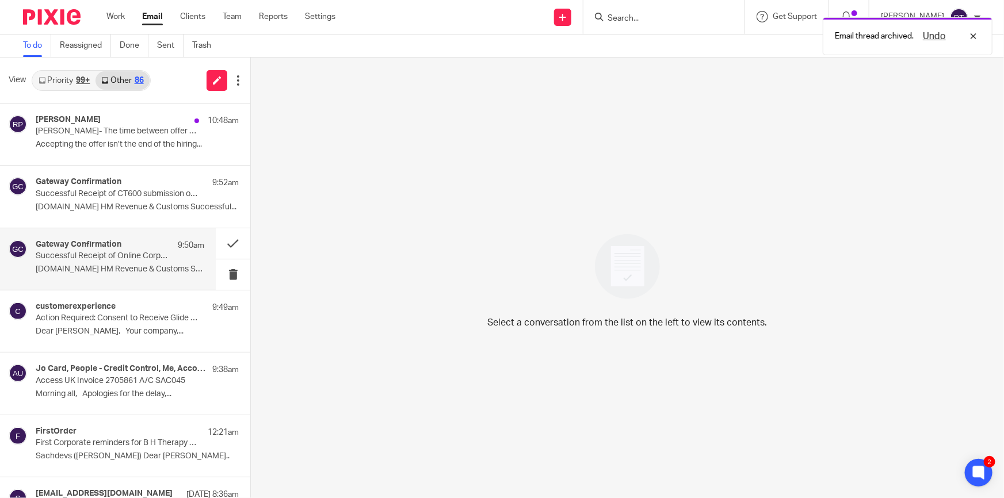
click at [108, 248] on h4 "Gateway Confirmation" at bounding box center [79, 245] width 86 height 10
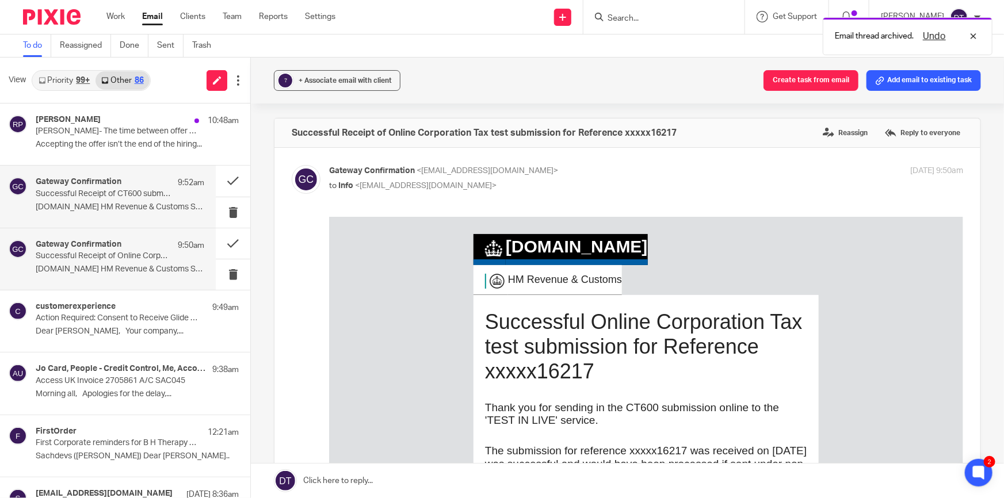
click at [104, 214] on div "Gateway Confirmation 9:52am Successful Receipt of CT600 submission online for R…" at bounding box center [120, 196] width 169 height 39
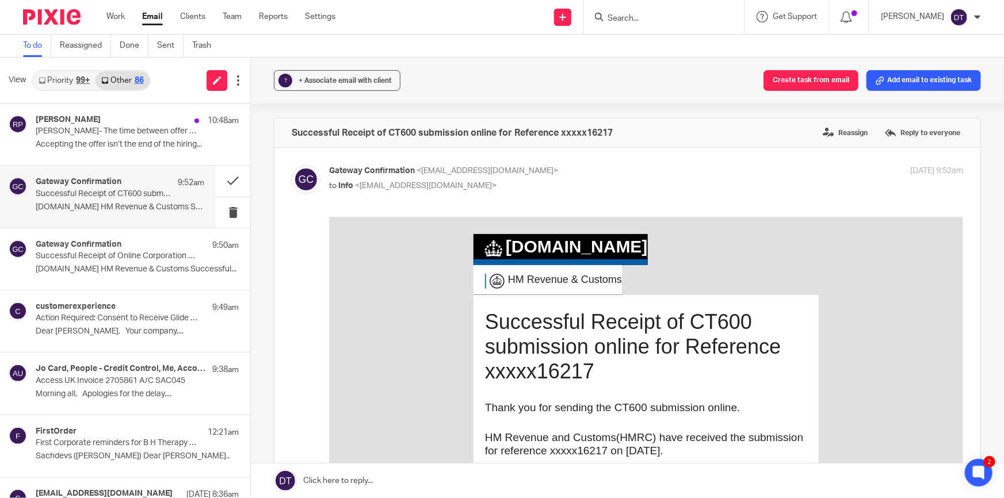
click at [58, 85] on link "Priority 99+" at bounding box center [64, 80] width 63 height 18
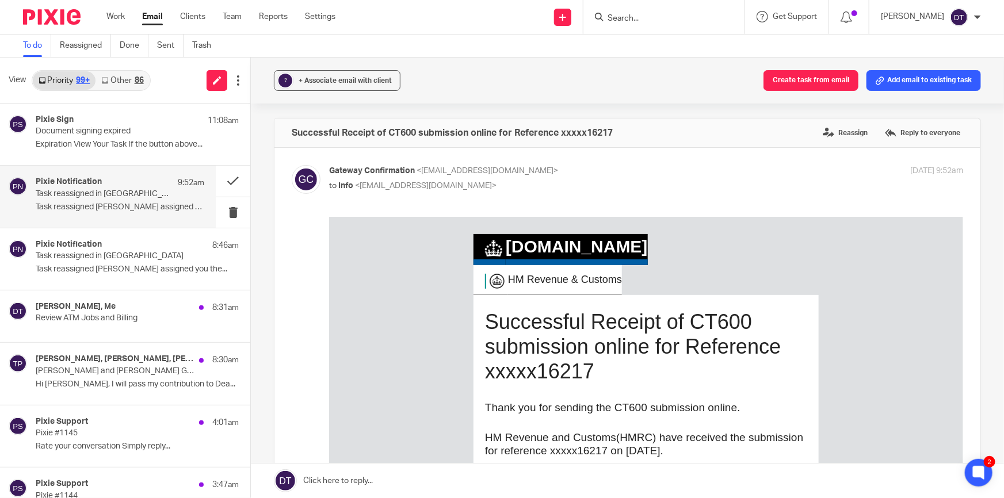
click at [131, 217] on div "Pixie Notification 9:52am Task reassigned in Pixie Task reassigned Luke Racovit…" at bounding box center [108, 197] width 216 height 62
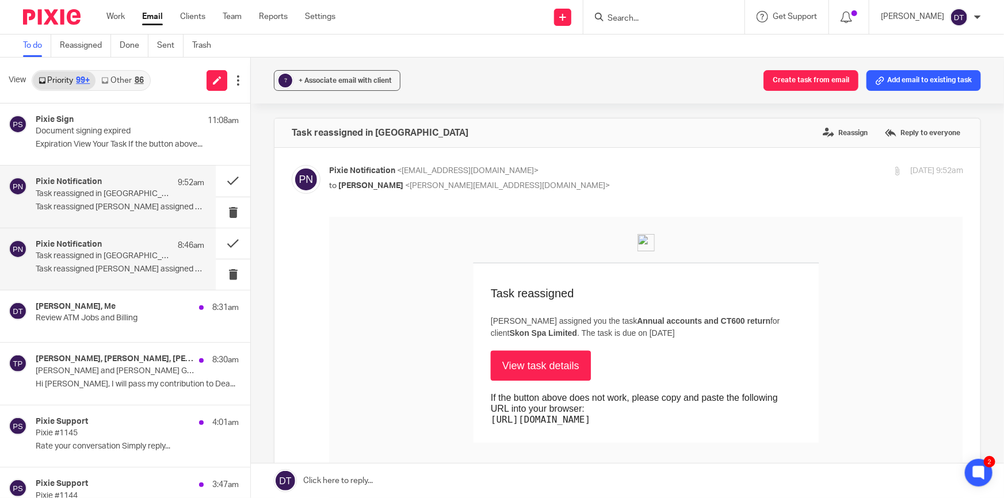
click at [118, 242] on div "Pixie Notification 8:46am" at bounding box center [120, 246] width 169 height 12
click at [102, 190] on p "Task reassigned in Pixie" at bounding box center [103, 194] width 135 height 10
click at [92, 250] on div "Pixie Notification 8:46am" at bounding box center [120, 246] width 169 height 12
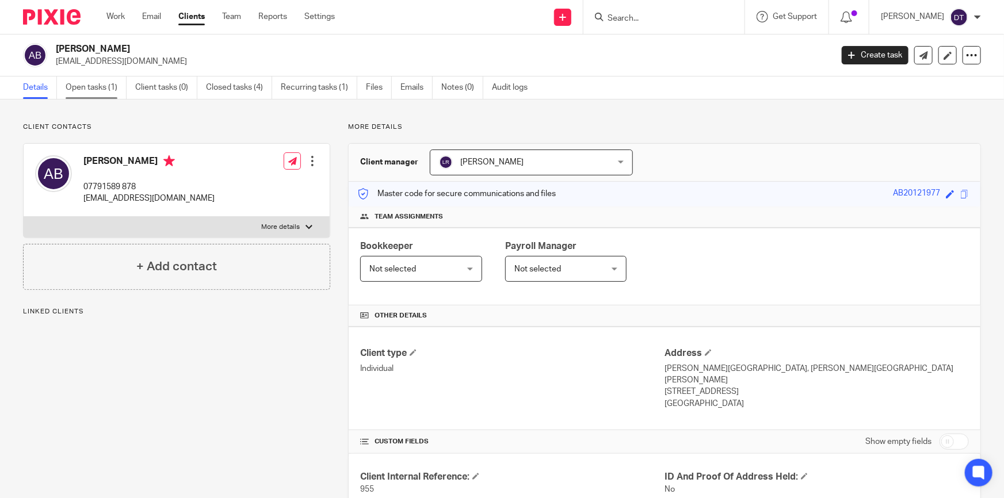
click at [94, 87] on link "Open tasks (1)" at bounding box center [96, 88] width 61 height 22
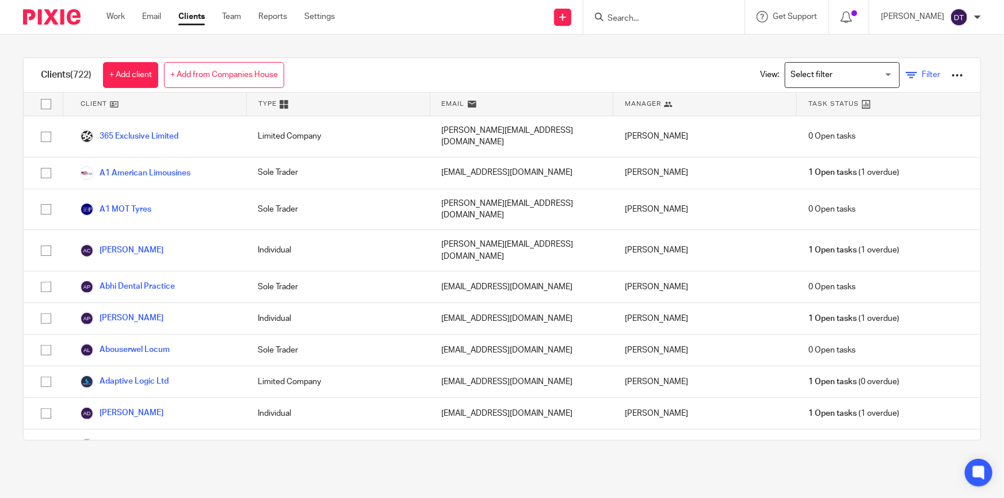
click at [922, 71] on span "Filter" at bounding box center [931, 75] width 18 height 8
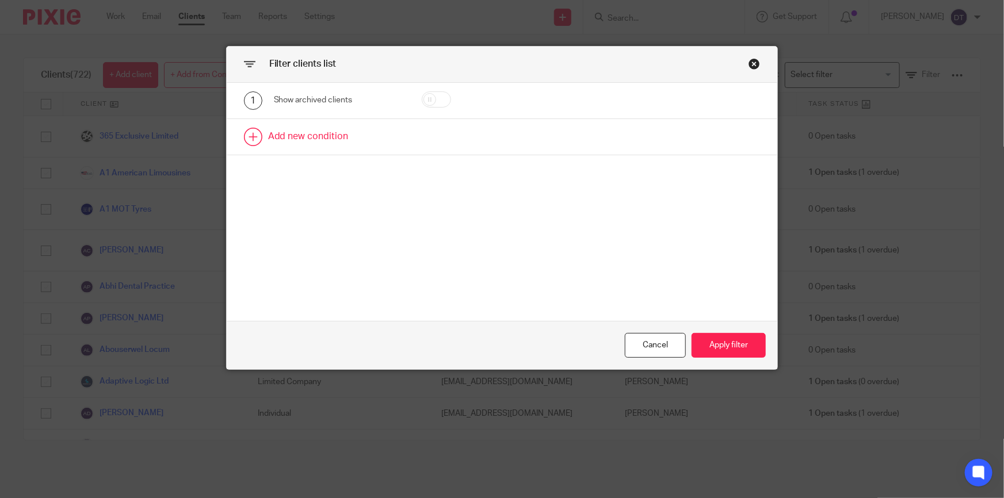
click at [466, 141] on link at bounding box center [502, 137] width 551 height 36
click at [323, 146] on div "Field" at bounding box center [331, 140] width 97 height 24
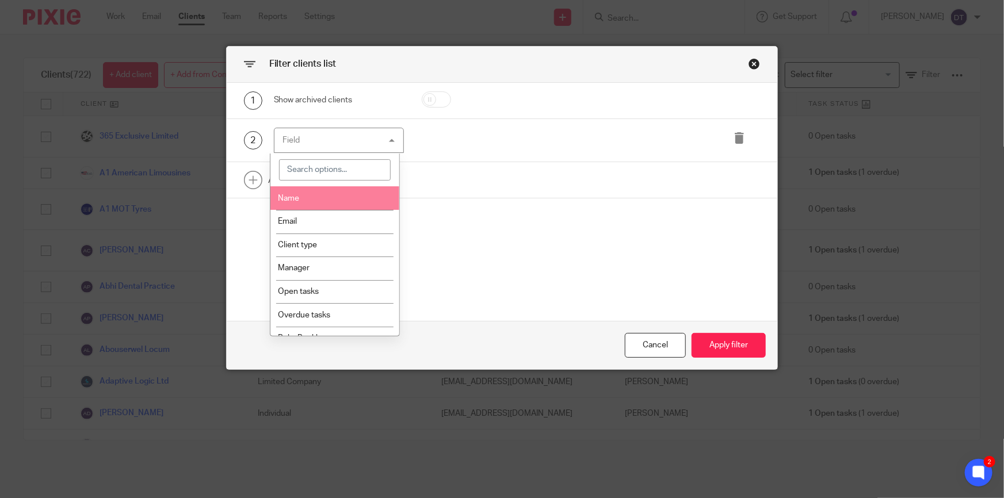
click at [315, 173] on input "search" at bounding box center [335, 170] width 112 height 22
type input "utr"
click at [338, 200] on li "UTR" at bounding box center [334, 198] width 129 height 24
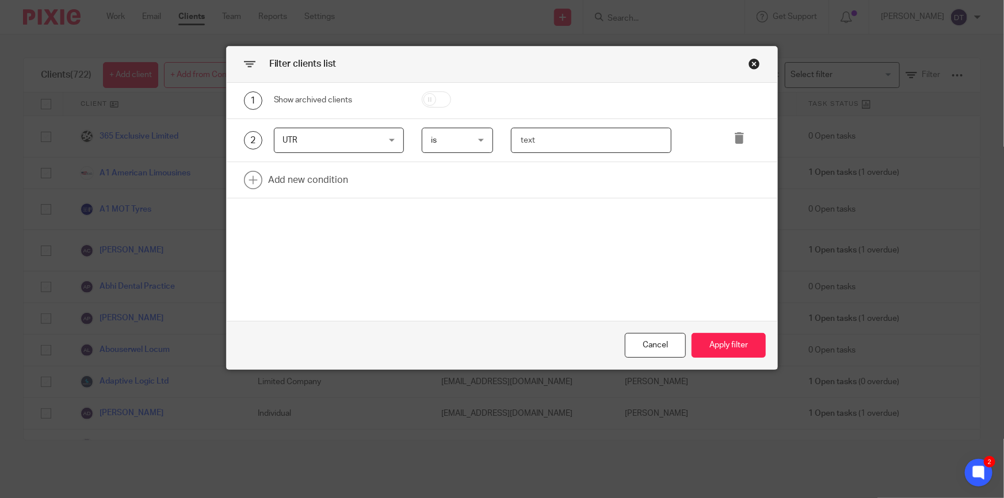
click at [540, 132] on input "text" at bounding box center [591, 141] width 160 height 26
paste input "8590038106"
type input "8590038106"
click at [726, 348] on button "Apply filter" at bounding box center [729, 345] width 74 height 25
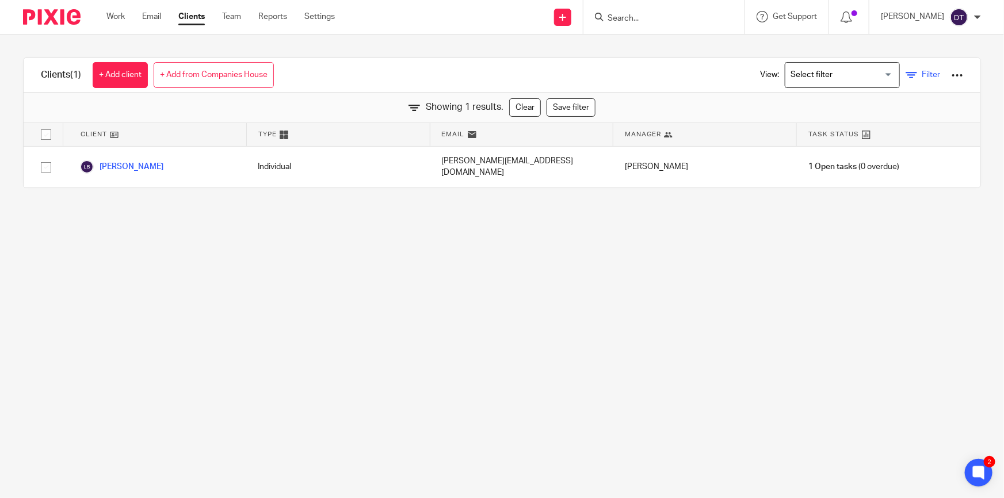
click at [906, 71] on icon at bounding box center [912, 76] width 12 height 12
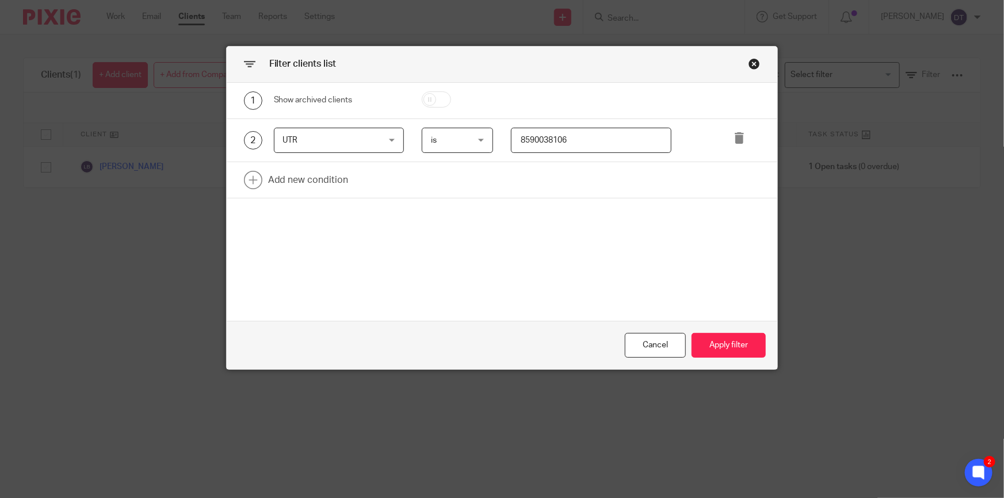
click at [436, 144] on div "2 UTR UTR Name Email Client type Manager Open tasks Overdue tasks Role: Bookkee…" at bounding box center [493, 141] width 535 height 26
paste input "778775"
type input "8577877506"
click at [718, 351] on button "Apply filter" at bounding box center [729, 345] width 74 height 25
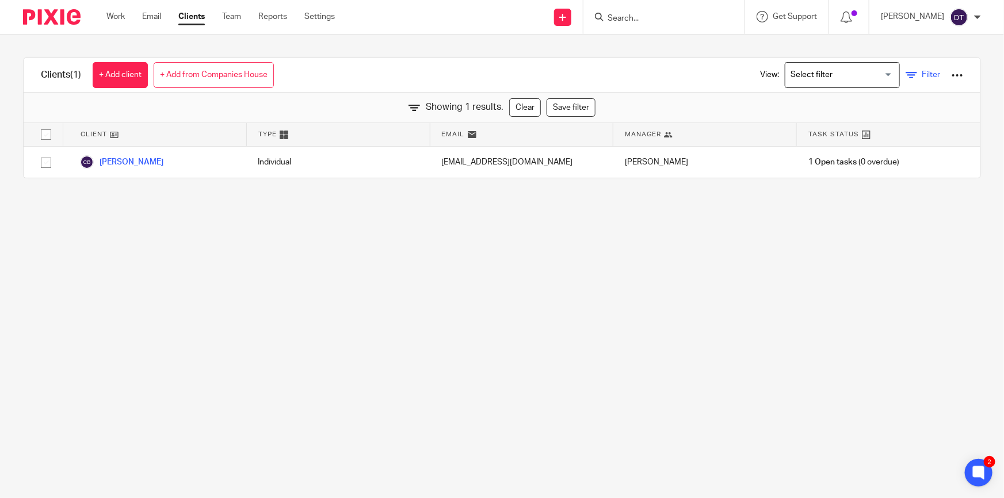
click at [906, 75] on icon at bounding box center [912, 76] width 12 height 12
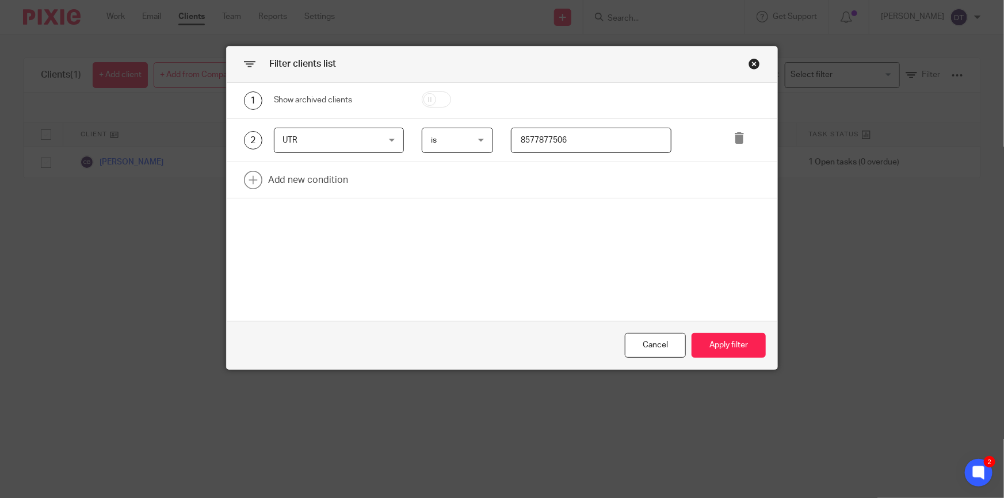
drag, startPoint x: 469, startPoint y: 144, endPoint x: 450, endPoint y: 145, distance: 19.0
click at [450, 145] on div "2 UTR UTR Name Email Client type Manager Open tasks Overdue tasks Role: Bookkee…" at bounding box center [493, 141] width 535 height 26
paste input "2756643018"
type input "2756643018"
click at [734, 348] on button "Apply filter" at bounding box center [729, 345] width 74 height 25
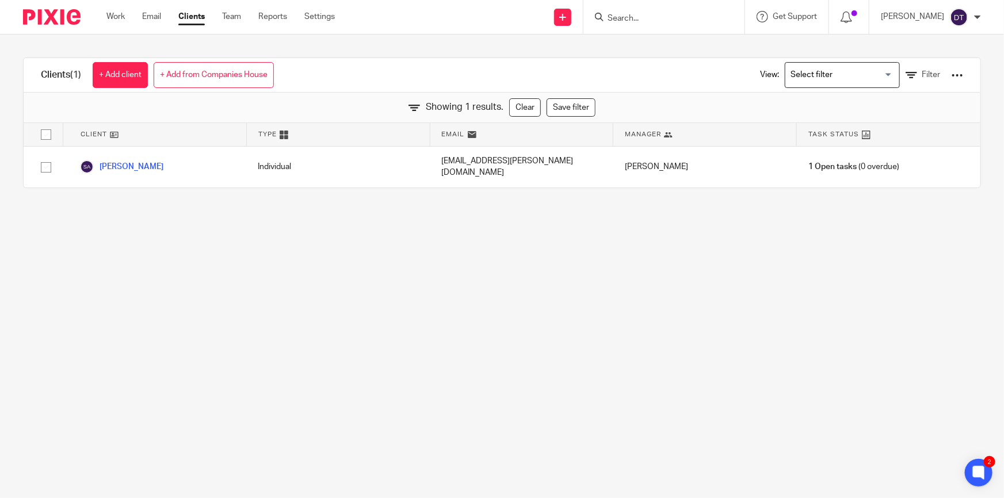
click at [365, 235] on main "Clients (1) + Add client + Add from Companies House View: Loading... Filter Sho…" at bounding box center [502, 249] width 1004 height 498
click at [916, 83] on div "View: Loading... Filter" at bounding box center [853, 75] width 220 height 34
click at [906, 69] on link "Filter" at bounding box center [923, 75] width 35 height 12
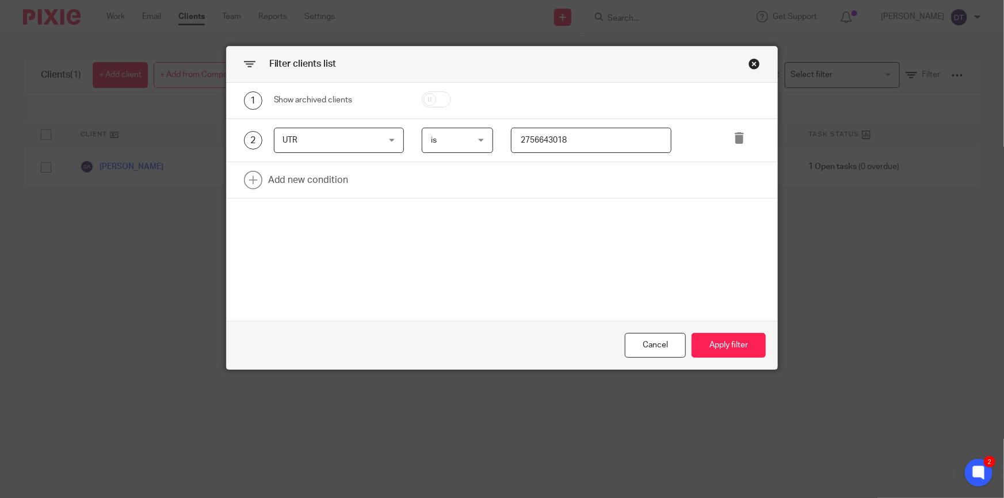
drag, startPoint x: 613, startPoint y: 138, endPoint x: 443, endPoint y: 139, distance: 170.3
click at [443, 139] on div "2 UTR UTR Name Email Client type Manager Open tasks Overdue tasks Role: Bookkee…" at bounding box center [493, 141] width 535 height 26
paste input "1905979244"
type input "1905979244"
click at [710, 336] on button "Apply filter" at bounding box center [729, 345] width 74 height 25
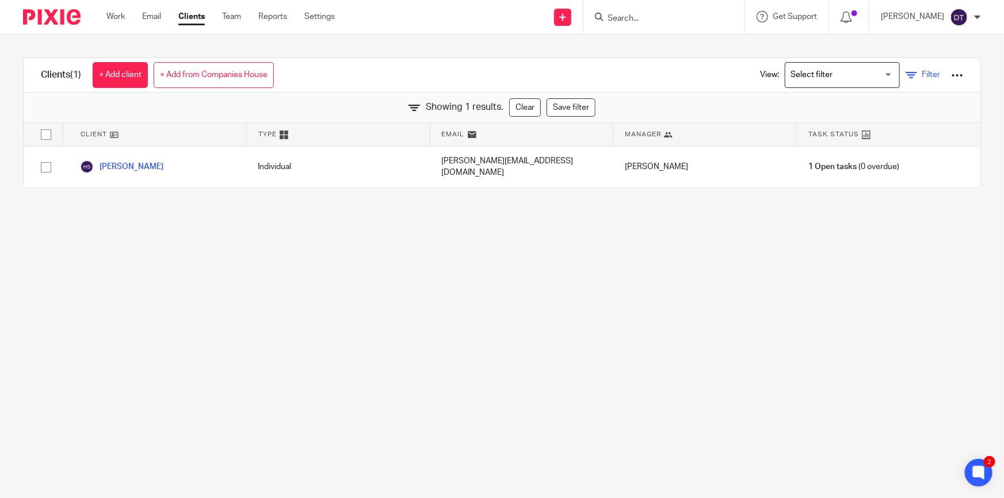
click at [922, 76] on span "Filter" at bounding box center [931, 75] width 18 height 8
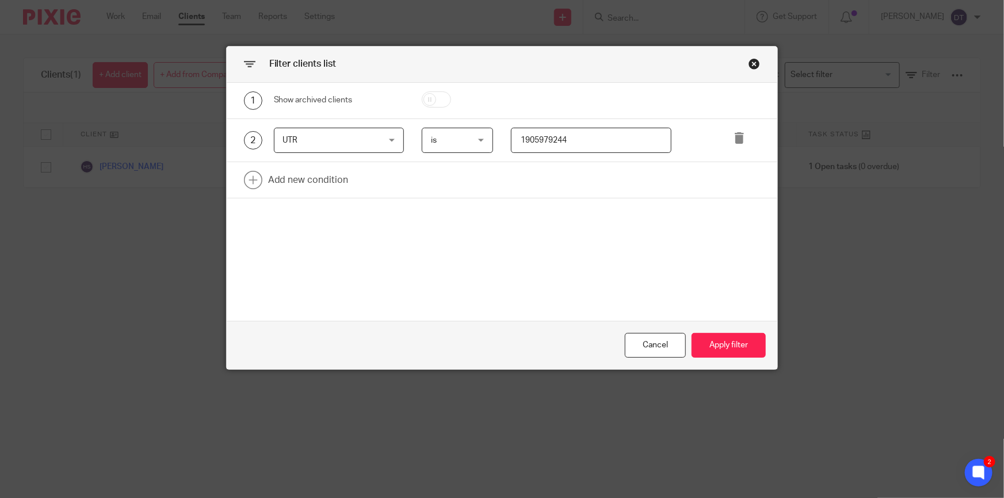
drag, startPoint x: 594, startPoint y: 134, endPoint x: 426, endPoint y: 145, distance: 168.4
click at [426, 145] on div "2 UTR UTR Name Email Client type Manager Open tasks Overdue tasks Role: Bookkee…" at bounding box center [493, 141] width 535 height 26
paste input "8224091601"
type input "8224091601"
click at [715, 335] on button "Apply filter" at bounding box center [729, 345] width 74 height 25
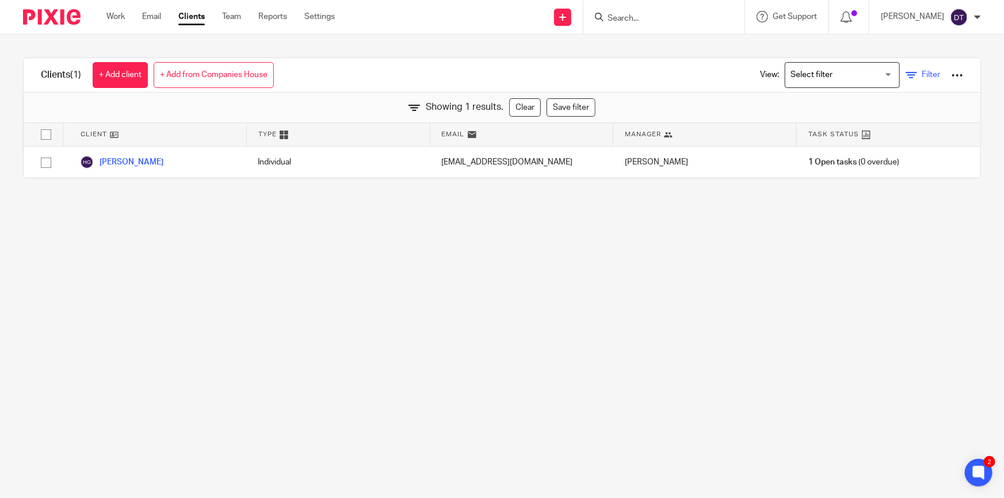
click at [922, 71] on span "Filter" at bounding box center [931, 75] width 18 height 8
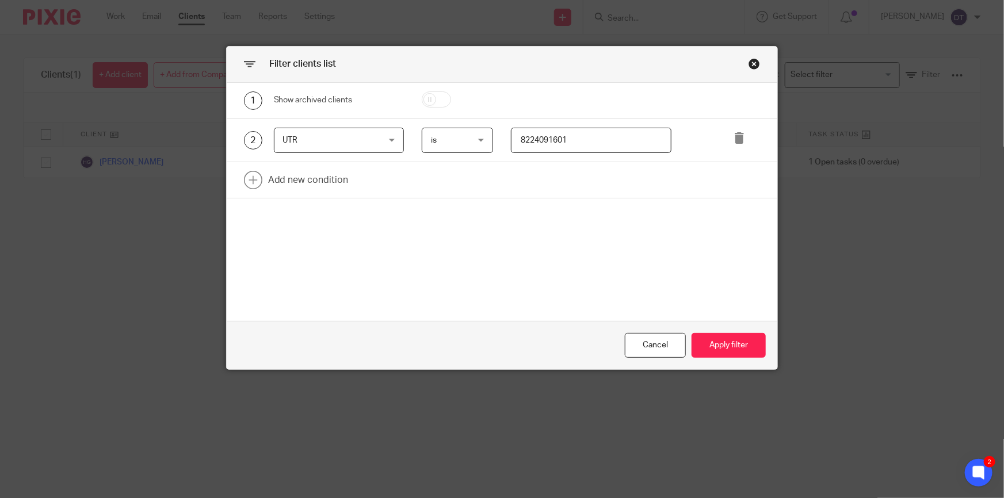
drag, startPoint x: 580, startPoint y: 141, endPoint x: 438, endPoint y: 141, distance: 141.6
click at [438, 141] on div "2 UTR UTR Name Email Client type Manager Open tasks Overdue tasks Role: Bookkee…" at bounding box center [493, 141] width 535 height 26
paste input "2606587108"
type input "2606587108"
click at [729, 349] on button "Apply filter" at bounding box center [729, 345] width 74 height 25
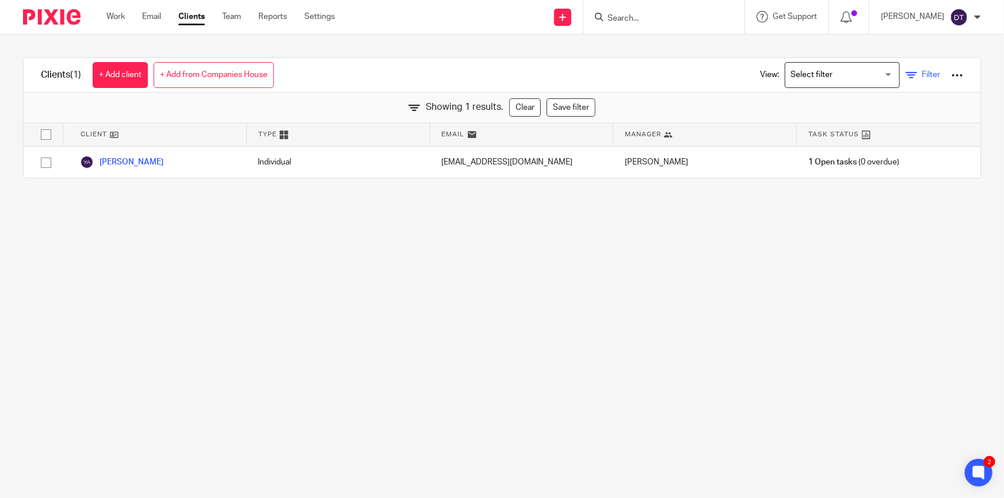
click at [922, 73] on span "Filter" at bounding box center [931, 75] width 18 height 8
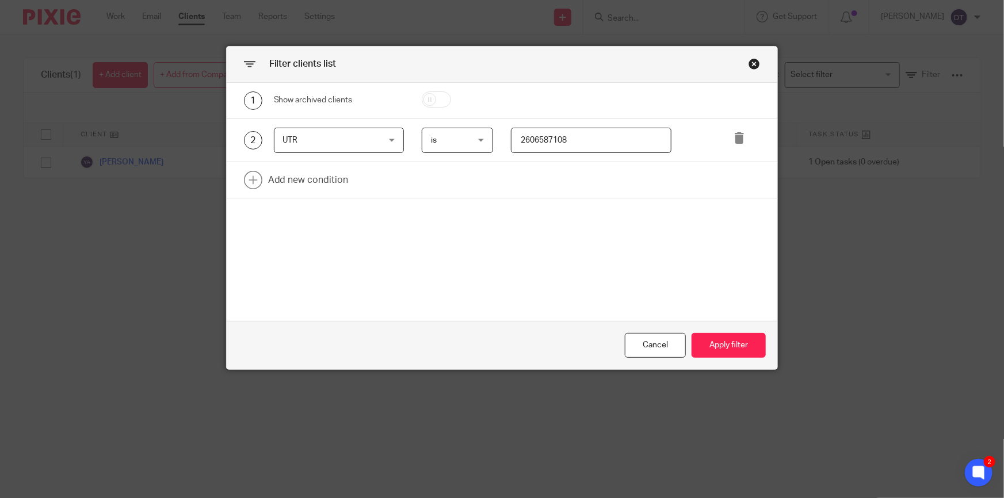
drag, startPoint x: 521, startPoint y: 144, endPoint x: 392, endPoint y: 137, distance: 129.1
click at [391, 135] on div "2 UTR UTR Name Email Client type Manager Open tasks Overdue tasks Role: Bookkee…" at bounding box center [493, 141] width 535 height 26
paste input "8"
drag, startPoint x: 515, startPoint y: 139, endPoint x: 476, endPoint y: 139, distance: 38.6
click at [476, 139] on div "2 UTR UTR Name Email Client type Manager Open tasks Overdue tasks Role: Bookkee…" at bounding box center [493, 141] width 535 height 26
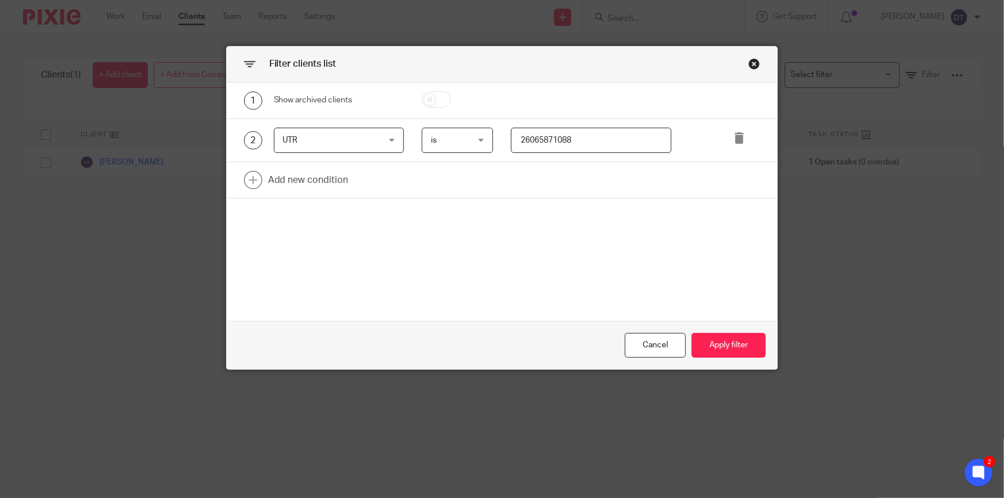
paste input "text"
type input "2606587108"
click at [731, 341] on button "Apply filter" at bounding box center [729, 345] width 74 height 25
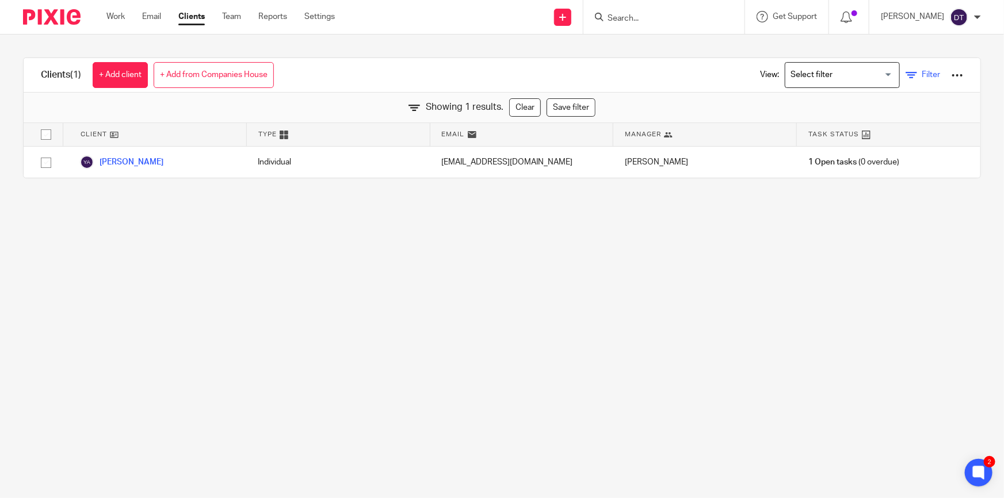
click at [922, 71] on span "Filter" at bounding box center [931, 75] width 18 height 8
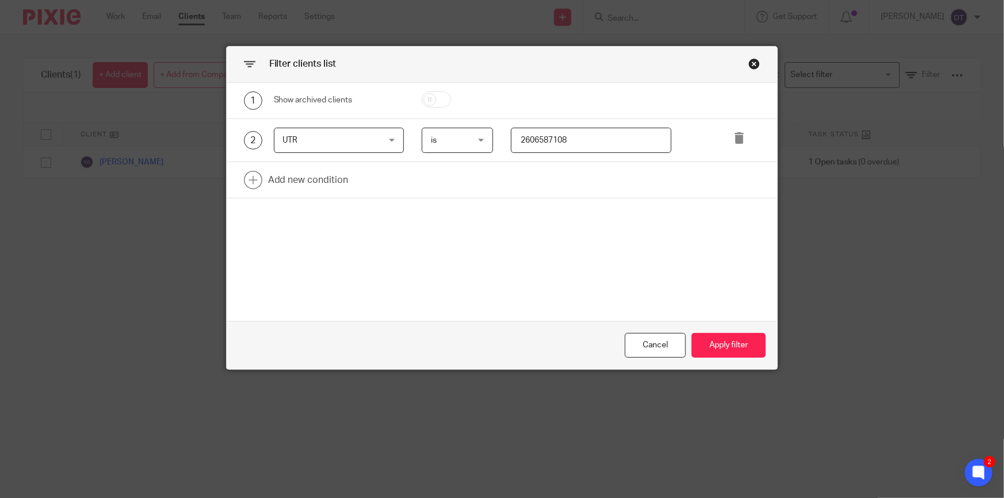
drag, startPoint x: 604, startPoint y: 146, endPoint x: 365, endPoint y: 140, distance: 239.5
click at [364, 140] on div "2 UTR UTR Name Email Client type Manager Open tasks Overdue tasks Role: Bookkee…" at bounding box center [493, 141] width 535 height 26
paste input "8205189744"
type input "8205189744"
click at [736, 350] on button "Apply filter" at bounding box center [729, 345] width 74 height 25
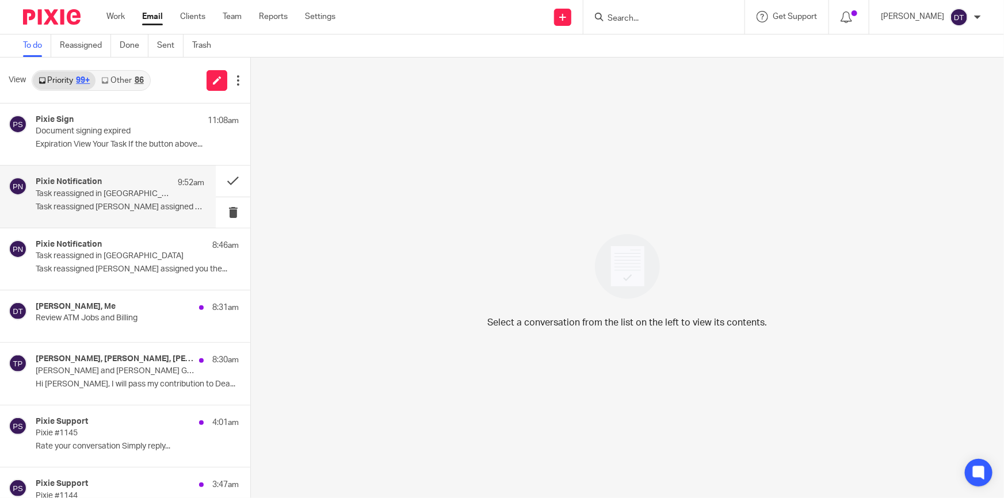
click at [117, 192] on p "Task reassigned in Pixie" at bounding box center [103, 194] width 135 height 10
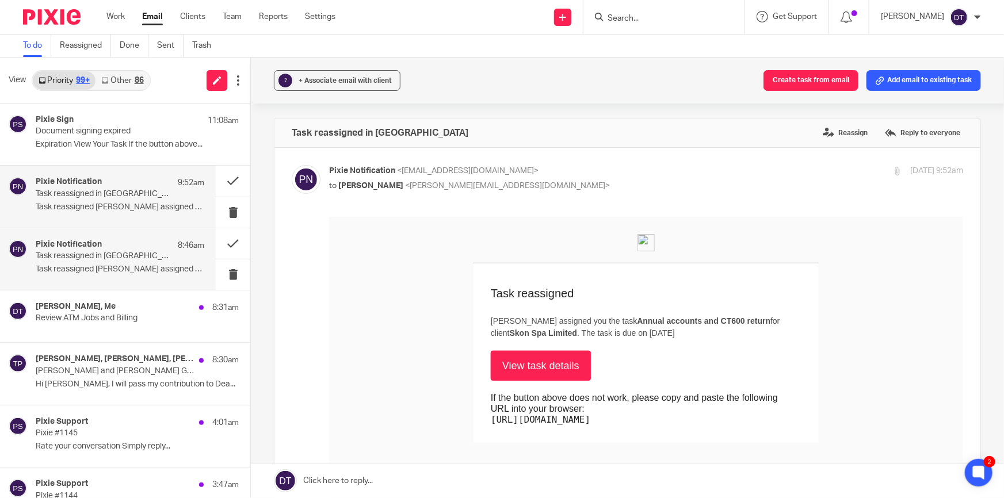
click at [114, 237] on div "Pixie Notification 8:46am Task reassigned in Pixie Task reassigned Jodie Hall a…" at bounding box center [108, 259] width 216 height 62
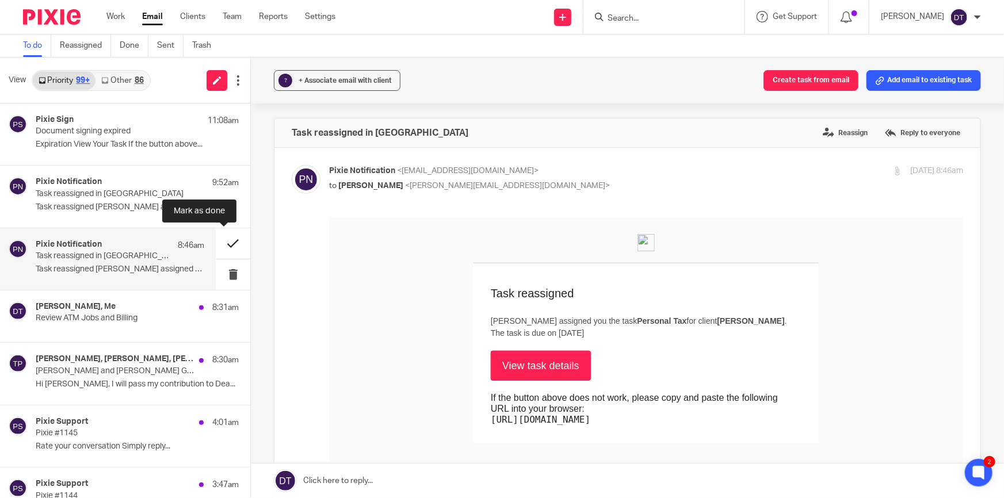
click at [224, 242] on button at bounding box center [233, 243] width 35 height 31
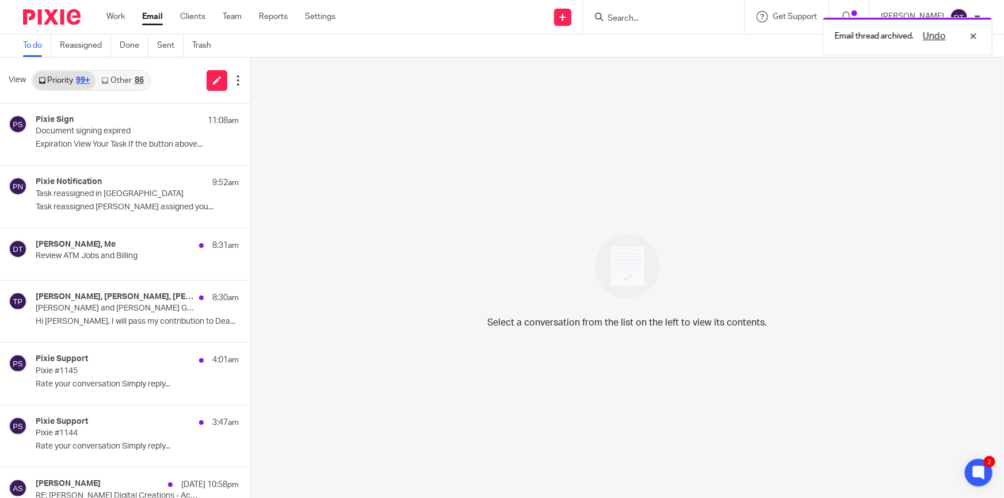
click at [132, 88] on link "Other 86" at bounding box center [123, 80] width 54 height 18
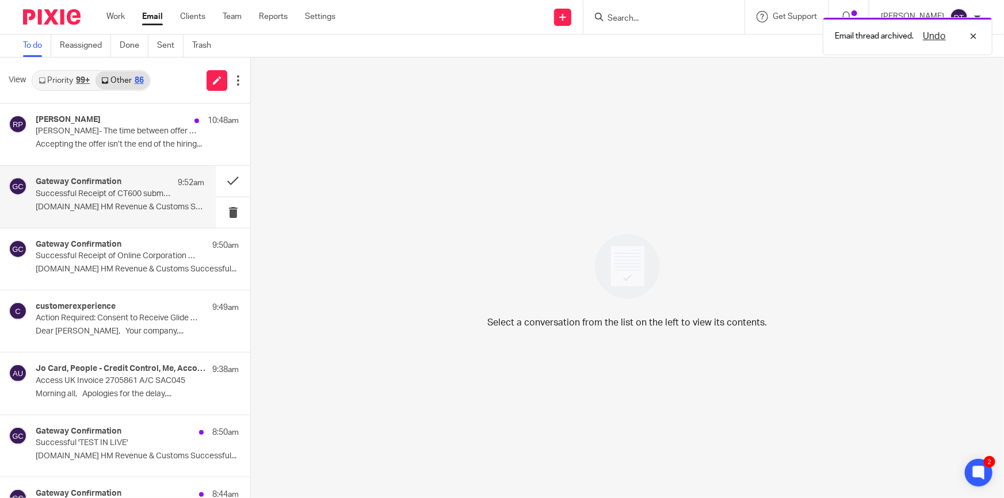
click at [146, 199] on p "Successful Receipt of CT600 submission online for Reference xxxxx16217" at bounding box center [103, 194] width 135 height 10
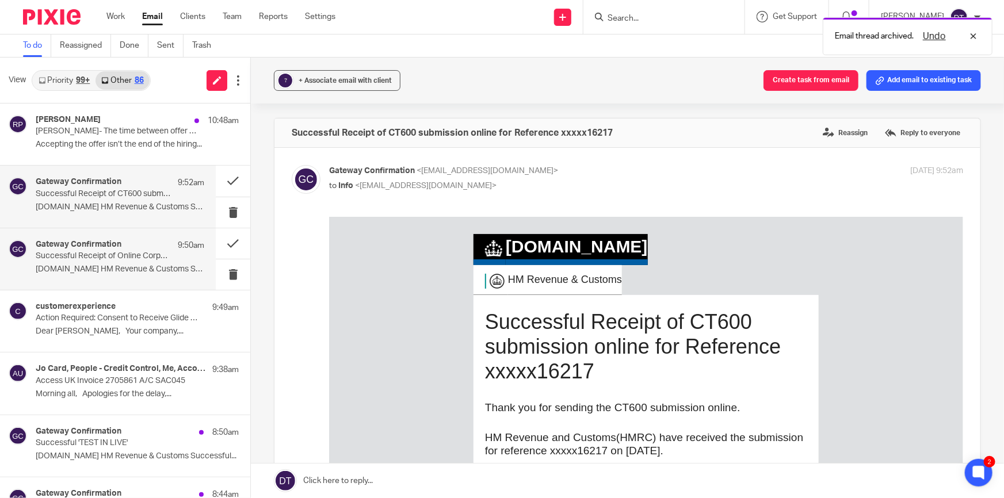
click at [128, 280] on div "Gateway Confirmation 9:50am Successful Receipt of Online Corporation Tax test s…" at bounding box center [108, 259] width 216 height 62
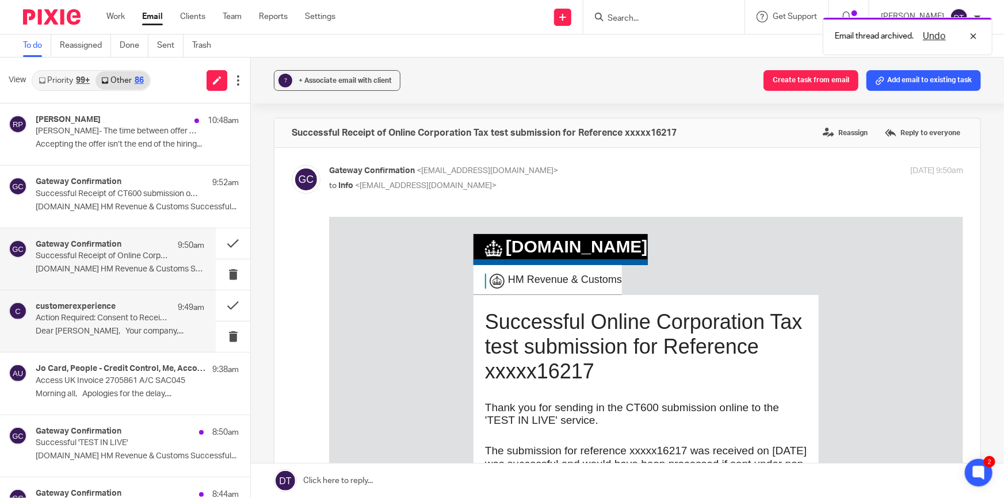
click at [132, 327] on p "Dear Deanna, Your company,..." at bounding box center [120, 332] width 169 height 10
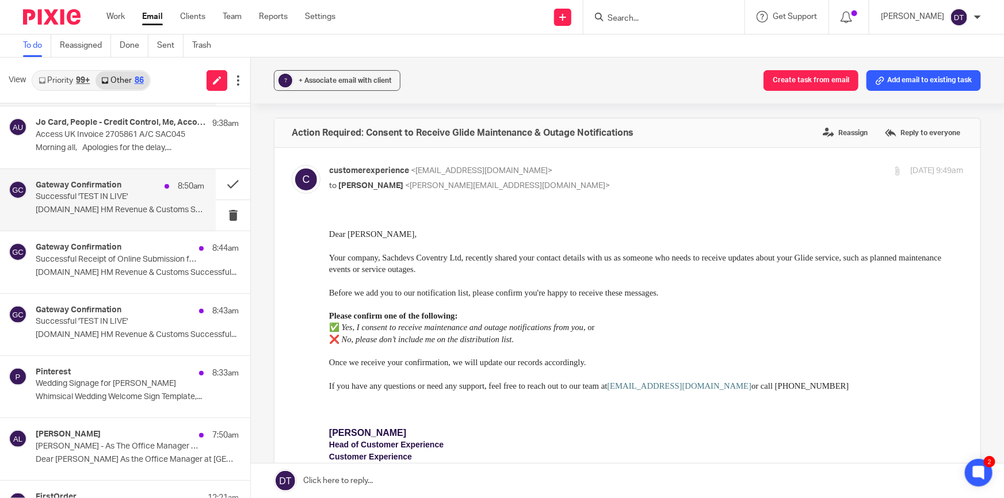
scroll to position [247, 0]
click at [112, 196] on p "Successful 'TEST IN LIVE'" at bounding box center [103, 196] width 135 height 10
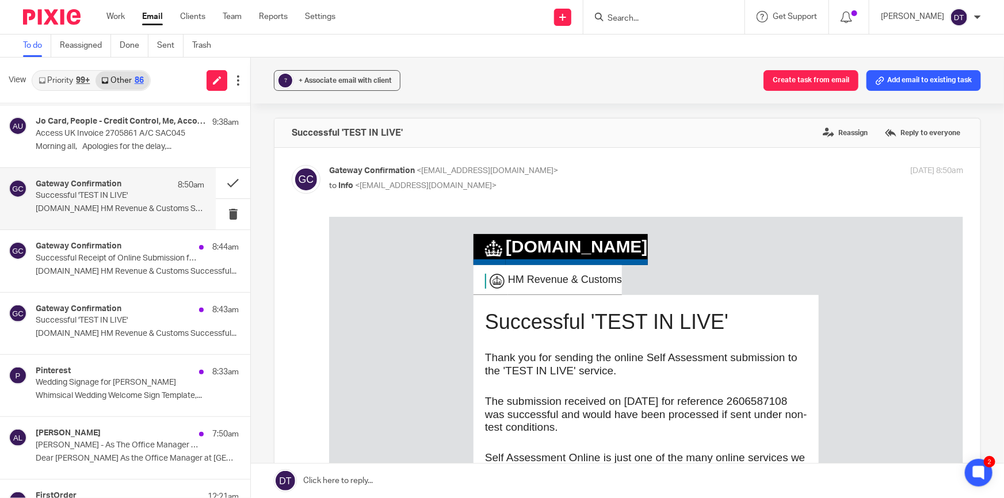
scroll to position [0, 0]
click at [224, 182] on button at bounding box center [233, 183] width 35 height 31
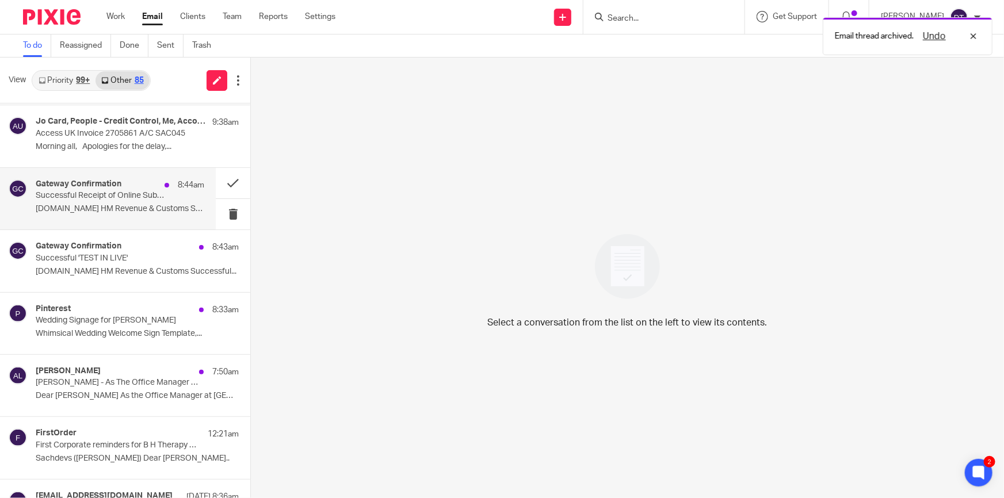
click at [137, 199] on p "Successful Receipt of Online Submission for Reference 8205189744" at bounding box center [103, 196] width 135 height 10
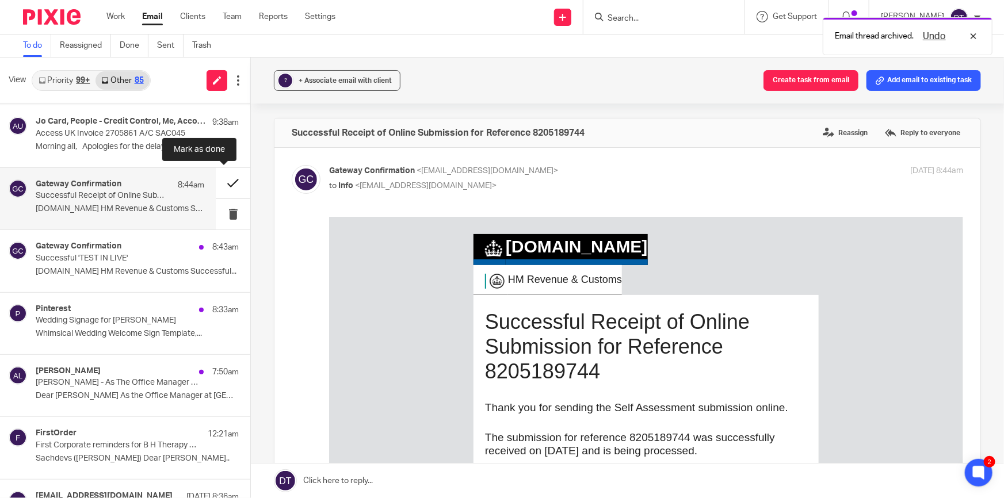
click at [222, 180] on button at bounding box center [233, 183] width 35 height 31
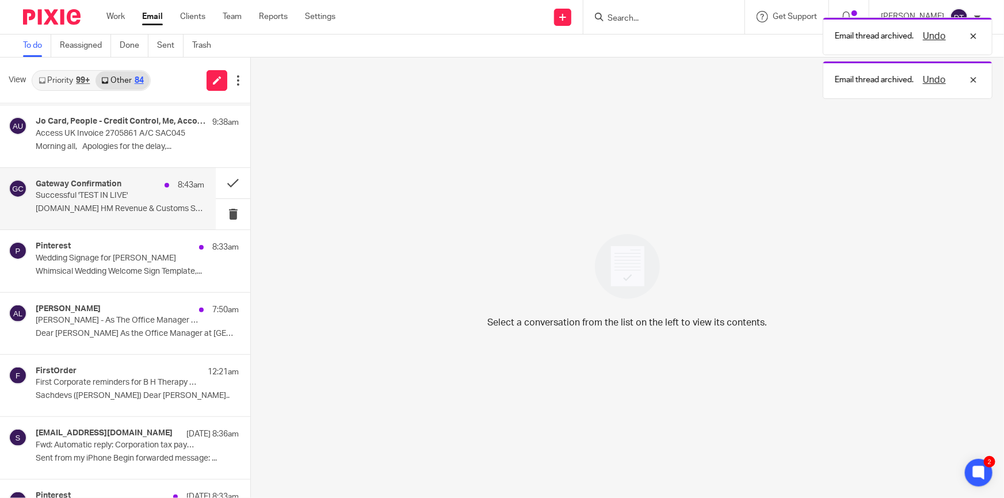
click at [87, 215] on div "Gateway Confirmation 8:43am Successful 'TEST IN LIVE' GOV.UK HM Revenue & Custo…" at bounding box center [120, 199] width 169 height 39
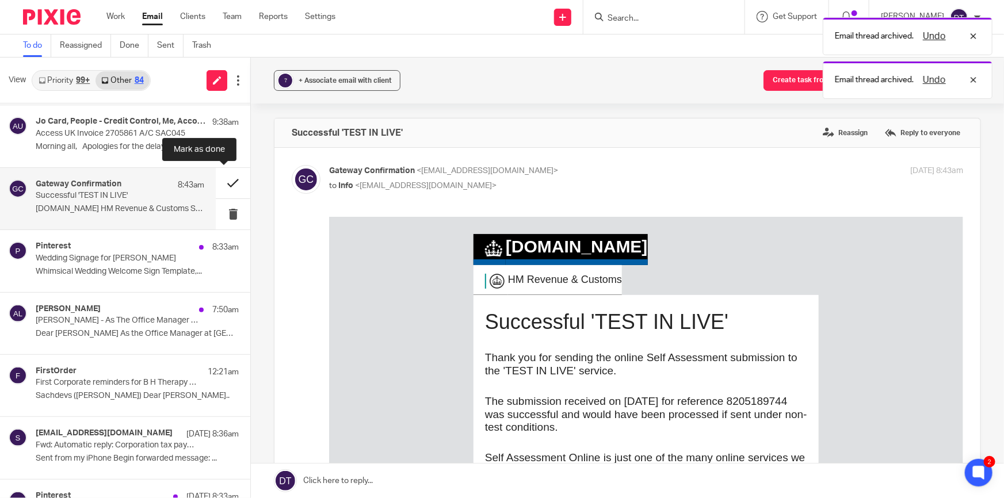
click at [219, 184] on button at bounding box center [233, 183] width 35 height 31
click at [123, 267] on p "Whimsical Wedding Welcome Sign Template,..." at bounding box center [137, 272] width 203 height 10
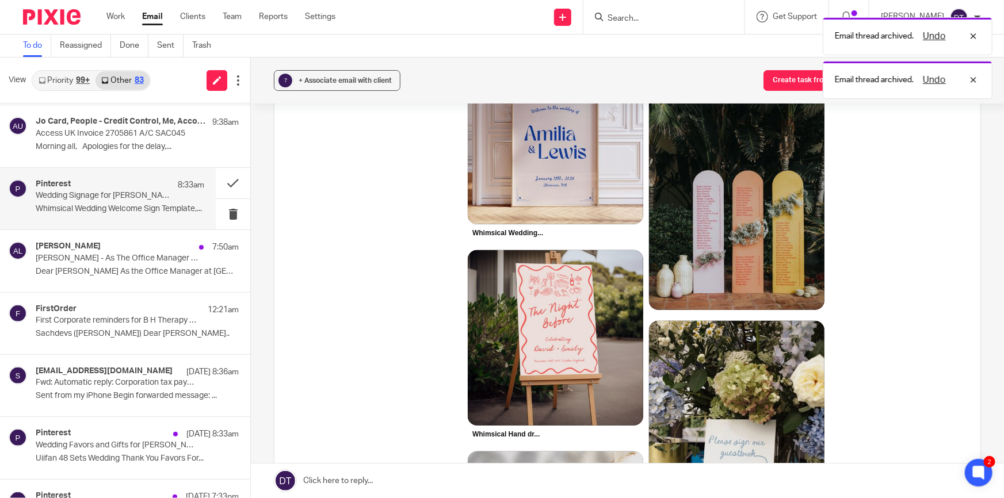
scroll to position [209, 0]
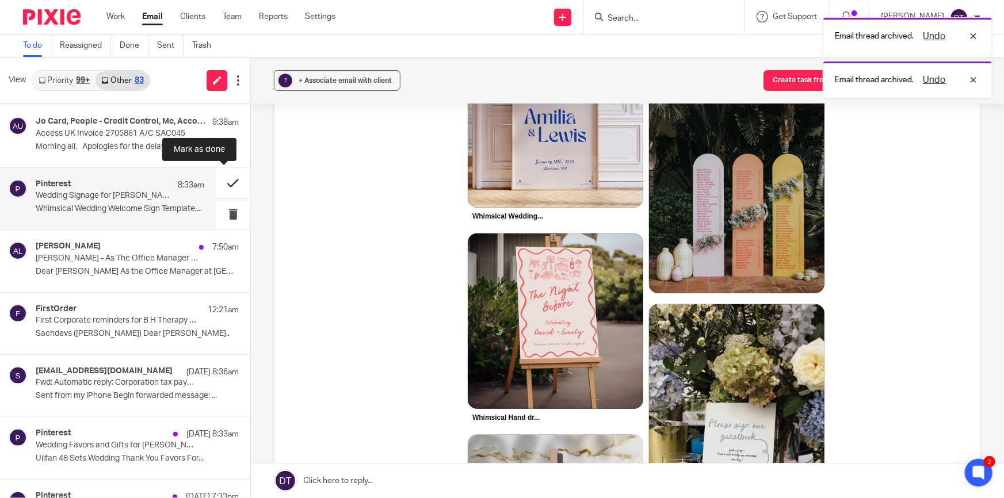
click at [224, 184] on button at bounding box center [233, 183] width 35 height 31
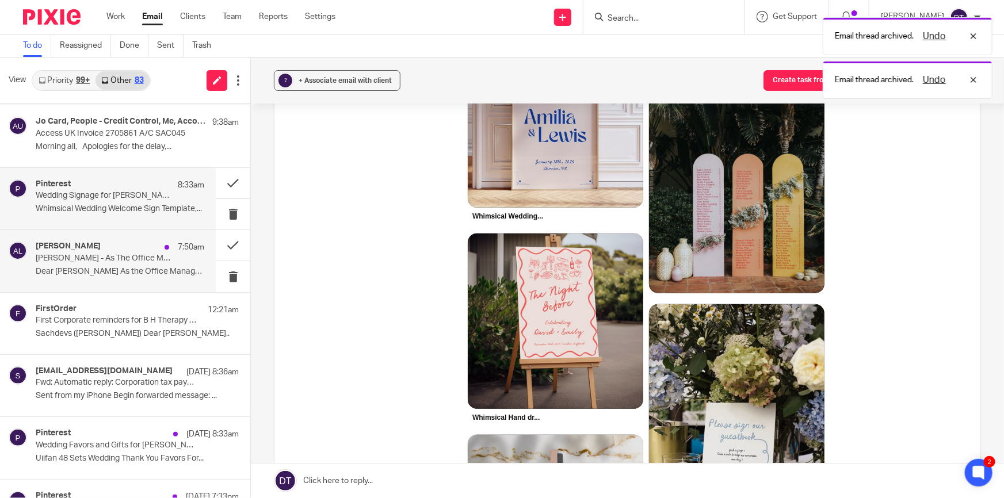
click at [113, 267] on p "Dear Deanna As the Office Manager at Sachdevs..." at bounding box center [120, 272] width 169 height 10
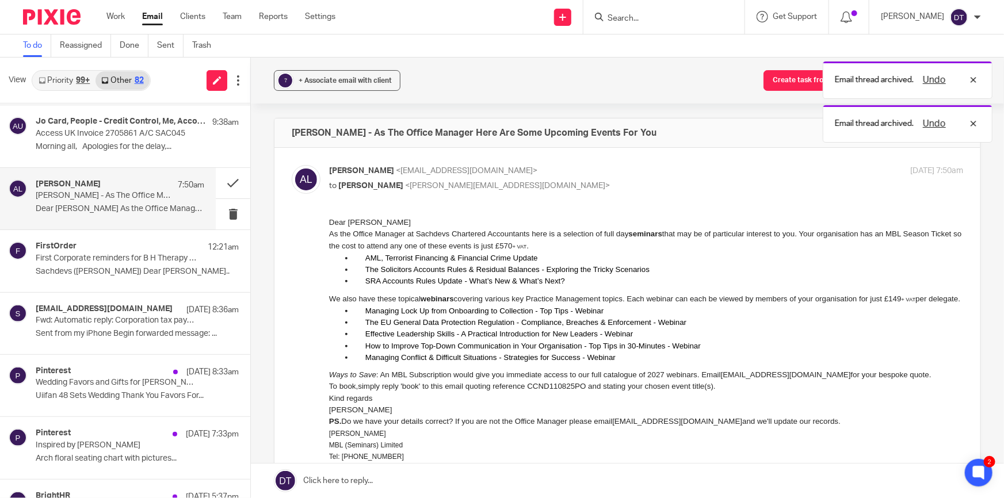
scroll to position [0, 0]
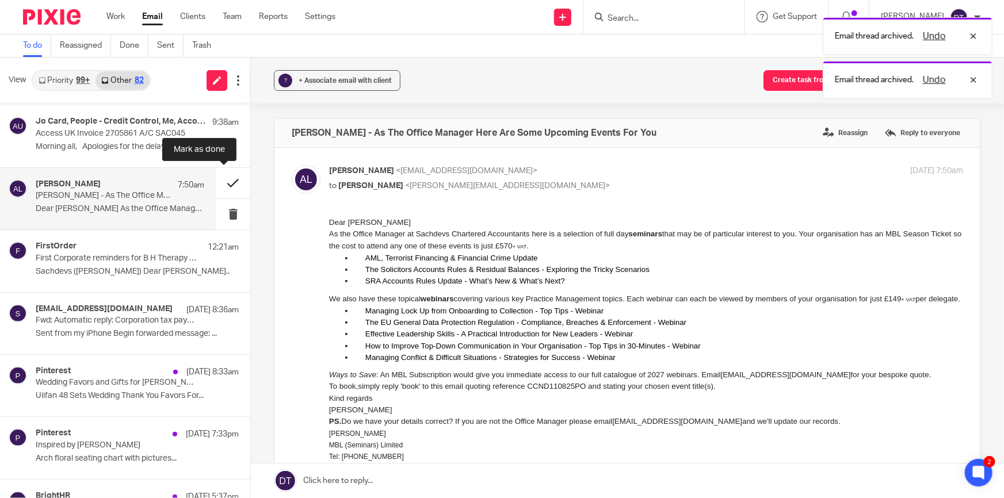
click at [223, 182] on button at bounding box center [233, 183] width 35 height 31
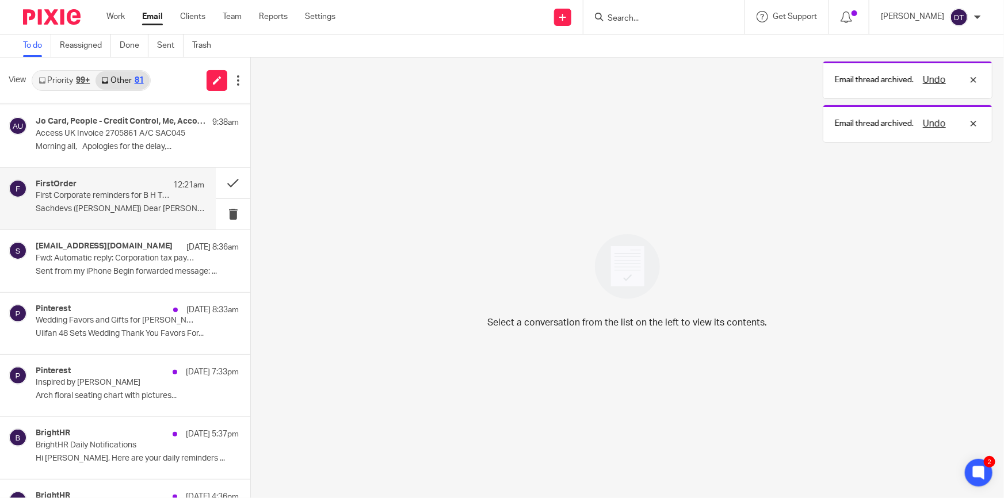
click at [100, 211] on p "Sachdevs (Deanna TEMPLETON) Dear Deanna A..." at bounding box center [120, 209] width 169 height 10
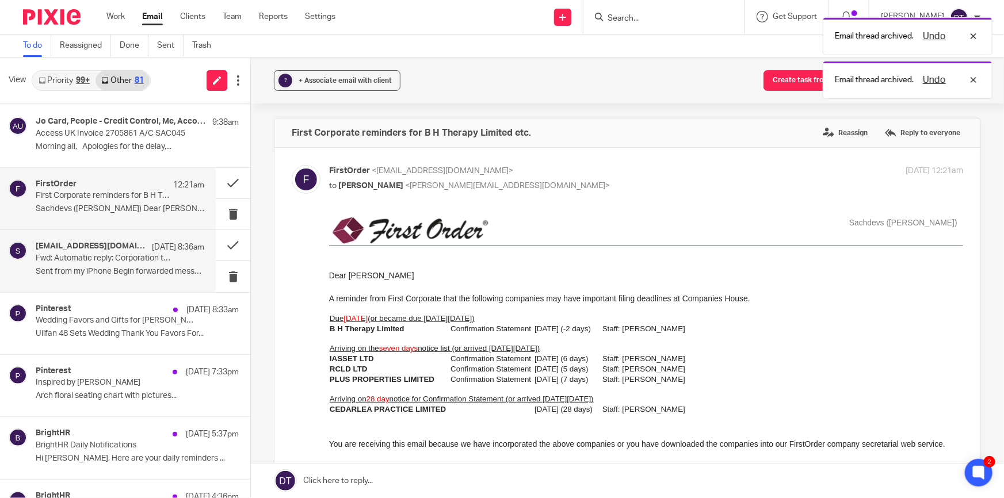
click at [155, 254] on p "Fwd: Automatic reply: Corporation tax payment" at bounding box center [103, 259] width 135 height 10
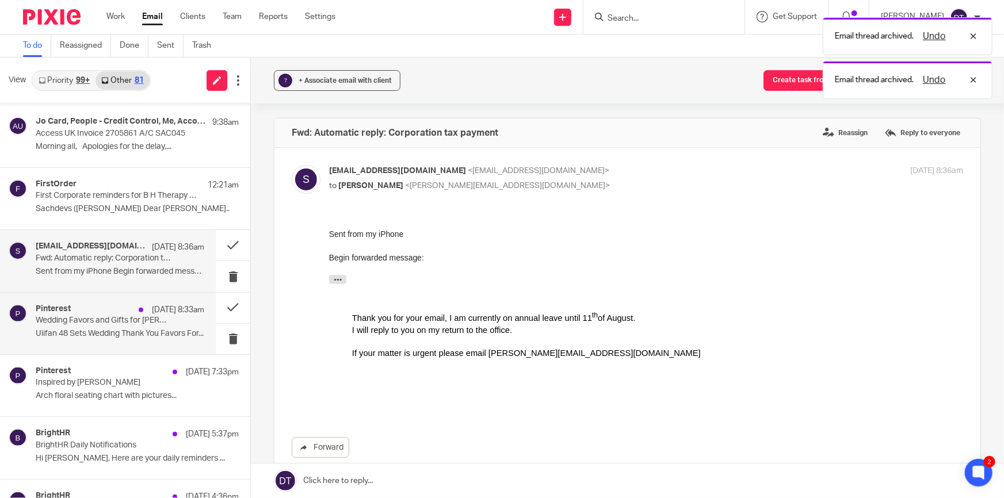
click at [131, 340] on div "Pinterest 9 Aug 8:33am Wedding Favors and Gifts for Deanna Uiifan 48 Sets Weddi…" at bounding box center [120, 323] width 169 height 39
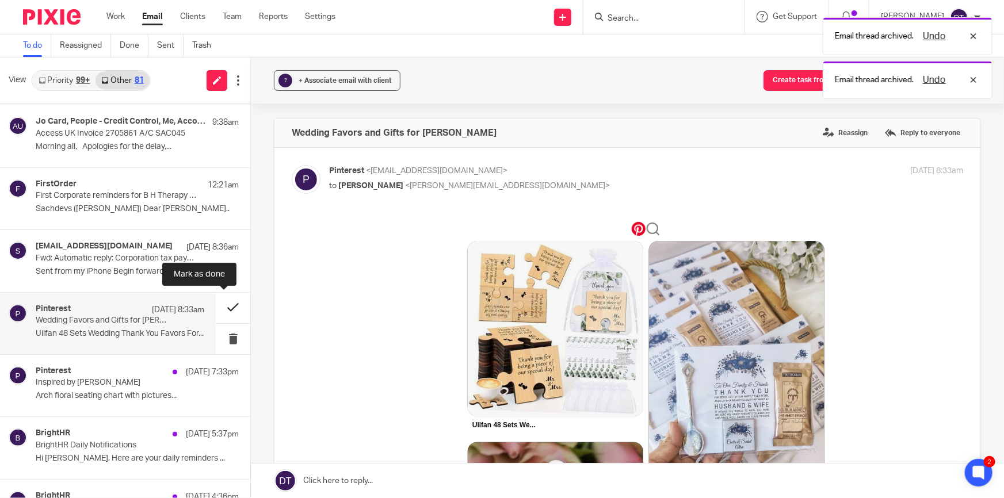
click at [219, 304] on button at bounding box center [233, 308] width 35 height 31
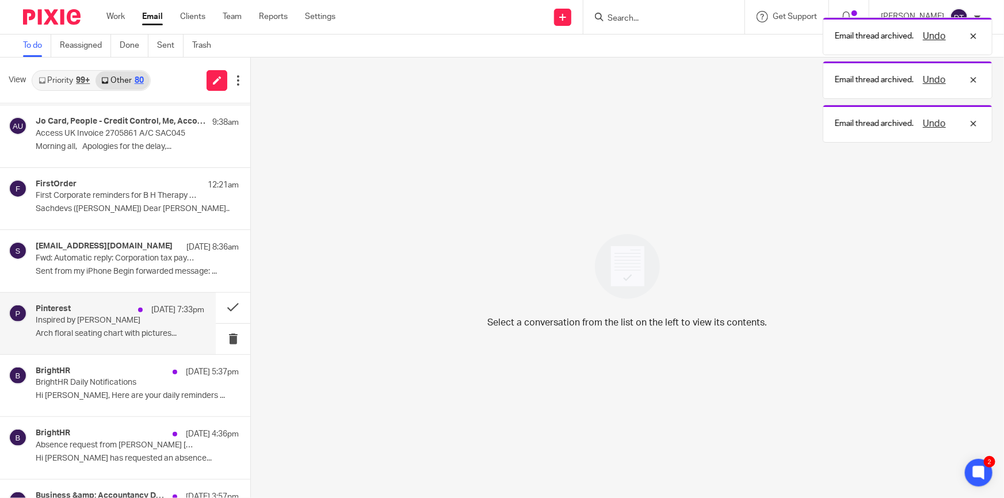
click at [117, 332] on p "Arch floral seating chart with pictures..." at bounding box center [120, 334] width 169 height 10
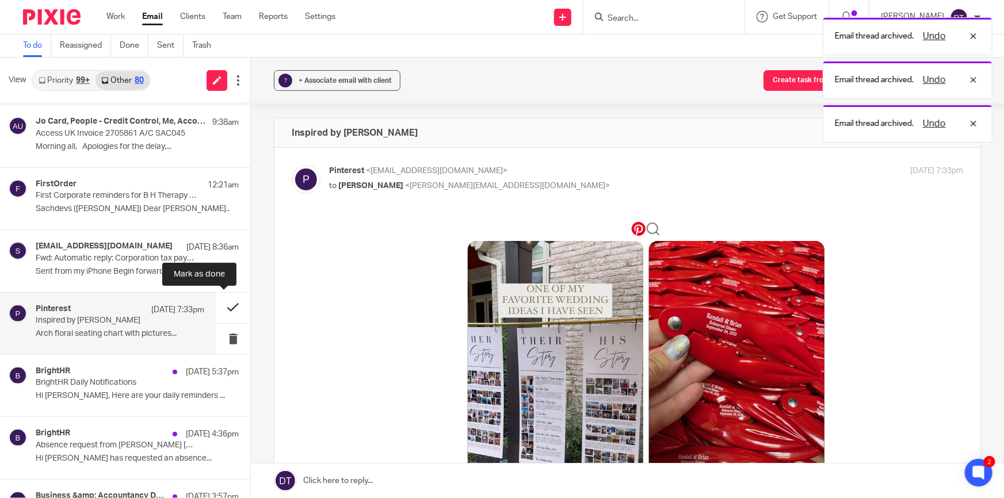
click at [220, 306] on button at bounding box center [233, 308] width 35 height 31
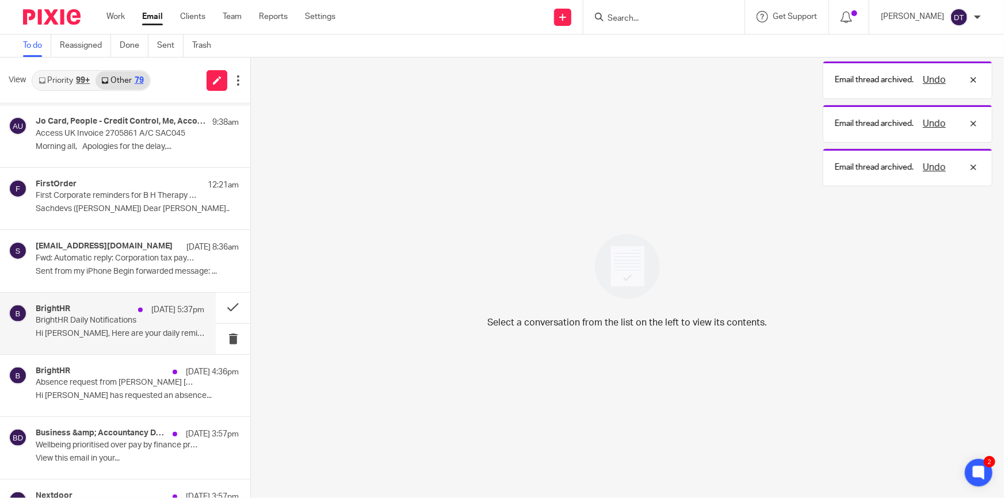
click at [105, 331] on p "Hi Deanna, Here are your daily reminders ..." at bounding box center [120, 334] width 169 height 10
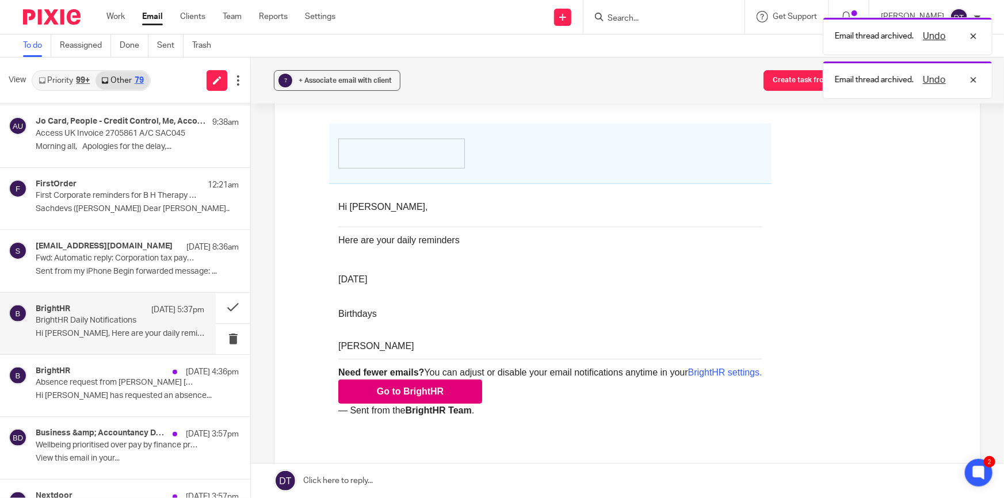
scroll to position [104, 0]
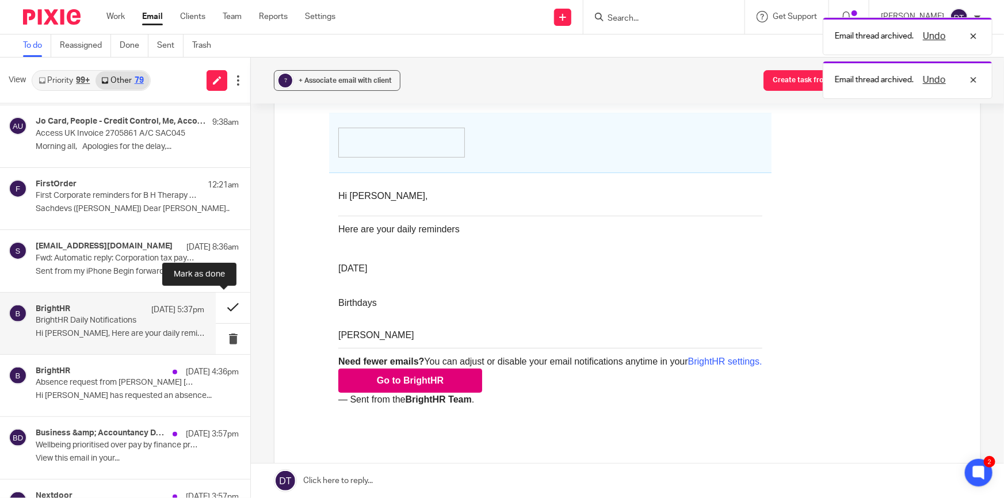
click at [227, 307] on button at bounding box center [233, 308] width 35 height 31
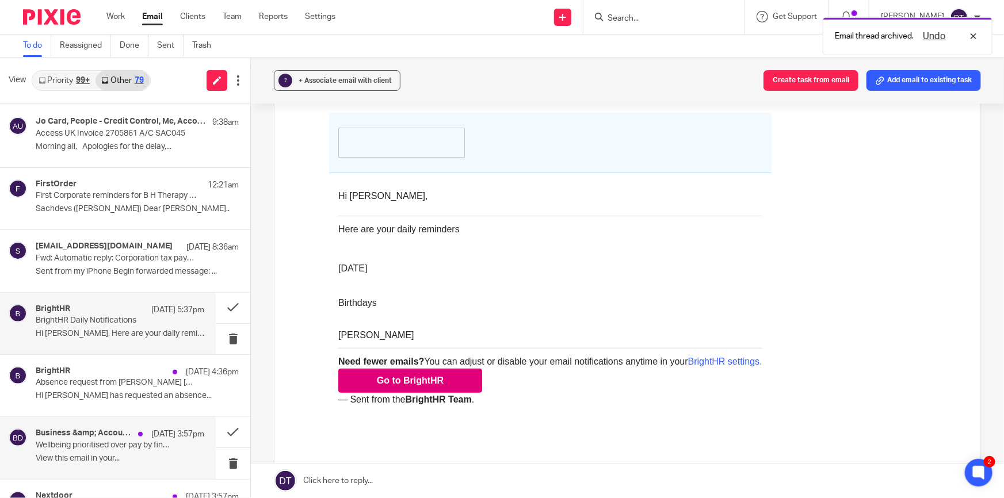
click at [81, 443] on p "Wellbeing prioritised over pay by finance professionals | Sage partners with th…" at bounding box center [103, 446] width 135 height 10
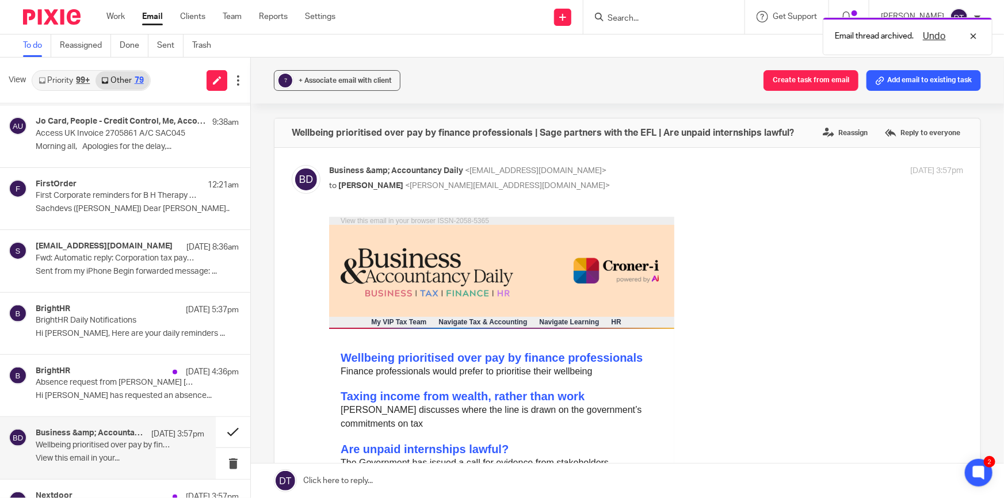
scroll to position [0, 0]
click at [219, 435] on button at bounding box center [233, 432] width 35 height 31
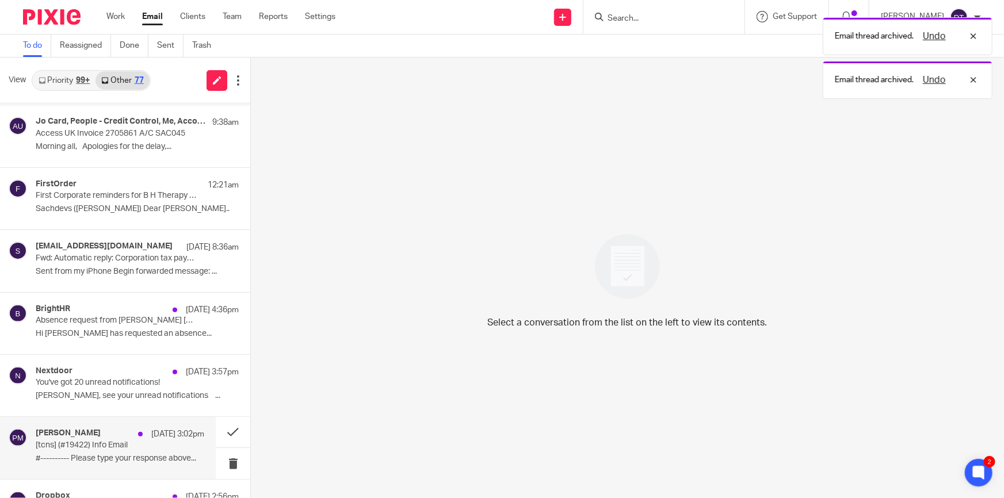
drag, startPoint x: 121, startPoint y: 434, endPoint x: 113, endPoint y: 420, distance: 16.2
click at [120, 434] on div "Paul Magennis 8 Aug 3:02pm" at bounding box center [120, 435] width 169 height 12
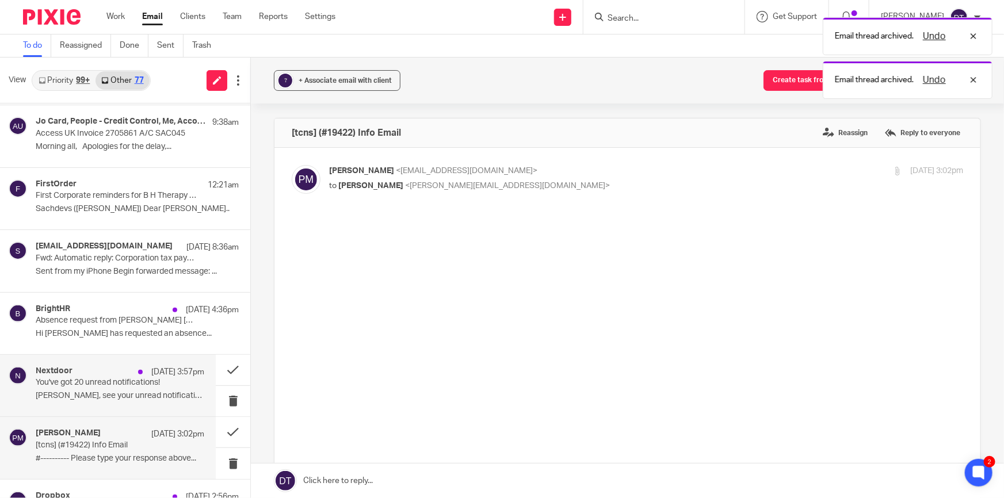
click at [109, 384] on p "You've got 20 unread notifications!" at bounding box center [103, 383] width 135 height 10
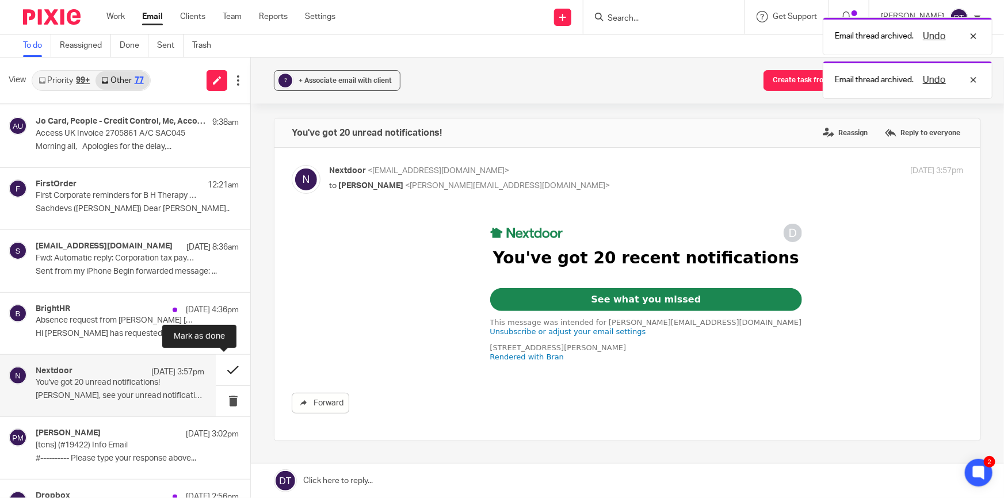
click at [219, 366] on button at bounding box center [233, 370] width 35 height 31
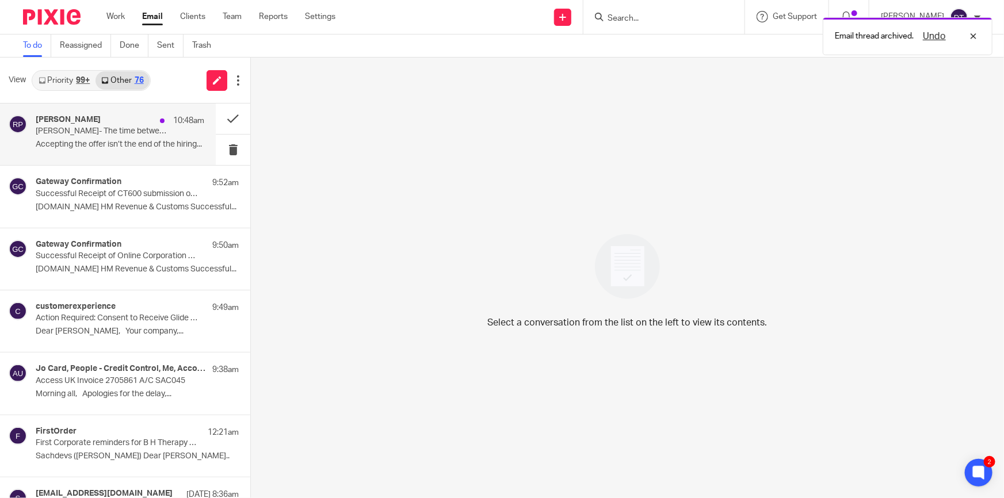
click at [123, 134] on p "Deanna- The time between offer and start is more important than you think🫤" at bounding box center [103, 132] width 135 height 10
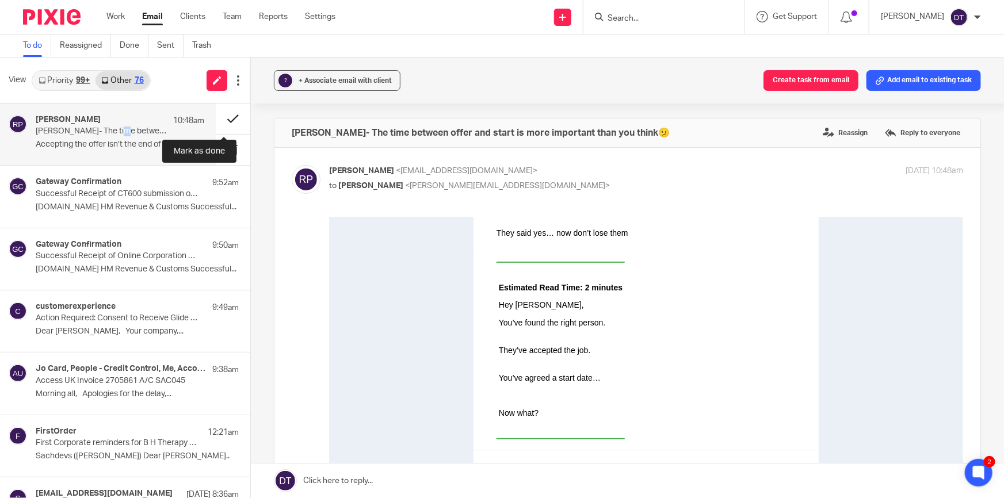
click at [223, 115] on button at bounding box center [233, 119] width 35 height 31
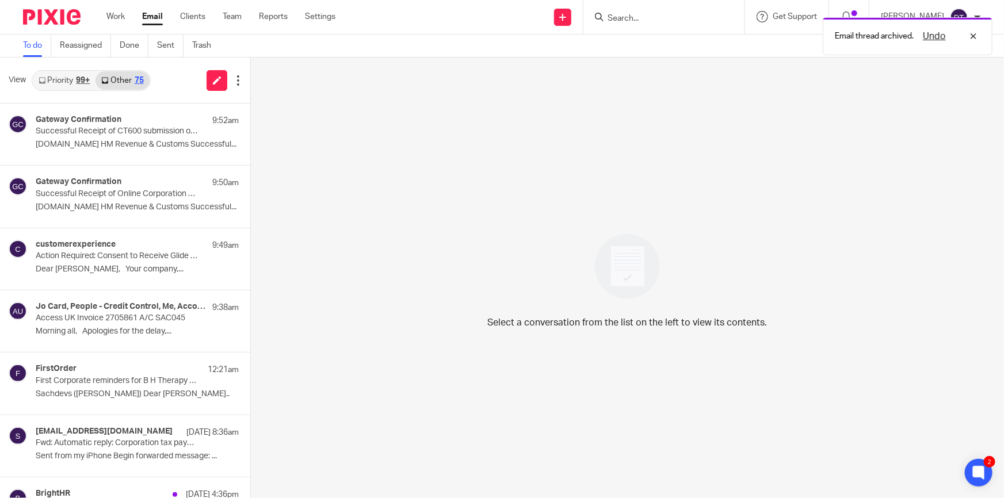
click at [57, 79] on link "Priority 99+" at bounding box center [64, 80] width 63 height 18
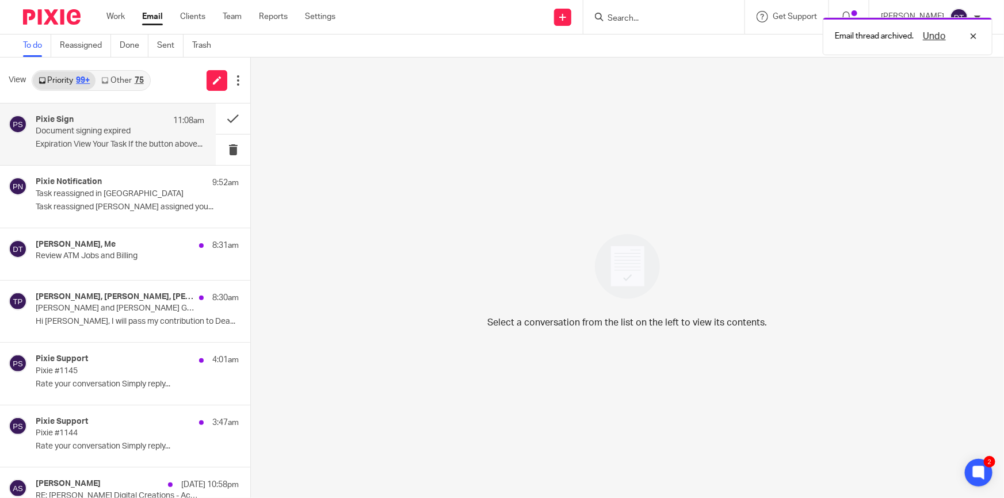
click at [54, 126] on div "Pixie Sign 11:08am" at bounding box center [120, 121] width 169 height 12
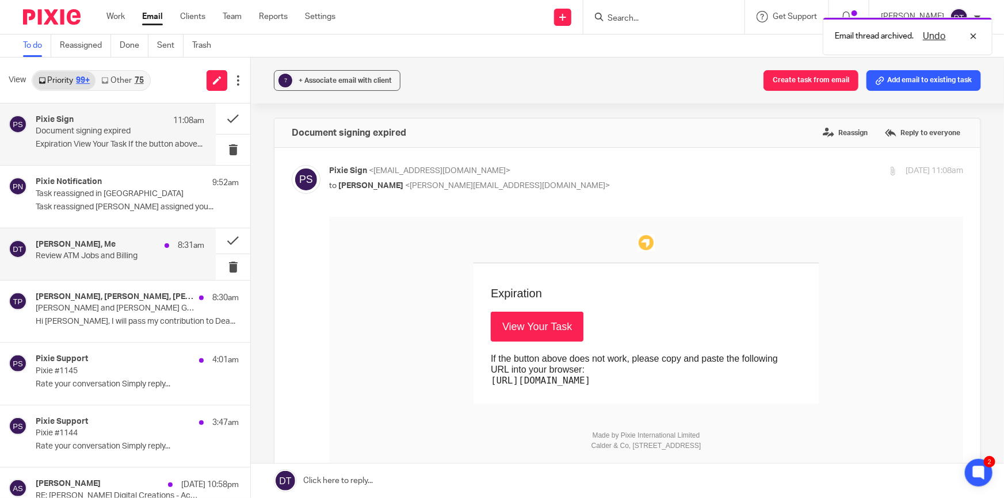
click at [69, 264] on div "Jodie Hall, Me 8:31am Review ATM Jobs and Billing" at bounding box center [120, 254] width 169 height 29
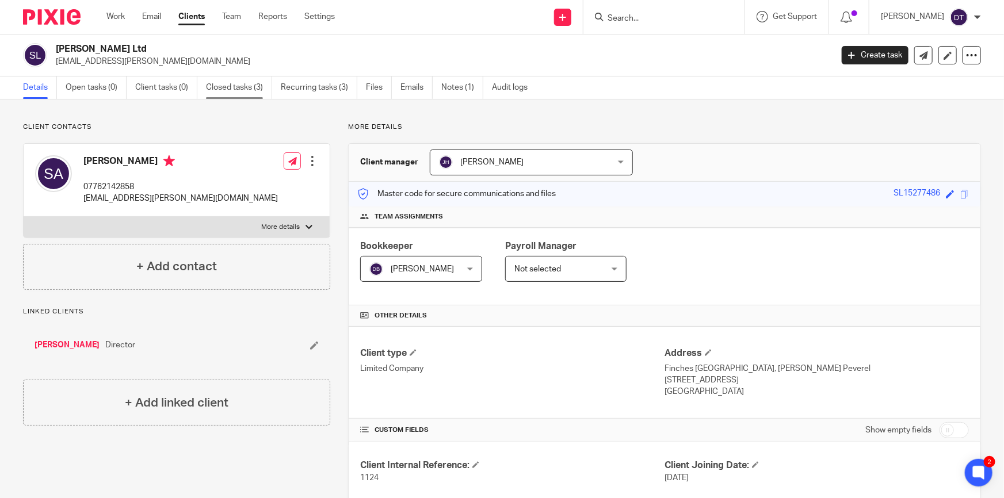
click at [238, 93] on link "Closed tasks (3)" at bounding box center [239, 88] width 66 height 22
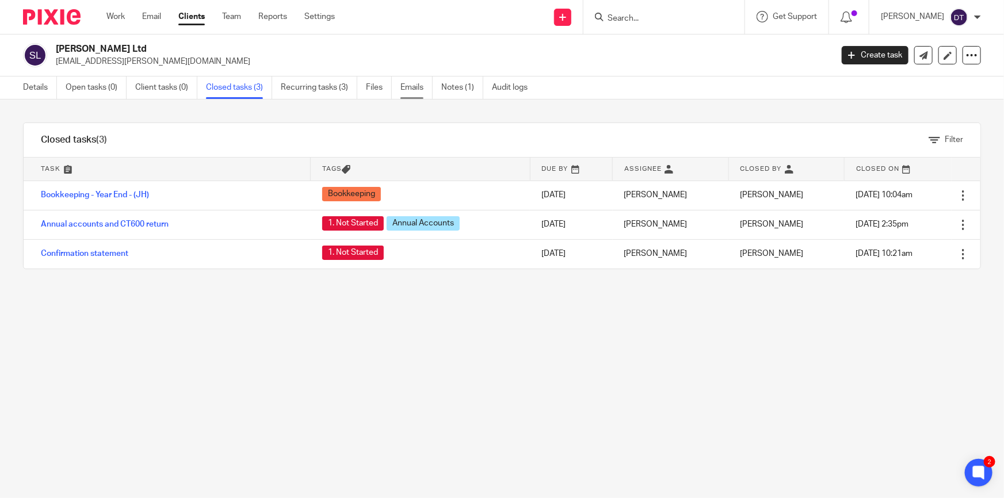
click at [411, 86] on link "Emails" at bounding box center [417, 88] width 32 height 22
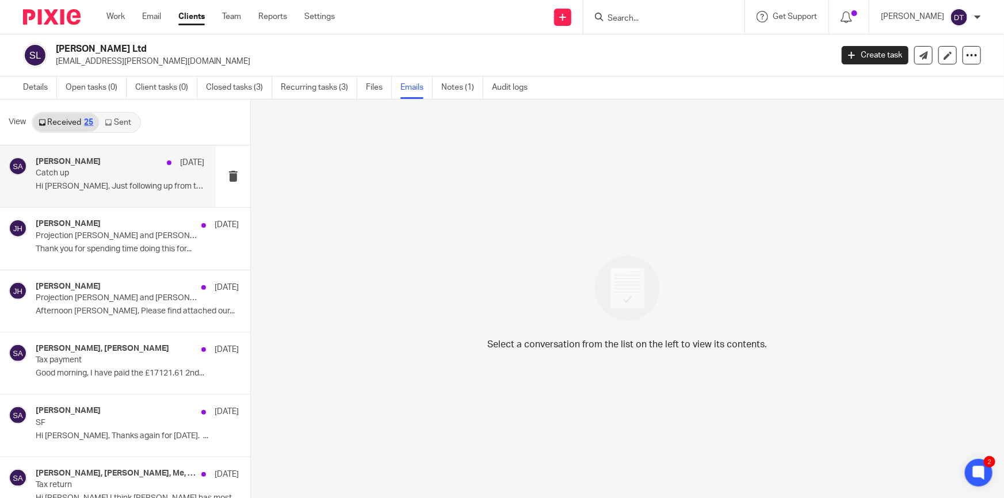
click at [119, 170] on p "Catch up" at bounding box center [103, 174] width 135 height 10
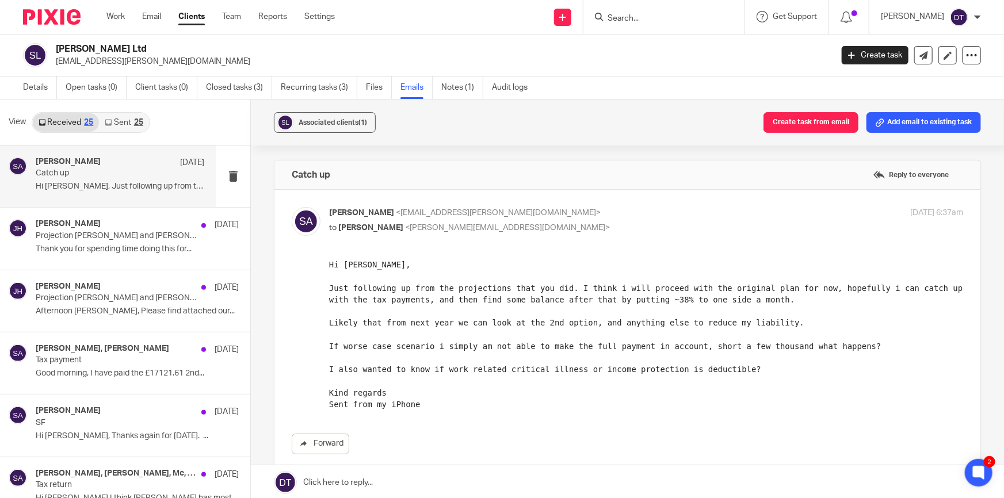
click at [120, 127] on link "Sent 25" at bounding box center [123, 122] width 49 height 18
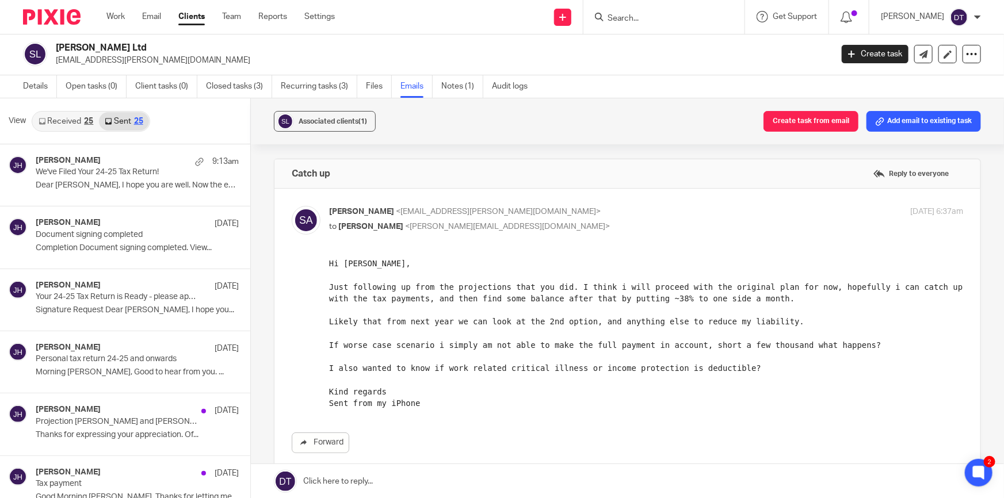
click at [64, 131] on div "View Received 25 Sent 25" at bounding box center [125, 121] width 250 height 46
click at [68, 115] on link "Received 25" at bounding box center [66, 121] width 66 height 18
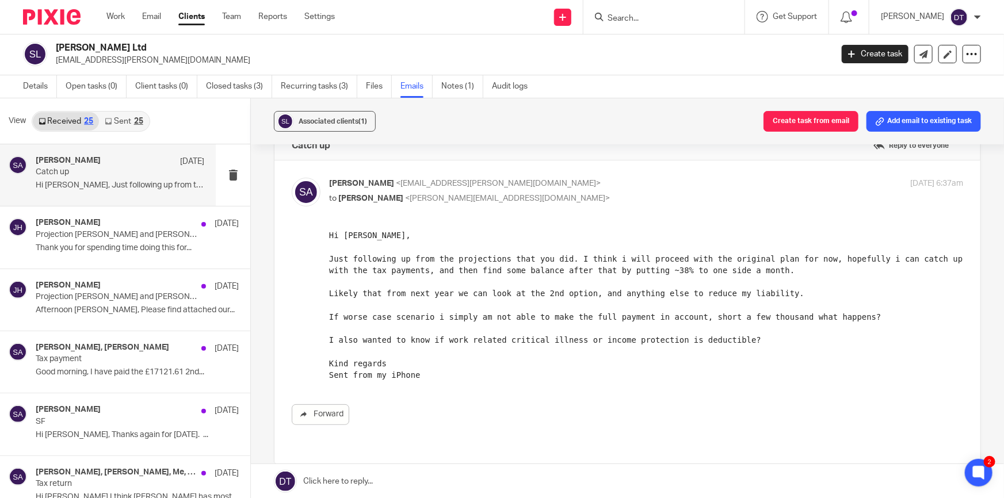
scroll to position [52, 0]
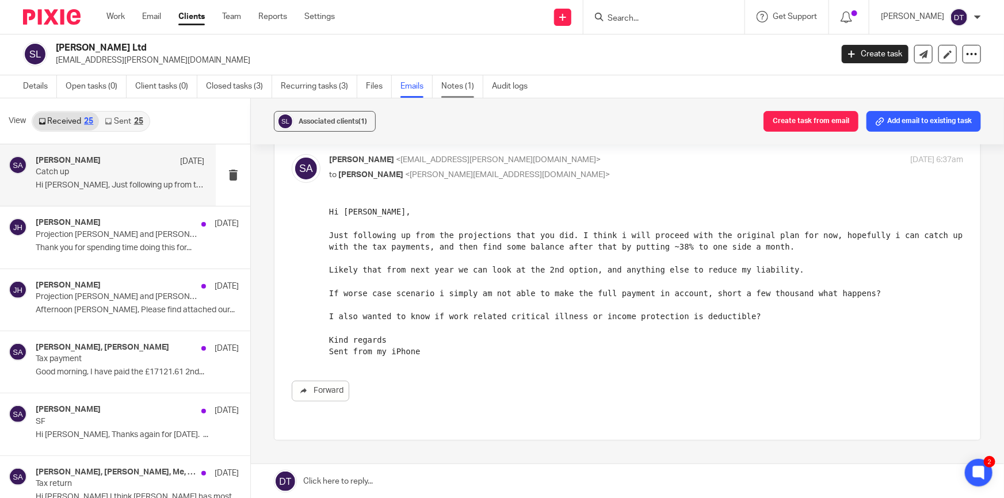
click at [464, 86] on link "Notes (1)" at bounding box center [462, 86] width 42 height 22
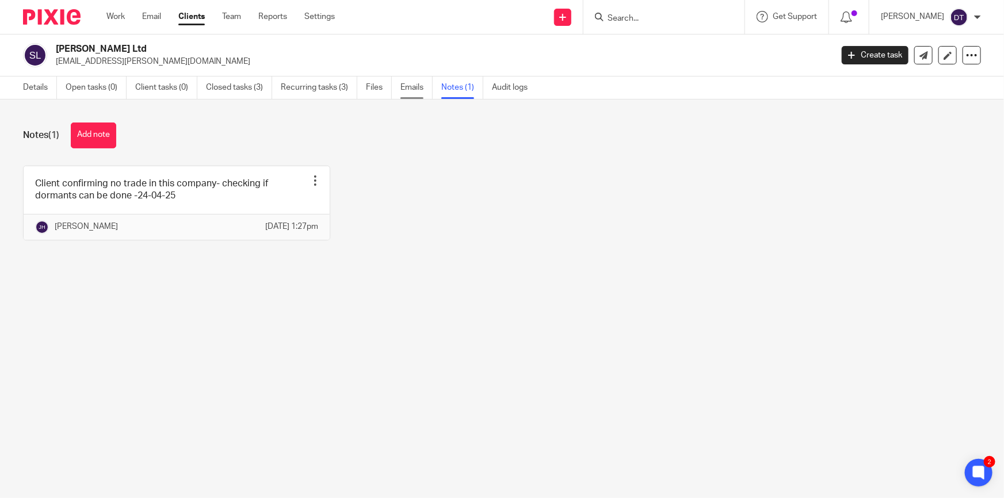
click at [421, 91] on link "Emails" at bounding box center [417, 88] width 32 height 22
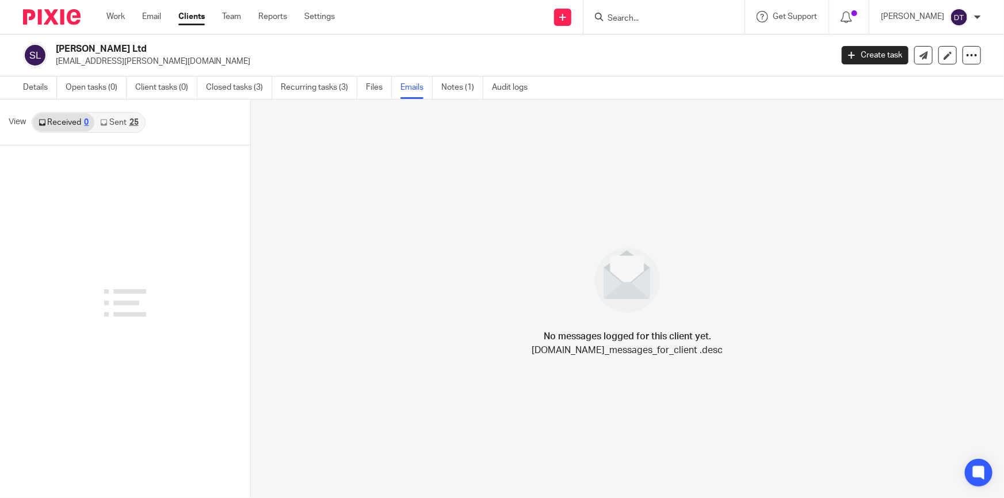
click at [141, 124] on link "Sent 25" at bounding box center [118, 122] width 49 height 18
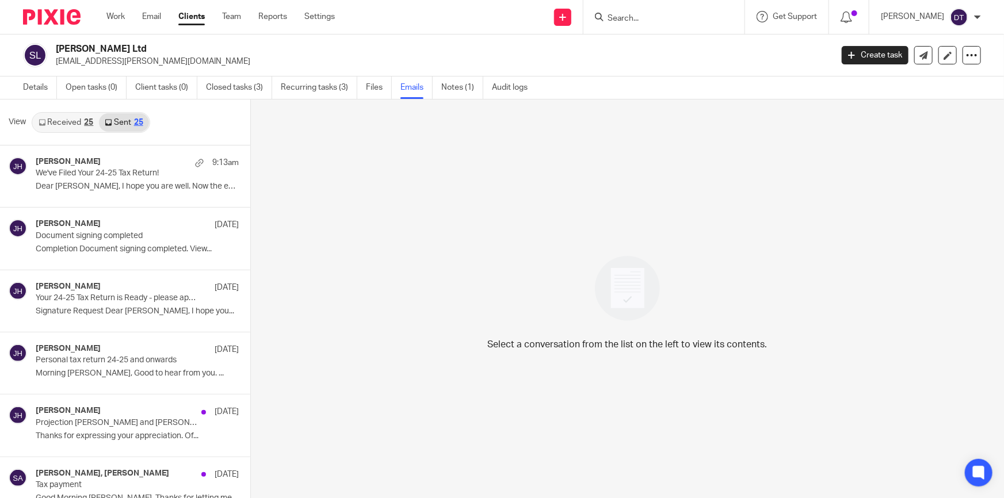
click at [88, 127] on link "Received 25" at bounding box center [66, 122] width 66 height 18
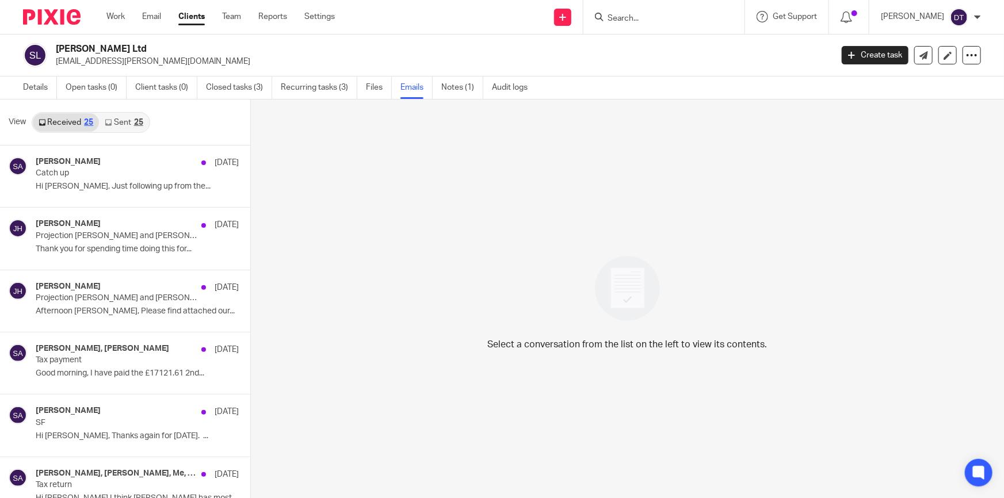
scroll to position [1, 0]
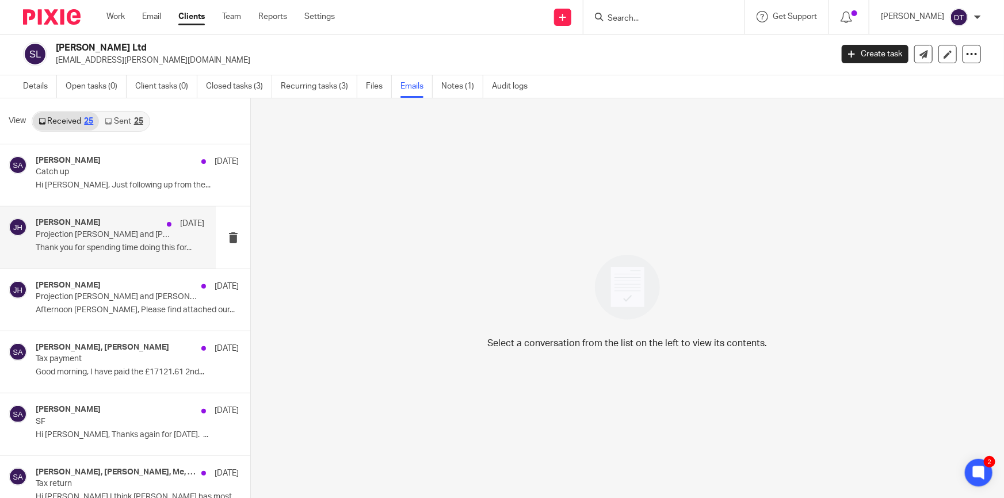
click at [131, 240] on div "[PERSON_NAME] [DATE] Projection [PERSON_NAME] and [PERSON_NAME] following from …" at bounding box center [120, 237] width 169 height 39
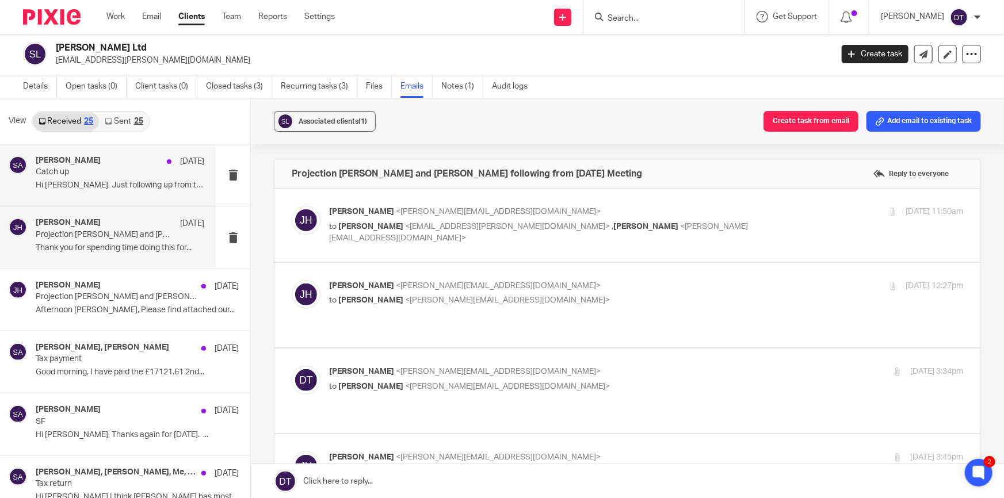
click at [118, 190] on div "[PERSON_NAME] [DATE] Catch up Hi [PERSON_NAME], Just following up from the..." at bounding box center [120, 175] width 169 height 39
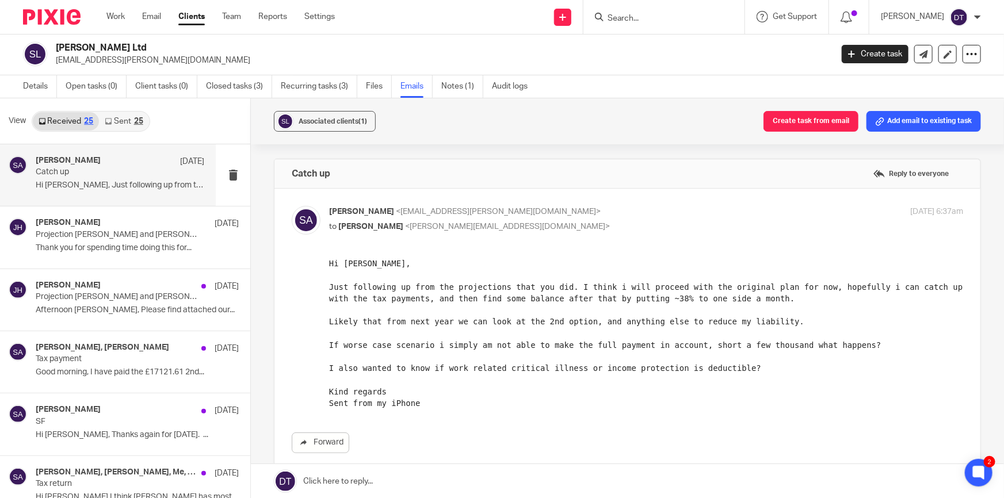
scroll to position [52, 0]
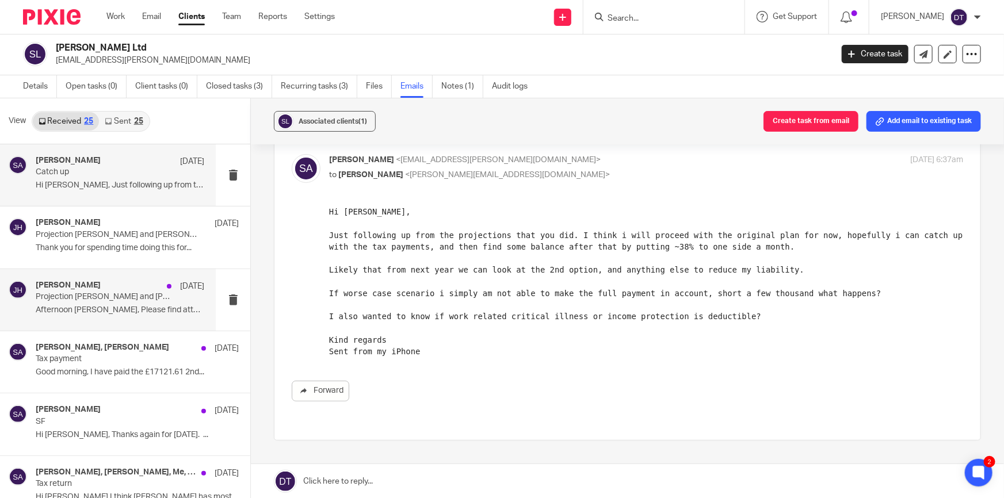
click at [76, 306] on p "Afternoon [PERSON_NAME], Please find attached our..." at bounding box center [120, 311] width 169 height 10
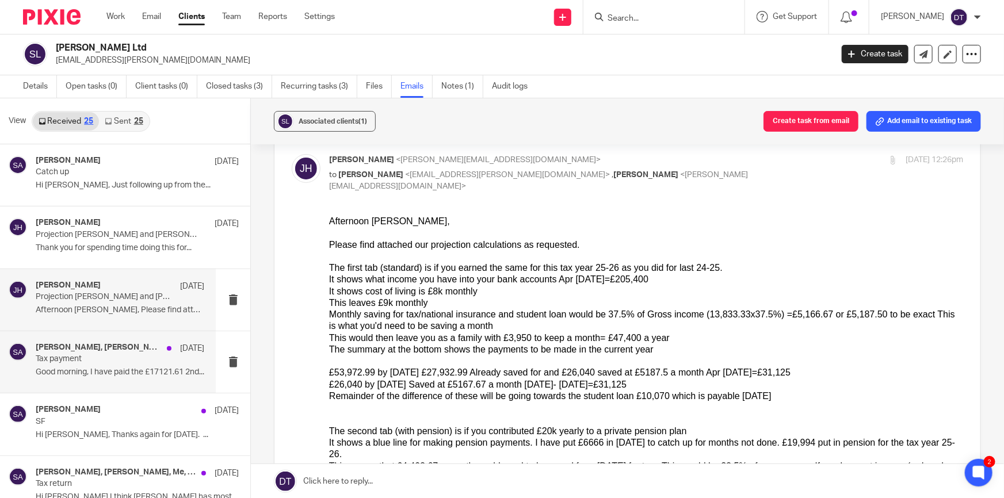
scroll to position [0, 0]
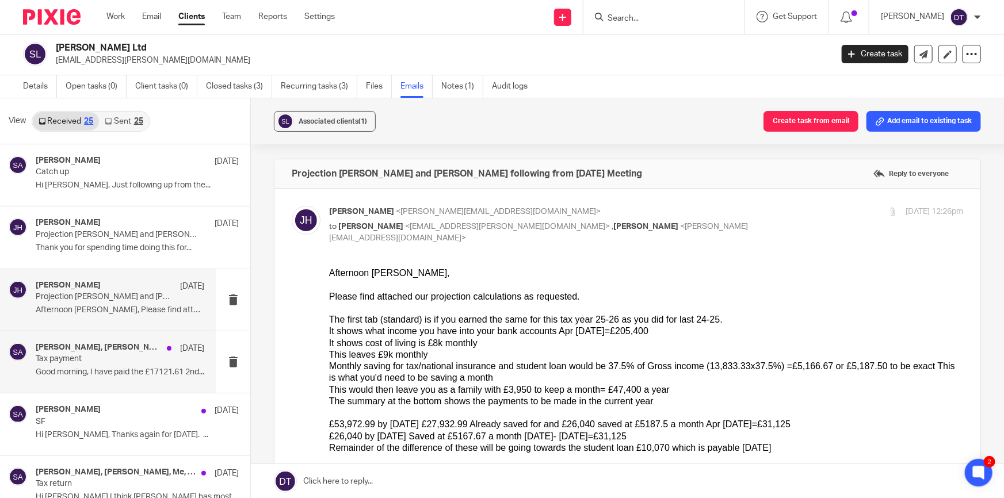
click at [91, 359] on p "Tax payment" at bounding box center [103, 359] width 135 height 10
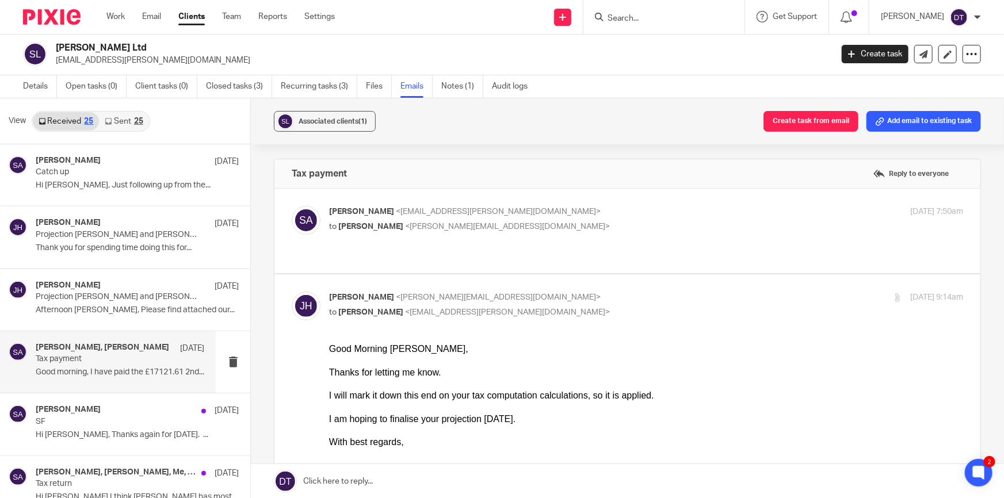
click at [557, 218] on div "[PERSON_NAME] <[EMAIL_ADDRESS][PERSON_NAME][DOMAIN_NAME]> to [PERSON_NAME] <[PE…" at bounding box center [540, 219] width 423 height 26
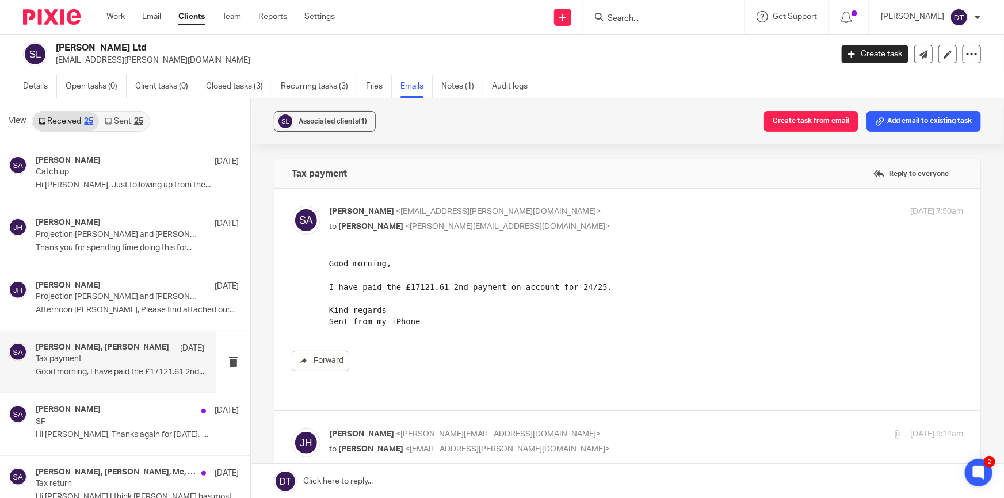
click at [557, 218] on div "[PERSON_NAME] <[EMAIL_ADDRESS][PERSON_NAME][DOMAIN_NAME]> to [PERSON_NAME] <[PE…" at bounding box center [540, 219] width 423 height 26
checkbox input "false"
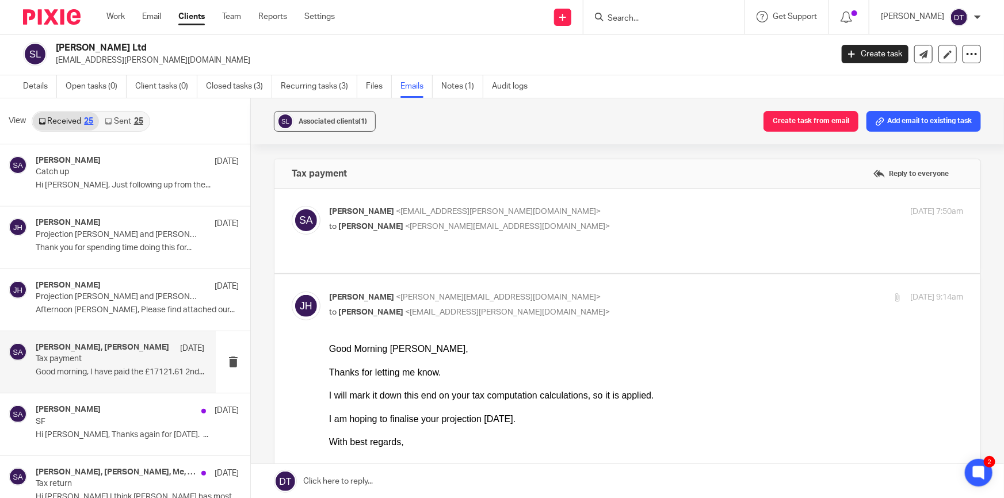
click at [109, 120] on icon at bounding box center [108, 121] width 7 height 7
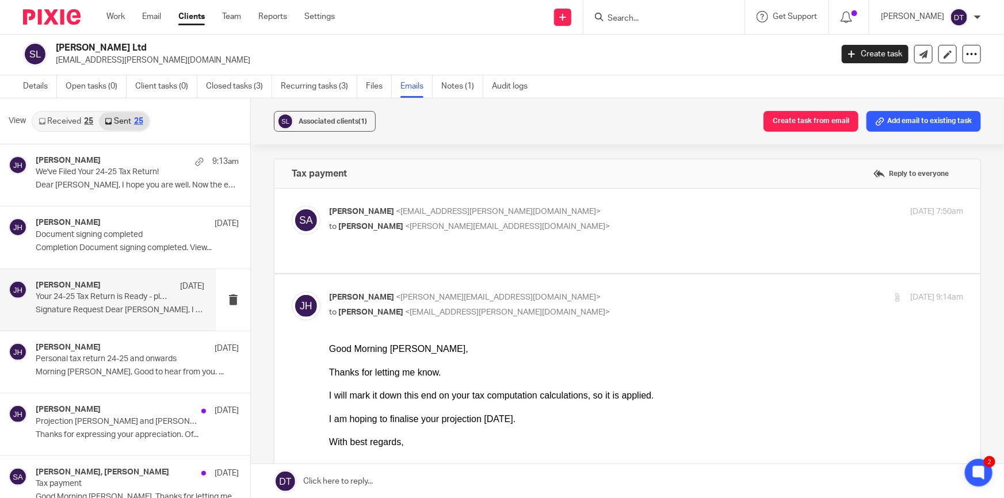
click at [125, 312] on p "Signature Request Dear [PERSON_NAME], I hope you..." at bounding box center [120, 311] width 169 height 10
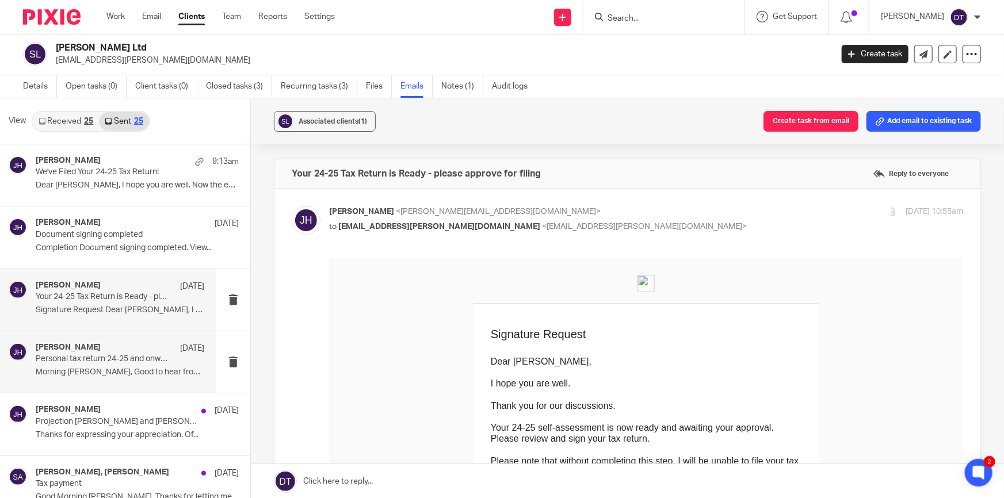
click at [121, 364] on div "[PERSON_NAME] [DATE] Personal tax return 24-25 and onwards Morning [PERSON_NAME…" at bounding box center [120, 362] width 169 height 39
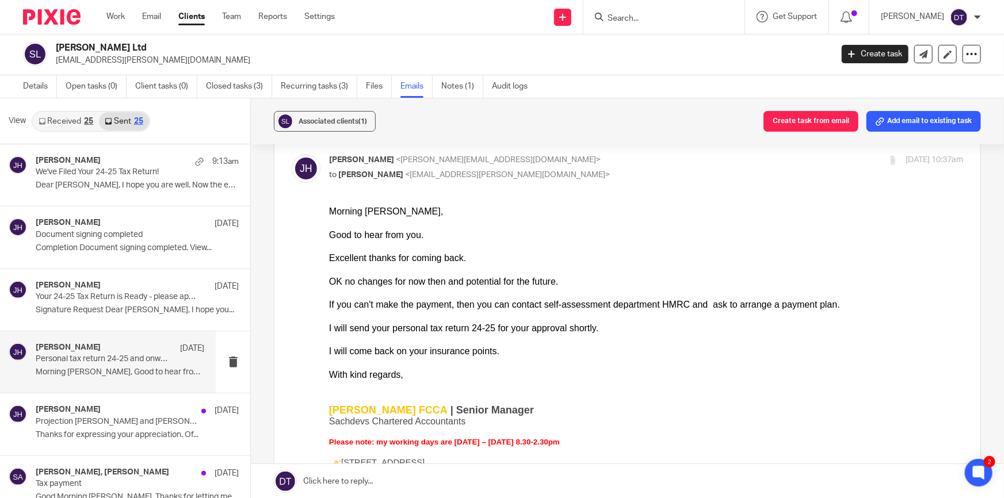
scroll to position [94, 0]
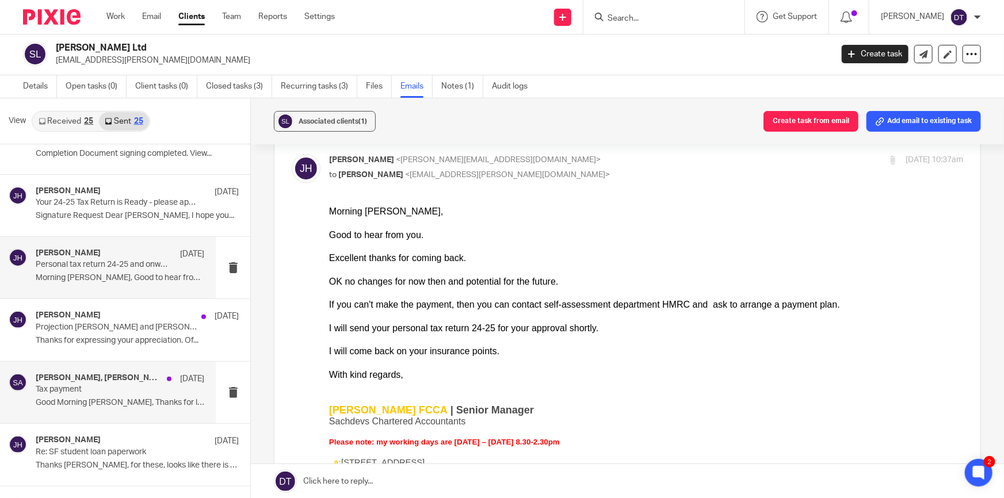
click at [94, 404] on p "Good Morning Sasha, Thanks for letting me..." at bounding box center [120, 403] width 169 height 10
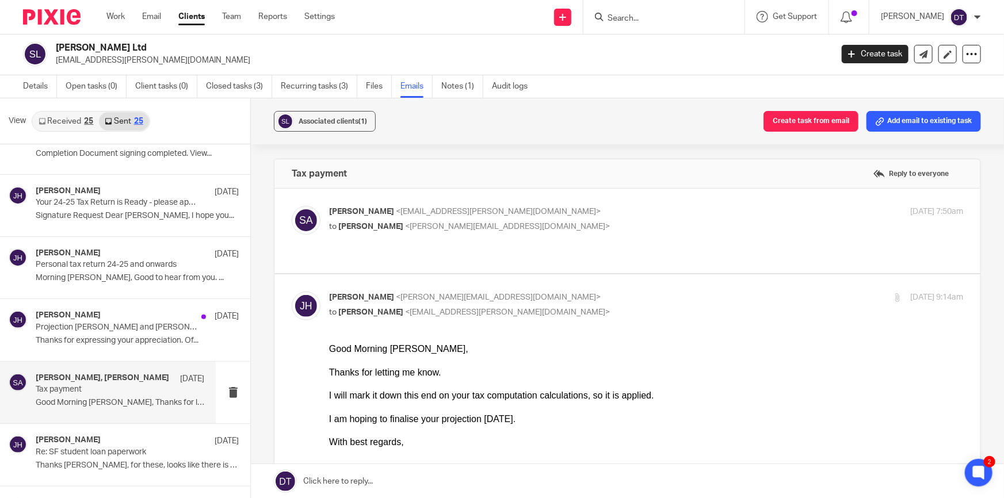
scroll to position [0, 0]
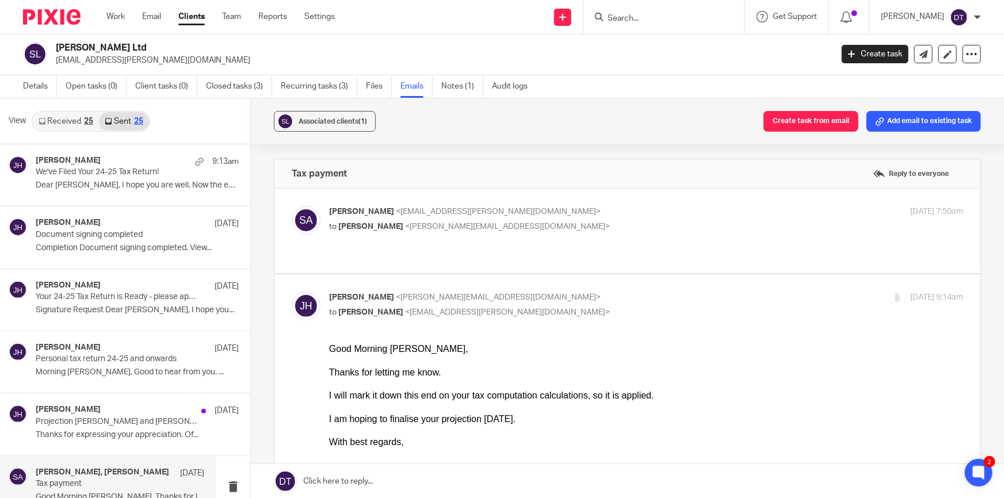
click at [21, 86] on div "Details Open tasks (0) Client tasks (0) Closed tasks (3) Recurring tasks (3) Fi…" at bounding box center [278, 86] width 556 height 22
click at [32, 88] on link "Details" at bounding box center [40, 86] width 34 height 22
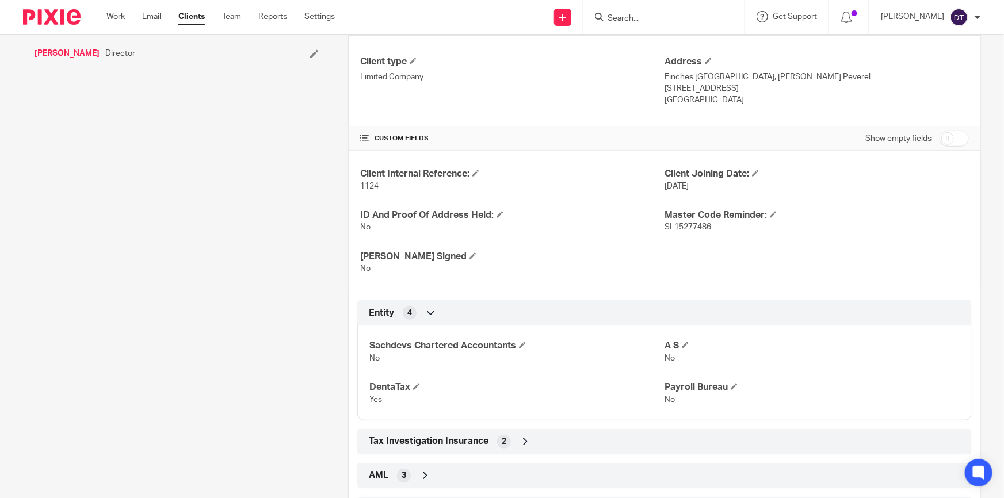
scroll to position [347, 0]
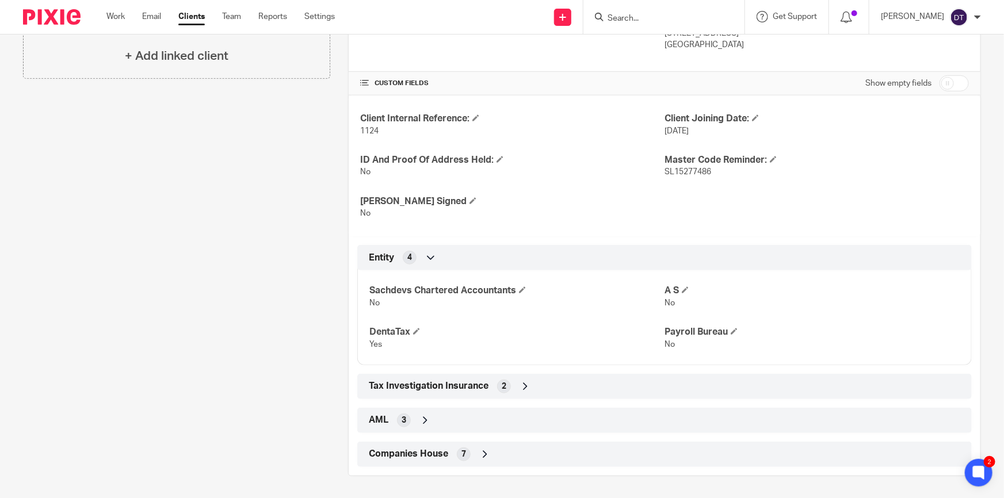
click at [467, 456] on div "7" at bounding box center [464, 455] width 14 height 14
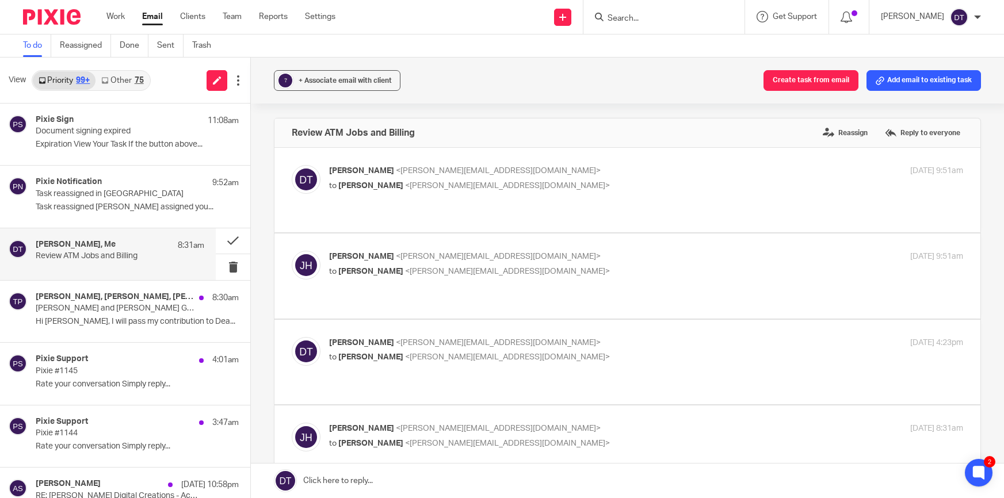
click at [648, 16] on input "Search" at bounding box center [659, 19] width 104 height 10
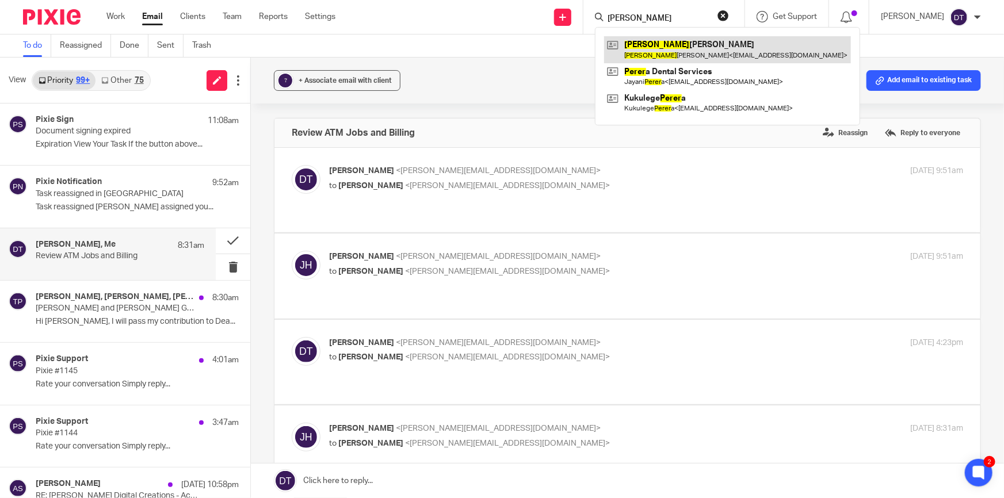
type input "[PERSON_NAME]"
click at [681, 45] on link at bounding box center [727, 49] width 247 height 26
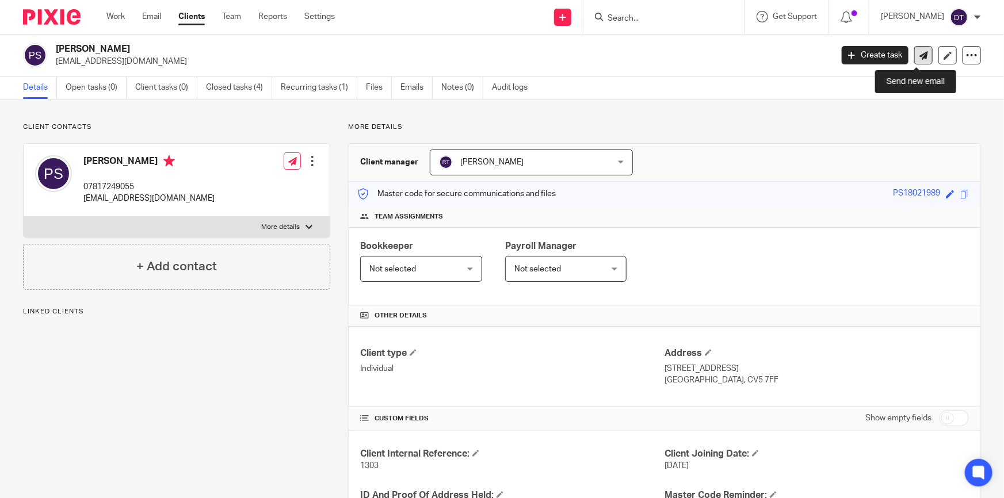
click at [920, 55] on icon at bounding box center [924, 55] width 9 height 9
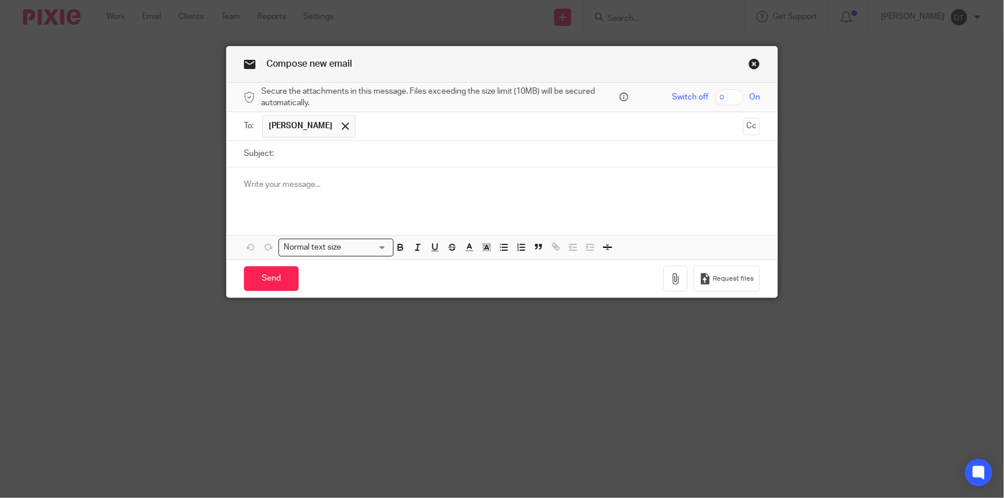
click at [336, 152] on input "Subject:" at bounding box center [520, 154] width 481 height 26
type input "Sachdevs Payment Link"
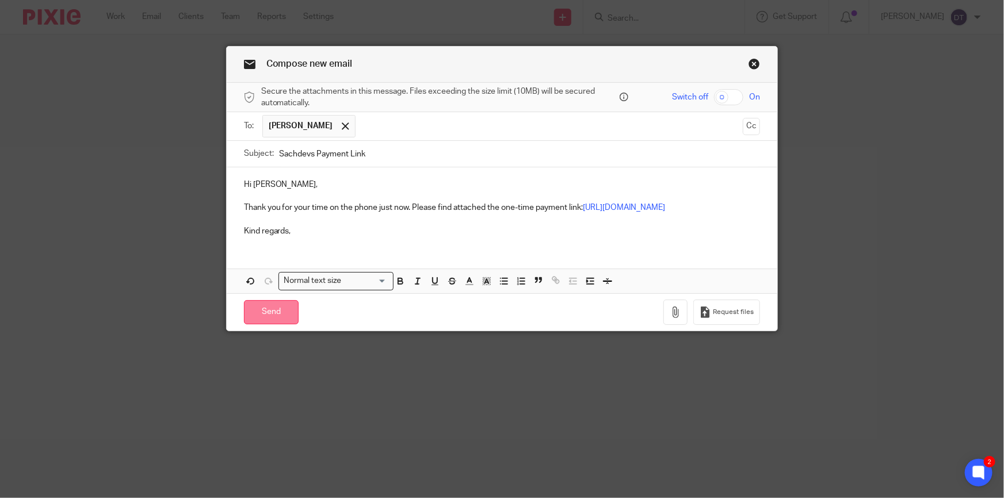
click at [266, 325] on input "Send" at bounding box center [271, 312] width 55 height 25
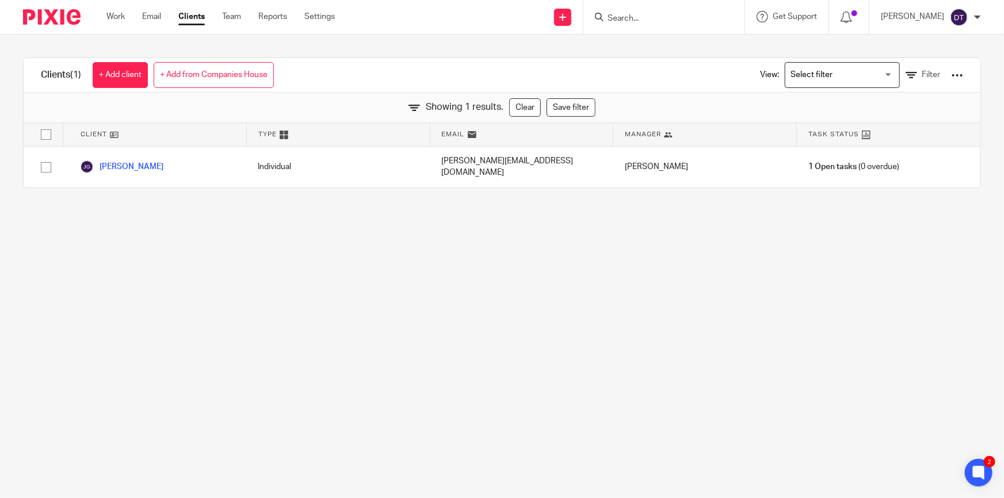
click at [620, 18] on input "Search" at bounding box center [659, 19] width 104 height 10
type input "s"
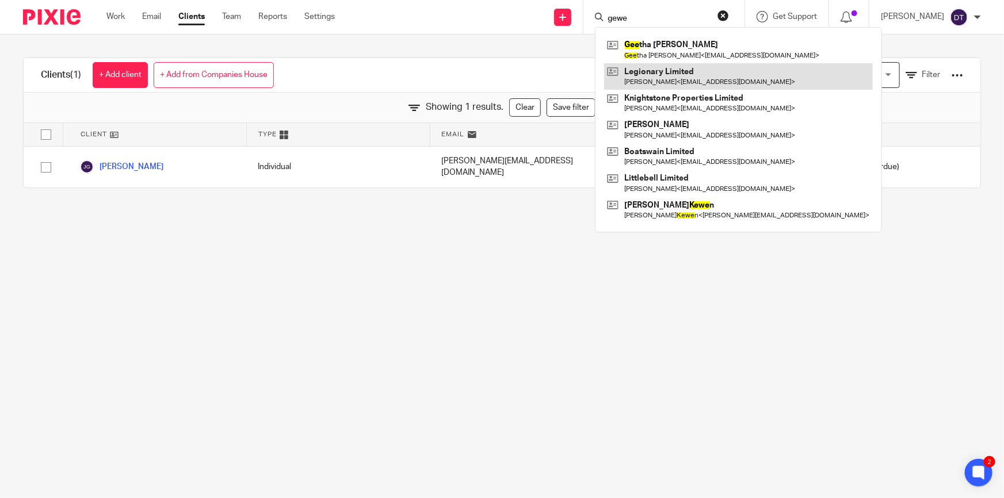
type input "gewe"
click at [660, 63] on link at bounding box center [738, 76] width 269 height 26
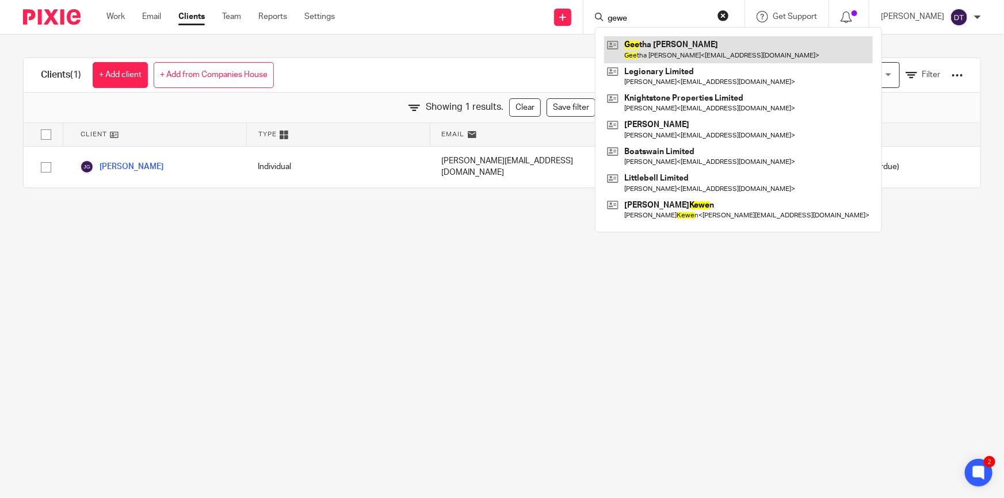
click at [661, 54] on link at bounding box center [738, 49] width 269 height 26
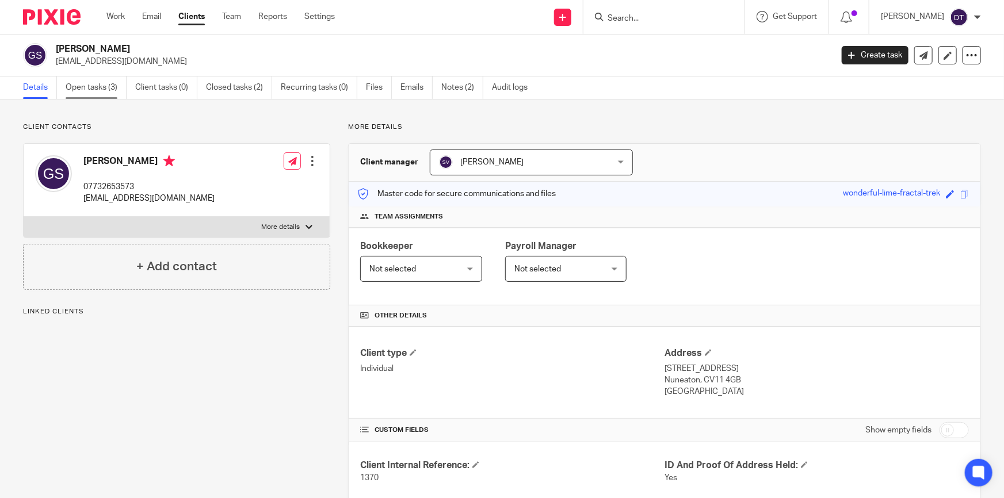
click at [109, 91] on link "Open tasks (3)" at bounding box center [96, 88] width 61 height 22
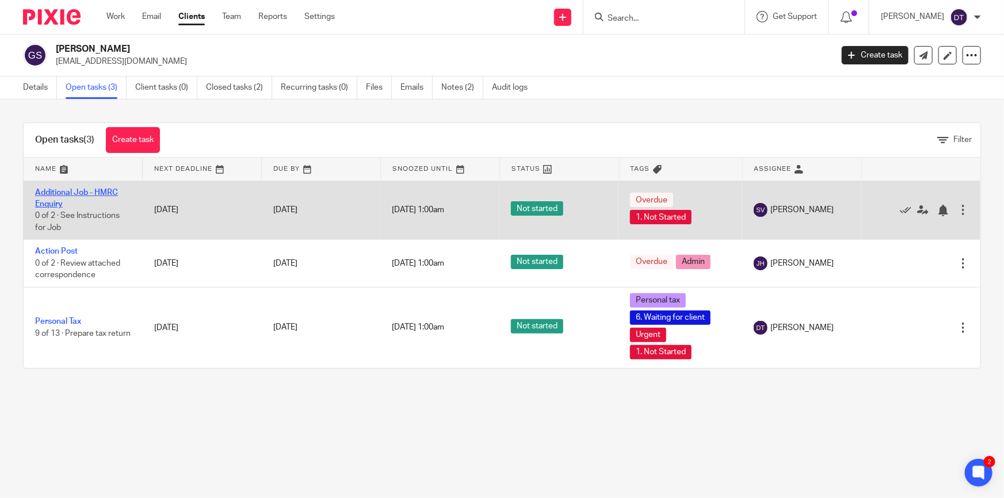
click at [66, 193] on link "Additional Job - HMRC Enquiry" at bounding box center [76, 199] width 83 height 20
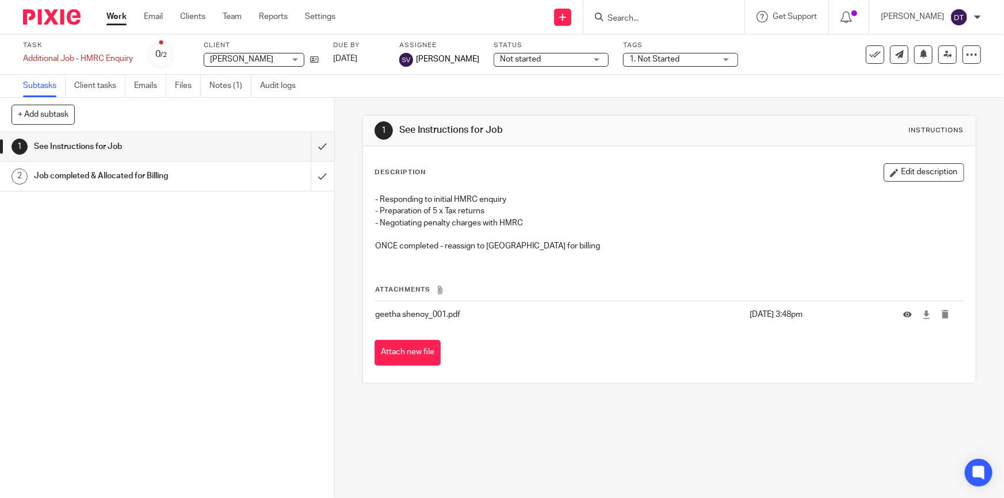
click at [254, 169] on div "Job completed & Allocated for Billing" at bounding box center [166, 175] width 265 height 17
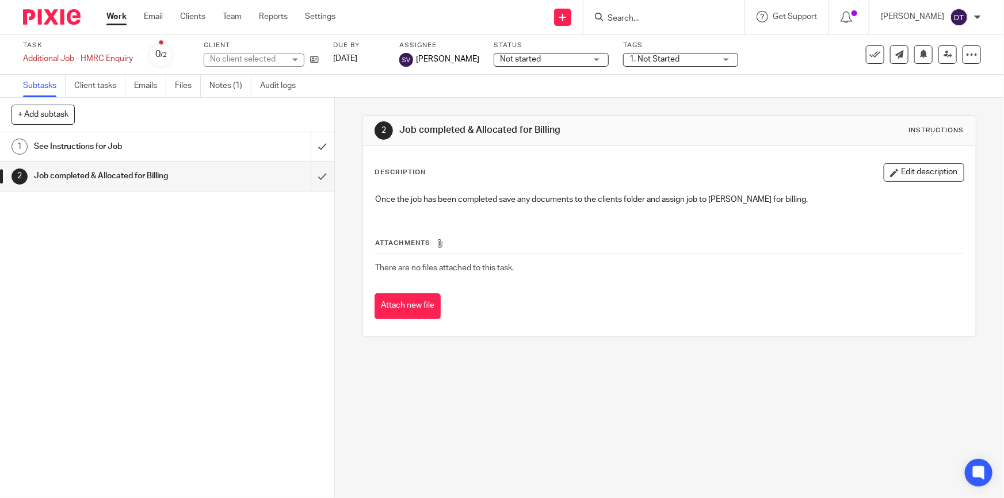
click at [242, 142] on div "See Instructions for Job" at bounding box center [166, 146] width 265 height 17
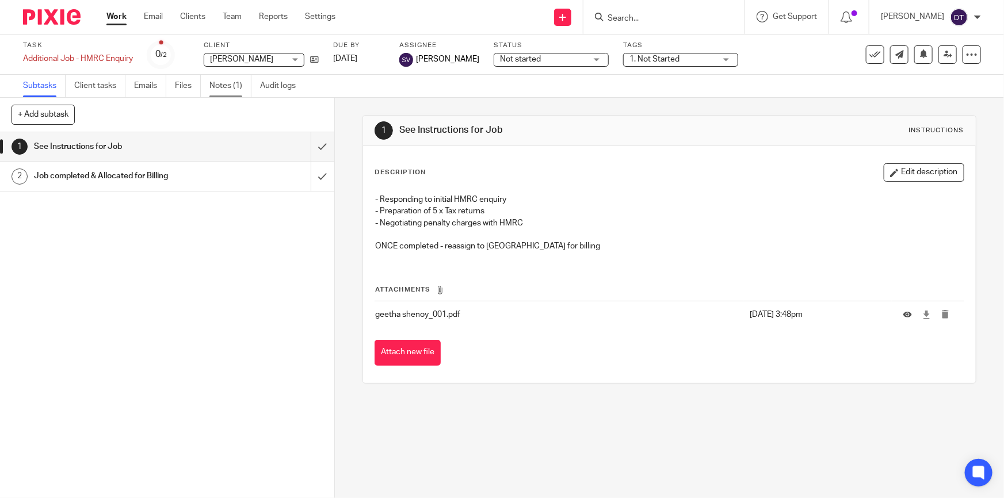
click at [228, 86] on link "Notes (1)" at bounding box center [230, 86] width 42 height 22
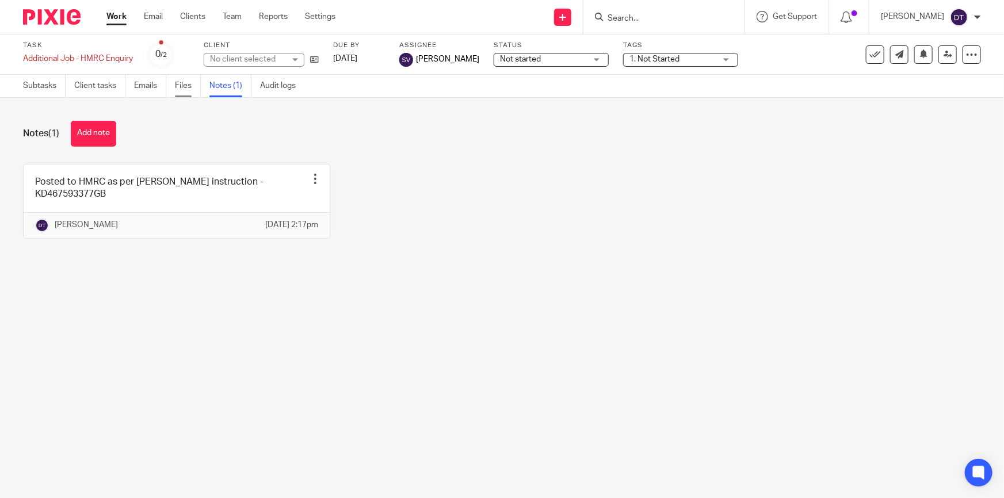
click at [196, 92] on link "Files" at bounding box center [188, 86] width 26 height 22
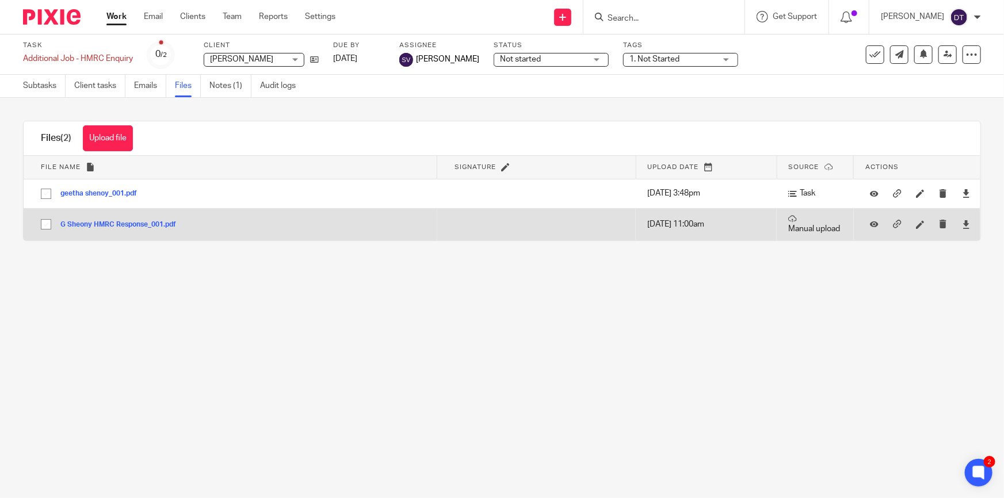
click at [98, 222] on button "G Sheony HMRC Response_001.pdf" at bounding box center [122, 225] width 124 height 8
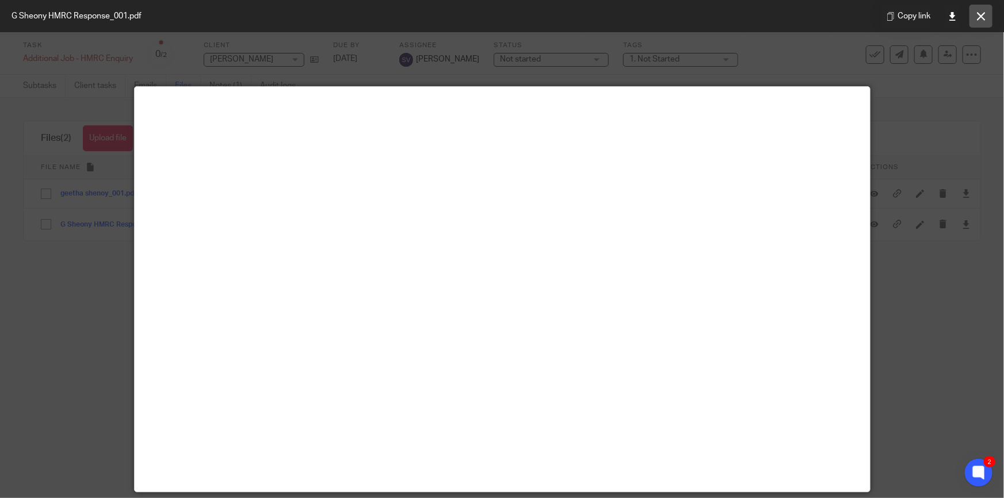
click at [983, 16] on icon at bounding box center [981, 16] width 9 height 9
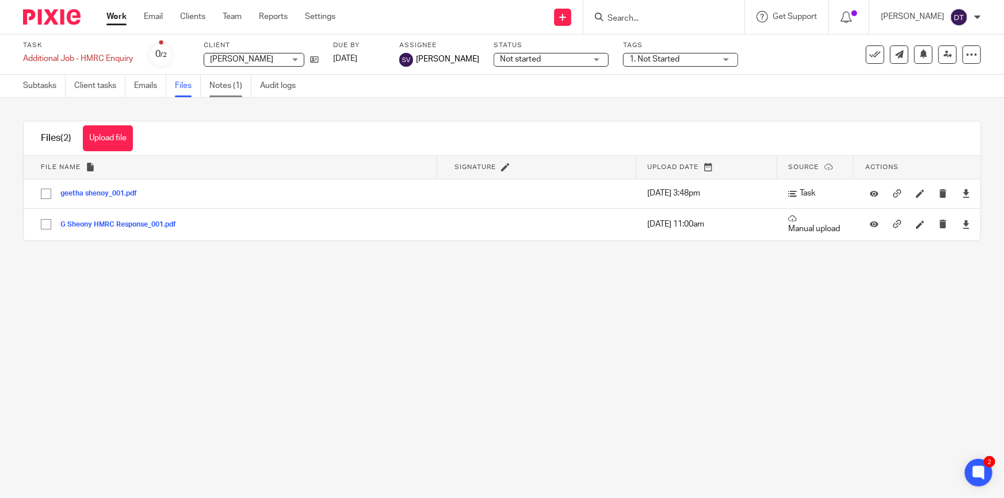
click at [224, 88] on link "Notes (1)" at bounding box center [230, 86] width 42 height 22
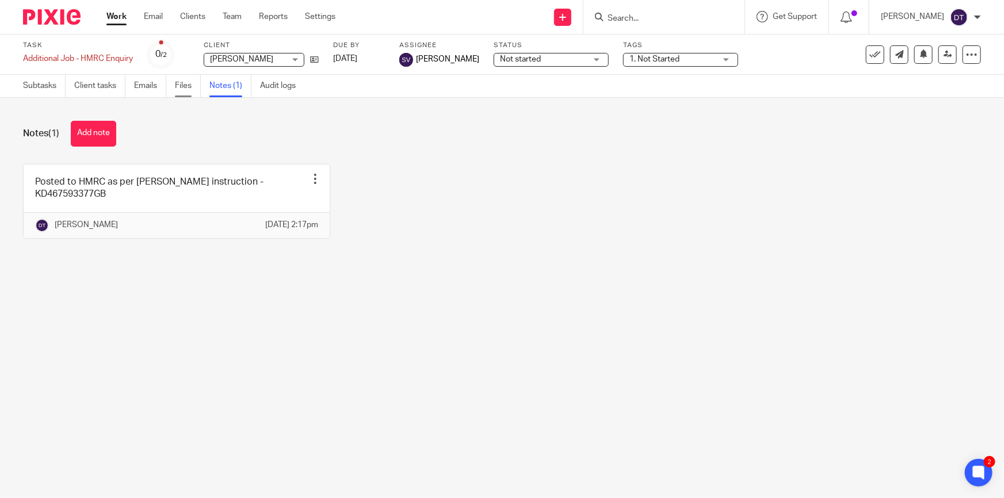
click at [178, 83] on link "Files" at bounding box center [188, 86] width 26 height 22
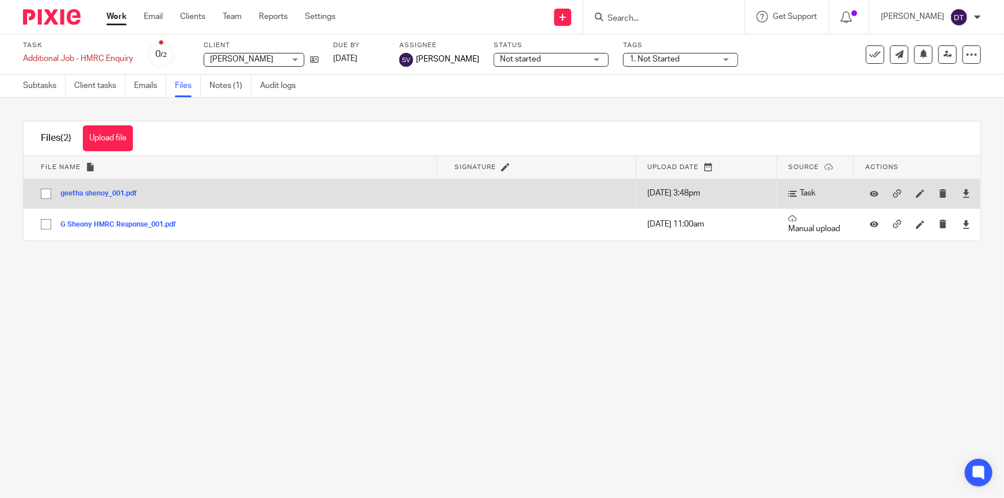
click at [116, 191] on button "geetha shenoy_001.pdf" at bounding box center [102, 194] width 85 height 8
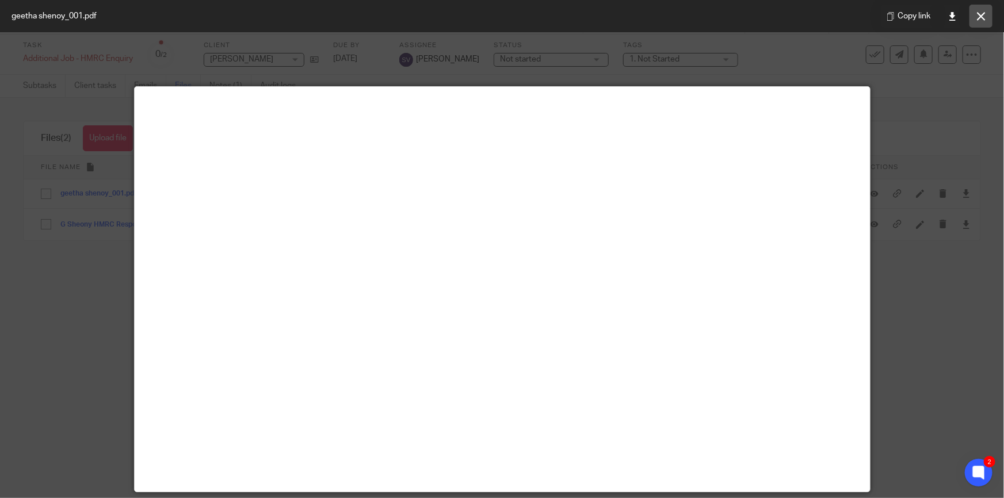
click at [981, 13] on icon at bounding box center [981, 16] width 9 height 9
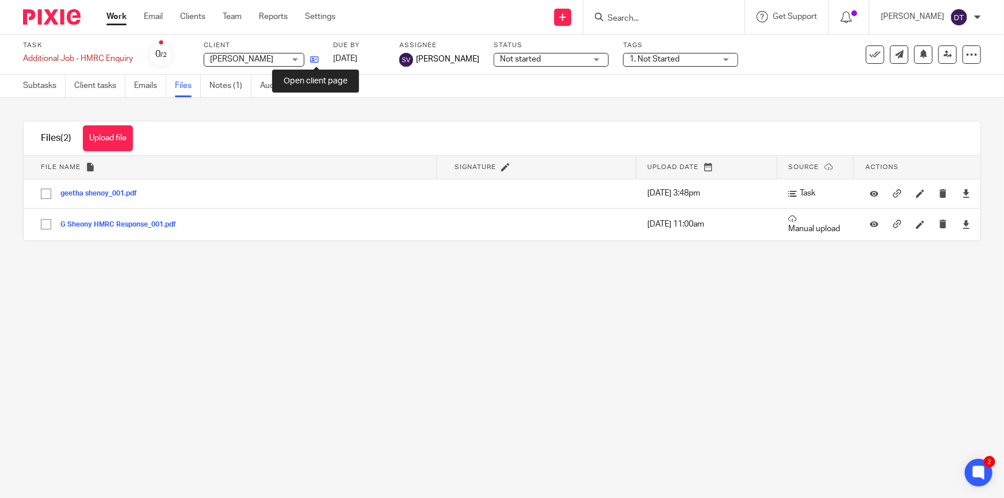
click at [315, 59] on icon at bounding box center [314, 59] width 9 height 9
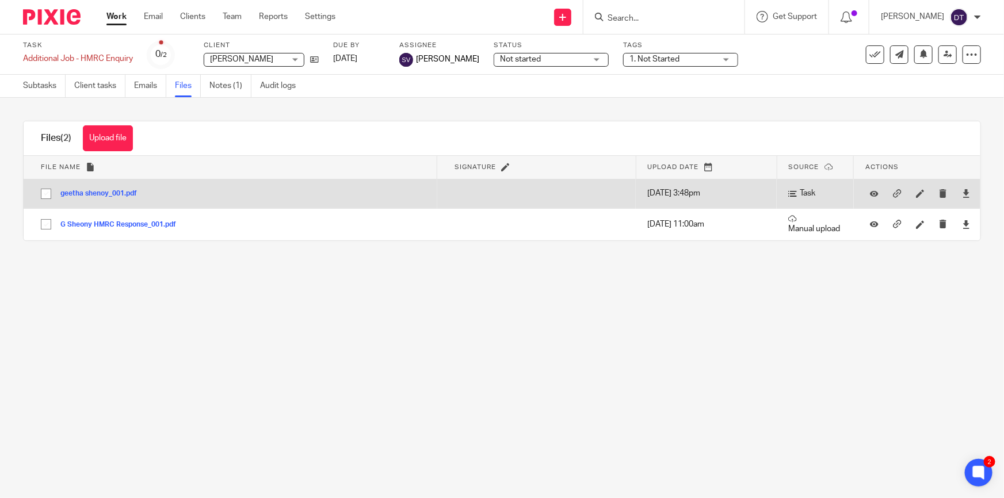
click at [96, 193] on button "geetha shenoy_001.pdf" at bounding box center [102, 194] width 85 height 8
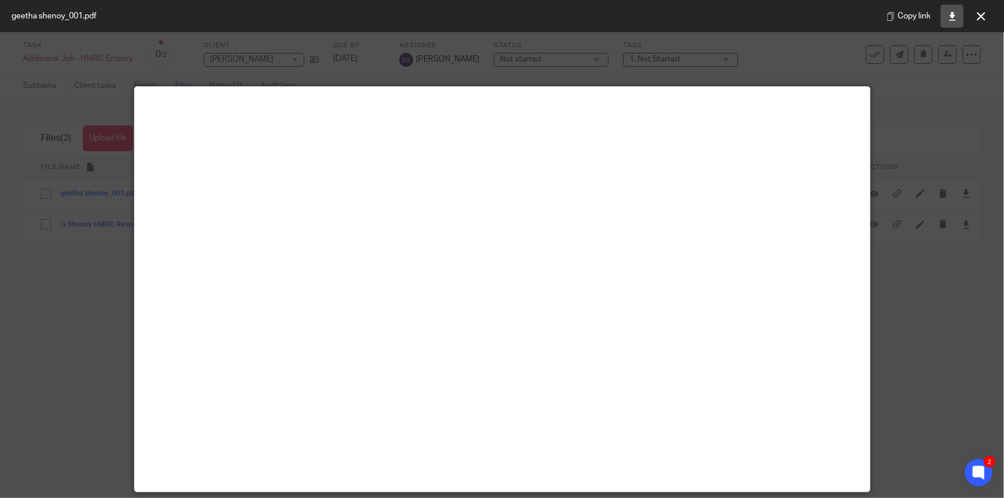
click at [951, 19] on icon at bounding box center [952, 16] width 9 height 9
click at [956, 19] on icon at bounding box center [952, 16] width 9 height 9
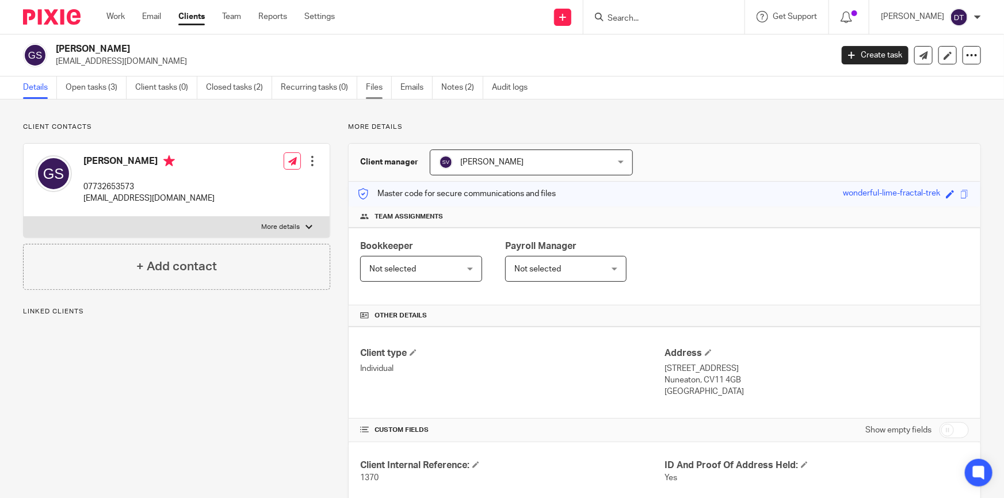
click at [366, 93] on link "Files" at bounding box center [379, 88] width 26 height 22
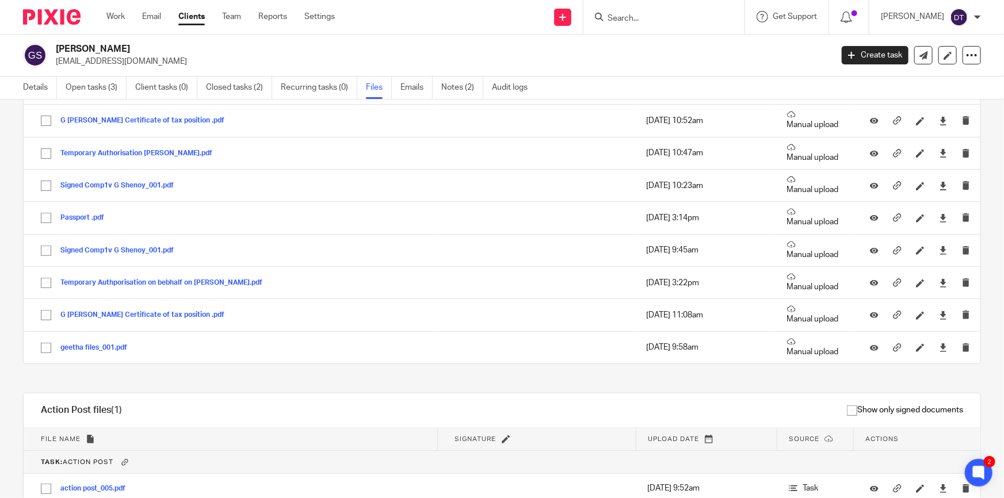
scroll to position [157, 0]
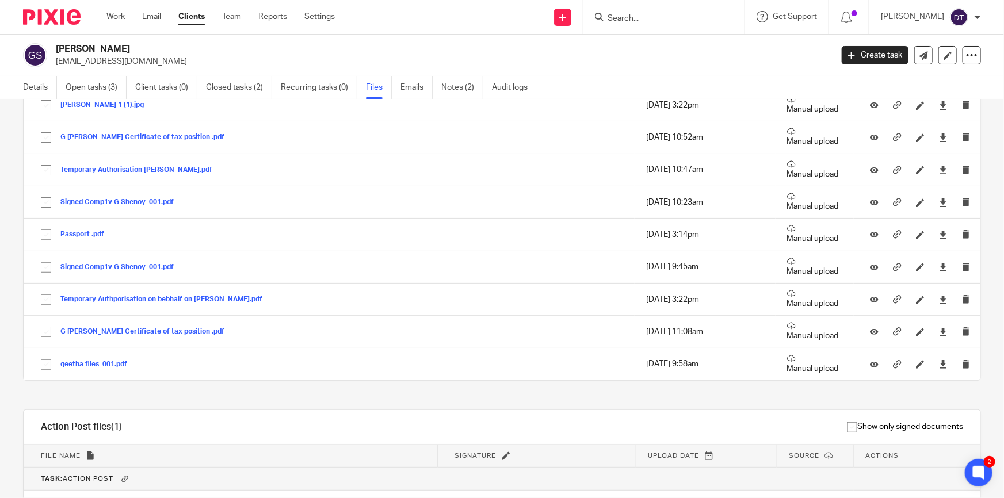
click at [985, 224] on div "Upload file Drag & Drop your files, or click here Files uploading... General fi…" at bounding box center [502, 299] width 1004 height 399
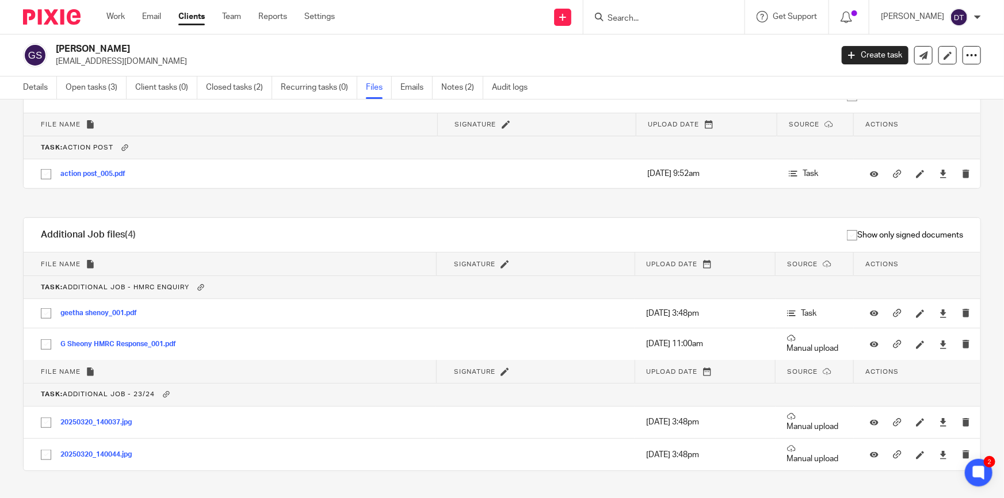
scroll to position [512, 0]
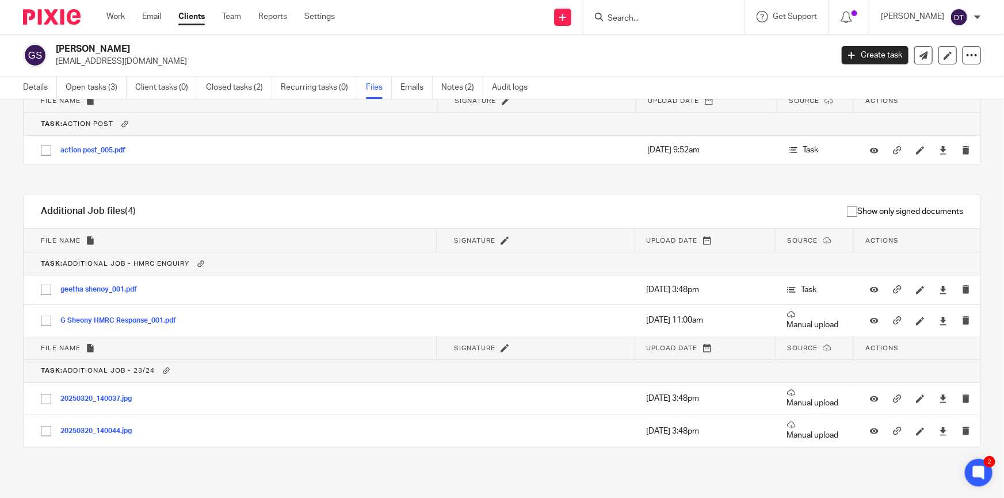
click at [617, 15] on input "Search" at bounding box center [659, 19] width 104 height 10
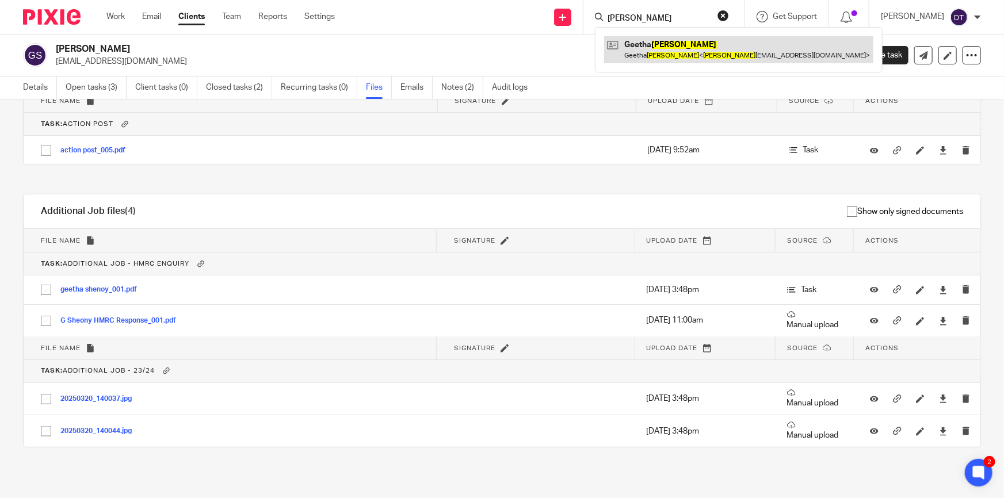
type input "shenoy"
click at [665, 49] on link at bounding box center [738, 49] width 269 height 26
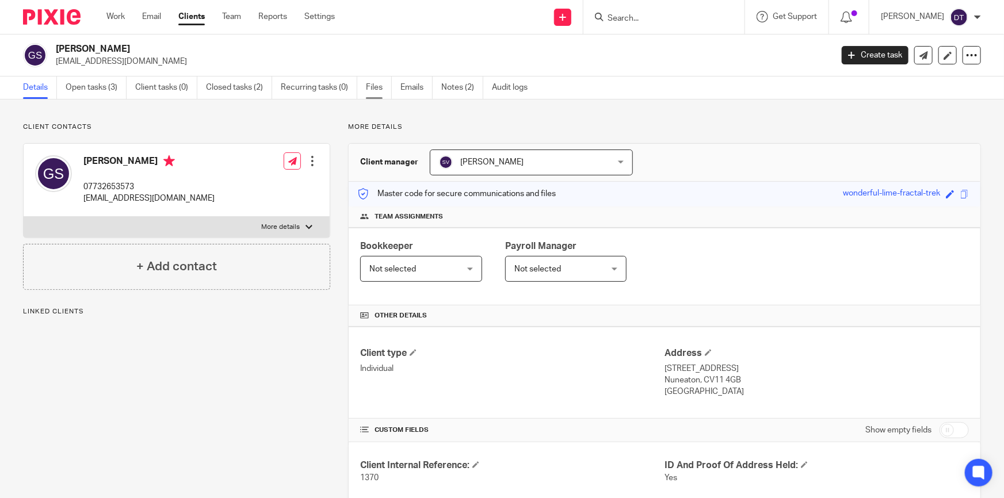
click at [387, 89] on link "Files" at bounding box center [379, 88] width 26 height 22
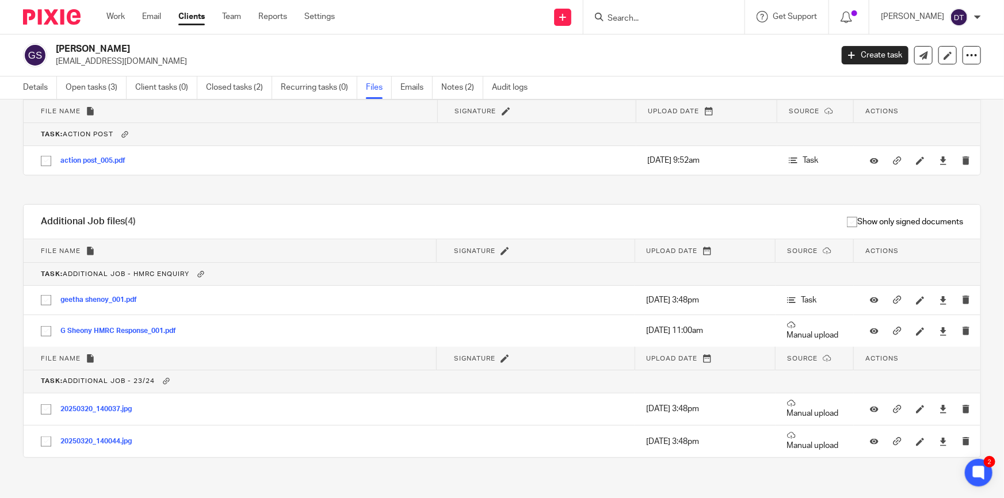
scroll to position [464, 0]
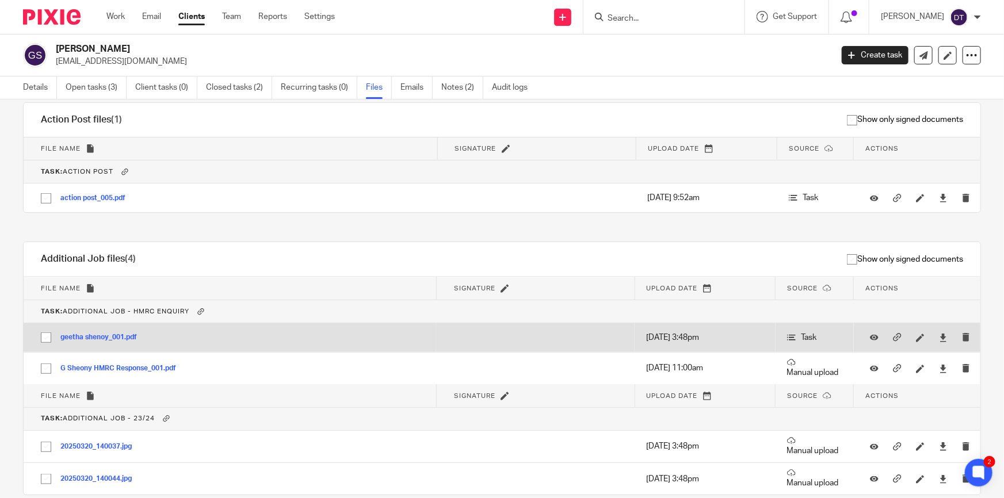
click at [96, 336] on button "geetha shenoy_001.pdf" at bounding box center [102, 338] width 85 height 8
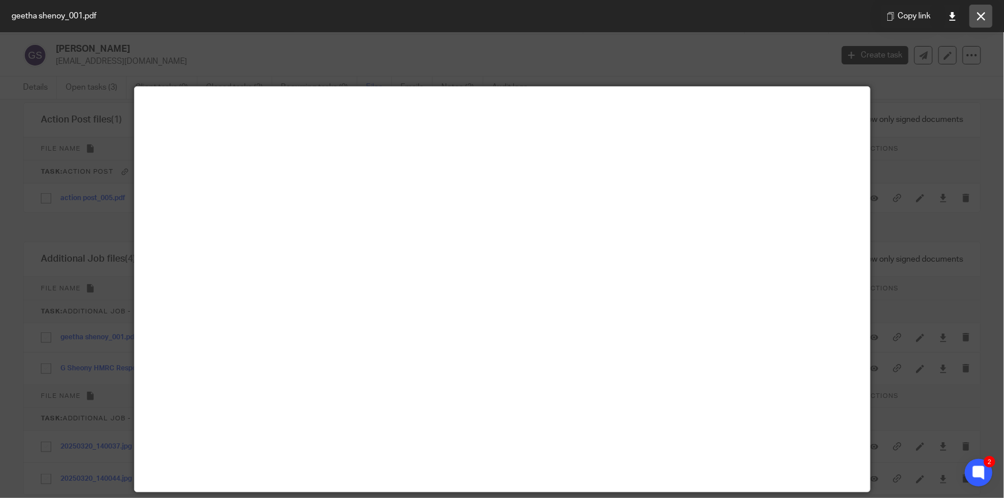
drag, startPoint x: 995, startPoint y: 12, endPoint x: 989, endPoint y: 16, distance: 7.0
click at [992, 12] on div "Copy link" at bounding box center [937, 16] width 134 height 32
click at [986, 17] on button at bounding box center [981, 16] width 23 height 23
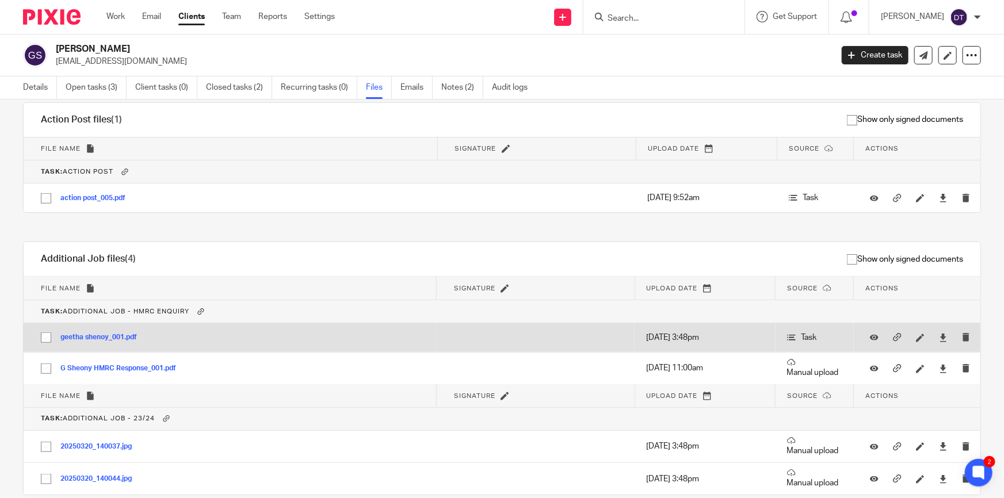
click at [787, 337] on icon at bounding box center [791, 337] width 9 height 9
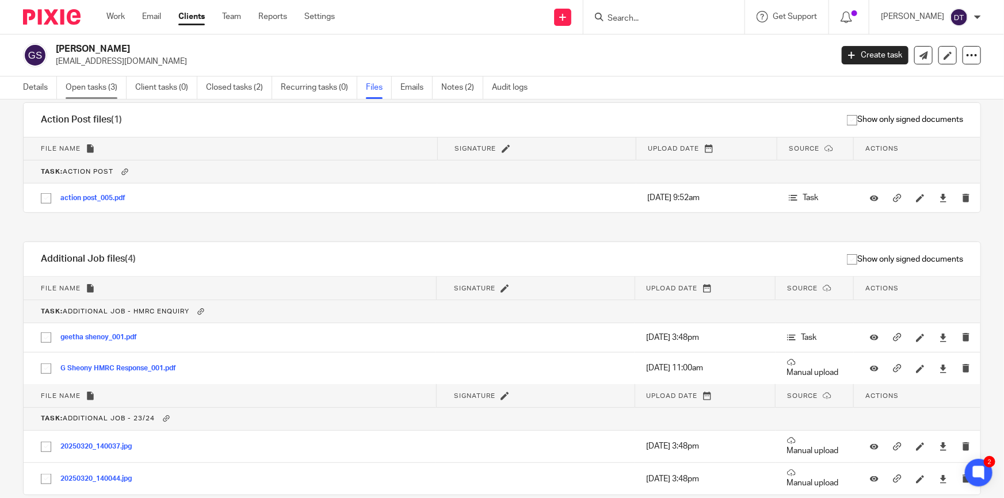
click at [121, 86] on link "Open tasks (3)" at bounding box center [96, 88] width 61 height 22
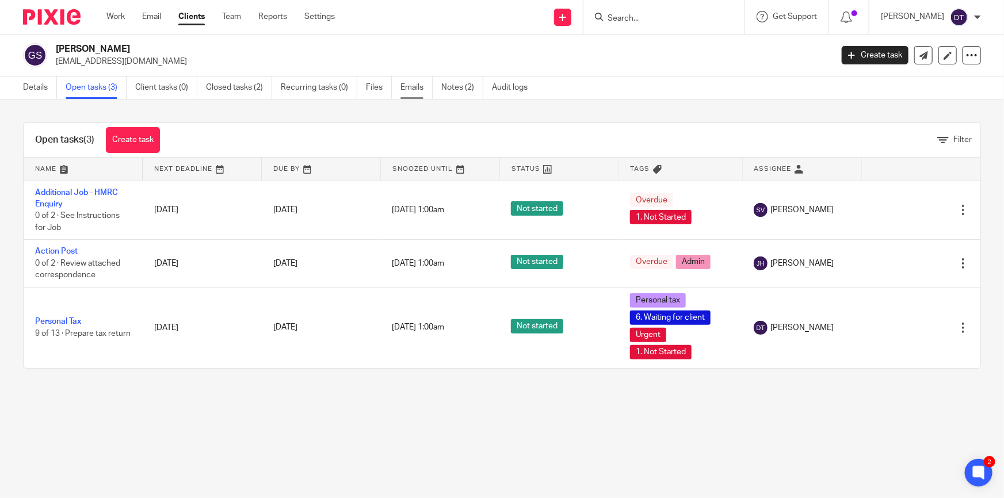
click at [409, 86] on link "Emails" at bounding box center [417, 88] width 32 height 22
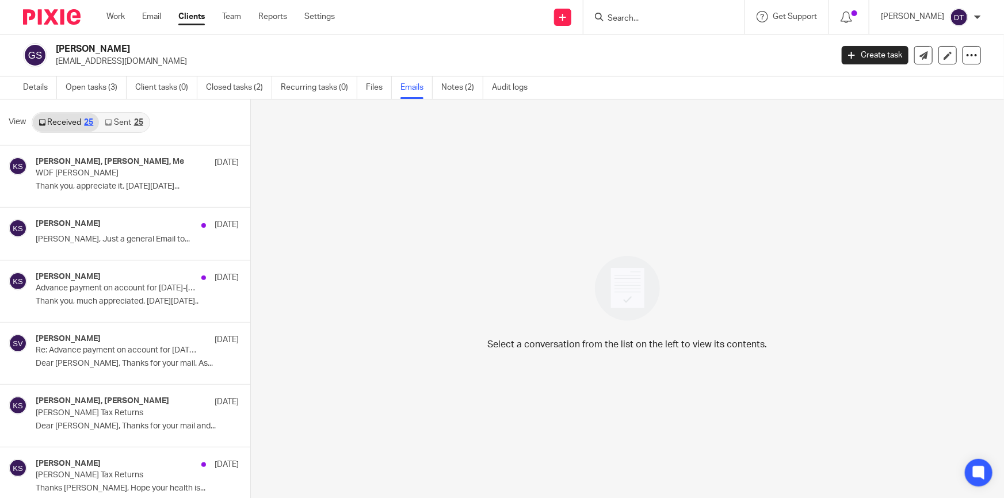
click at [118, 129] on link "Sent 25" at bounding box center [123, 122] width 49 height 18
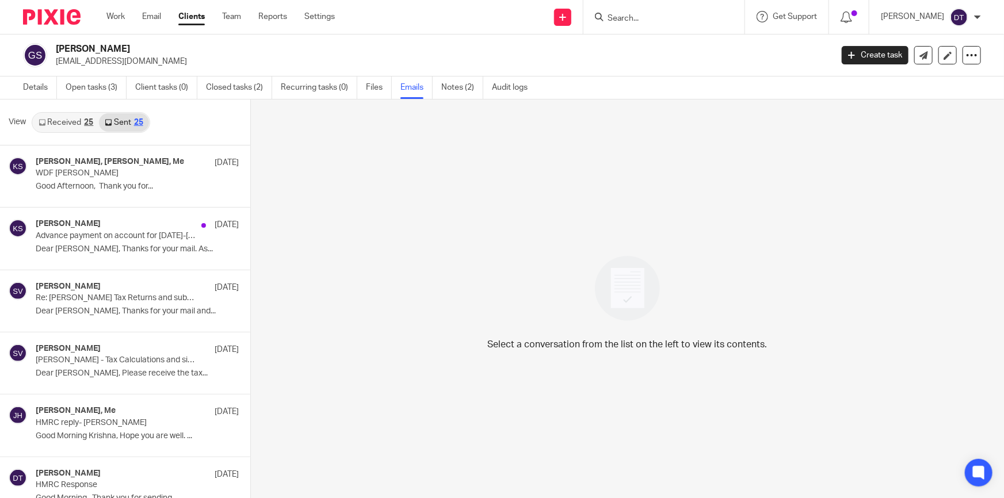
scroll to position [1, 0]
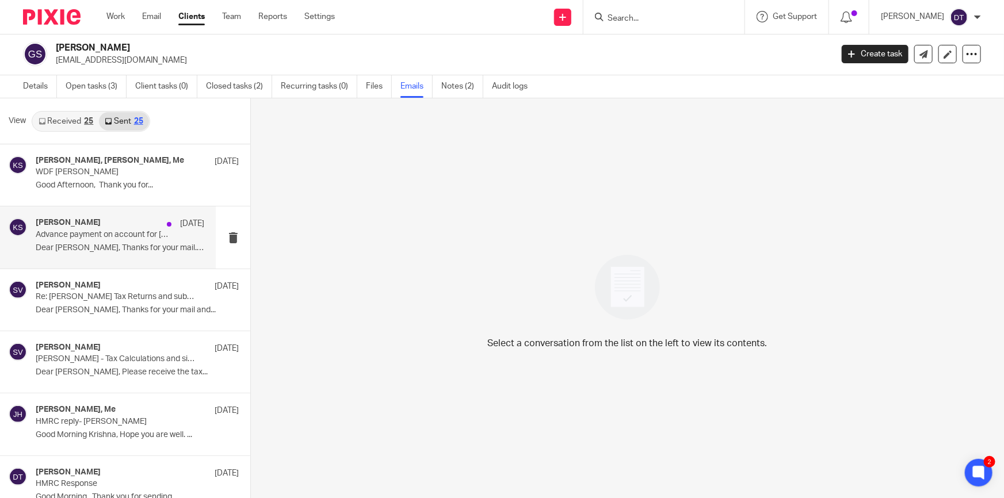
click at [68, 243] on p "Dear [PERSON_NAME], Thanks for your mail. As..." at bounding box center [120, 248] width 169 height 10
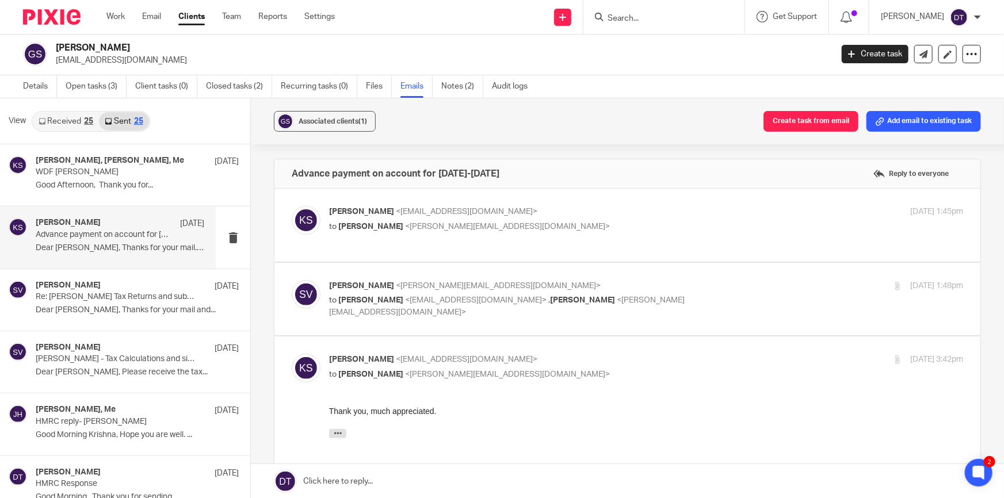
scroll to position [0, 0]
click at [430, 283] on span "<[PERSON_NAME][EMAIL_ADDRESS][DOMAIN_NAME]>" at bounding box center [498, 286] width 205 height 8
checkbox input "true"
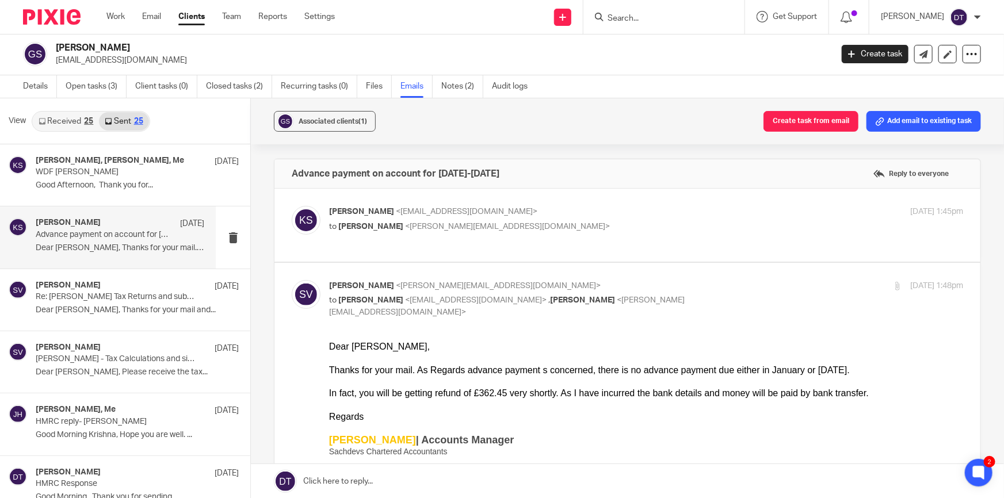
click at [483, 211] on p "[PERSON_NAME] <[EMAIL_ADDRESS][DOMAIN_NAME]>" at bounding box center [540, 212] width 423 height 12
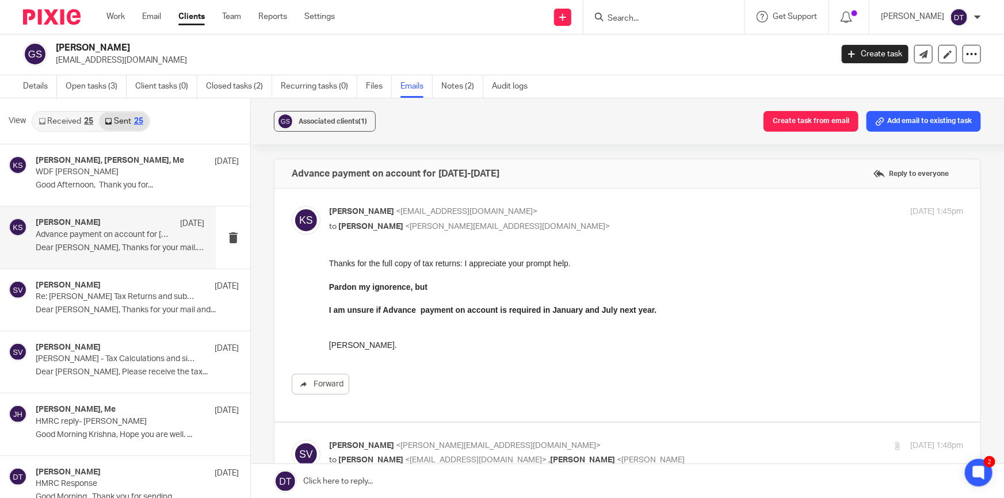
click at [483, 211] on p "[PERSON_NAME] <[EMAIL_ADDRESS][DOMAIN_NAME]>" at bounding box center [540, 212] width 423 height 12
checkbox input "false"
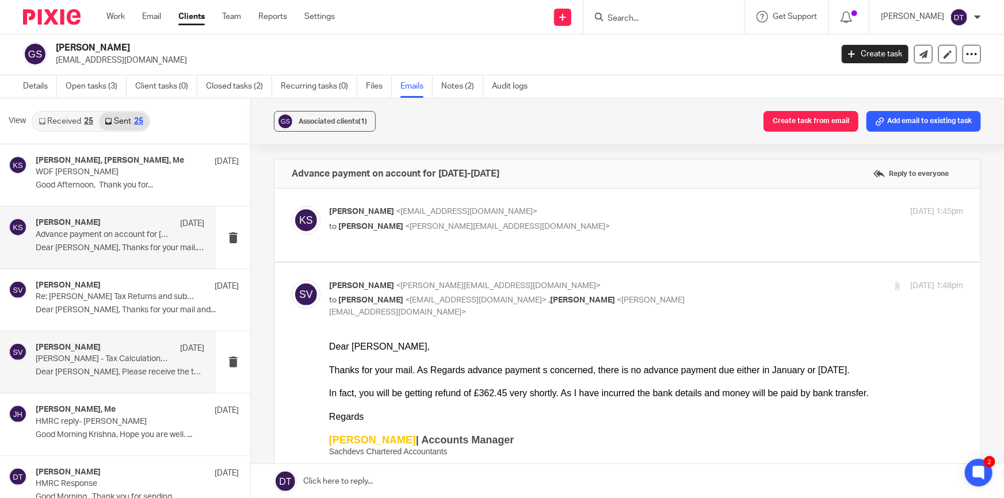
click at [103, 378] on div "[PERSON_NAME] [DATE] [PERSON_NAME] - Tax Calculations and signatory pages for P…" at bounding box center [120, 362] width 169 height 39
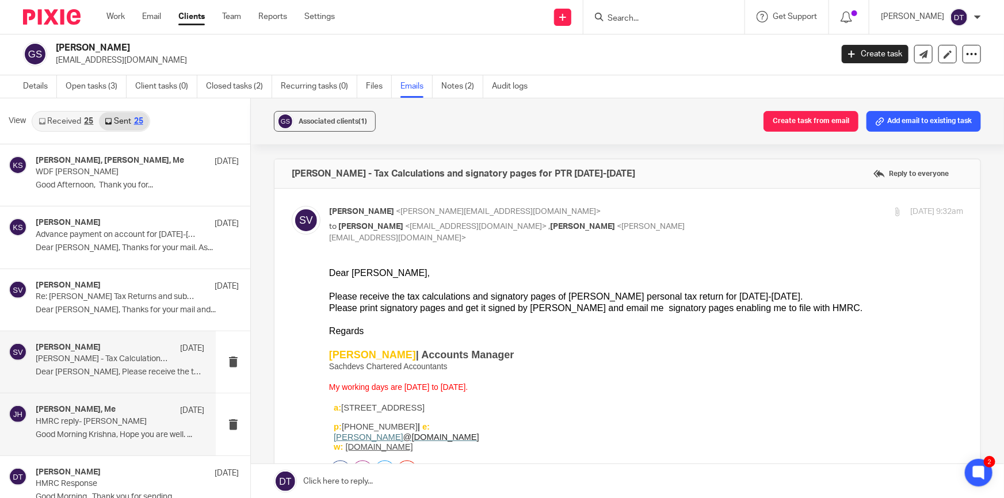
click at [124, 430] on p "Good Morning Krishna, Hope you are well. ..." at bounding box center [120, 435] width 169 height 10
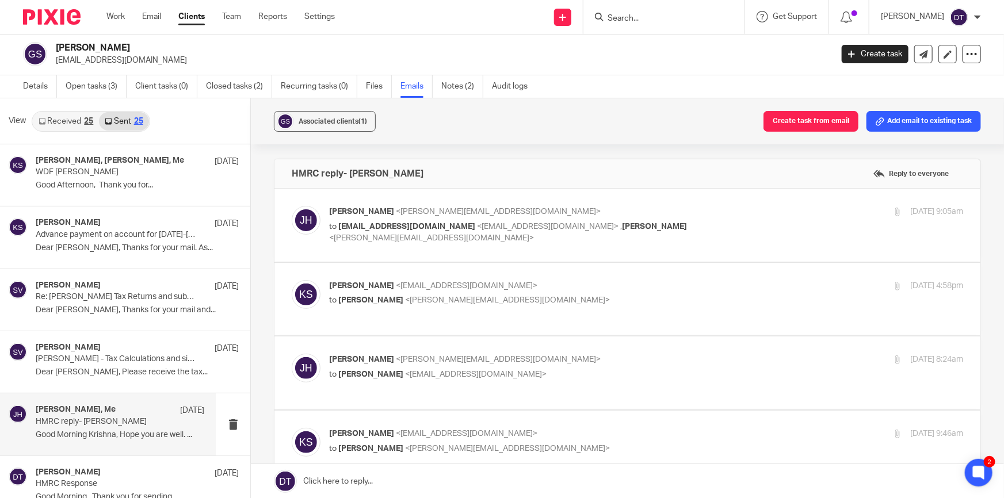
click at [604, 231] on p "to [EMAIL_ADDRESS][DOMAIN_NAME] <[EMAIL_ADDRESS][DOMAIN_NAME]> , [PERSON_NAME] …" at bounding box center [540, 233] width 423 height 24
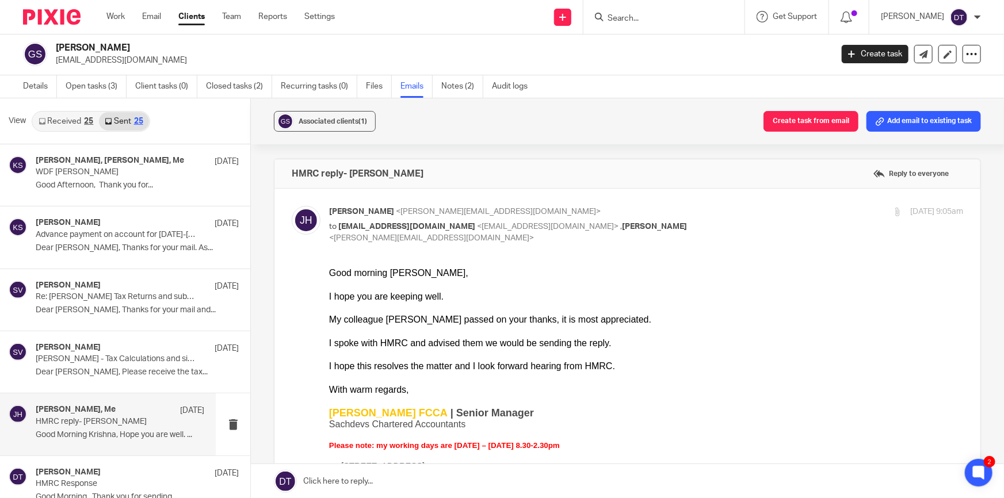
click at [552, 213] on p "[PERSON_NAME] <[PERSON_NAME][EMAIL_ADDRESS][DOMAIN_NAME]>" at bounding box center [540, 212] width 423 height 12
checkbox input "false"
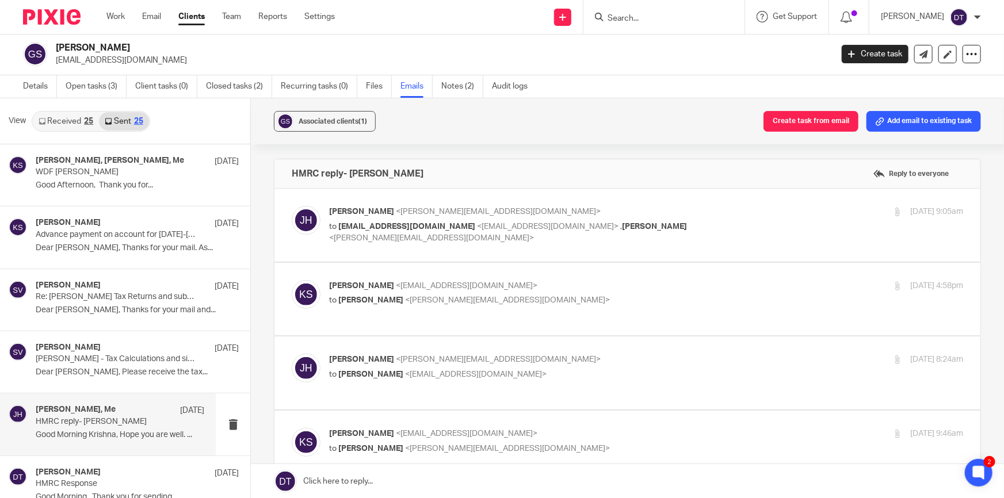
click at [601, 292] on div "[PERSON_NAME] <[EMAIL_ADDRESS][DOMAIN_NAME]> to [PERSON_NAME] <[PERSON_NAME][EM…" at bounding box center [540, 293] width 423 height 26
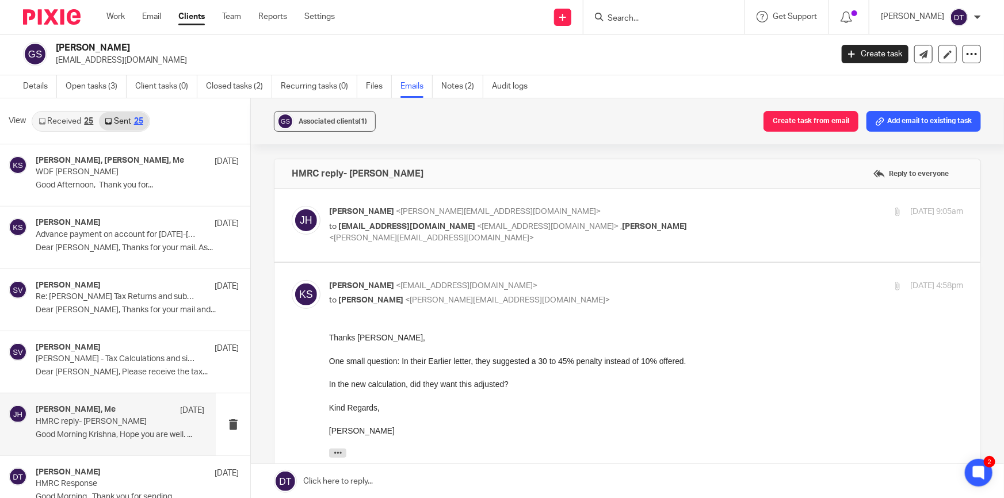
click at [601, 292] on div "[PERSON_NAME] <[EMAIL_ADDRESS][DOMAIN_NAME]> to [PERSON_NAME] <[PERSON_NAME][EM…" at bounding box center [540, 293] width 423 height 26
checkbox input "false"
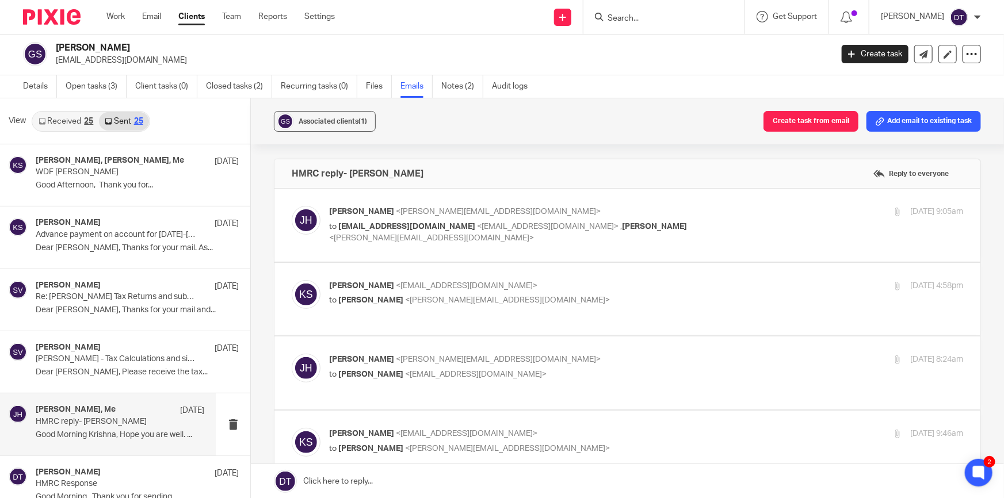
click at [548, 354] on p "[PERSON_NAME] <[PERSON_NAME][EMAIL_ADDRESS][DOMAIN_NAME]>" at bounding box center [540, 360] width 423 height 12
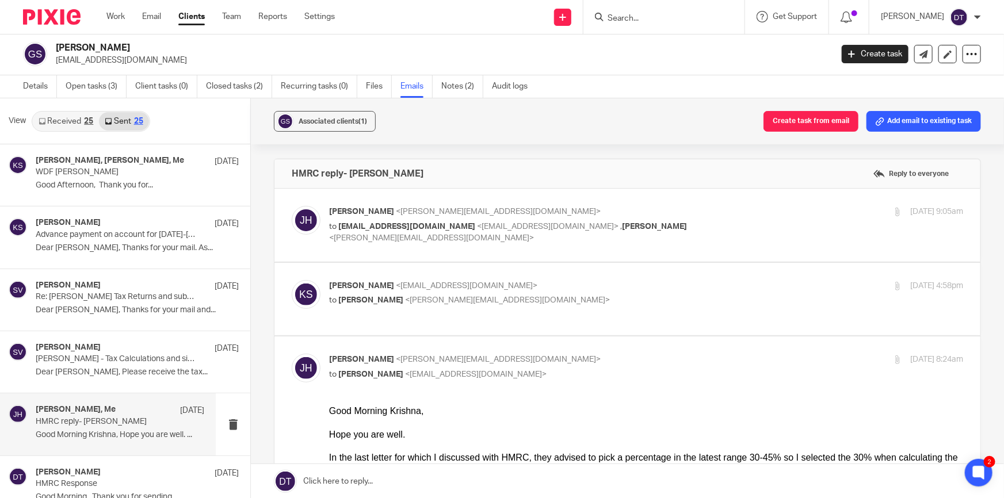
click at [548, 354] on p "[PERSON_NAME] <[PERSON_NAME][EMAIL_ADDRESS][DOMAIN_NAME]>" at bounding box center [540, 360] width 423 height 12
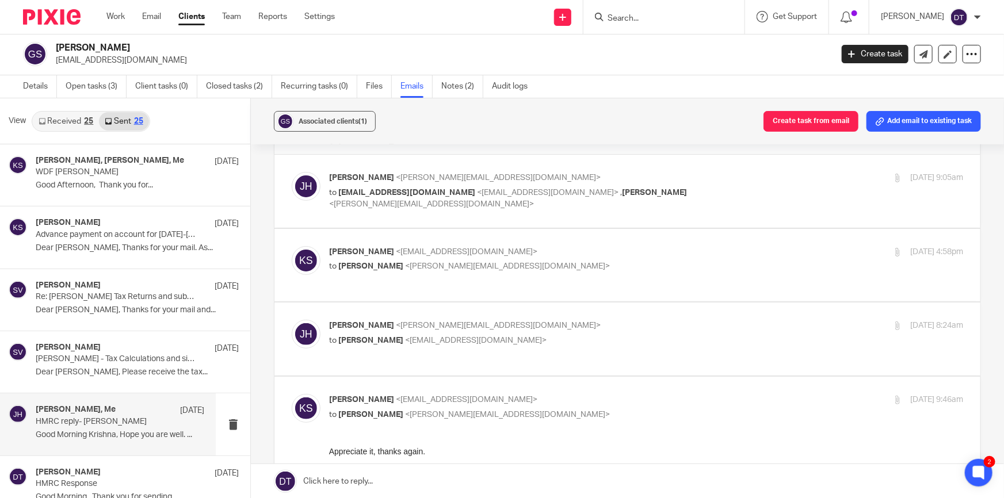
scroll to position [32, 0]
click at [699, 305] on label at bounding box center [628, 341] width 706 height 73
click at [292, 322] on input "checkbox" at bounding box center [291, 322] width 1 height 1
checkbox input "true"
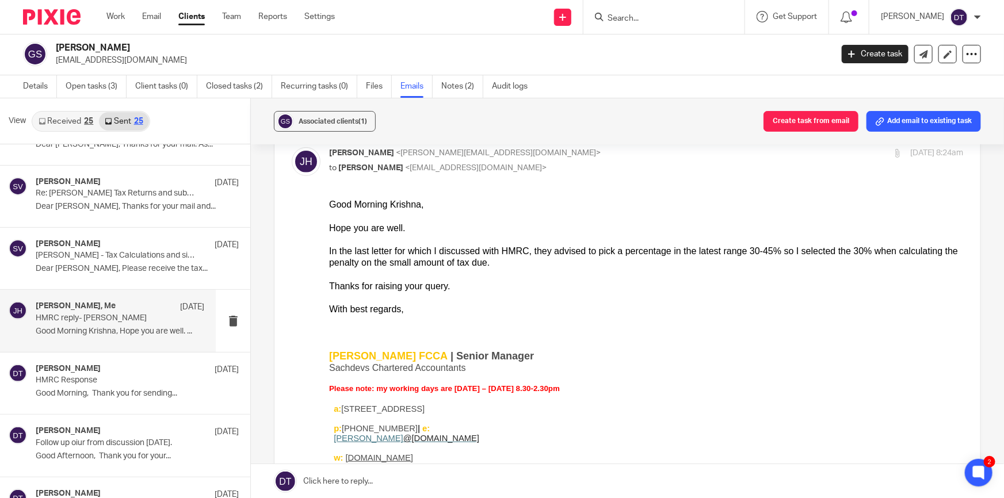
scroll to position [104, 0]
click at [135, 395] on p "Good Morning, Thank you for sending..." at bounding box center [120, 393] width 169 height 10
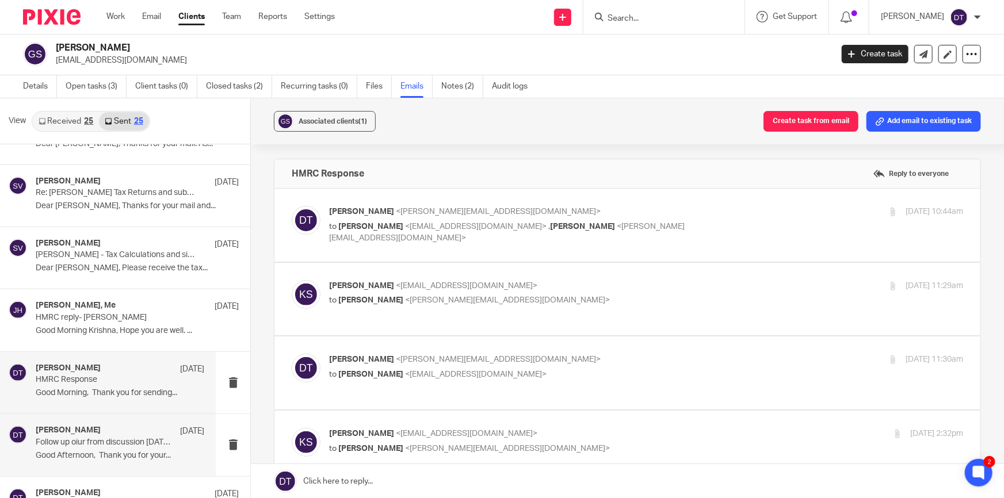
scroll to position [0, 0]
click at [494, 216] on p "[PERSON_NAME] <[PERSON_NAME][EMAIL_ADDRESS][DOMAIN_NAME]>" at bounding box center [540, 212] width 423 height 12
checkbox input "true"
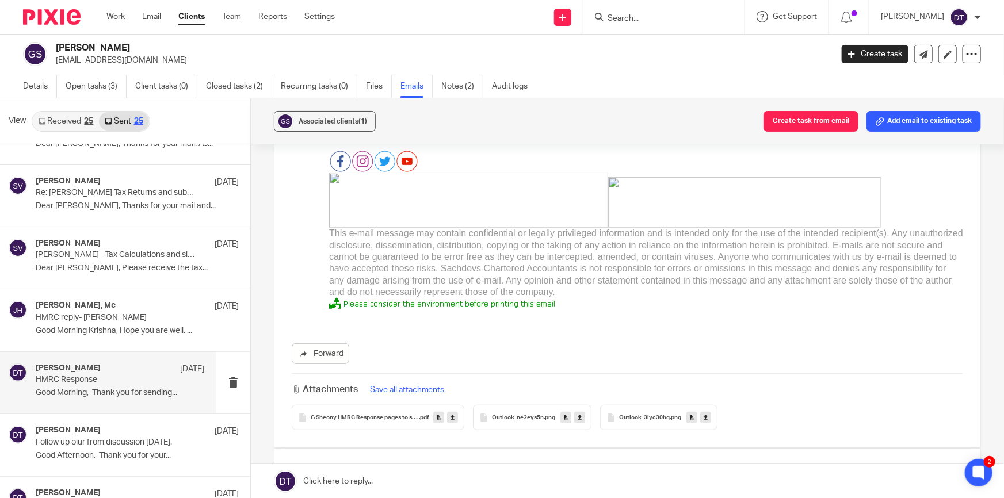
scroll to position [343, 0]
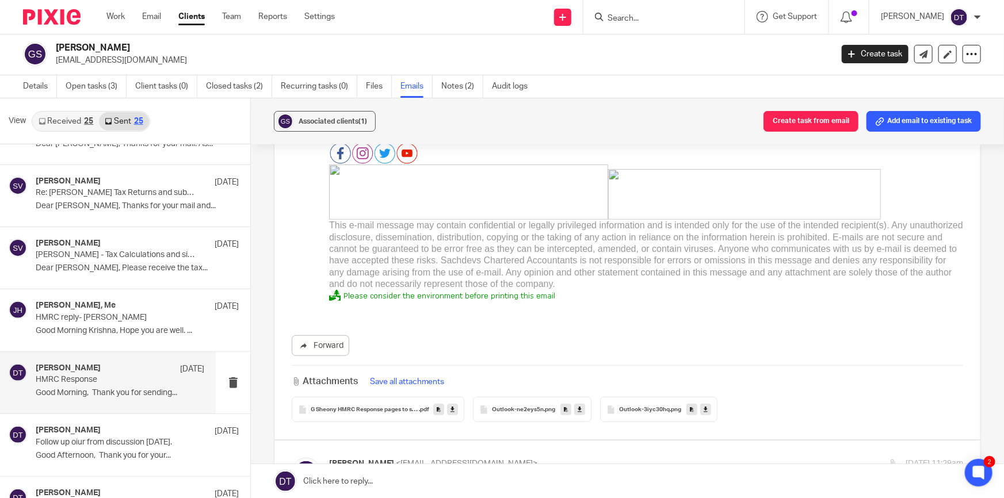
click at [388, 397] on div "G Sheony HMRC Response pages to submit 5 and 7 .pdf" at bounding box center [378, 409] width 173 height 25
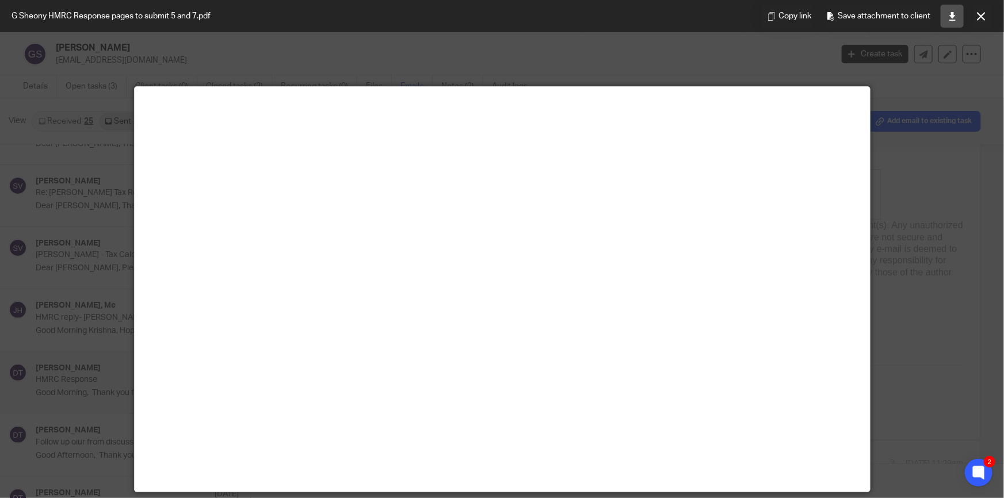
click at [951, 13] on icon at bounding box center [952, 16] width 9 height 9
click at [875, 102] on div at bounding box center [502, 249] width 1004 height 498
click at [873, 102] on div at bounding box center [502, 249] width 1004 height 498
click at [966, 7] on div "Copy link Save attachment to client" at bounding box center [877, 16] width 253 height 32
drag, startPoint x: 980, startPoint y: 23, endPoint x: 924, endPoint y: 6, distance: 58.8
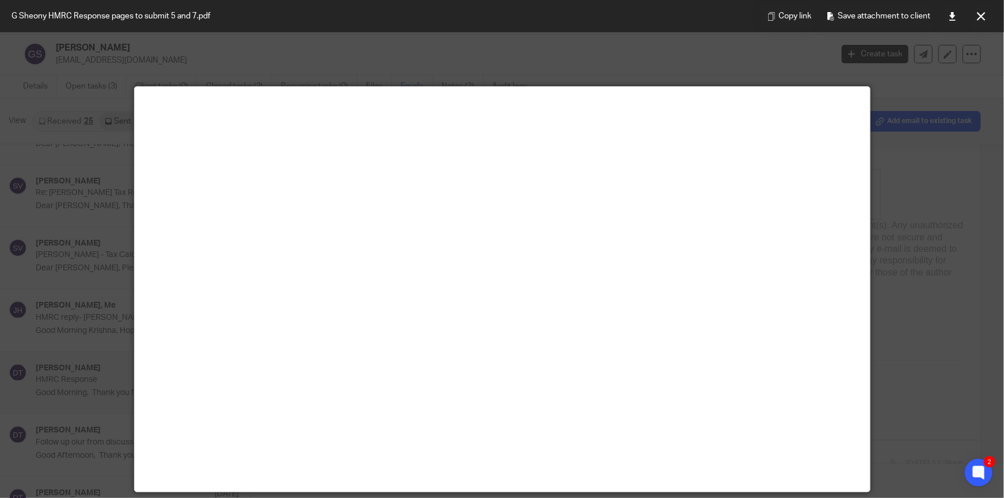
click at [979, 23] on button at bounding box center [981, 16] width 23 height 23
